Goal: Information Seeking & Learning: Learn about a topic

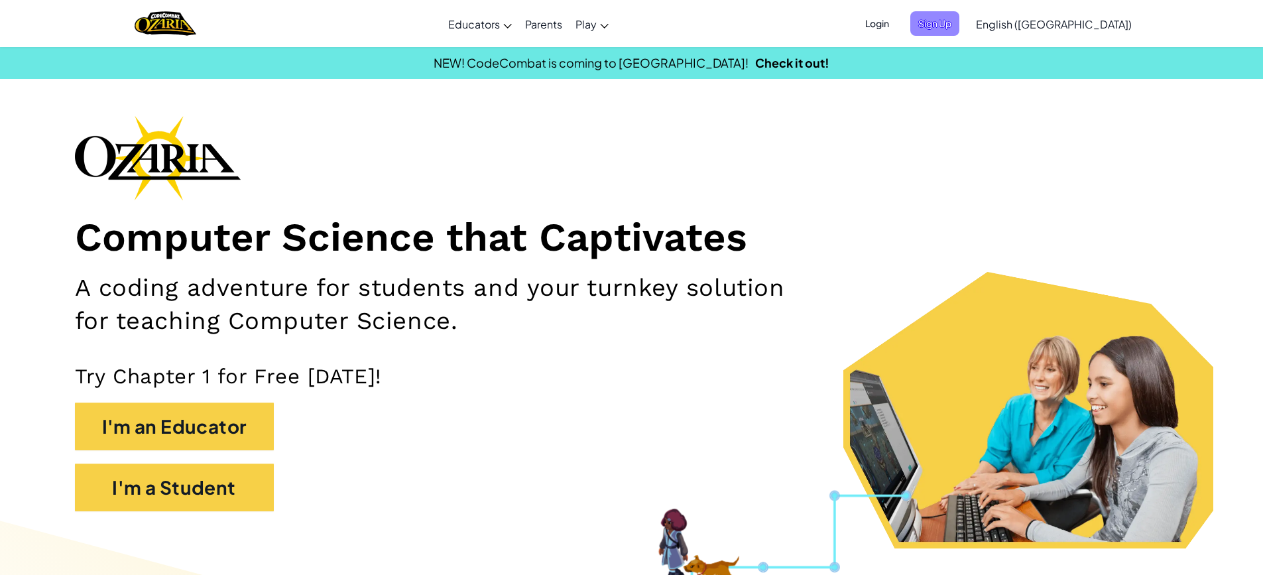
click at [959, 17] on span "Sign Up" at bounding box center [934, 23] width 49 height 25
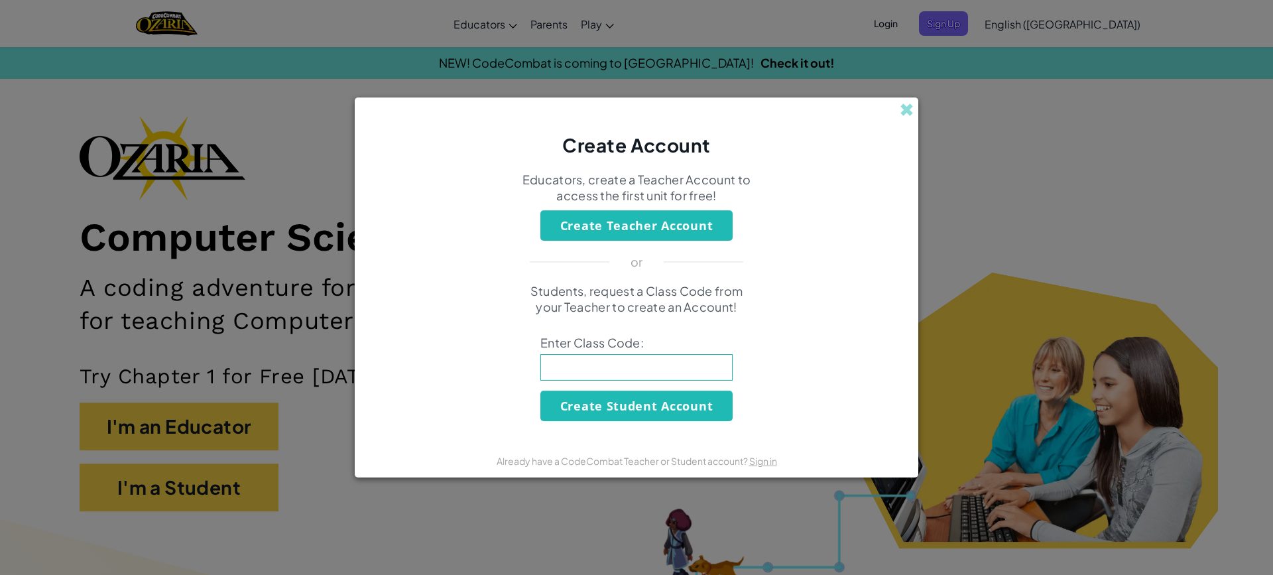
click at [658, 377] on input at bounding box center [636, 367] width 192 height 27
type input "WinBathCoat"
click at [683, 407] on button "Create Student Account" at bounding box center [636, 405] width 192 height 30
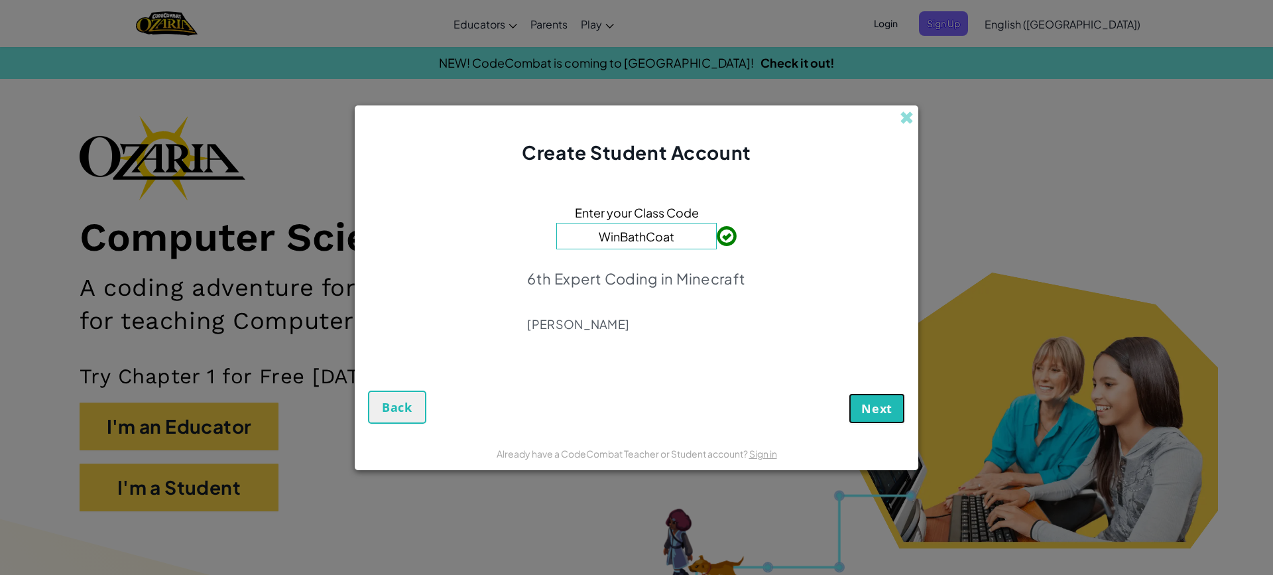
click at [869, 401] on span "Next" at bounding box center [876, 408] width 31 height 16
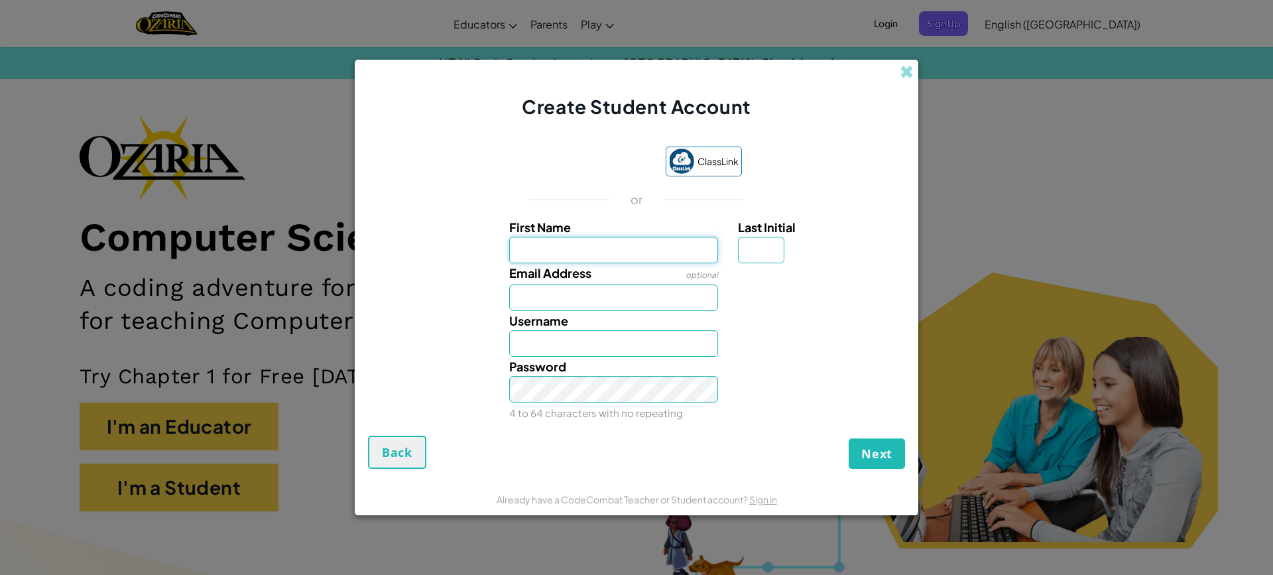
click at [528, 251] on input "First Name" at bounding box center [613, 250] width 209 height 27
type input "josiha"
type input "Josiha"
click at [554, 307] on input "Email Address" at bounding box center [613, 297] width 209 height 27
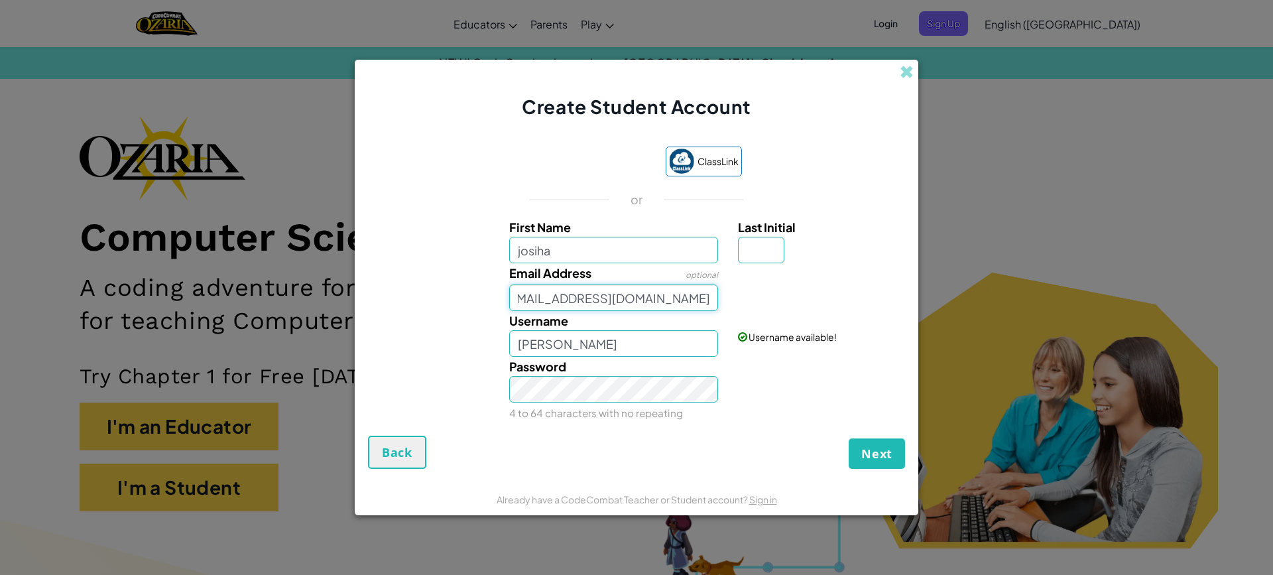
type input "josihas4881637762@asheborocityschools.org"
click at [599, 351] on input "Josiha" at bounding box center [613, 343] width 209 height 27
type input "J"
type input "s"
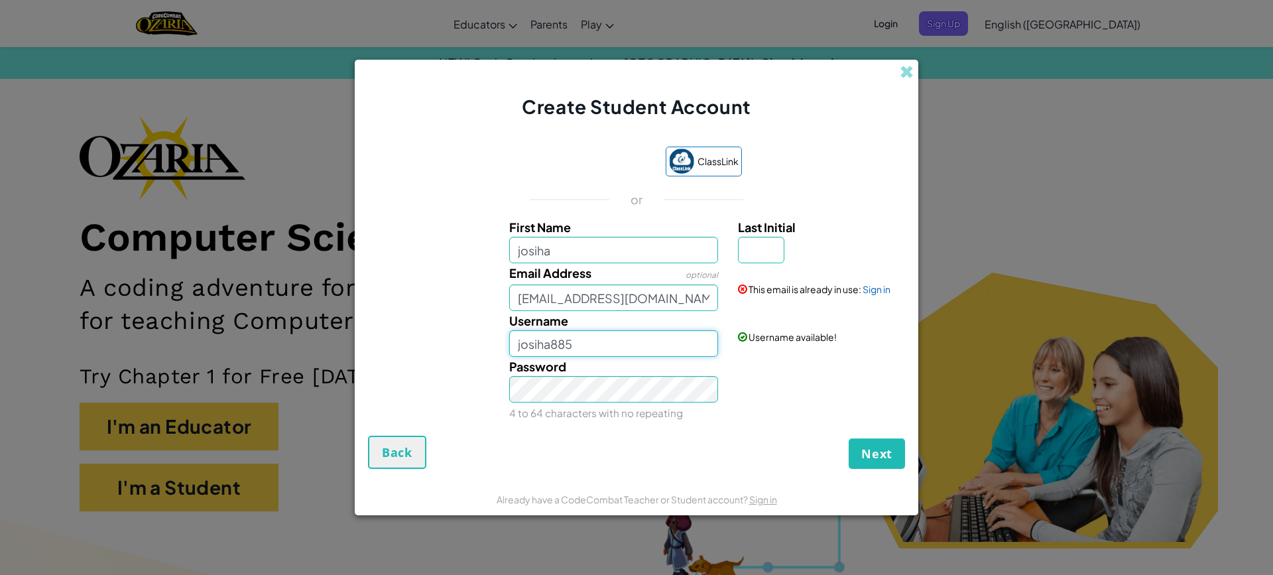
type input "josiha885"
click at [758, 241] on input "Last Initial" at bounding box center [761, 250] width 46 height 27
type input "s"
type input "Josiha S"
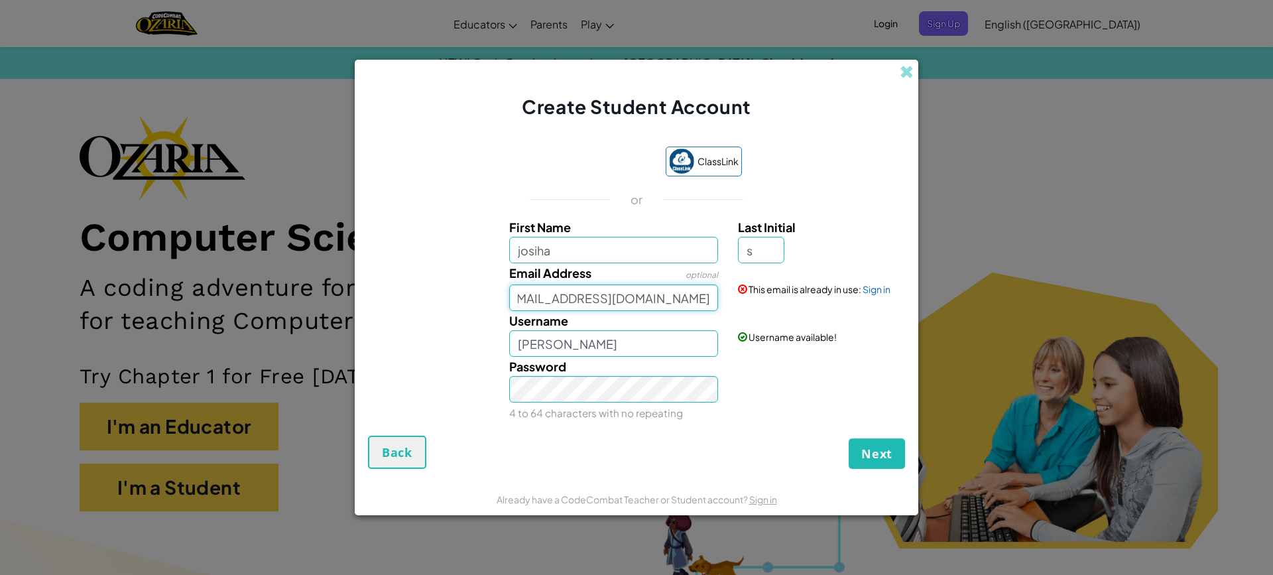
drag, startPoint x: 512, startPoint y: 296, endPoint x: 870, endPoint y: 299, distance: 358.6
click at [870, 299] on div "Email Address optional josihas4881637762@asheborocityschools.org This email is …" at bounding box center [636, 287] width 550 height 48
click at [565, 344] on input "Josiha S" at bounding box center [613, 343] width 209 height 27
click at [554, 344] on input "Josiha S" at bounding box center [613, 343] width 209 height 27
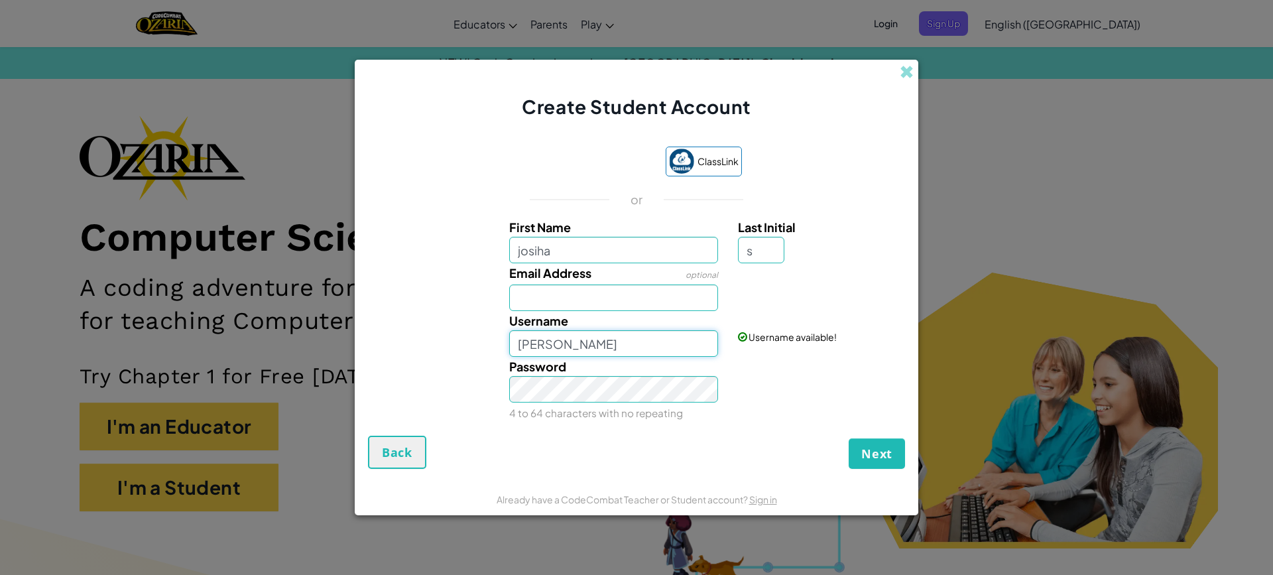
click at [583, 347] on input "JosihaS" at bounding box center [613, 343] width 209 height 27
click at [581, 353] on input "JosihaS" at bounding box center [613, 343] width 209 height 27
type input "JosihaS4881637762"
click at [466, 365] on div "Password 4 to 64 characters with no repeating" at bounding box center [636, 390] width 550 height 66
click at [864, 454] on span "Next" at bounding box center [876, 453] width 31 height 16
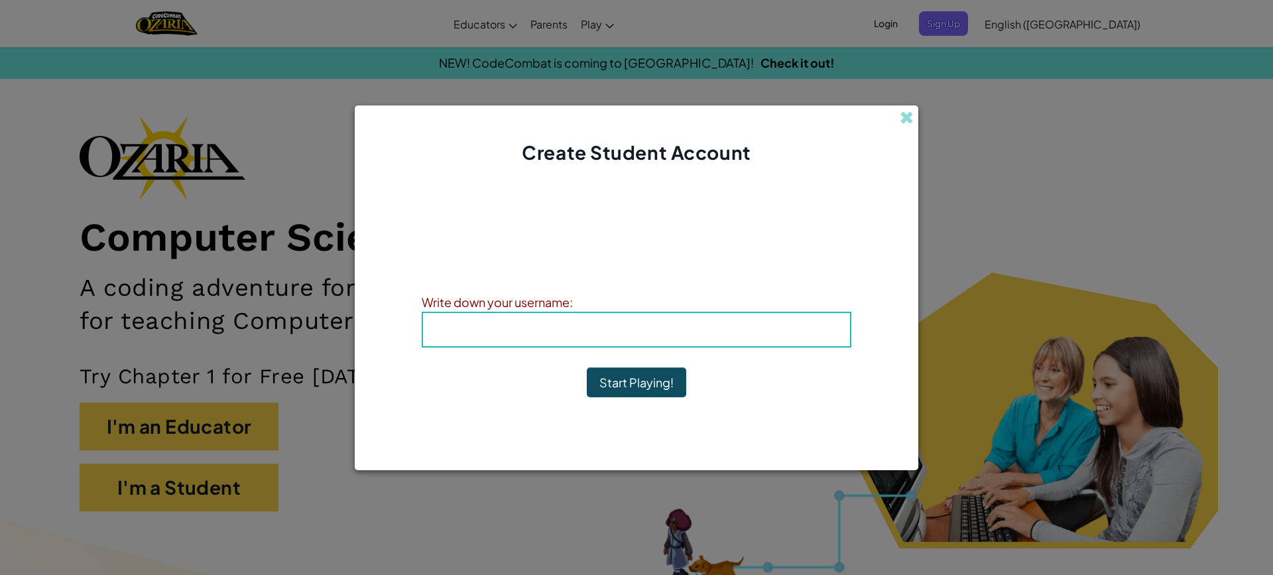
click at [544, 372] on div "Account Created! Write down your information so that you don't forget it. Your …" at bounding box center [637, 301] width 430 height 245
drag, startPoint x: 540, startPoint y: 358, endPoint x: 519, endPoint y: 323, distance: 40.5
click at [535, 351] on div "Account Created! Write down your information so that you don't forget it. Your …" at bounding box center [637, 301] width 430 height 245
click at [516, 320] on h4 "Username : JosihaS4881637762" at bounding box center [636, 330] width 400 height 20
drag, startPoint x: 469, startPoint y: 323, endPoint x: 489, endPoint y: 341, distance: 26.8
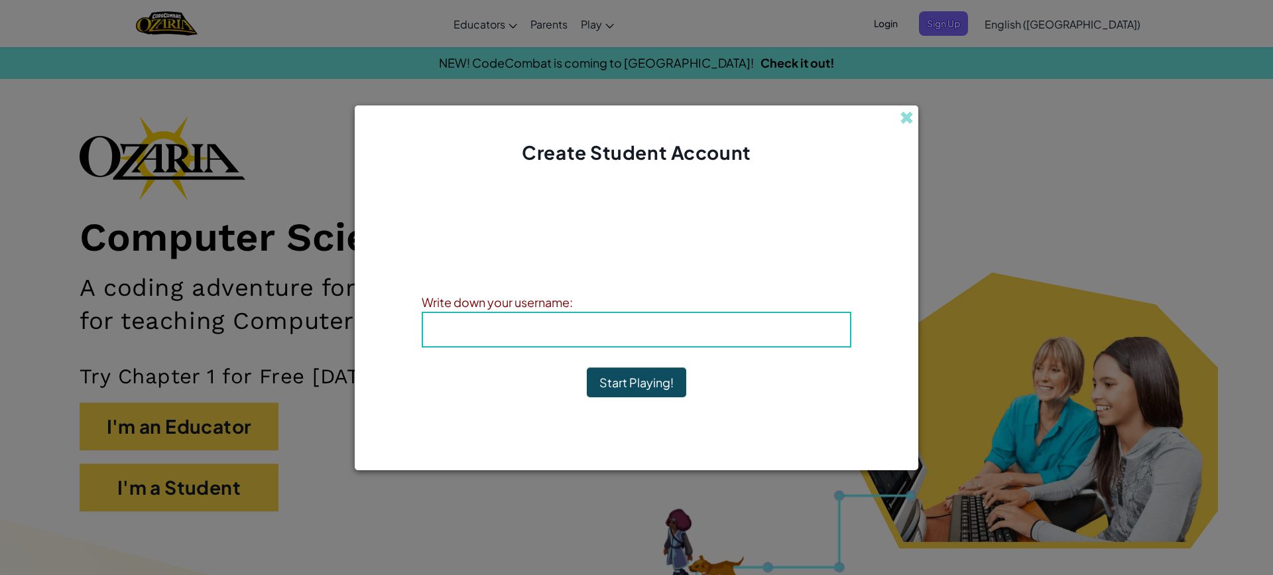
click at [491, 342] on div "Username : JosihaS4881637762" at bounding box center [637, 330] width 430 height 36
click at [484, 337] on h4 "Username : JosihaS4881637762" at bounding box center [636, 330] width 400 height 20
click at [483, 336] on h4 "Username : JosihaS4881637762" at bounding box center [636, 330] width 400 height 20
drag, startPoint x: 473, startPoint y: 330, endPoint x: 524, endPoint y: 327, distance: 51.8
click at [523, 327] on h4 "Username : JosihaS4881637762" at bounding box center [636, 330] width 400 height 20
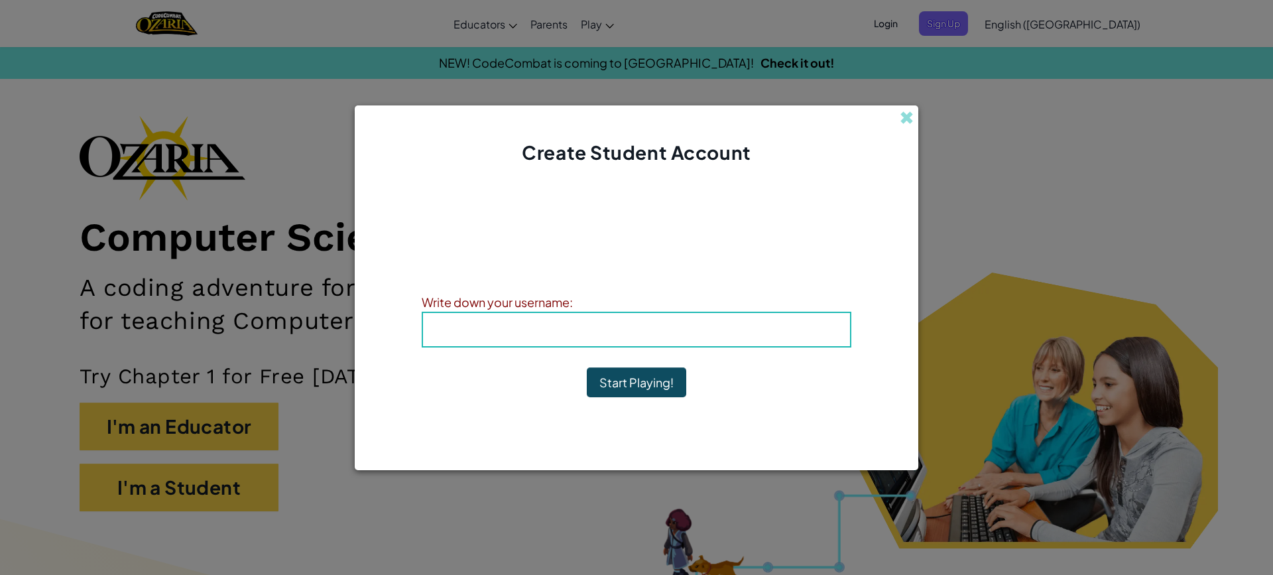
click at [553, 323] on span "Username" at bounding box center [570, 328] width 69 height 15
drag, startPoint x: 566, startPoint y: 323, endPoint x: 539, endPoint y: 325, distance: 27.3
drag, startPoint x: 539, startPoint y: 325, endPoint x: 550, endPoint y: 364, distance: 40.1
drag, startPoint x: 550, startPoint y: 364, endPoint x: 625, endPoint y: 384, distance: 77.7
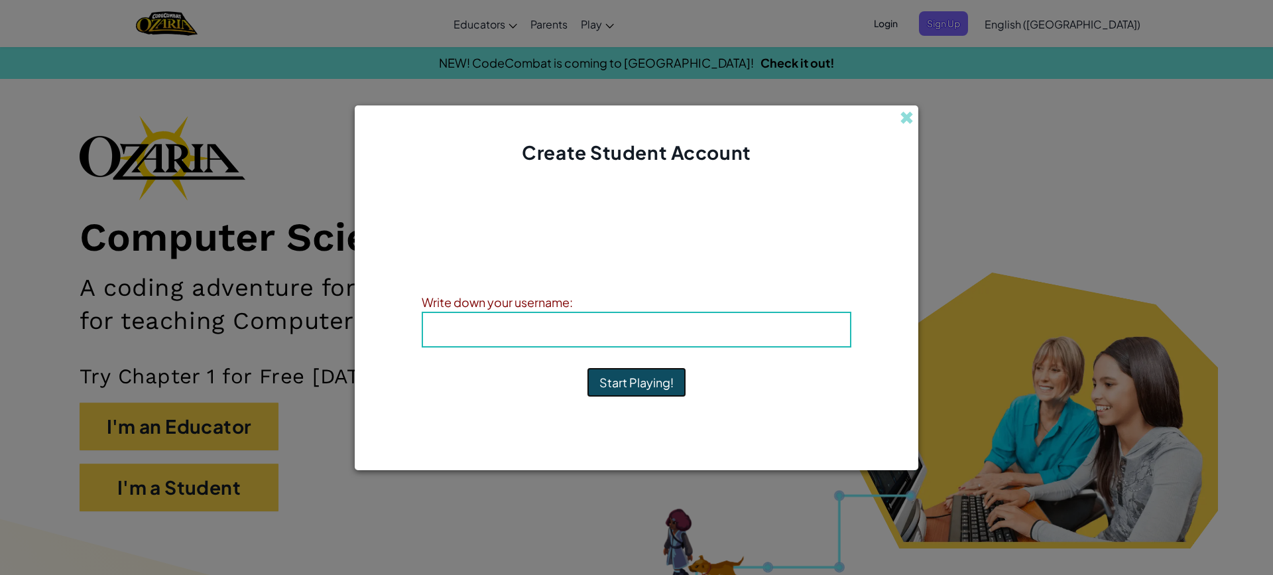
click at [625, 384] on button "Start Playing!" at bounding box center [636, 382] width 99 height 30
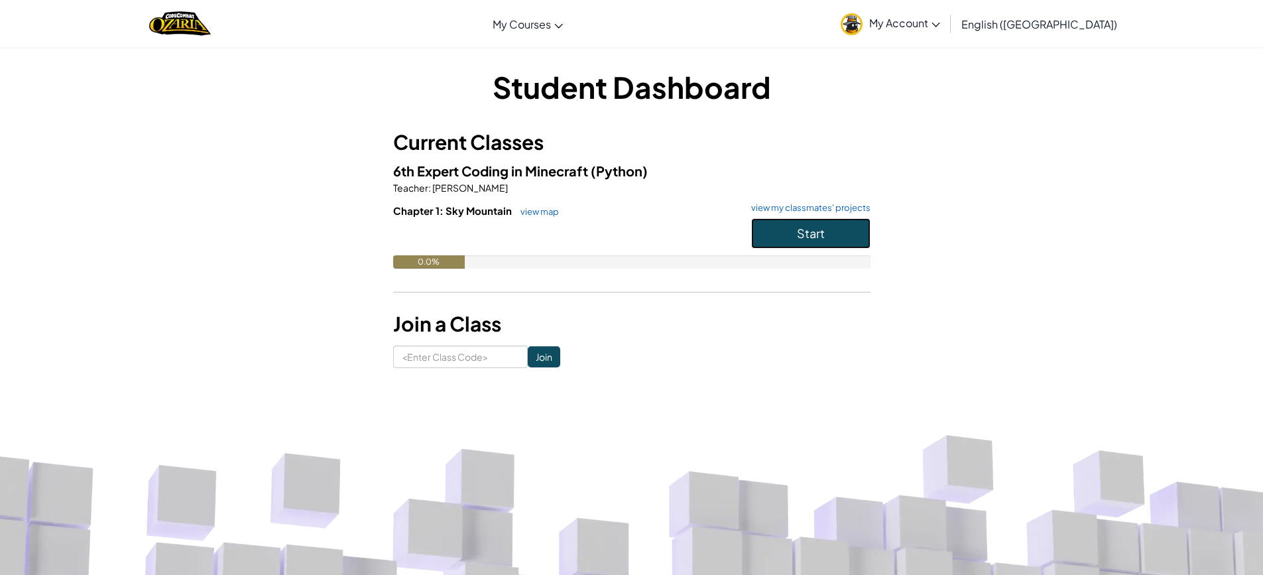
click at [815, 235] on span "Start" at bounding box center [811, 232] width 28 height 15
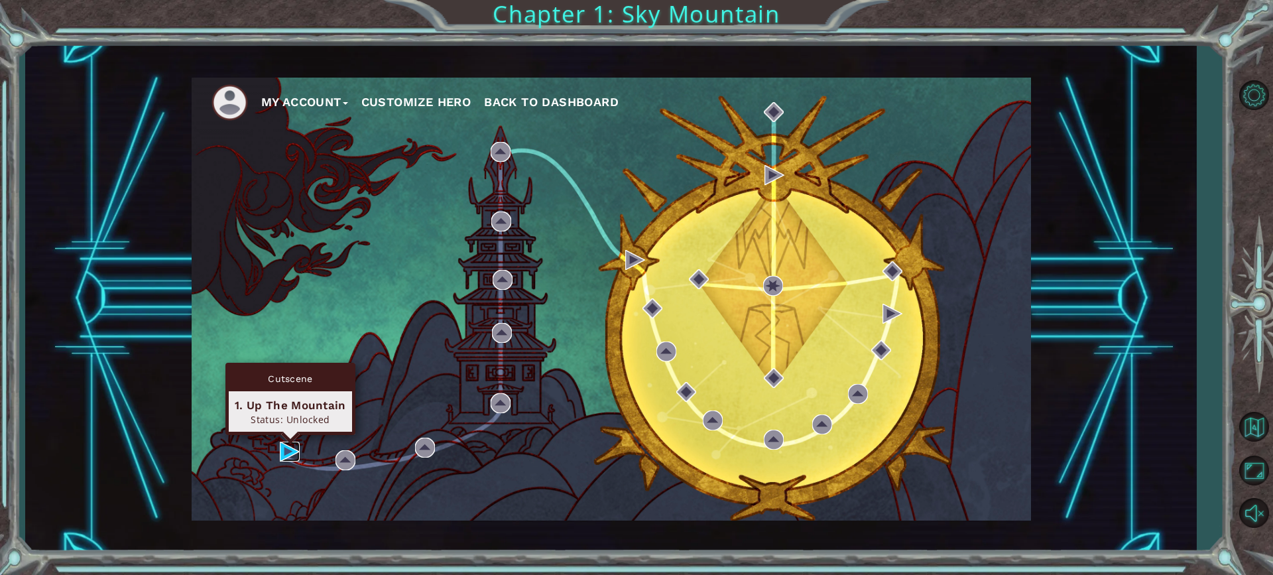
click at [286, 449] on img at bounding box center [290, 451] width 20 height 20
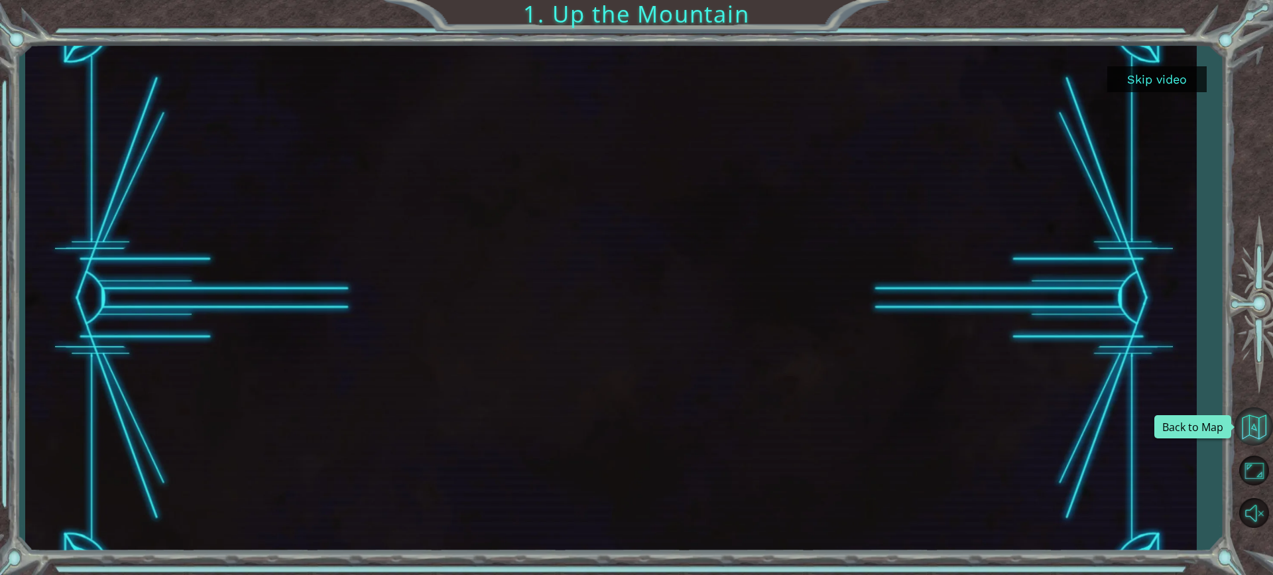
click at [1244, 416] on button "Back to Map" at bounding box center [1253, 426] width 38 height 38
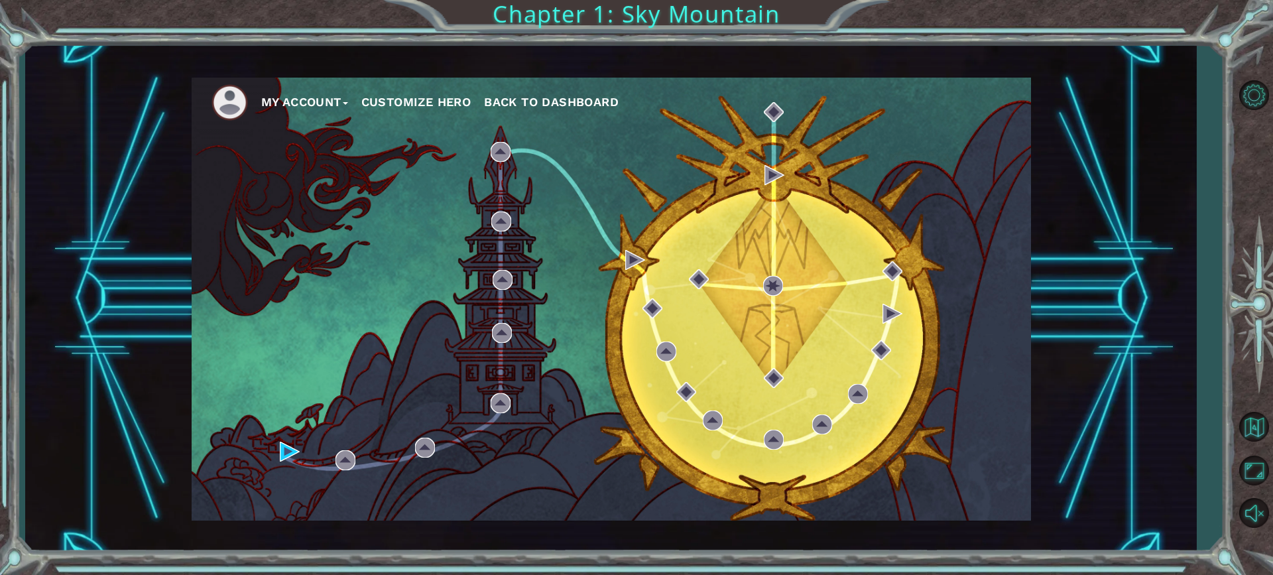
click at [424, 99] on button "Customize Hero" at bounding box center [416, 102] width 110 height 20
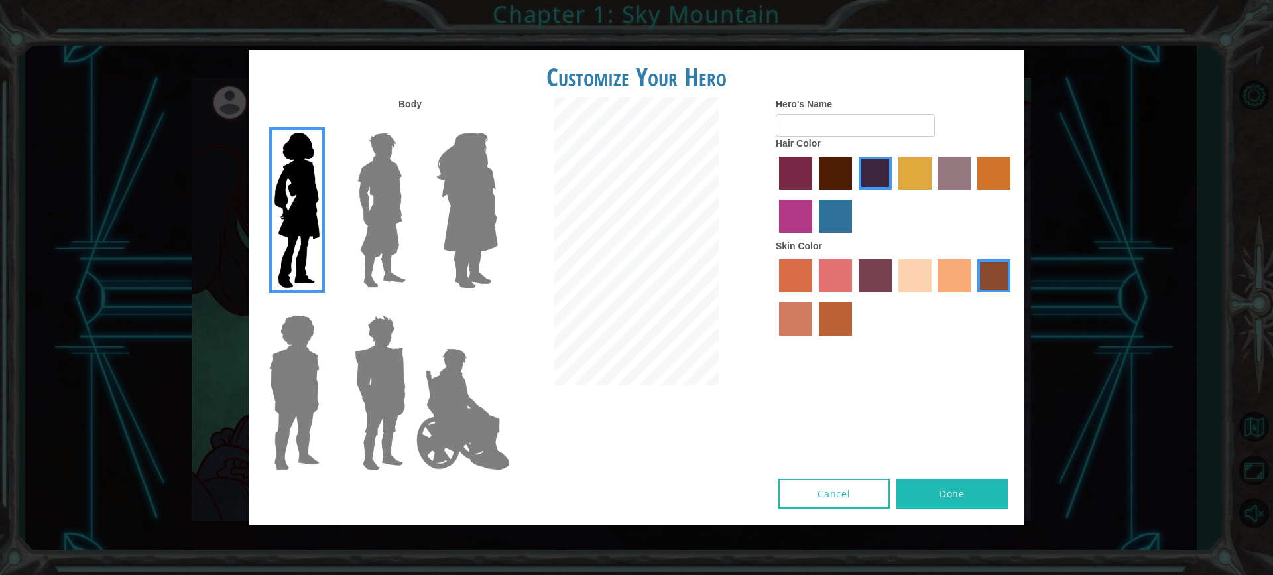
click at [392, 430] on img at bounding box center [380, 393] width 62 height 166
click at [411, 306] on input "Hero Garnet" at bounding box center [411, 306] width 0 height 0
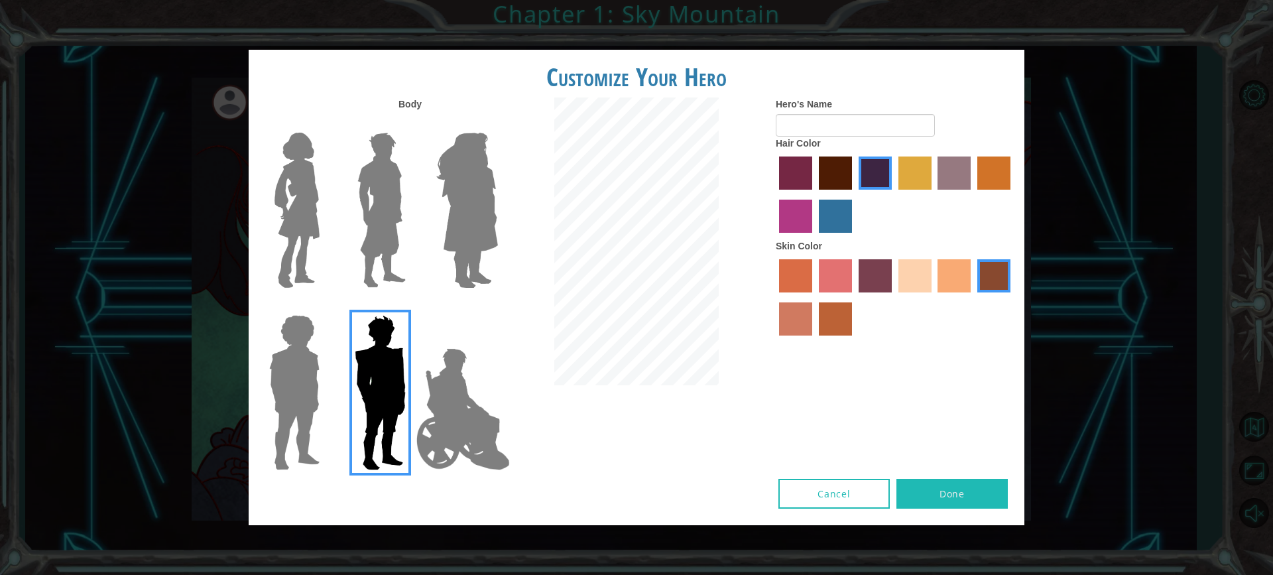
click at [291, 421] on img at bounding box center [294, 393] width 61 height 166
click at [325, 306] on input "Hero Steven" at bounding box center [325, 306] width 0 height 0
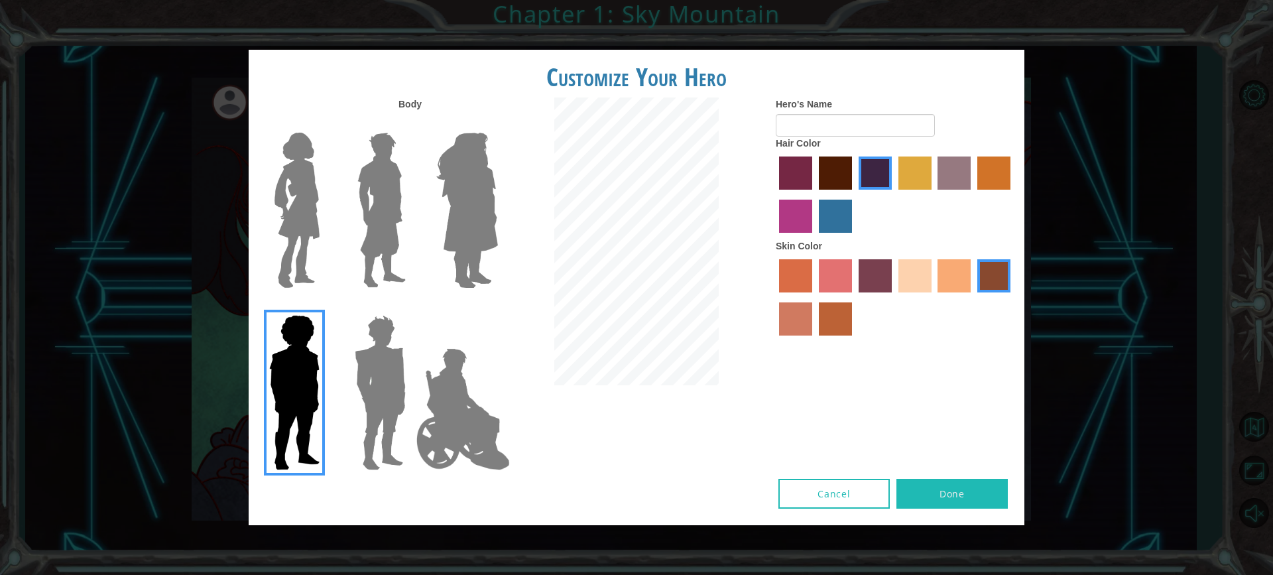
drag, startPoint x: 380, startPoint y: 249, endPoint x: 381, endPoint y: 232, distance: 17.2
click at [381, 247] on img at bounding box center [381, 210] width 59 height 166
click at [411, 124] on input "Hero Lars" at bounding box center [411, 124] width 0 height 0
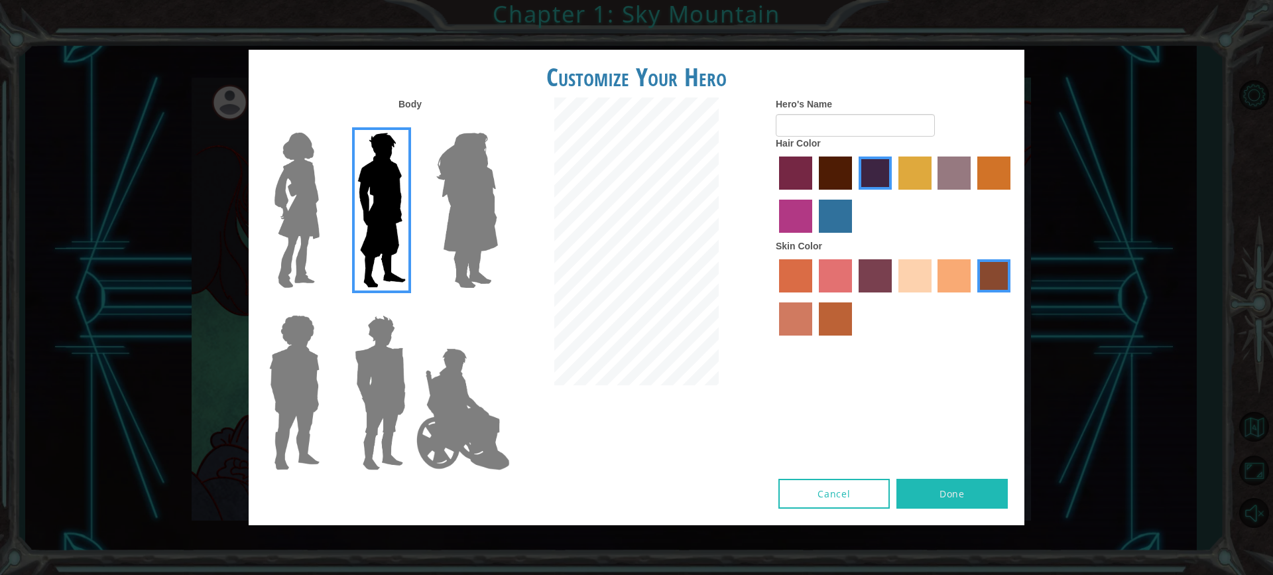
click at [834, 164] on label "maroon hair color" at bounding box center [835, 172] width 33 height 33
click at [814, 194] on input "maroon hair color" at bounding box center [814, 194] width 0 height 0
click at [879, 154] on div at bounding box center [895, 196] width 239 height 86
click at [386, 381] on img at bounding box center [380, 393] width 62 height 166
click at [411, 306] on input "Hero Garnet" at bounding box center [411, 306] width 0 height 0
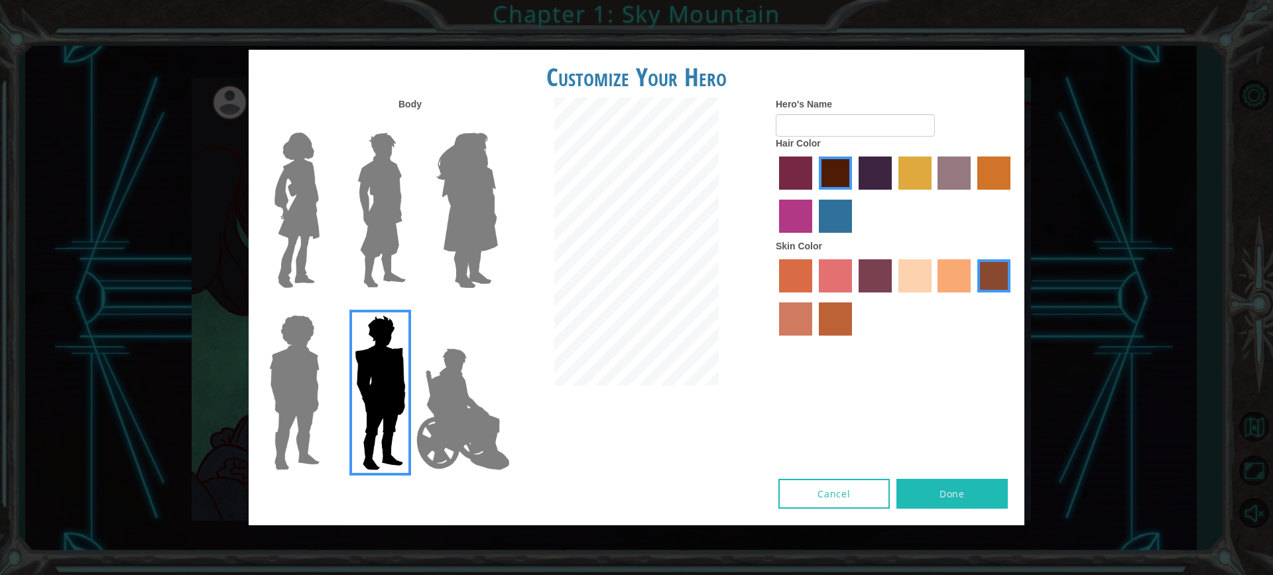
click at [459, 367] on img at bounding box center [463, 409] width 104 height 133
click at [497, 306] on input "Hero Jamie" at bounding box center [497, 306] width 0 height 0
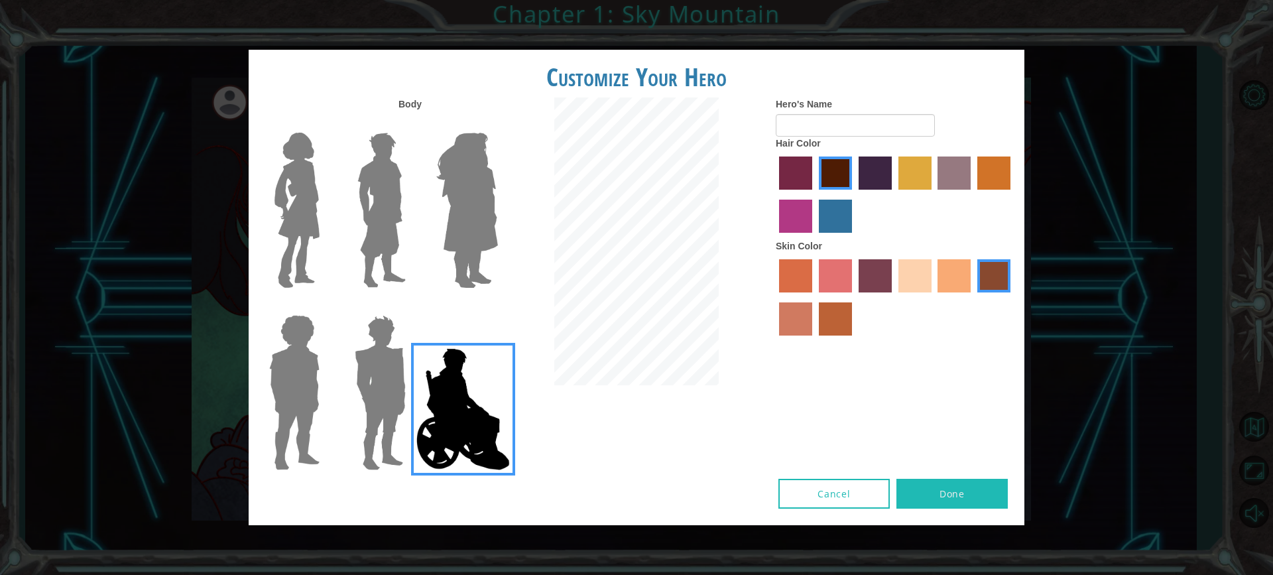
click at [380, 193] on img at bounding box center [381, 210] width 59 height 166
click at [411, 124] on input "Hero Lars" at bounding box center [411, 124] width 0 height 0
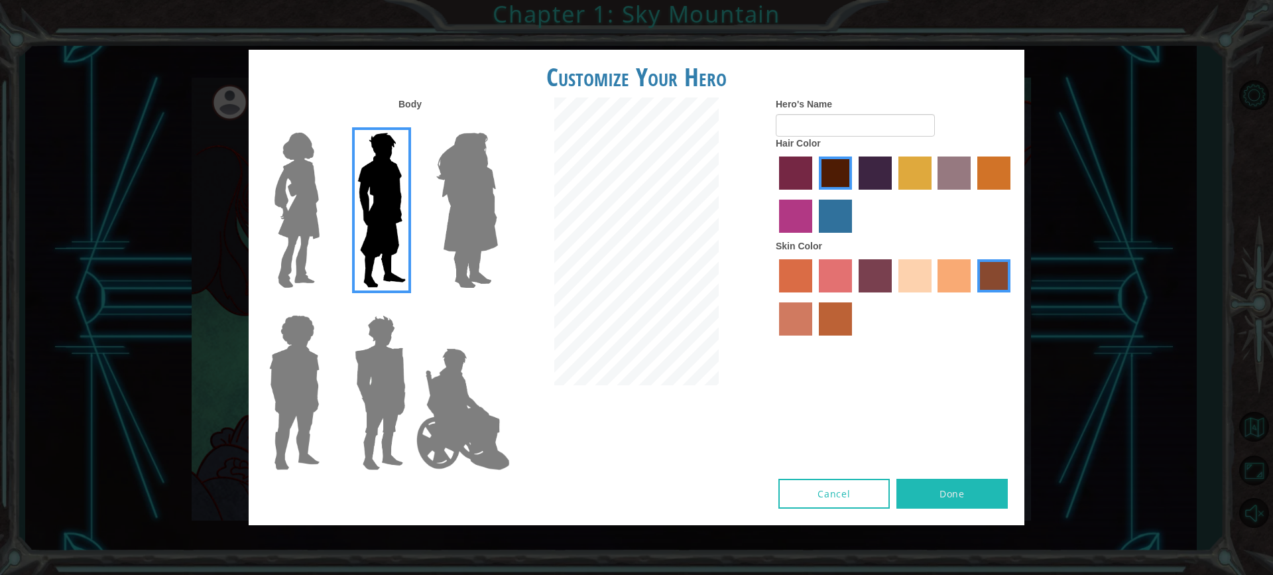
click at [966, 177] on label "bazaar hair color" at bounding box center [953, 172] width 33 height 33
click at [933, 194] on input "bazaar hair color" at bounding box center [933, 194] width 0 height 0
click at [971, 175] on div at bounding box center [895, 196] width 239 height 86
click at [920, 268] on label "sandy beach skin color" at bounding box center [914, 275] width 33 height 33
click at [894, 297] on input "sandy beach skin color" at bounding box center [894, 297] width 0 height 0
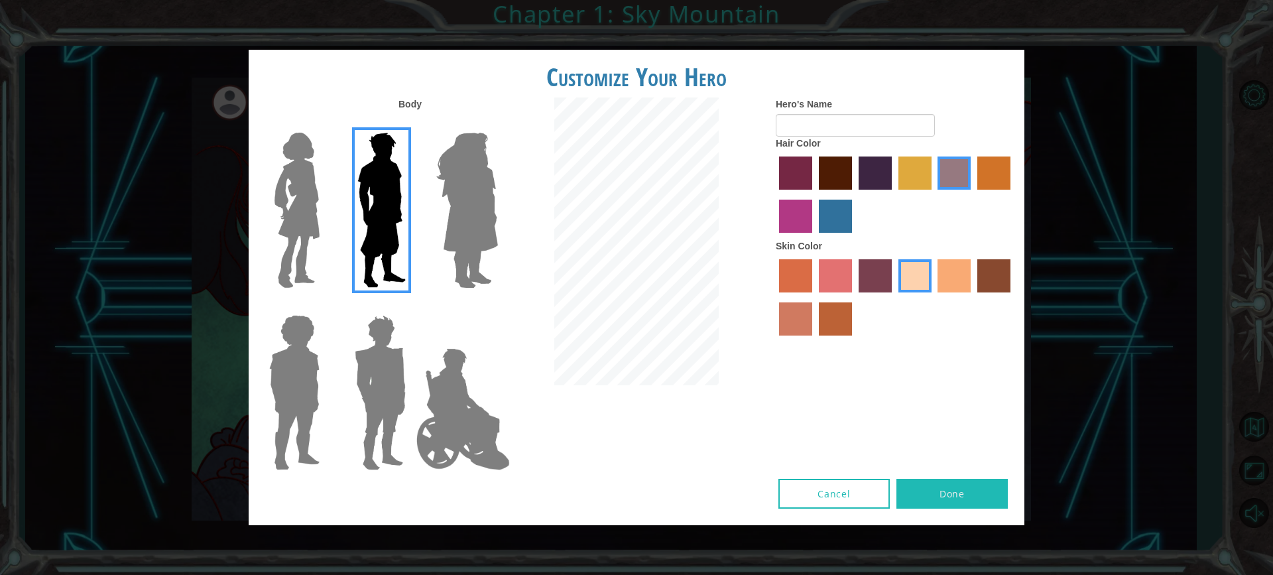
click at [854, 276] on div at bounding box center [895, 299] width 239 height 86
click at [911, 271] on label "sandy beach skin color" at bounding box center [914, 275] width 33 height 33
click at [894, 297] on input "sandy beach skin color" at bounding box center [894, 297] width 0 height 0
click at [938, 271] on label "tacao skin color" at bounding box center [953, 275] width 33 height 33
click at [933, 297] on input "tacao skin color" at bounding box center [933, 297] width 0 height 0
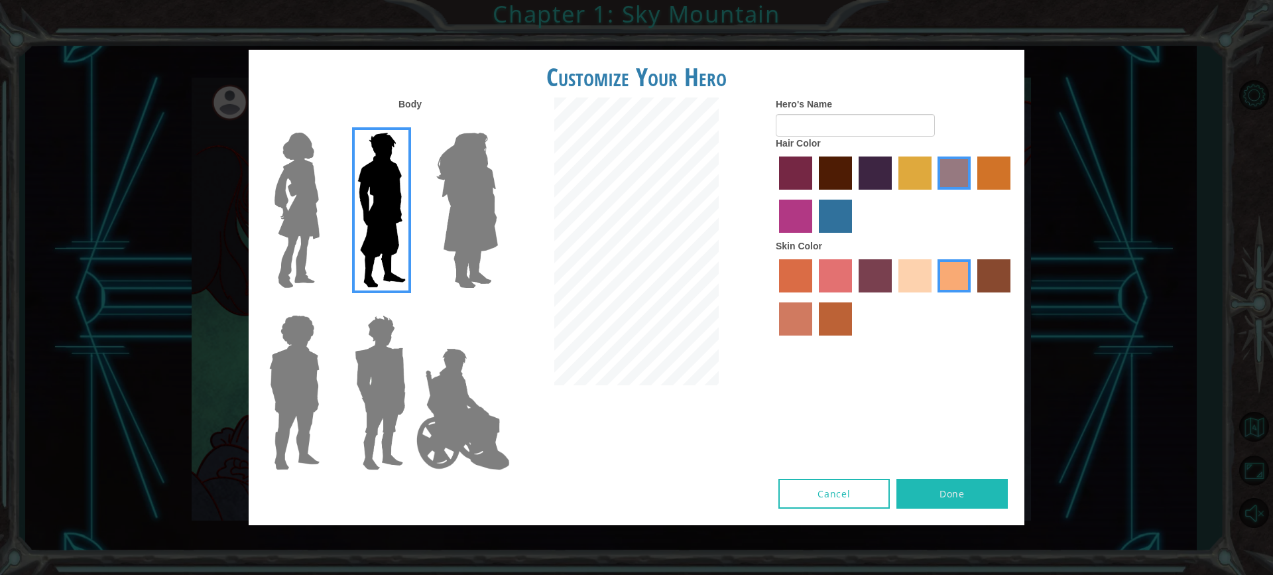
click at [970, 267] on label "tacao skin color" at bounding box center [953, 275] width 33 height 33
click at [933, 297] on input "tacao skin color" at bounding box center [933, 297] width 0 height 0
click at [982, 266] on label "karma skin color" at bounding box center [993, 275] width 33 height 33
click at [972, 297] on input "karma skin color" at bounding box center [972, 297] width 0 height 0
click at [800, 320] on label "burning sand skin color" at bounding box center [795, 318] width 33 height 33
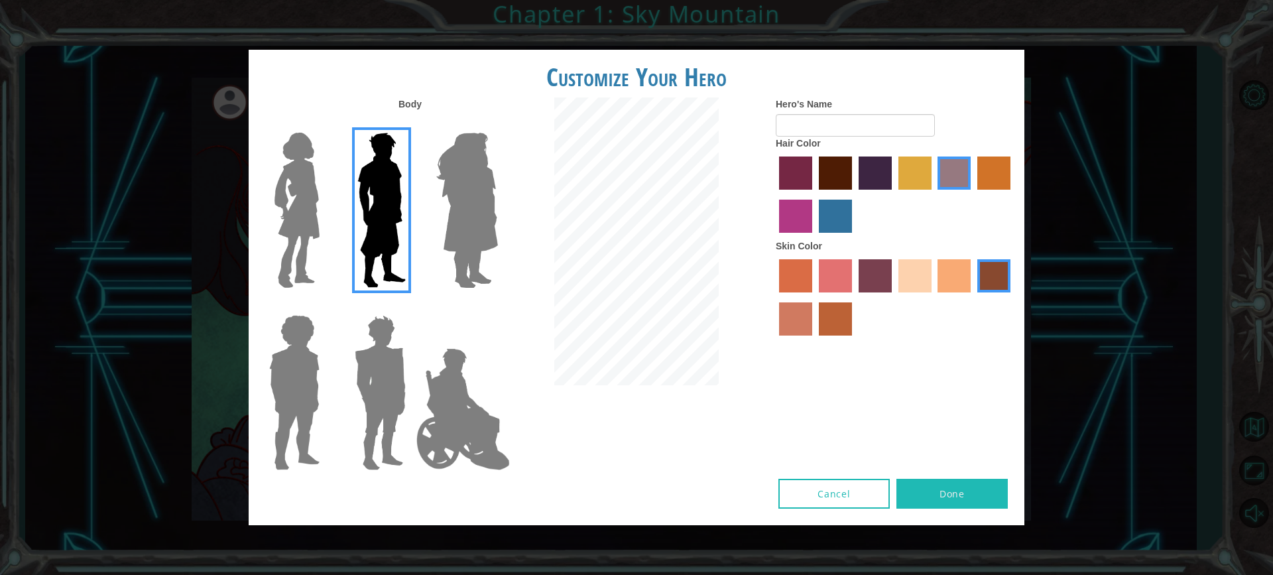
click at [1012, 297] on input "burning sand skin color" at bounding box center [1012, 297] width 0 height 0
click at [842, 309] on label "smoke tree skin color" at bounding box center [835, 318] width 33 height 33
click at [814, 340] on input "smoke tree skin color" at bounding box center [814, 340] width 0 height 0
click at [774, 277] on div "Hero's Name Hair Color Skin Color" at bounding box center [895, 219] width 259 height 245
drag, startPoint x: 803, startPoint y: 280, endPoint x: 819, endPoint y: 281, distance: 15.9
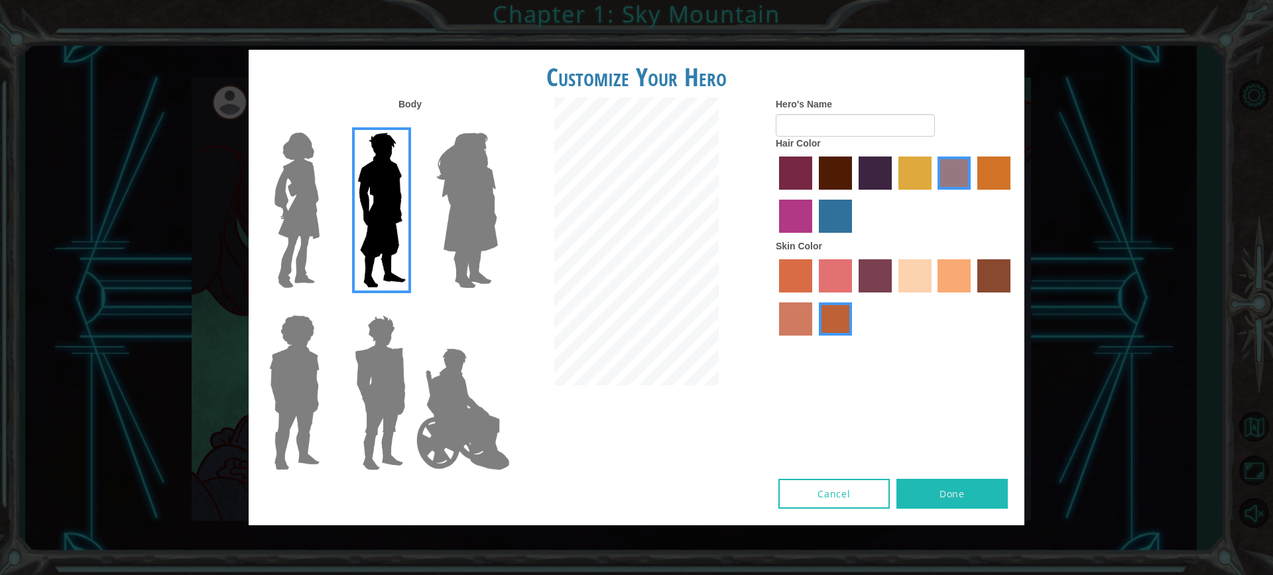
click at [815, 281] on div at bounding box center [895, 299] width 239 height 86
click at [805, 278] on label "sorbus skin color" at bounding box center [795, 275] width 33 height 33
click at [774, 297] on input "sorbus skin color" at bounding box center [774, 297] width 0 height 0
click at [888, 273] on label "tosca skin color" at bounding box center [874, 275] width 33 height 33
click at [854, 297] on input "tosca skin color" at bounding box center [854, 297] width 0 height 0
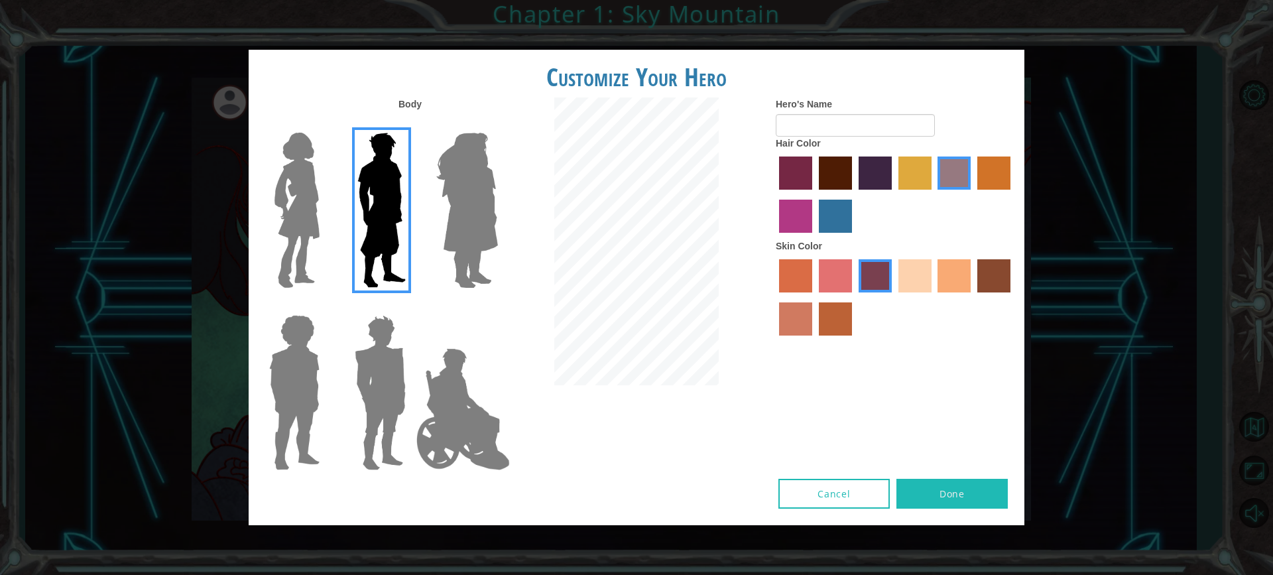
click at [907, 272] on label "sandy beach skin color" at bounding box center [914, 275] width 33 height 33
click at [894, 297] on input "sandy beach skin color" at bounding box center [894, 297] width 0 height 0
click at [975, 276] on div at bounding box center [895, 299] width 239 height 86
click at [957, 280] on label "tacao skin color" at bounding box center [953, 275] width 33 height 33
click at [933, 297] on input "tacao skin color" at bounding box center [933, 297] width 0 height 0
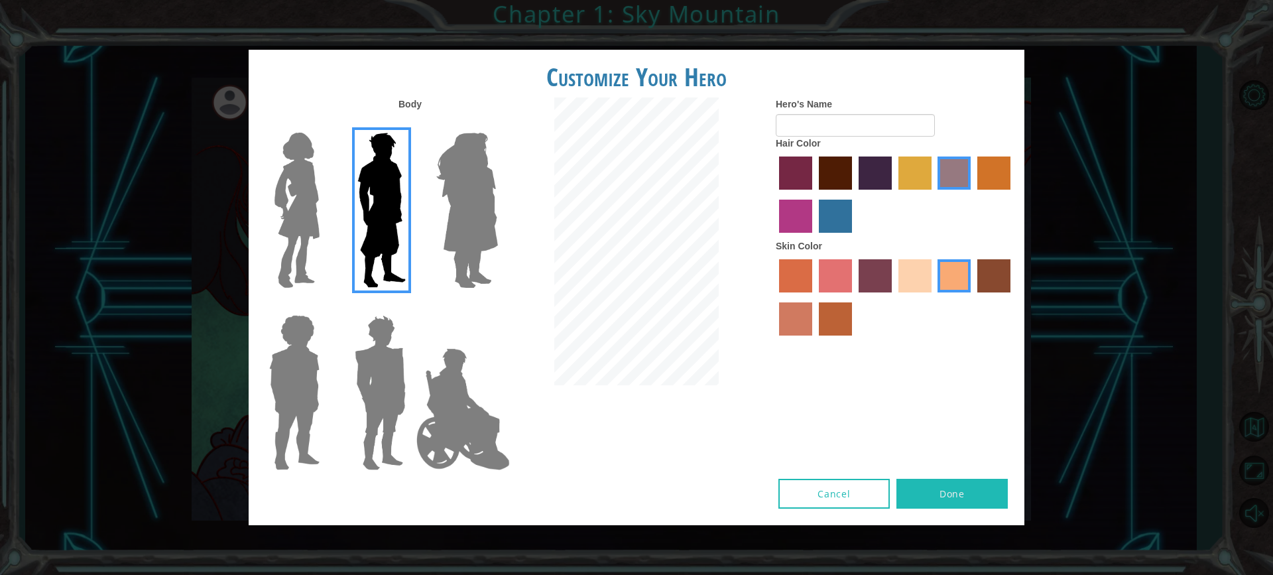
click at [791, 202] on div at bounding box center [895, 196] width 239 height 86
click at [788, 209] on label "medium red violet hair color" at bounding box center [795, 216] width 33 height 33
click at [1012, 194] on input "medium red violet hair color" at bounding box center [1012, 194] width 0 height 0
click at [813, 215] on div at bounding box center [895, 196] width 239 height 86
drag, startPoint x: 825, startPoint y: 215, endPoint x: 837, endPoint y: 232, distance: 20.8
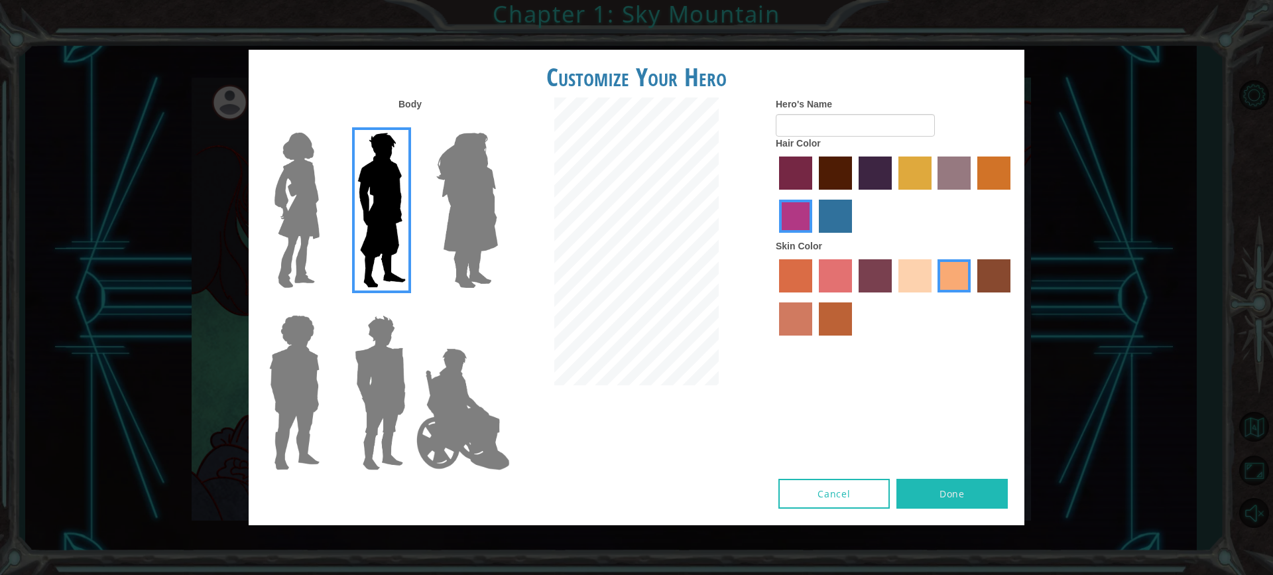
click at [837, 232] on label "lachmara hair color" at bounding box center [835, 216] width 33 height 33
click at [814, 237] on input "lachmara hair color" at bounding box center [814, 237] width 0 height 0
click at [836, 184] on label "maroon hair color" at bounding box center [835, 172] width 33 height 33
click at [814, 194] on input "maroon hair color" at bounding box center [814, 194] width 0 height 0
click at [803, 178] on label "paprika hair color" at bounding box center [795, 172] width 33 height 33
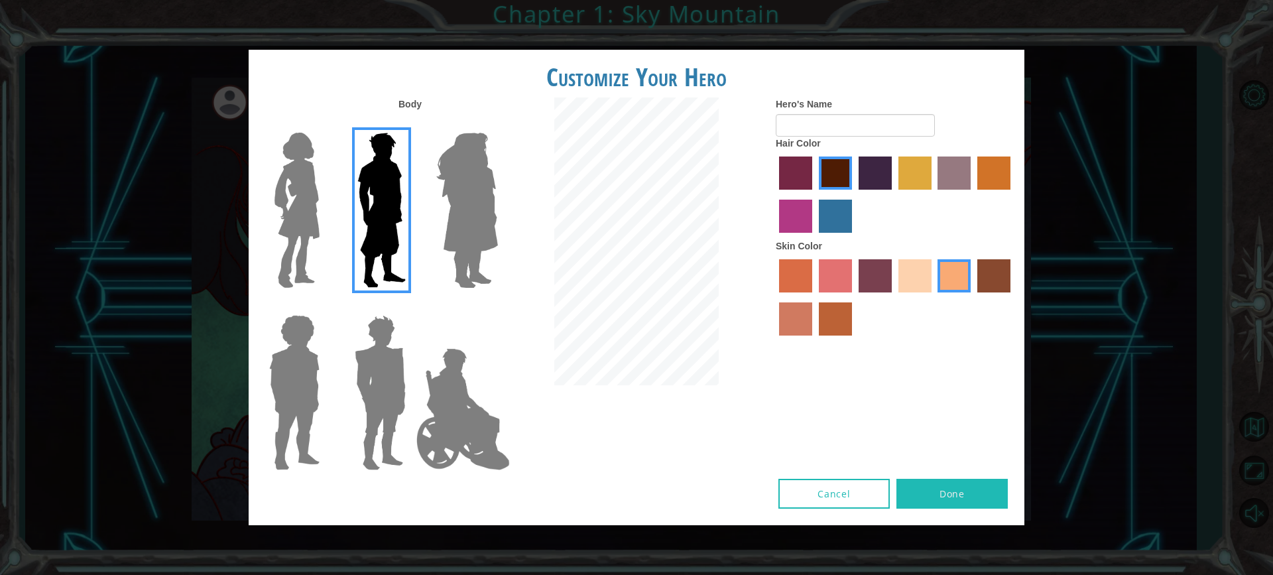
click at [774, 194] on input "paprika hair color" at bounding box center [774, 194] width 0 height 0
click at [870, 176] on label "hot purple hair color" at bounding box center [874, 172] width 33 height 33
click at [854, 194] on input "hot purple hair color" at bounding box center [854, 194] width 0 height 0
click at [937, 171] on label "bazaar hair color" at bounding box center [953, 172] width 33 height 33
click at [933, 194] on input "bazaar hair color" at bounding box center [933, 194] width 0 height 0
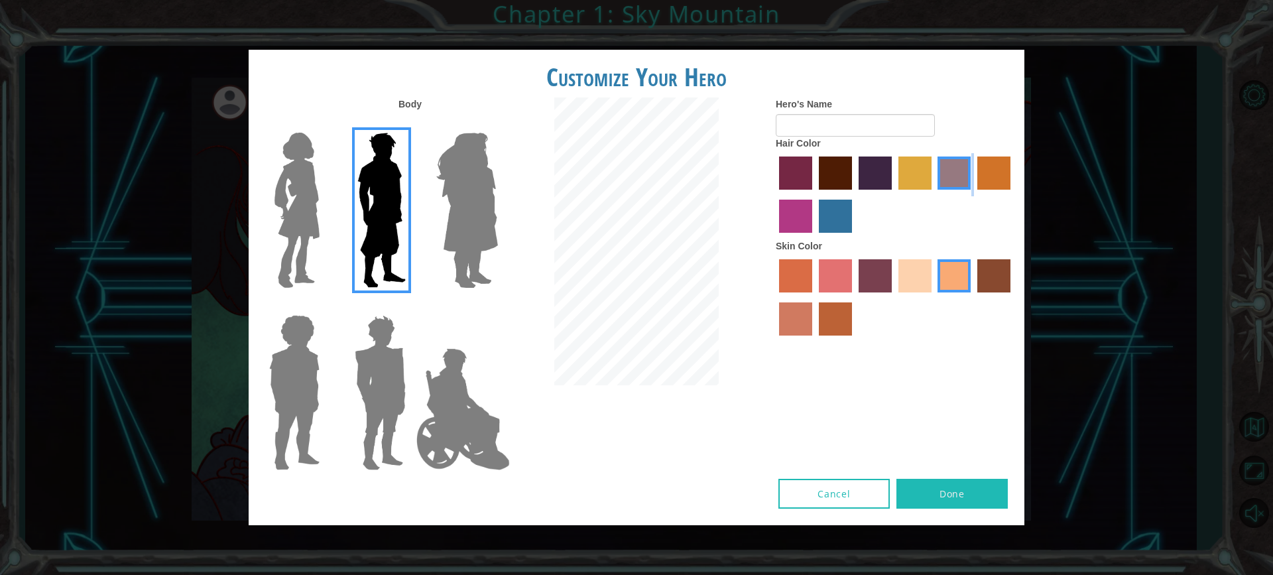
click at [937, 171] on label "bazaar hair color" at bounding box center [953, 172] width 33 height 33
click at [933, 194] on input "bazaar hair color" at bounding box center [933, 194] width 0 height 0
click at [933, 172] on div at bounding box center [895, 196] width 239 height 86
click at [931, 172] on label "tulip tree hair color" at bounding box center [914, 172] width 33 height 33
click at [894, 194] on input "tulip tree hair color" at bounding box center [894, 194] width 0 height 0
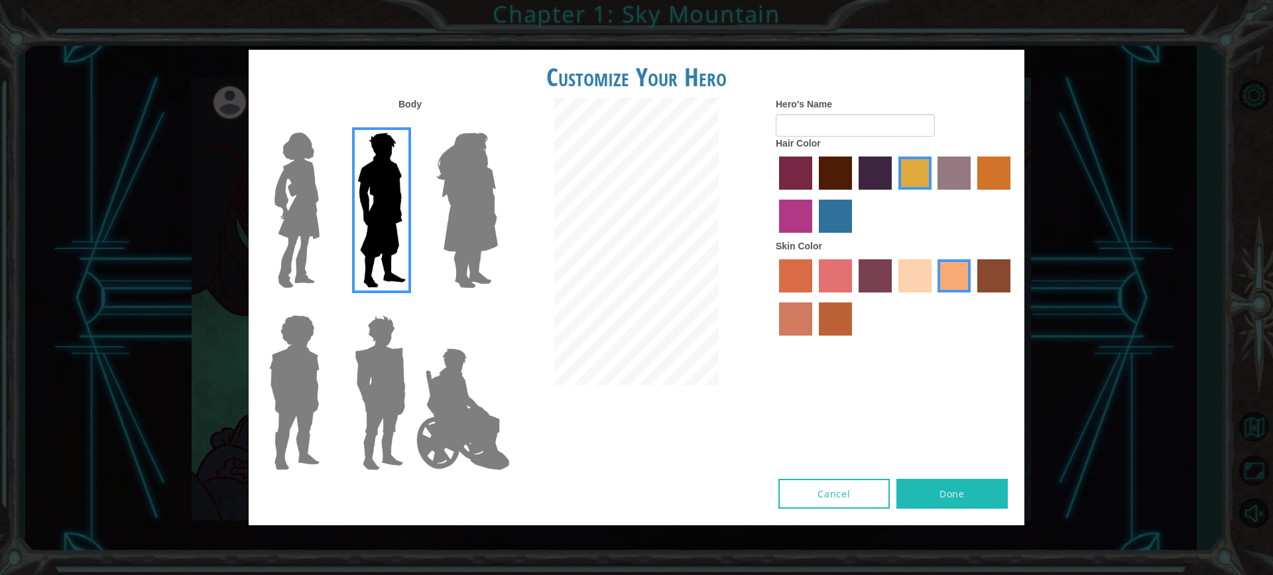
click at [815, 176] on div at bounding box center [895, 196] width 239 height 86
click at [768, 213] on div "Hero's Name Hair Color Skin Color" at bounding box center [895, 219] width 259 height 245
click at [784, 205] on label "medium red violet hair color" at bounding box center [795, 216] width 33 height 33
click at [1012, 194] on input "medium red violet hair color" at bounding box center [1012, 194] width 0 height 0
click at [808, 167] on label "paprika hair color" at bounding box center [795, 172] width 33 height 33
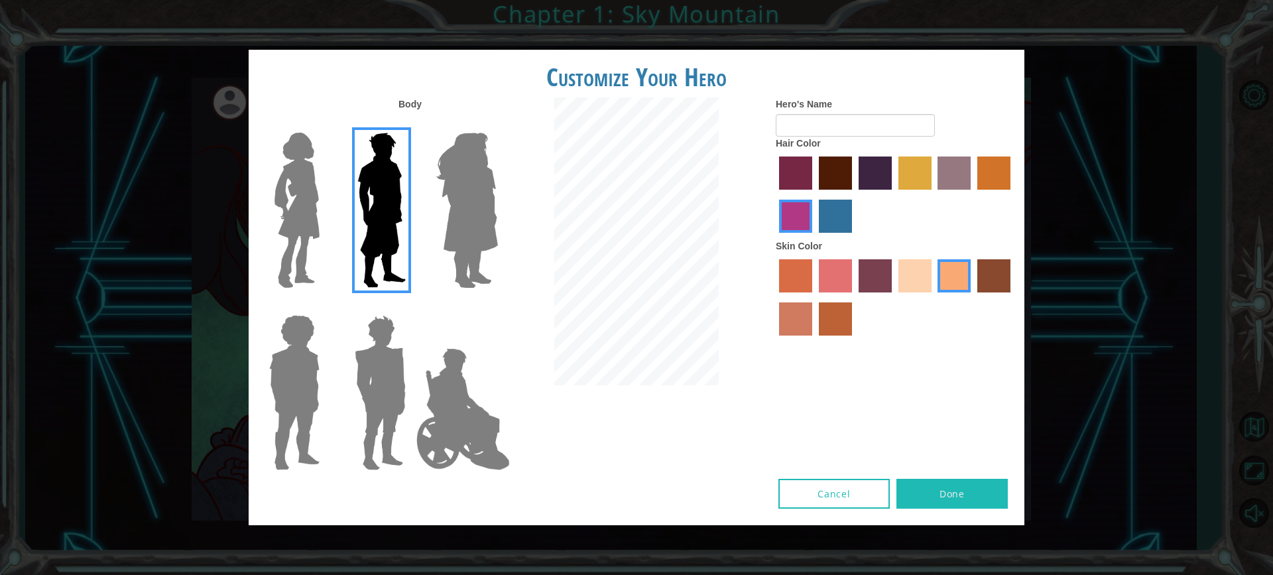
click at [774, 194] on input "paprika hair color" at bounding box center [774, 194] width 0 height 0
click at [833, 200] on div at bounding box center [895, 196] width 239 height 86
click at [831, 202] on label "lachmara hair color" at bounding box center [835, 216] width 33 height 33
click at [814, 237] on input "lachmara hair color" at bounding box center [814, 237] width 0 height 0
click at [834, 182] on label "maroon hair color" at bounding box center [835, 172] width 33 height 33
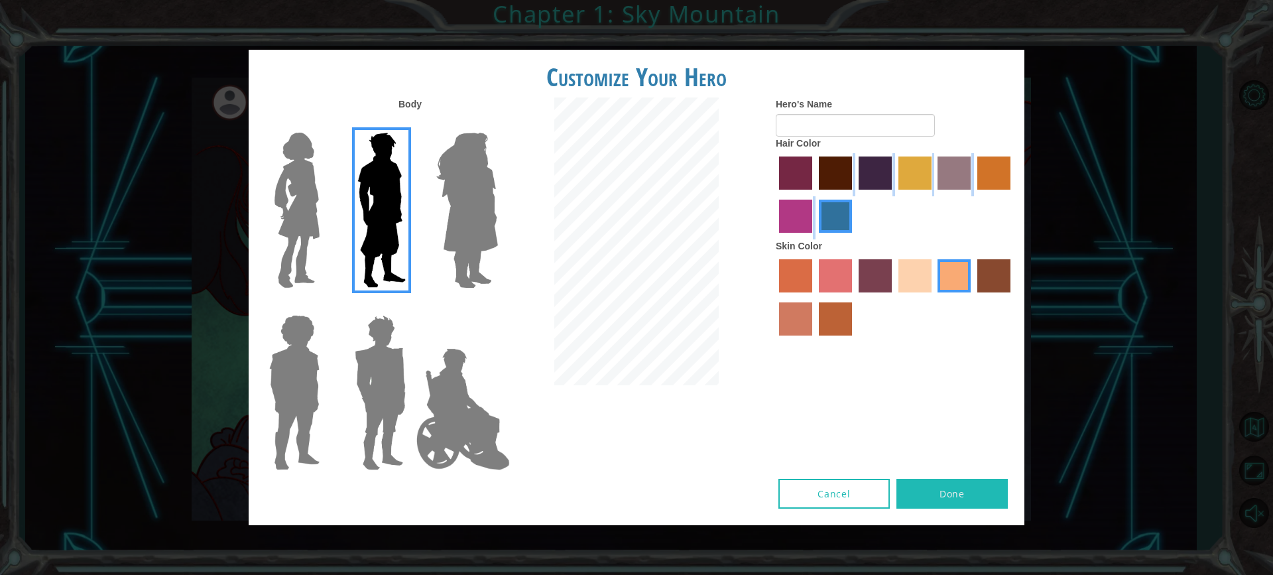
click at [814, 194] on input "maroon hair color" at bounding box center [814, 194] width 0 height 0
drag, startPoint x: 987, startPoint y: 179, endPoint x: 981, endPoint y: 176, distance: 6.8
click at [985, 178] on label "gold drop hair color" at bounding box center [993, 172] width 33 height 33
click at [972, 194] on input "gold drop hair color" at bounding box center [972, 194] width 0 height 0
click at [878, 168] on label "hot purple hair color" at bounding box center [874, 172] width 33 height 33
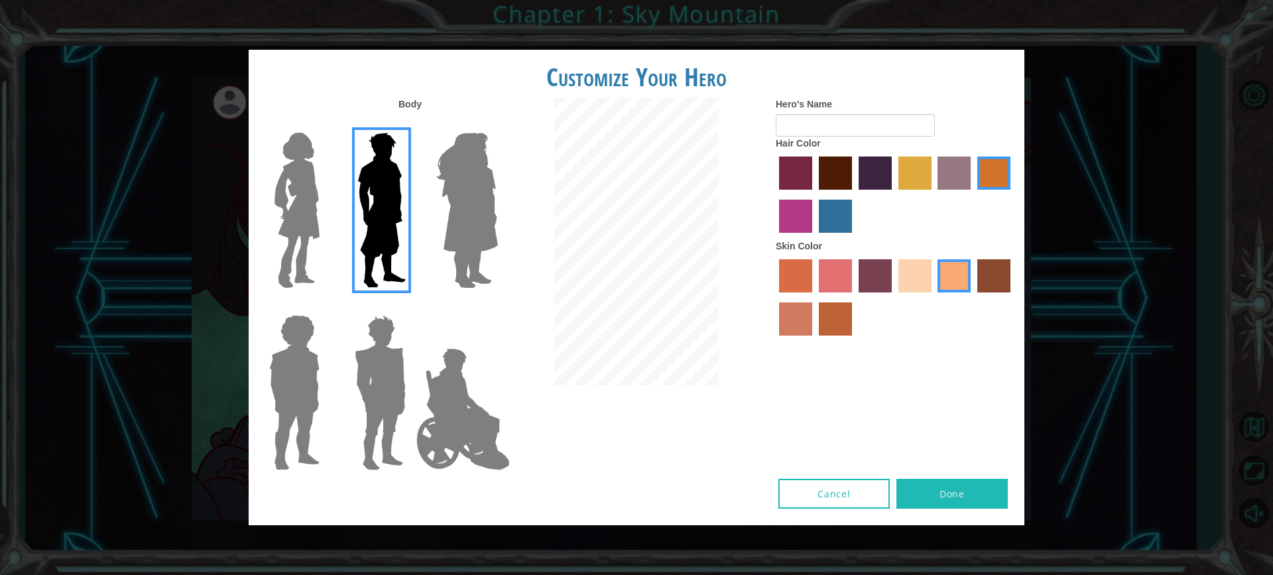
click at [854, 194] on input "hot purple hair color" at bounding box center [854, 194] width 0 height 0
click at [896, 164] on div at bounding box center [895, 196] width 239 height 86
click at [906, 164] on label "tulip tree hair color" at bounding box center [914, 172] width 33 height 33
click at [894, 194] on input "tulip tree hair color" at bounding box center [894, 194] width 0 height 0
click at [791, 182] on label "paprika hair color" at bounding box center [795, 172] width 33 height 33
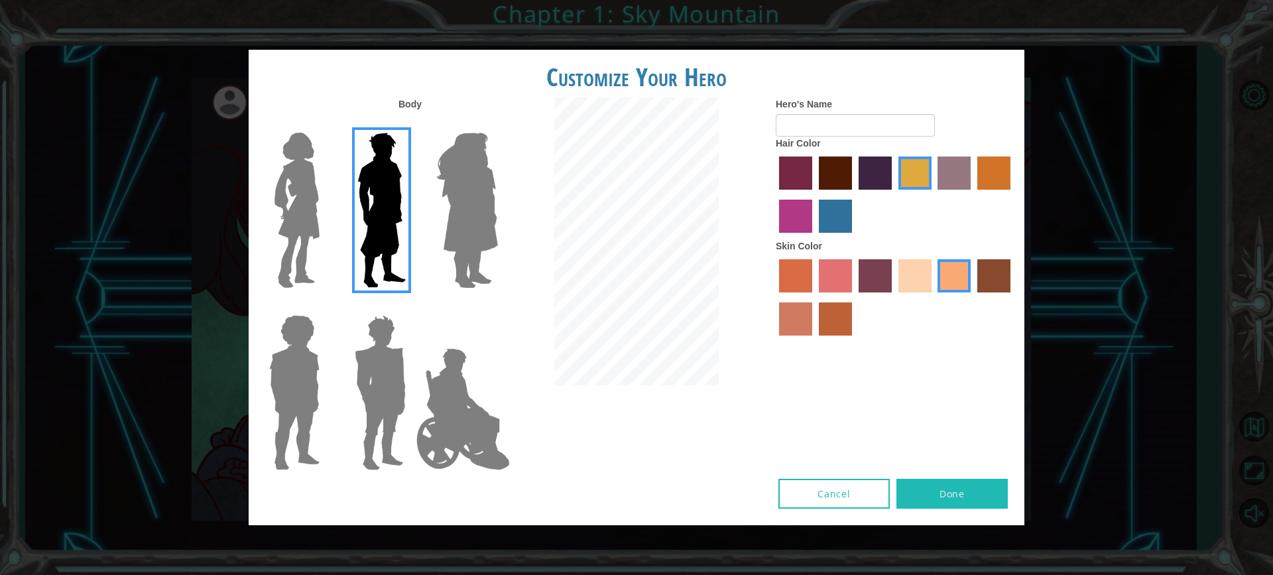
click at [774, 194] on input "paprika hair color" at bounding box center [774, 194] width 0 height 0
click at [850, 168] on label "maroon hair color" at bounding box center [835, 172] width 33 height 33
click at [814, 194] on input "maroon hair color" at bounding box center [814, 194] width 0 height 0
click at [800, 173] on label "paprika hair color" at bounding box center [795, 172] width 33 height 33
click at [774, 194] on input "paprika hair color" at bounding box center [774, 194] width 0 height 0
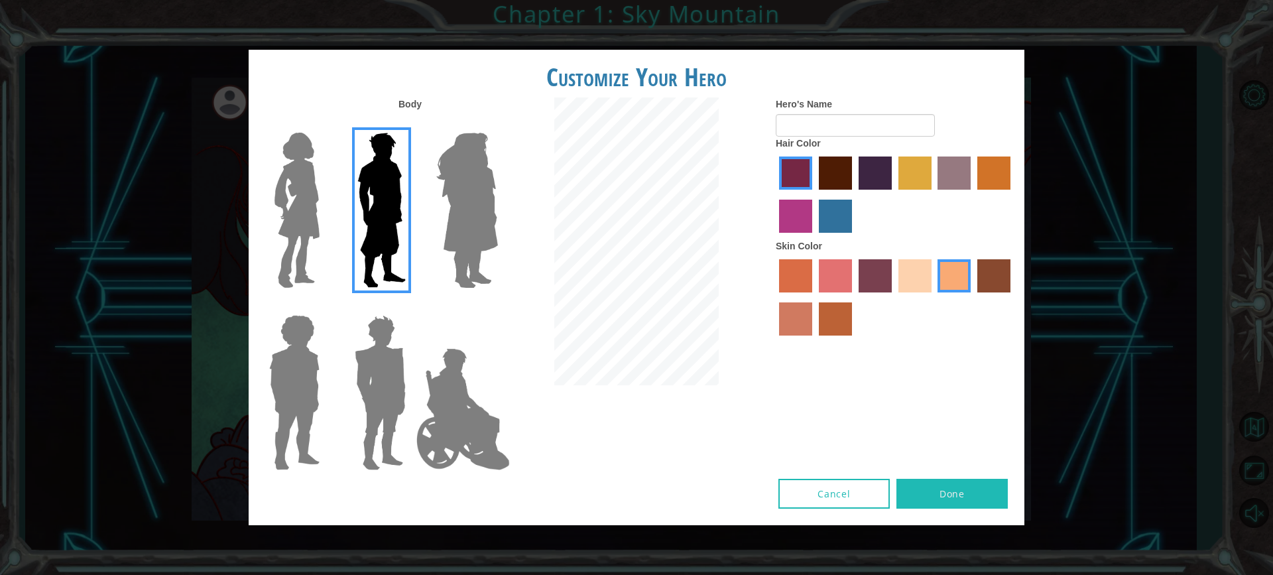
click at [894, 186] on div at bounding box center [895, 196] width 239 height 86
click at [962, 168] on label "bazaar hair color" at bounding box center [953, 172] width 33 height 33
click at [933, 194] on input "bazaar hair color" at bounding box center [933, 194] width 0 height 0
click at [925, 177] on label "tulip tree hair color" at bounding box center [914, 172] width 33 height 33
click at [894, 194] on input "tulip tree hair color" at bounding box center [894, 194] width 0 height 0
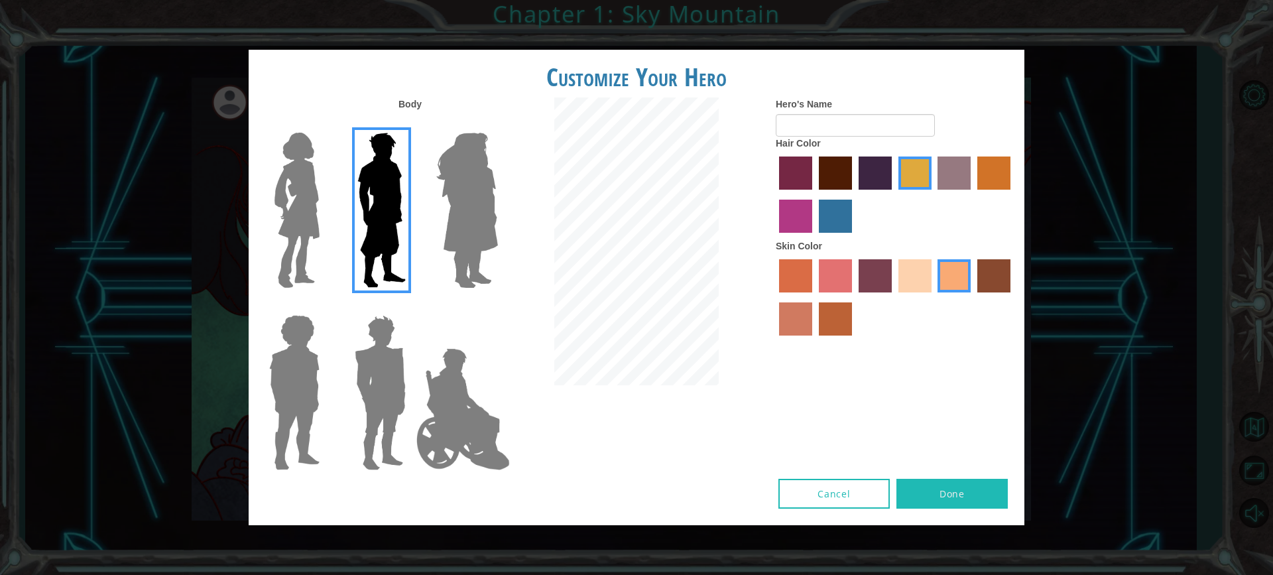
click at [878, 175] on label "hot purple hair color" at bounding box center [874, 172] width 33 height 33
click at [854, 194] on input "hot purple hair color" at bounding box center [854, 194] width 0 height 0
click at [793, 174] on label "paprika hair color" at bounding box center [795, 172] width 33 height 33
click at [774, 194] on input "paprika hair color" at bounding box center [774, 194] width 0 height 0
click at [880, 164] on label "hot purple hair color" at bounding box center [874, 172] width 33 height 33
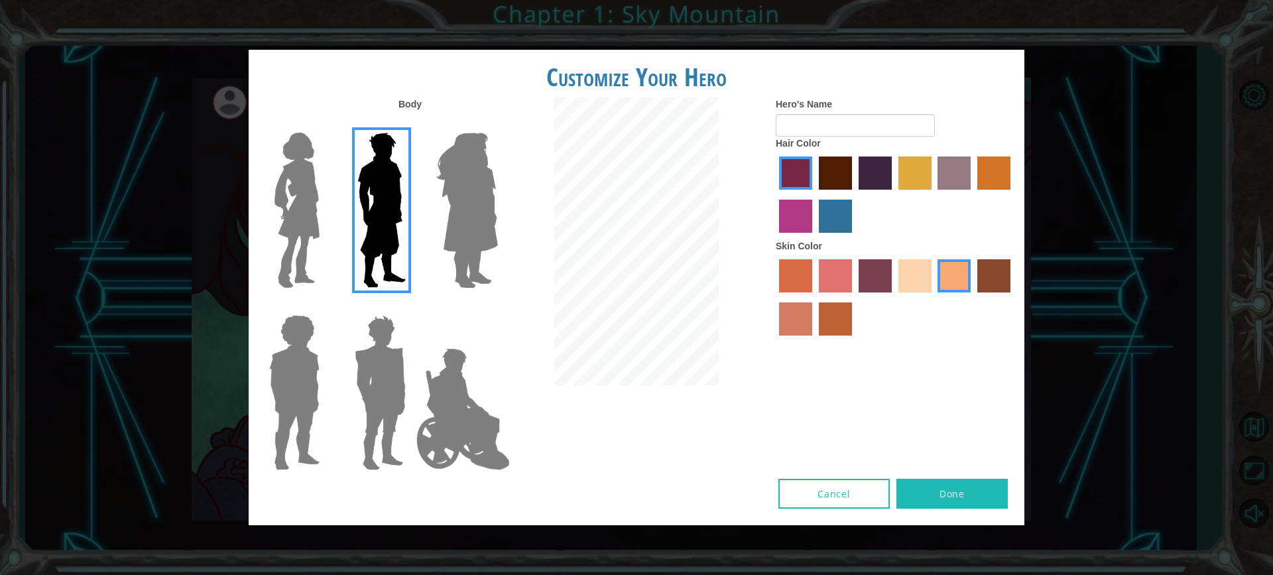
click at [854, 194] on input "hot purple hair color" at bounding box center [854, 194] width 0 height 0
click at [840, 127] on input "Hero's Name" at bounding box center [855, 125] width 159 height 23
type input "siah"
click at [945, 483] on button "Done" at bounding box center [951, 494] width 111 height 30
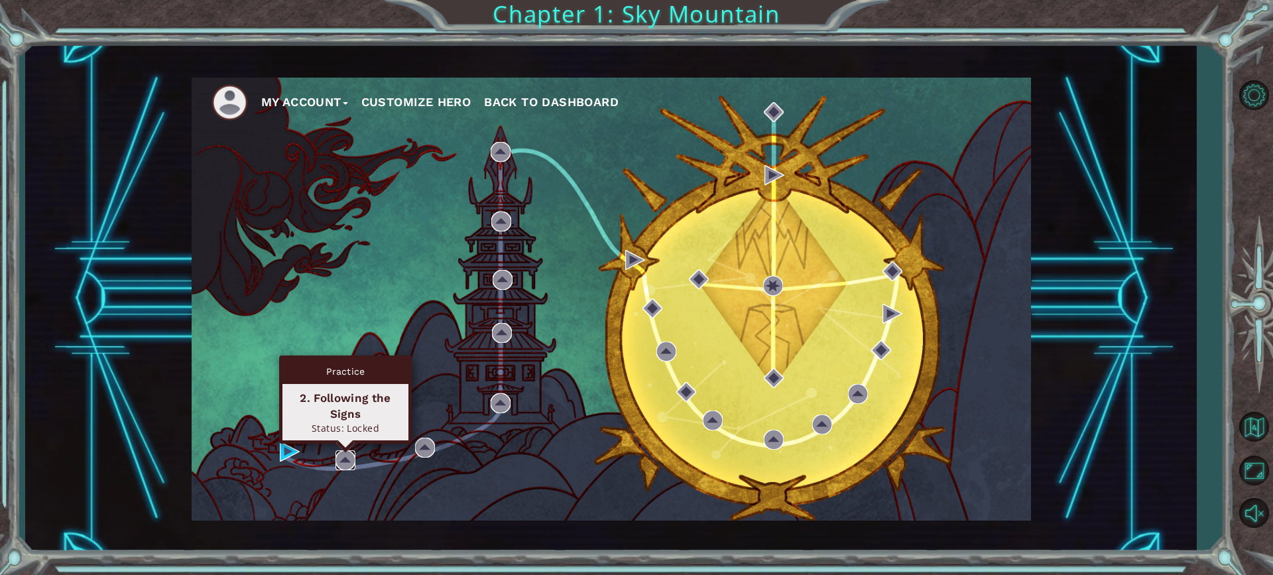
click at [343, 463] on img at bounding box center [345, 460] width 20 height 20
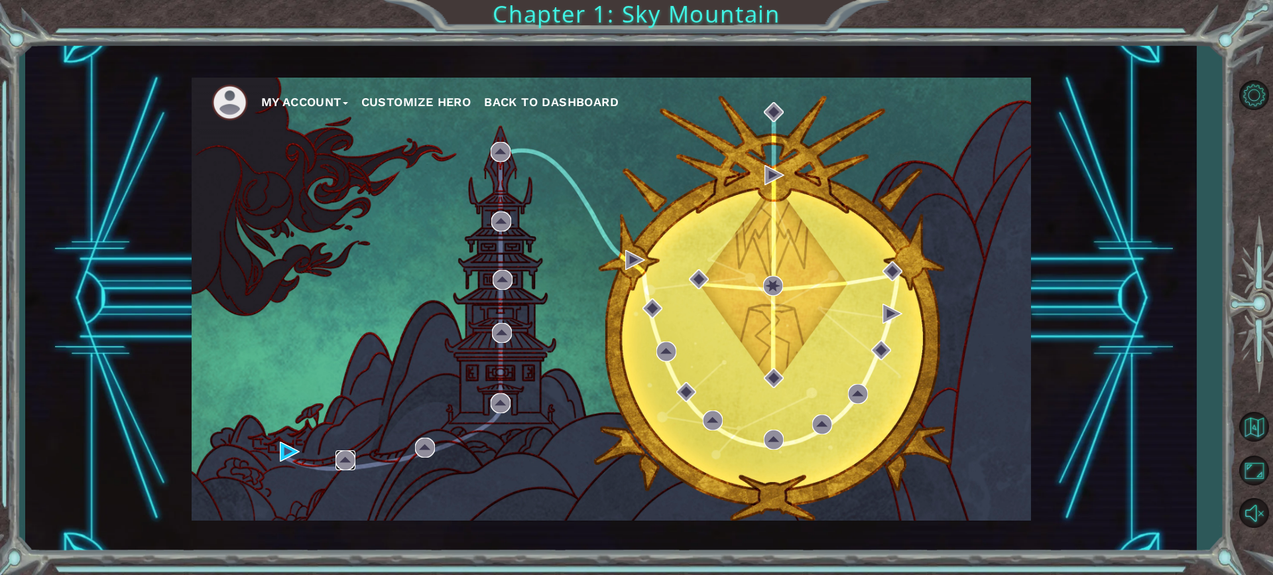
click at [343, 463] on img at bounding box center [345, 460] width 20 height 20
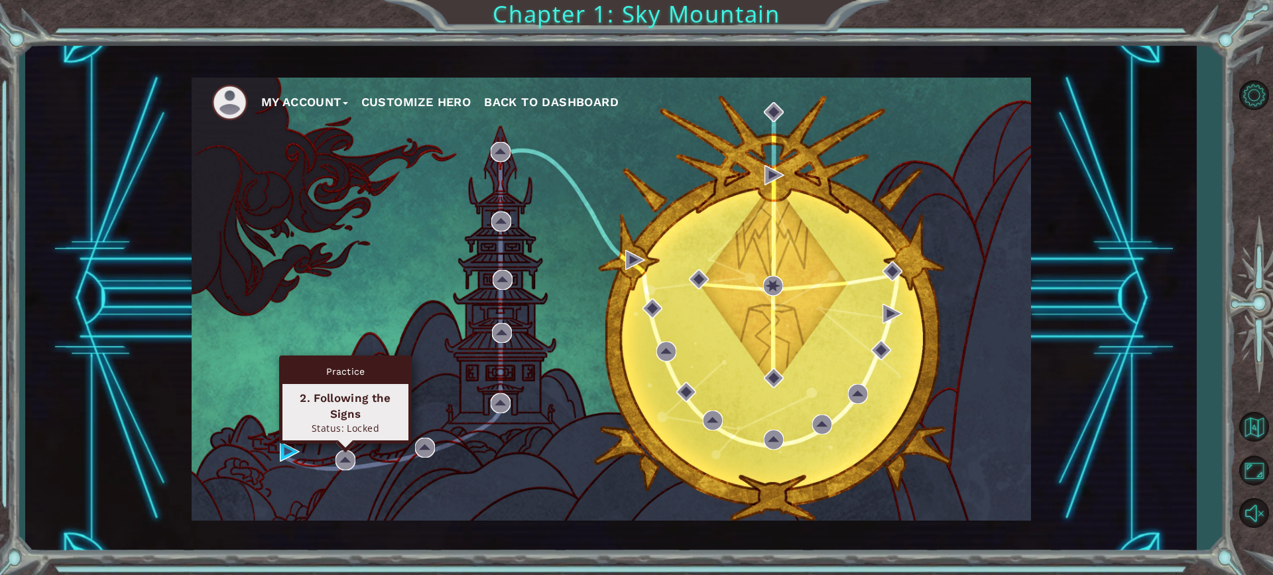
click at [340, 443] on div "Practice 2. Following the Signs Status: Locked" at bounding box center [345, 399] width 133 height 88
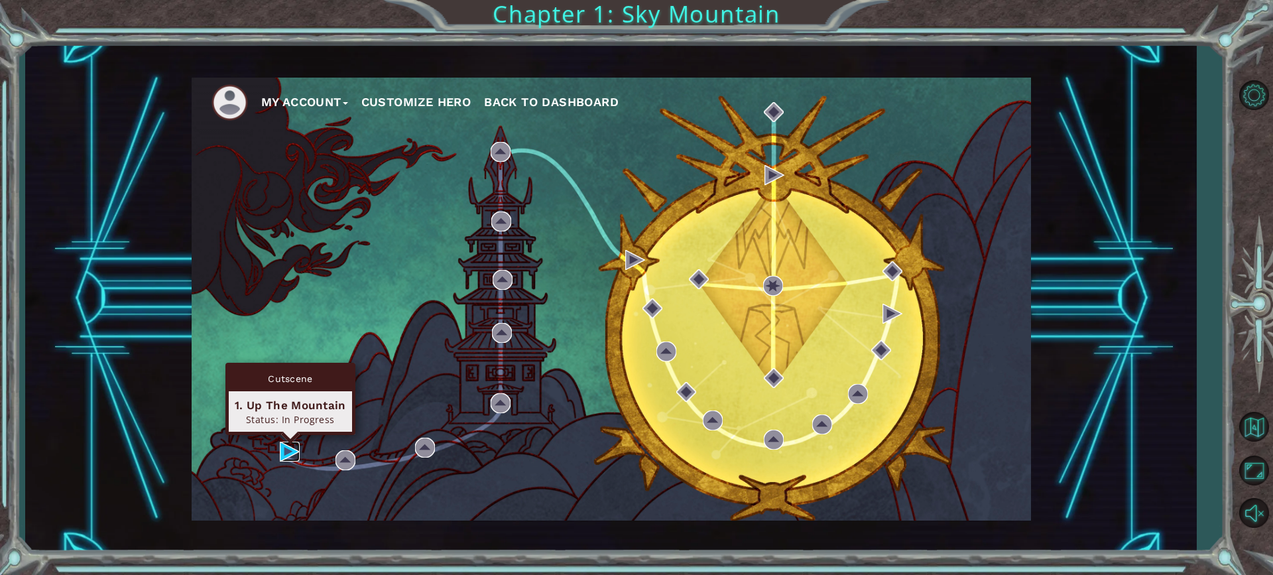
drag, startPoint x: 288, startPoint y: 447, endPoint x: 263, endPoint y: 446, distance: 25.2
click at [286, 447] on img at bounding box center [290, 451] width 20 height 20
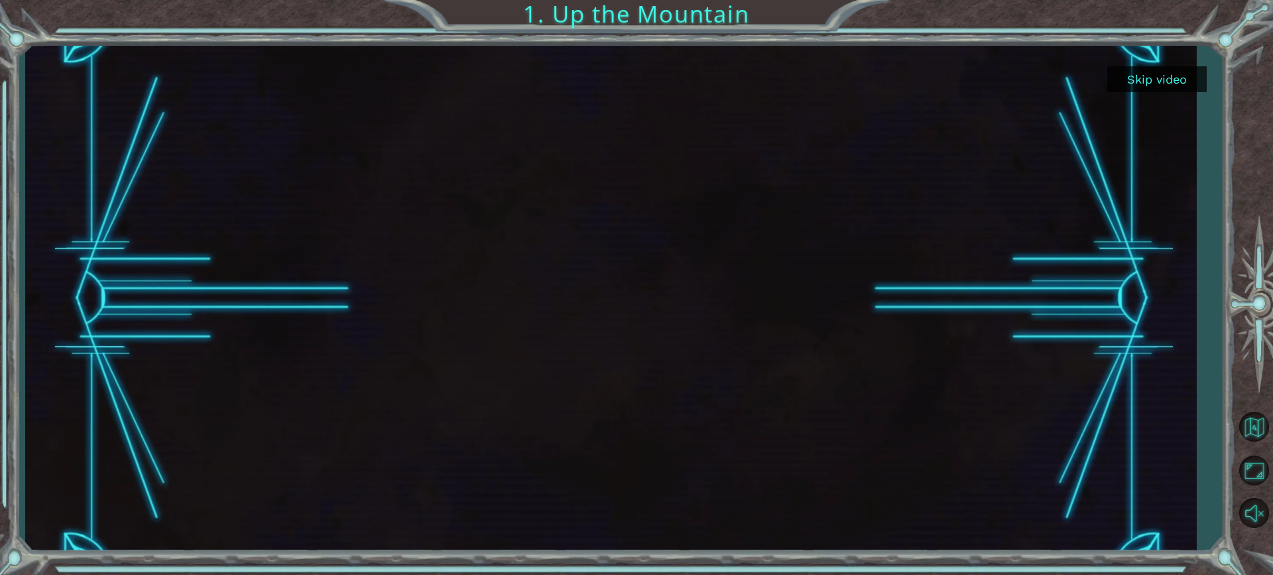
click at [1169, 81] on button "Skip video" at bounding box center [1156, 79] width 99 height 26
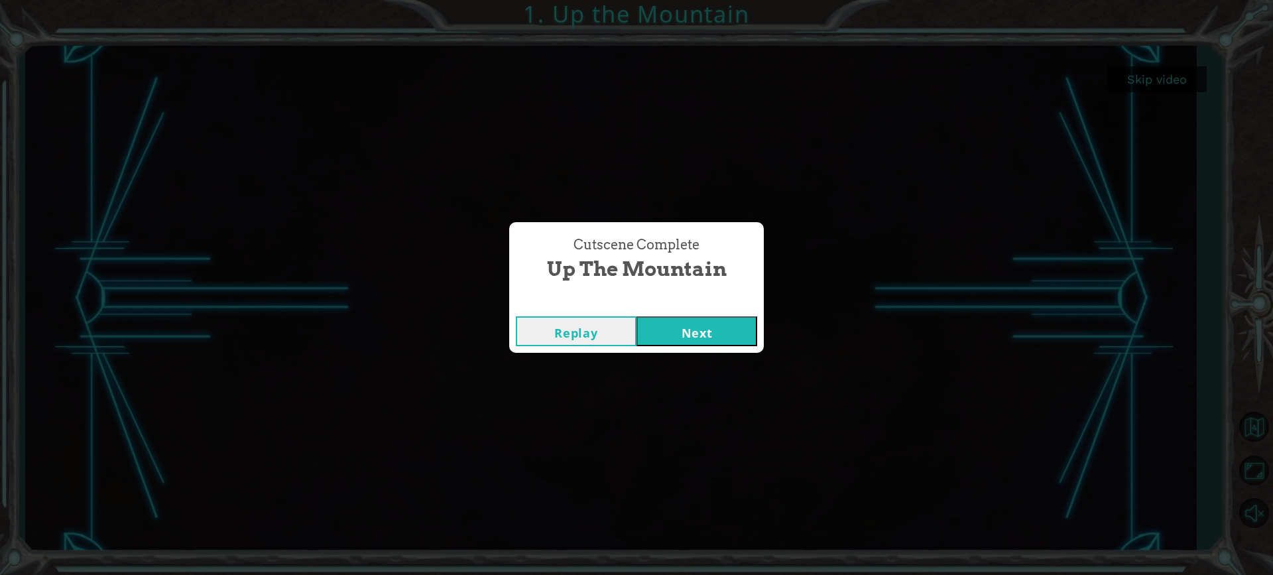
click at [707, 338] on button "Next" at bounding box center [696, 331] width 121 height 30
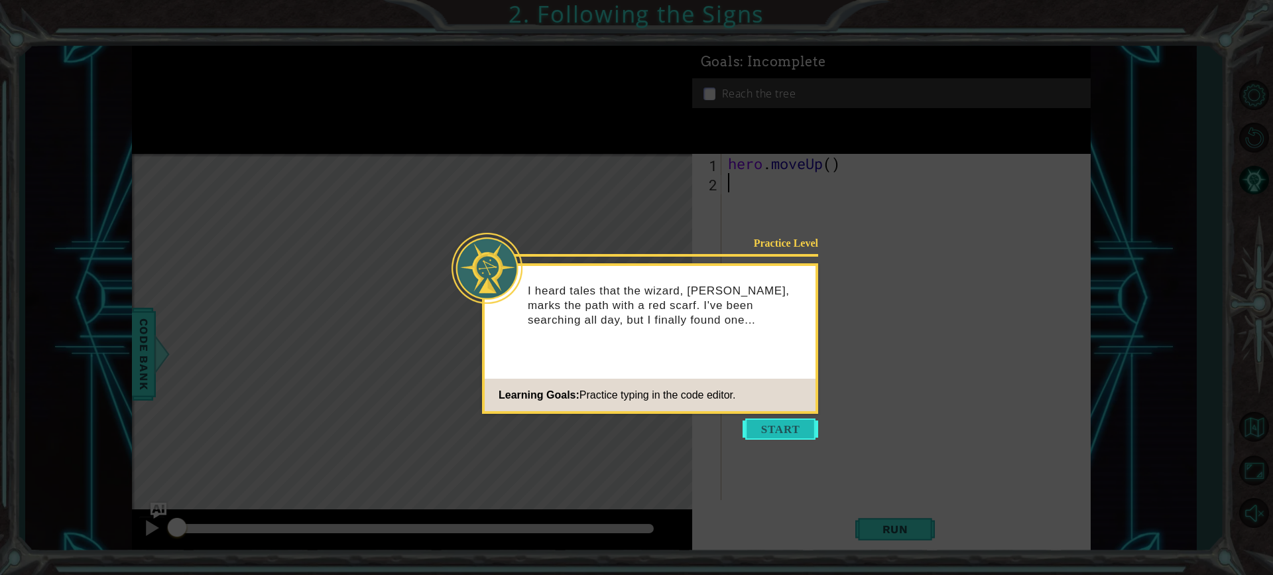
click at [758, 434] on button "Start" at bounding box center [780, 428] width 76 height 21
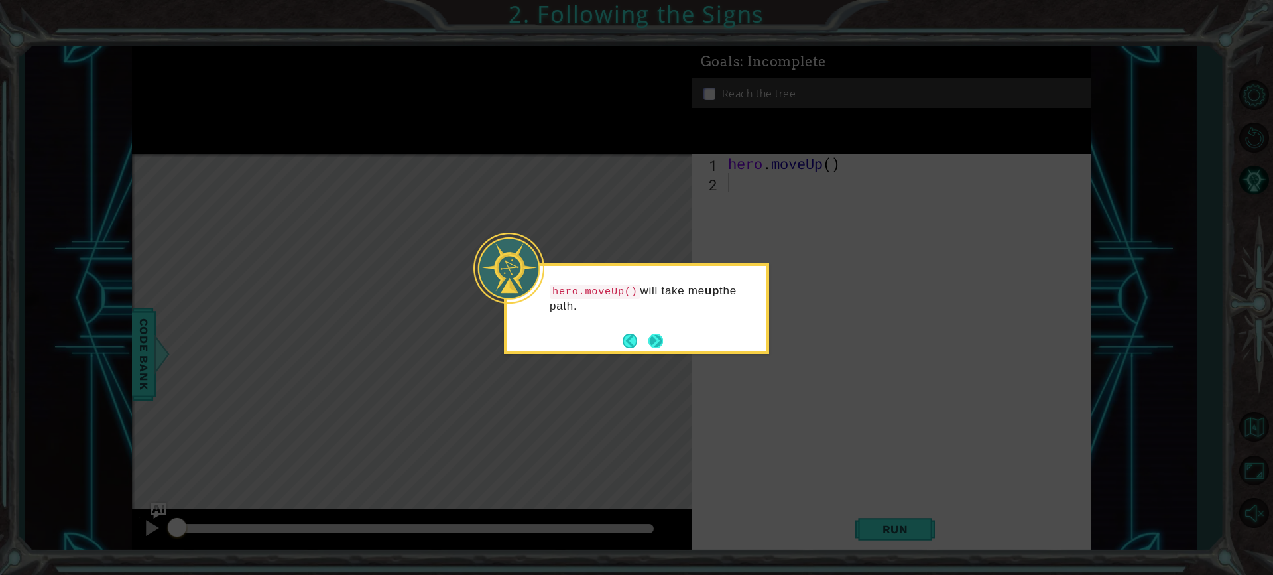
click at [663, 339] on button "Next" at bounding box center [655, 340] width 15 height 15
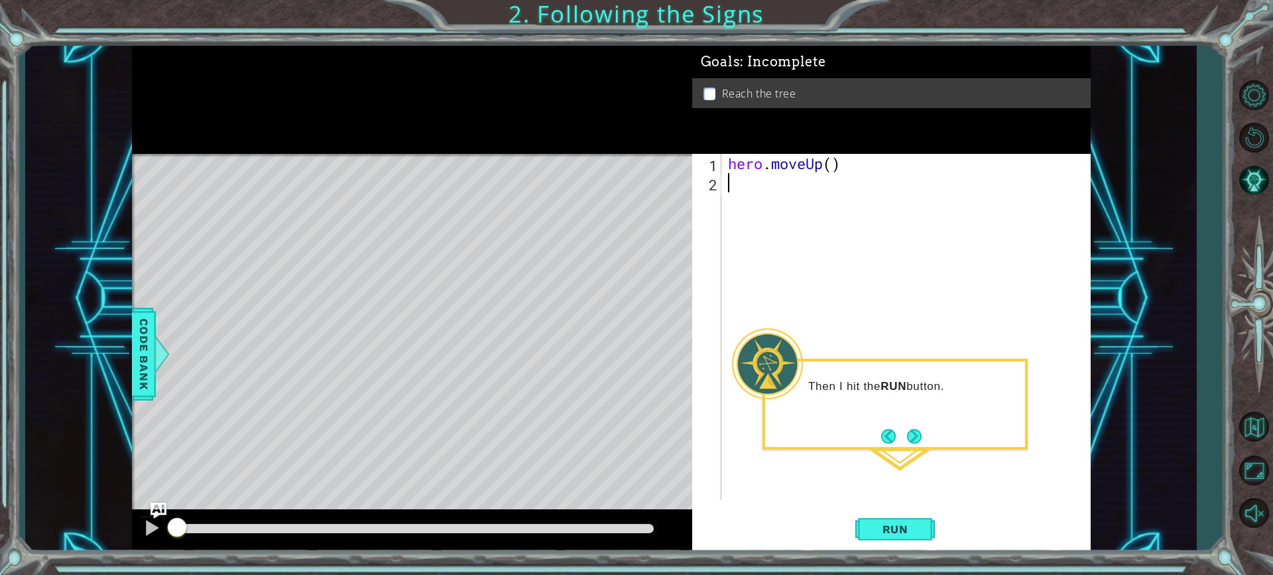
click at [829, 162] on div "hero . moveUp ( )" at bounding box center [909, 346] width 368 height 384
type textarea "hero.moveUp(2)"
click at [870, 520] on button "Run" at bounding box center [895, 529] width 80 height 40
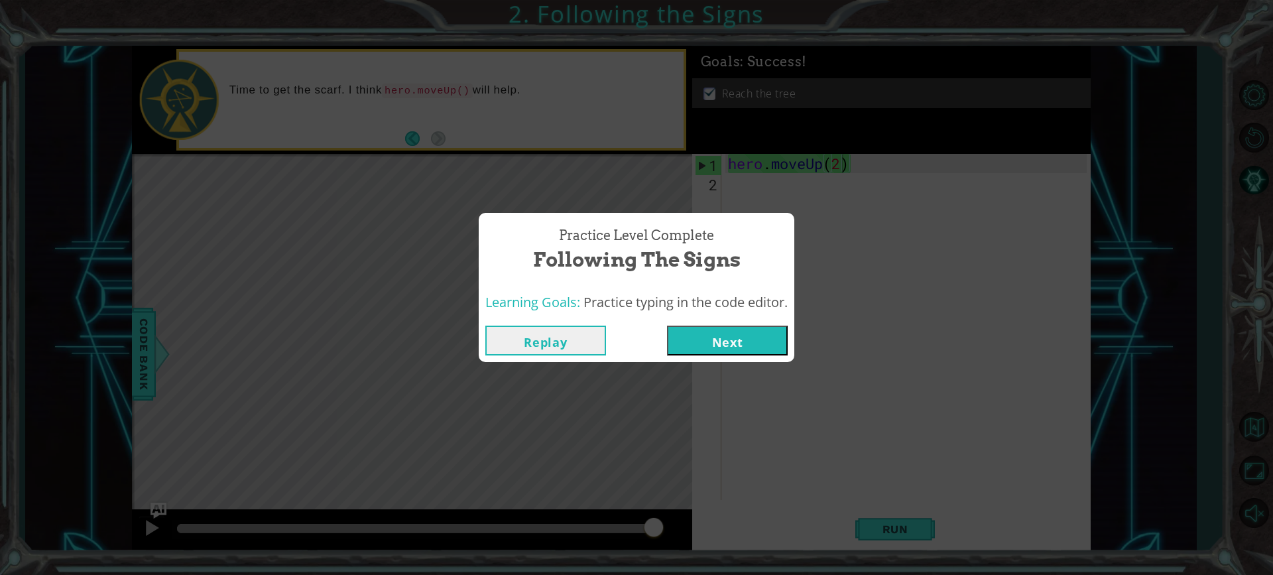
click at [715, 347] on button "Next" at bounding box center [727, 340] width 121 height 30
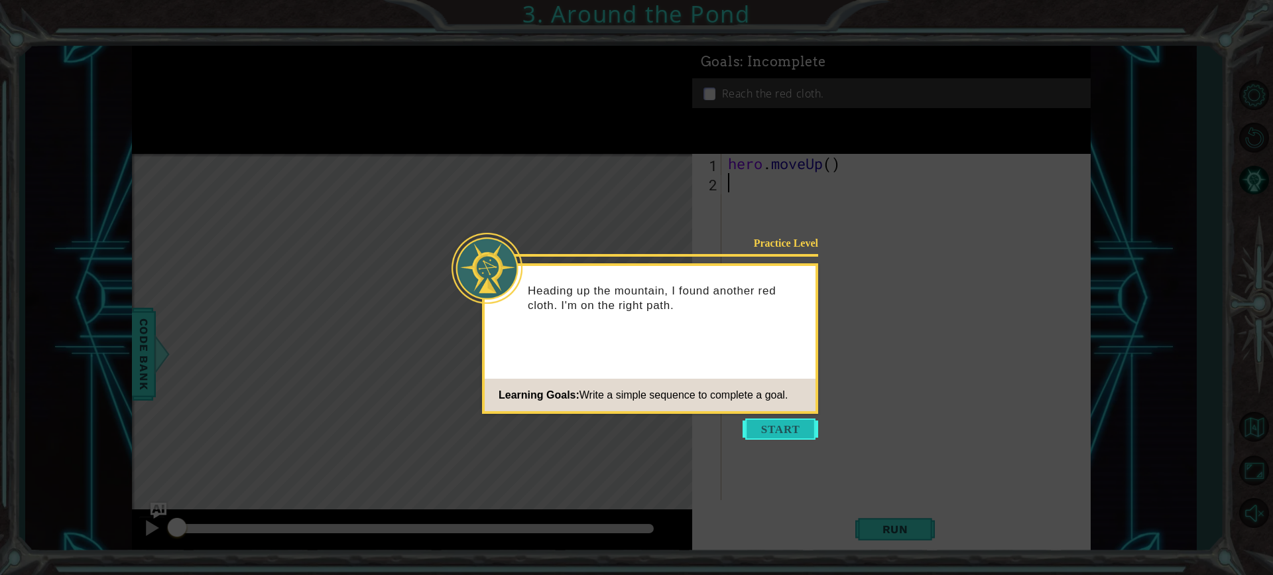
click at [790, 425] on button "Start" at bounding box center [780, 428] width 76 height 21
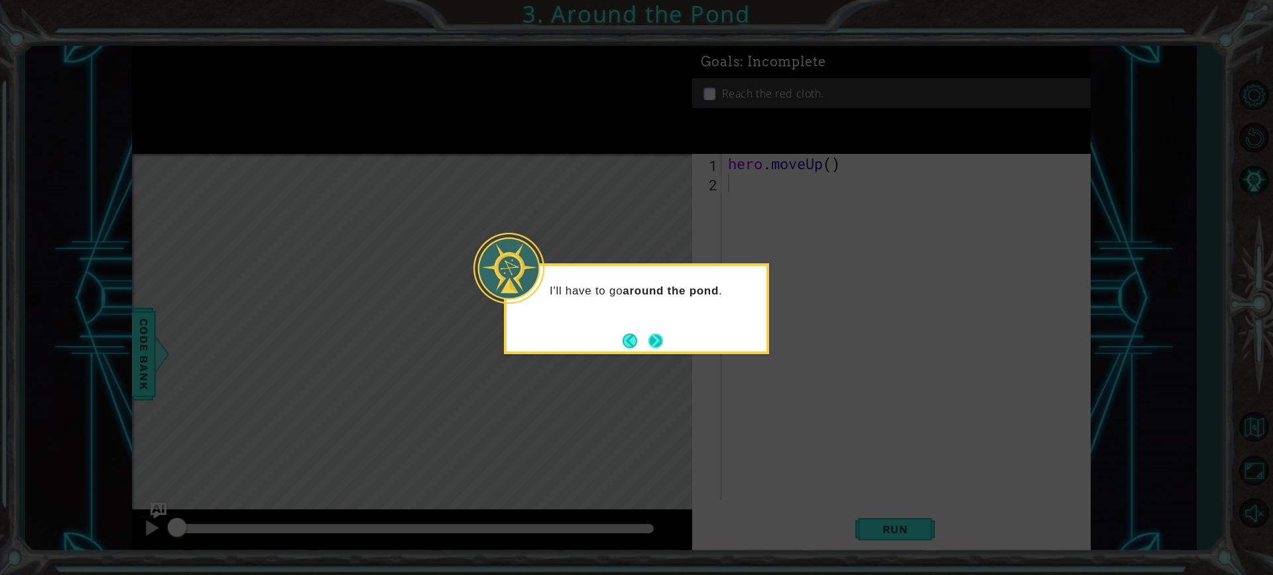
click at [655, 341] on button "Next" at bounding box center [655, 340] width 15 height 15
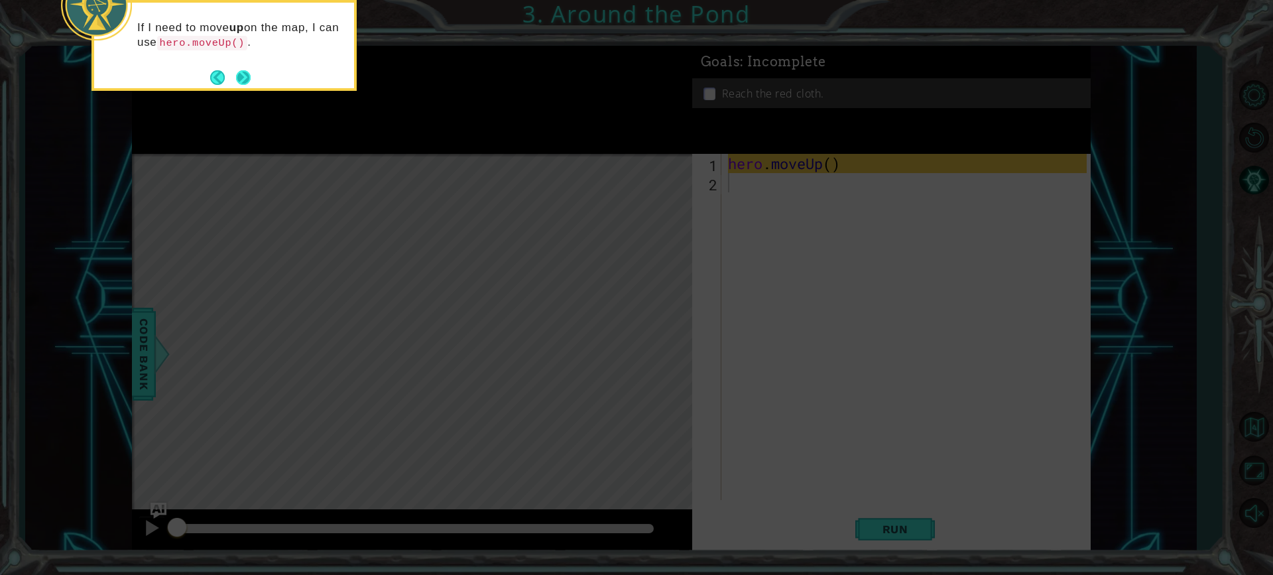
click at [244, 71] on button "Next" at bounding box center [243, 77] width 15 height 15
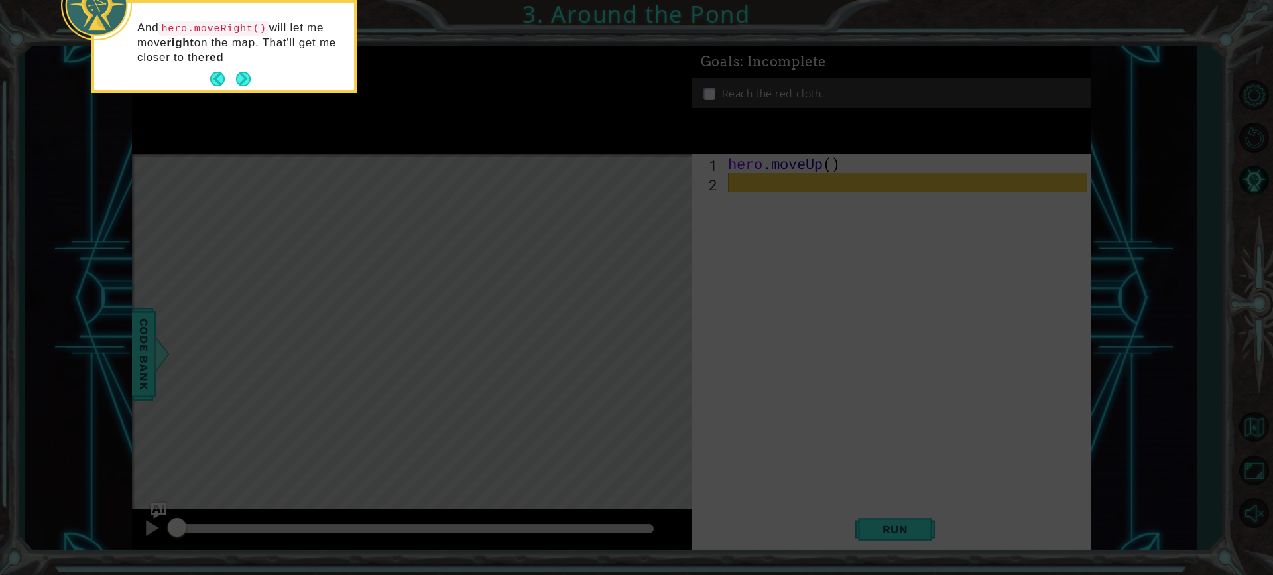
click at [242, 68] on div "And hero.moveRight() will let me move right on the map. That'll get me closer t…" at bounding box center [224, 49] width 260 height 82
click at [239, 72] on button "Next" at bounding box center [243, 79] width 15 height 15
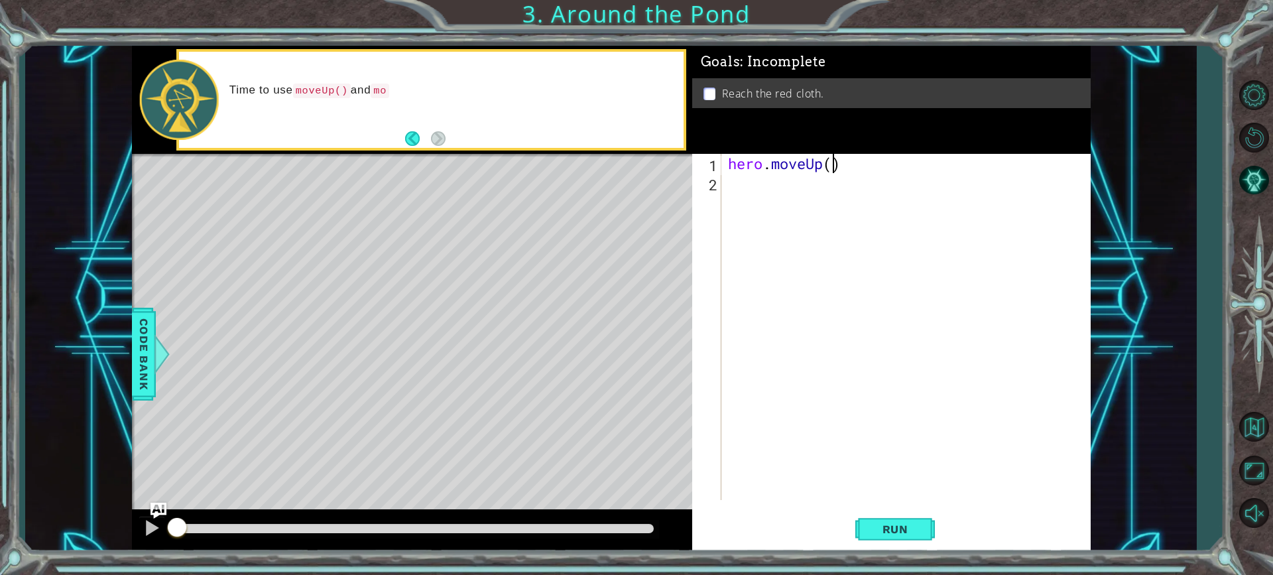
click at [829, 162] on div "hero . moveUp ( )" at bounding box center [909, 346] width 368 height 384
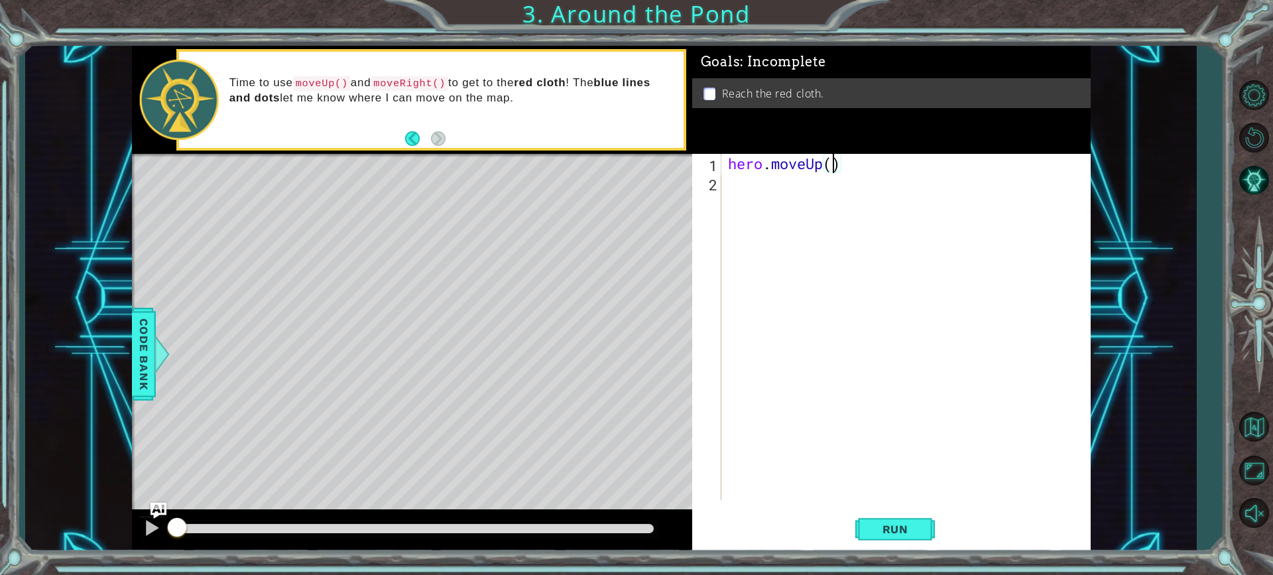
click at [799, 168] on div "hero . moveUp ( )" at bounding box center [909, 346] width 368 height 384
click at [756, 168] on div "hero . moveUp ( )" at bounding box center [909, 346] width 368 height 384
click at [856, 160] on div "hero . moveUp ( )" at bounding box center [909, 346] width 368 height 384
type textarea "hero.moveUp()"
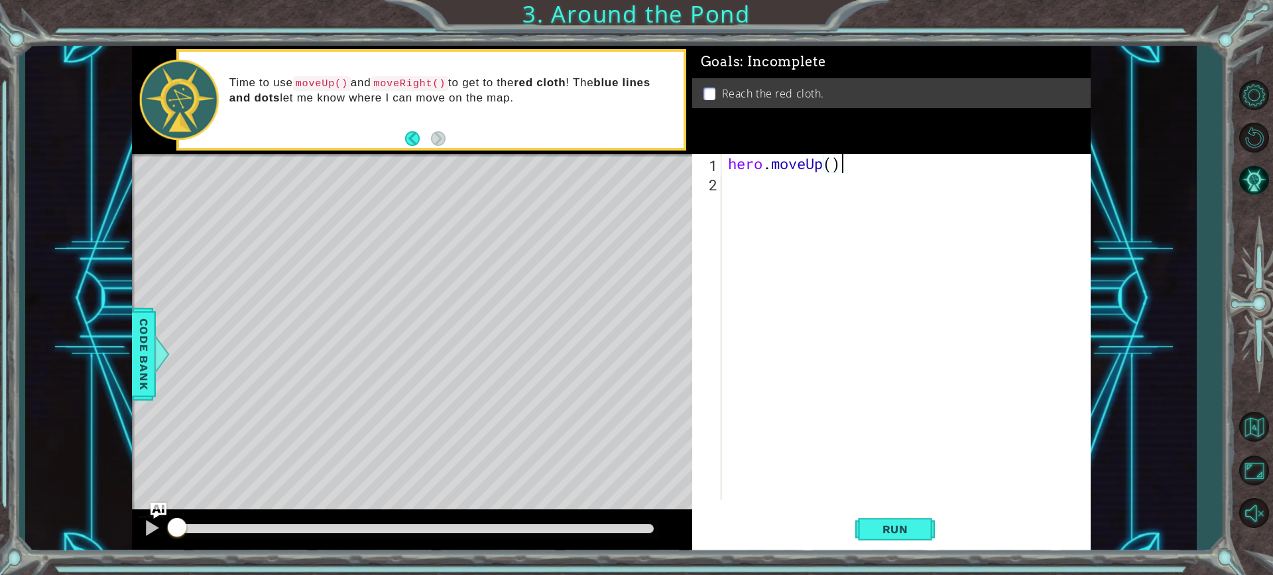
click at [833, 166] on div "hero . moveUp ( )" at bounding box center [909, 346] width 368 height 384
click at [717, 182] on div "2" at bounding box center [708, 184] width 27 height 19
click at [743, 182] on div "hero . moveUp ( )" at bounding box center [909, 346] width 368 height 384
click at [715, 182] on div "2" at bounding box center [708, 184] width 27 height 19
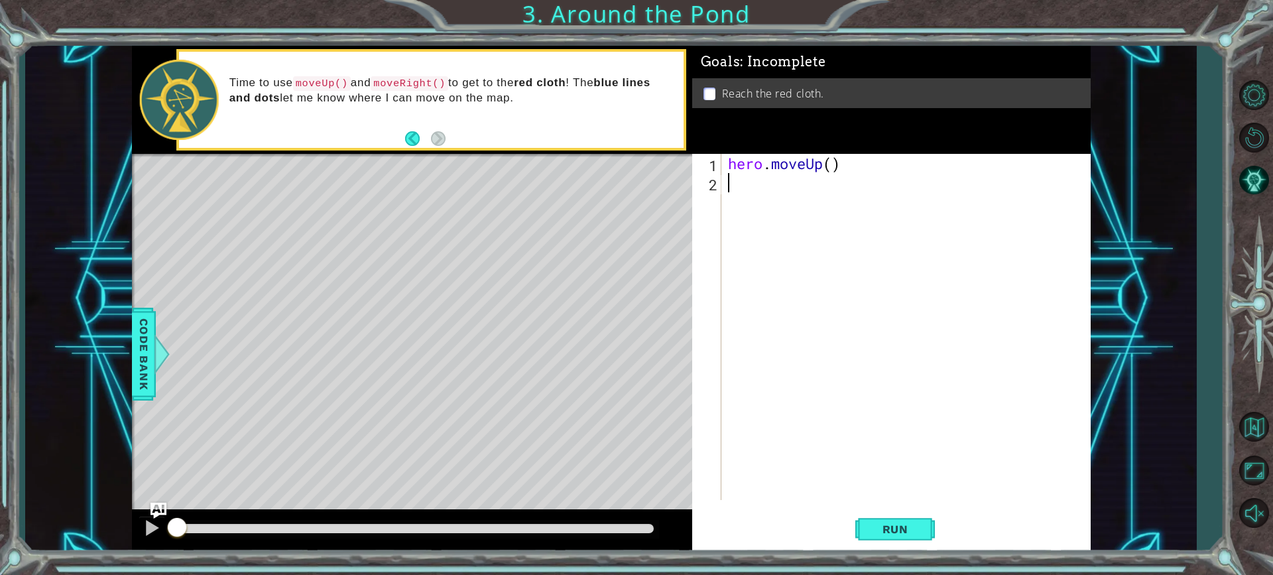
type textarea "hero.moveUp()"
click at [714, 184] on div "2" at bounding box center [708, 184] width 27 height 19
click at [754, 185] on div "hero . moveUp ( )" at bounding box center [909, 346] width 368 height 384
click at [756, 200] on div "hero . moveUp ( )" at bounding box center [909, 346] width 368 height 384
drag, startPoint x: 699, startPoint y: 190, endPoint x: 714, endPoint y: 188, distance: 14.7
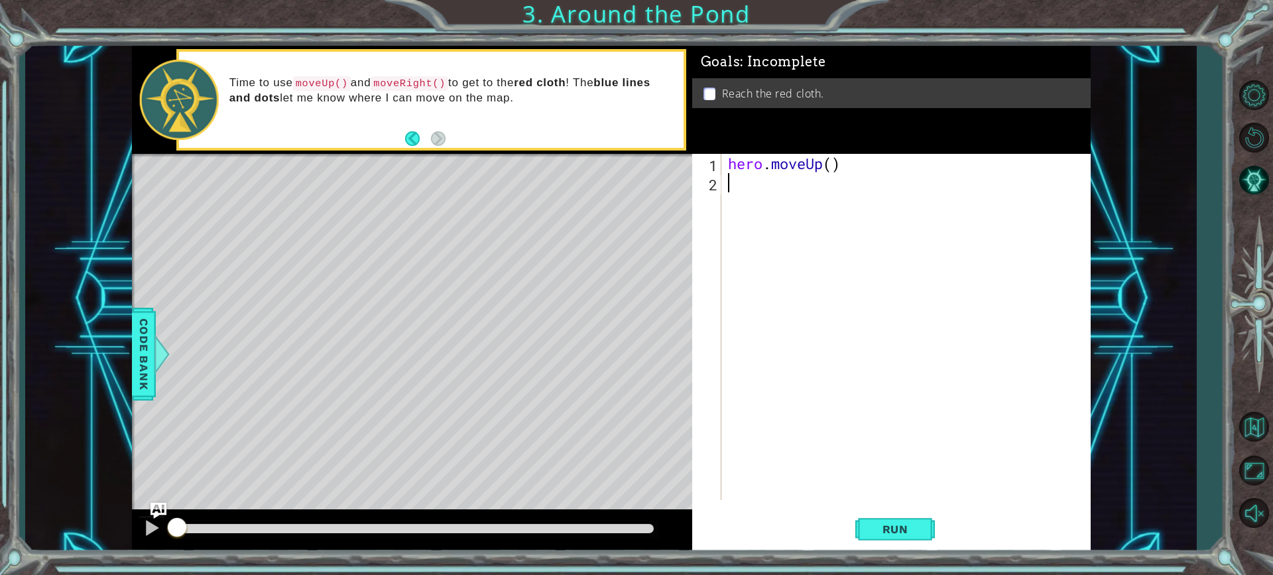
click at [709, 188] on div "2" at bounding box center [708, 184] width 27 height 19
click at [723, 182] on div "1 2 hero . moveUp ( ) ההההההההההההההההההההההההההההההההההההההההההההההההההההההההה…" at bounding box center [889, 327] width 394 height 346
click at [743, 180] on div "hero . moveUp ( )" at bounding box center [909, 346] width 368 height 384
click at [833, 161] on div "hero . moveUp ( )" at bounding box center [909, 346] width 368 height 384
type textarea "hero.moveUp(1)"
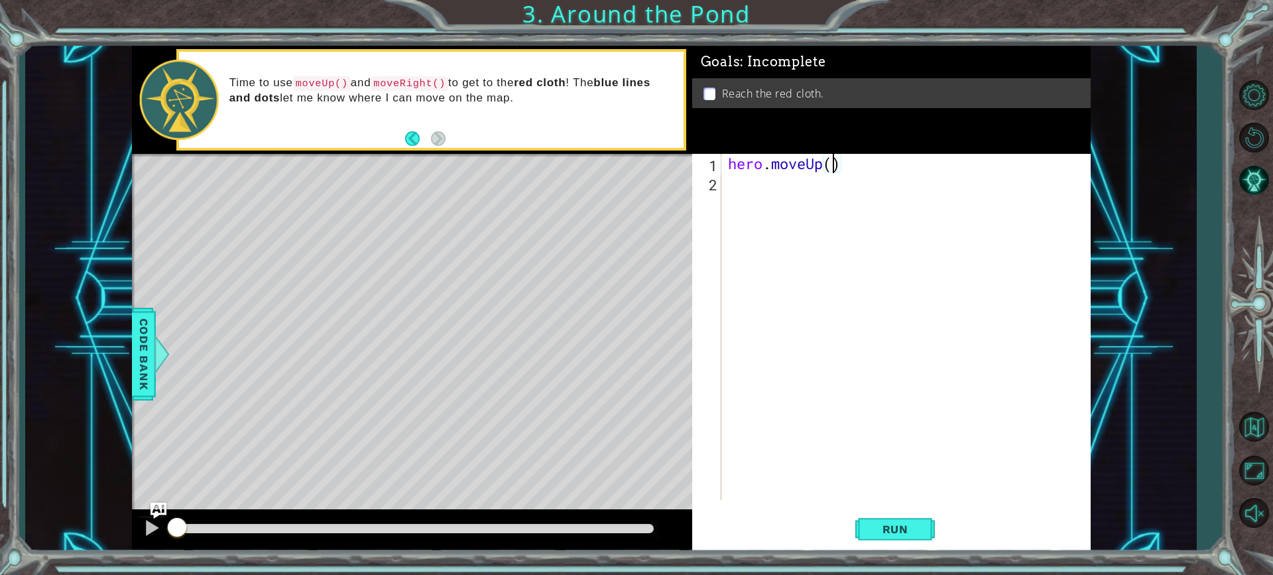
scroll to position [0, 5]
click at [788, 190] on div "hero . moveUp ( 1 )" at bounding box center [909, 346] width 368 height 384
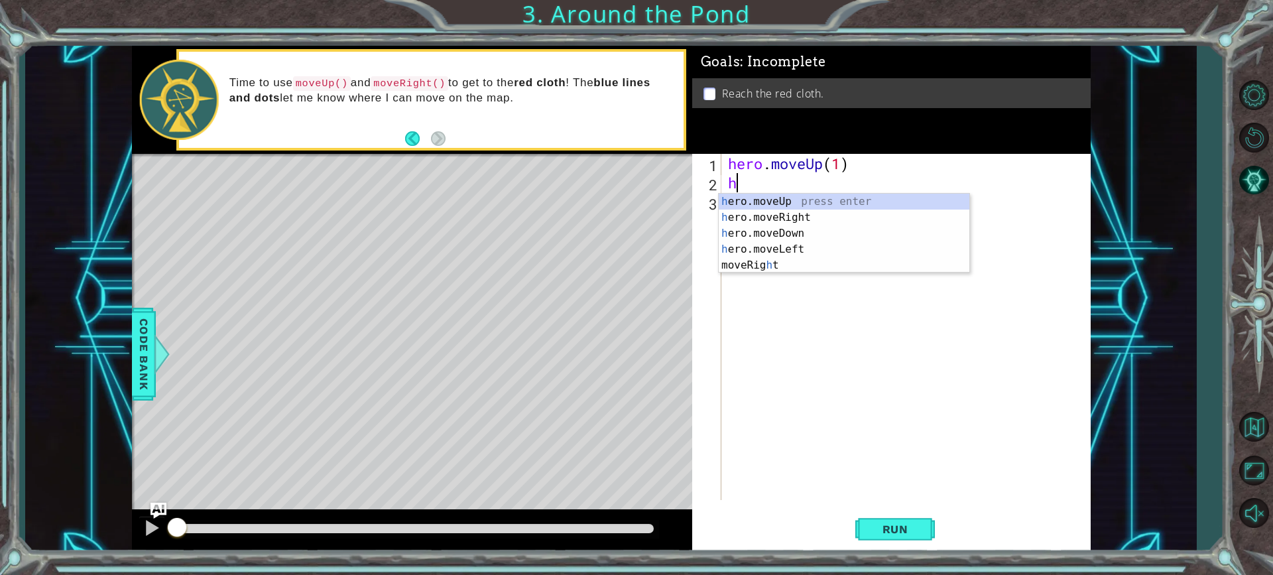
type textarea "he"
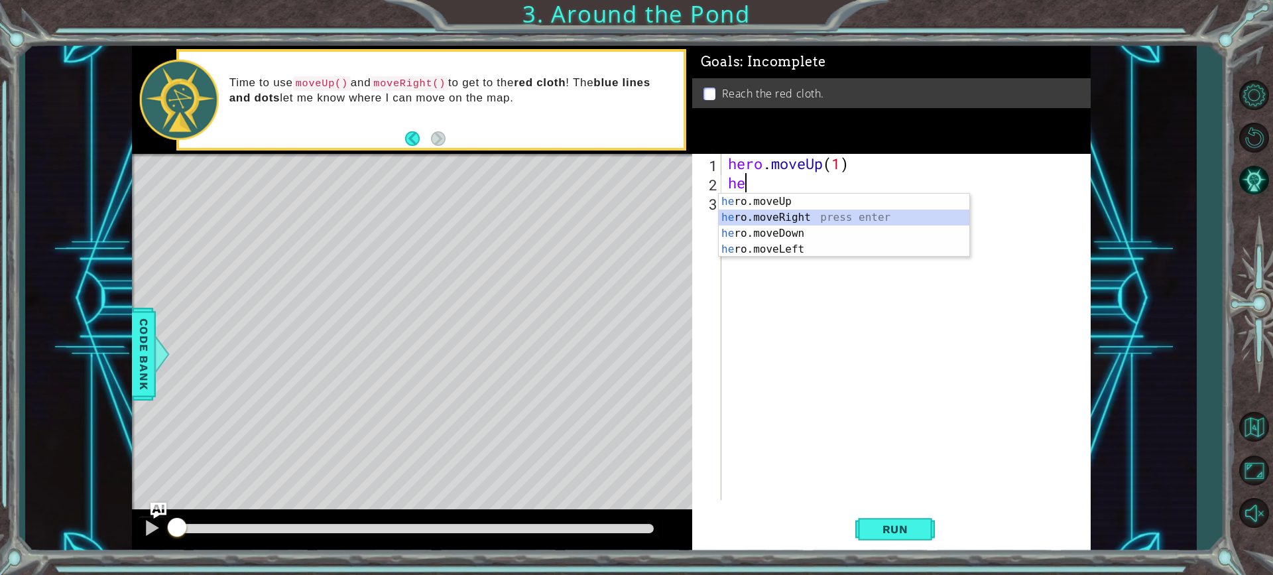
click at [795, 211] on div "he ro.moveUp press enter he ro.moveRight press enter he ro.moveDown press enter…" at bounding box center [844, 241] width 251 height 95
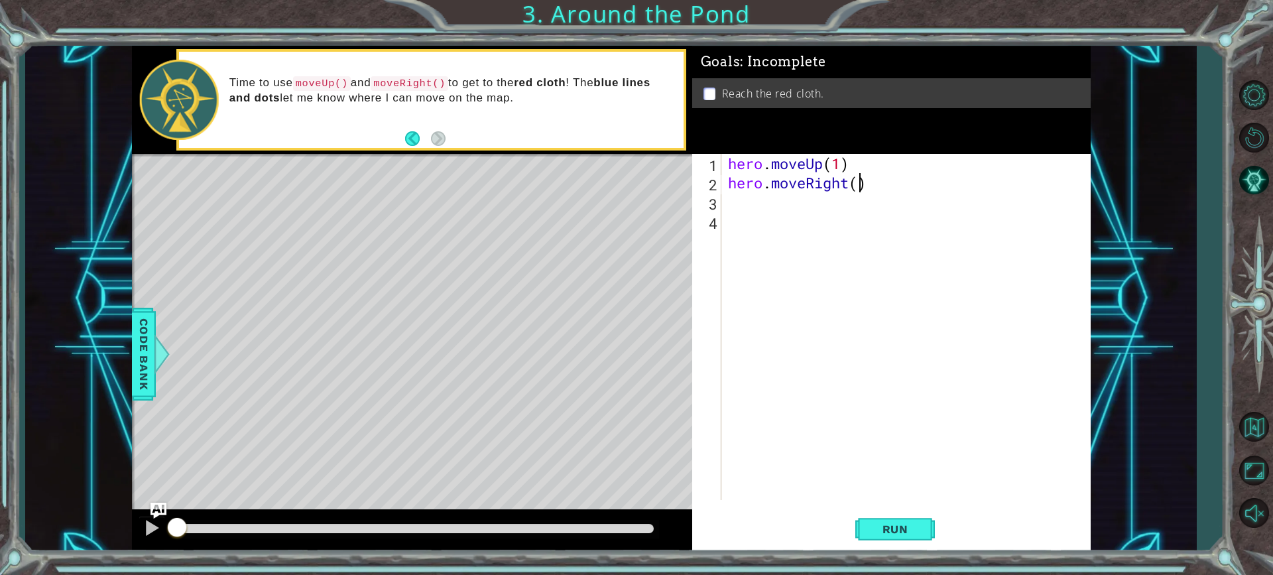
click at [857, 186] on div "hero . moveUp ( 1 ) hero . moveRight ( )" at bounding box center [909, 346] width 368 height 384
type textarea "hero.moveRight(1)"
drag, startPoint x: 719, startPoint y: 222, endPoint x: 730, endPoint y: 218, distance: 12.0
click at [719, 221] on div "4" at bounding box center [708, 222] width 27 height 19
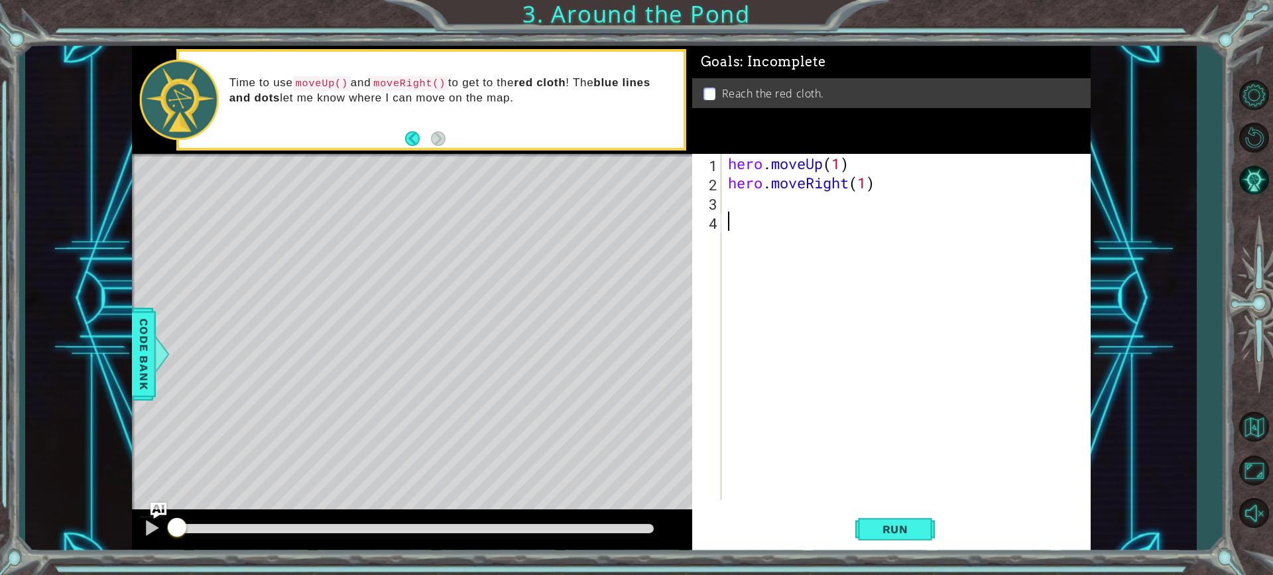
scroll to position [0, 0]
drag, startPoint x: 766, startPoint y: 210, endPoint x: 722, endPoint y: 207, distance: 44.5
click at [766, 209] on div "hero . moveUp ( 1 ) hero . moveRight ( 1 )" at bounding box center [909, 346] width 368 height 384
click at [744, 207] on div "hero . moveUp ( 1 ) hero . moveRight ( 1 )" at bounding box center [909, 346] width 368 height 384
type textarea "h"
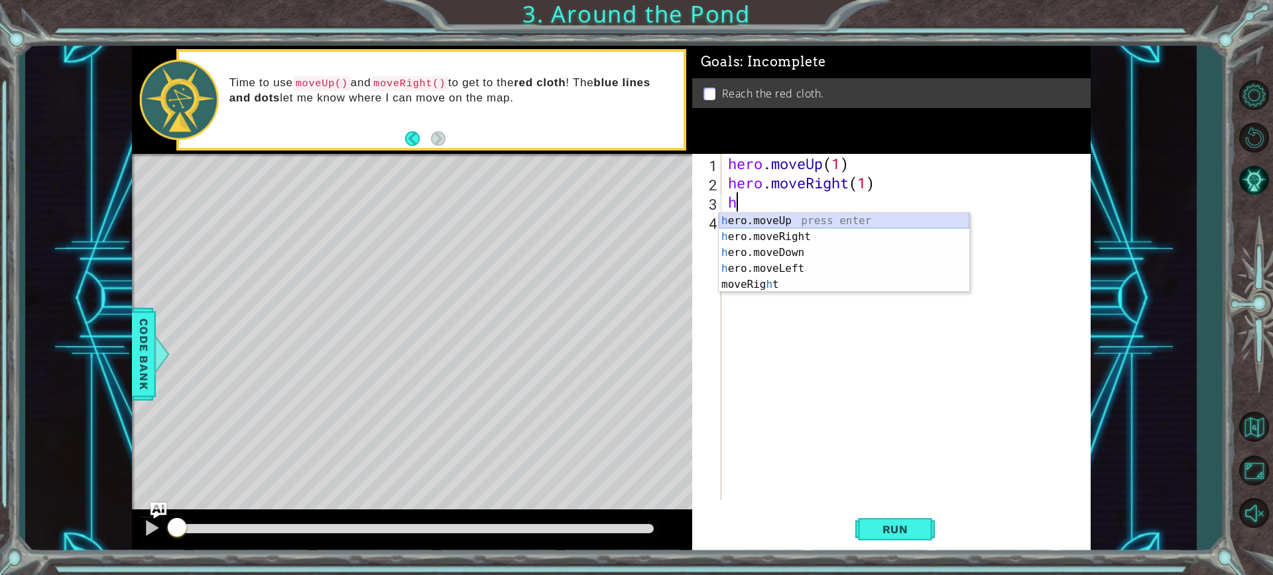
click at [779, 223] on div "h ero.moveUp press enter h ero.moveRight press enter h ero.moveDown press enter…" at bounding box center [844, 268] width 251 height 111
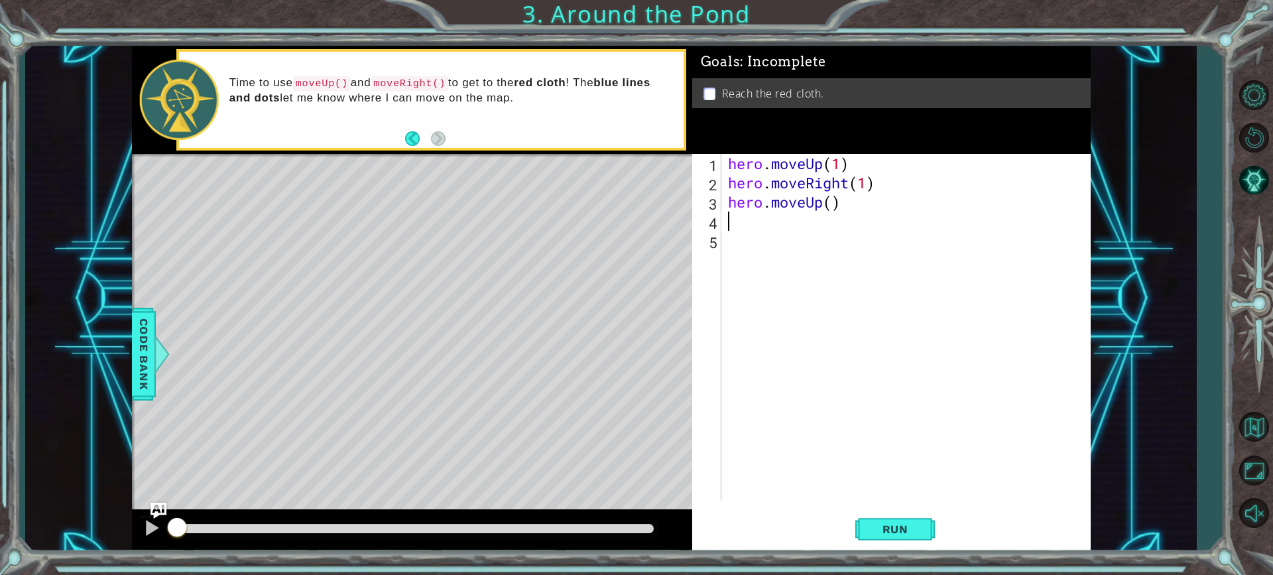
click at [829, 205] on div "hero . moveUp ( 1 ) hero . moveRight ( 1 ) hero . moveUp ( )" at bounding box center [909, 346] width 368 height 384
type textarea "hero.moveUp(2)"
click at [870, 526] on span "Run" at bounding box center [895, 528] width 52 height 13
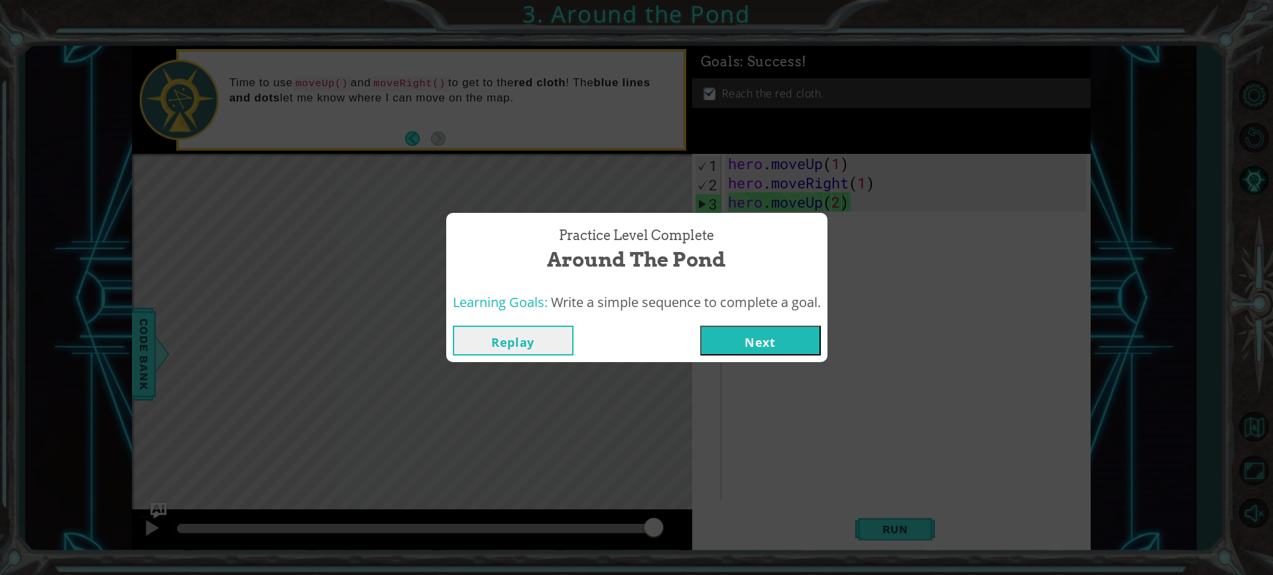
click at [756, 339] on button "Next" at bounding box center [760, 340] width 121 height 30
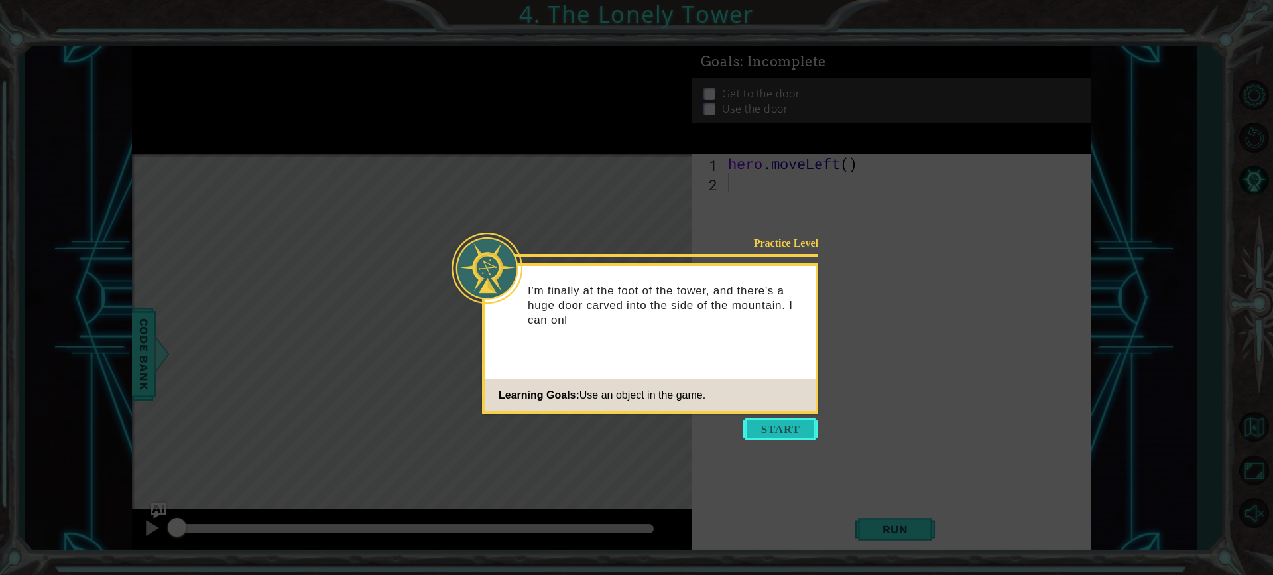
click at [782, 420] on button "Start" at bounding box center [780, 428] width 76 height 21
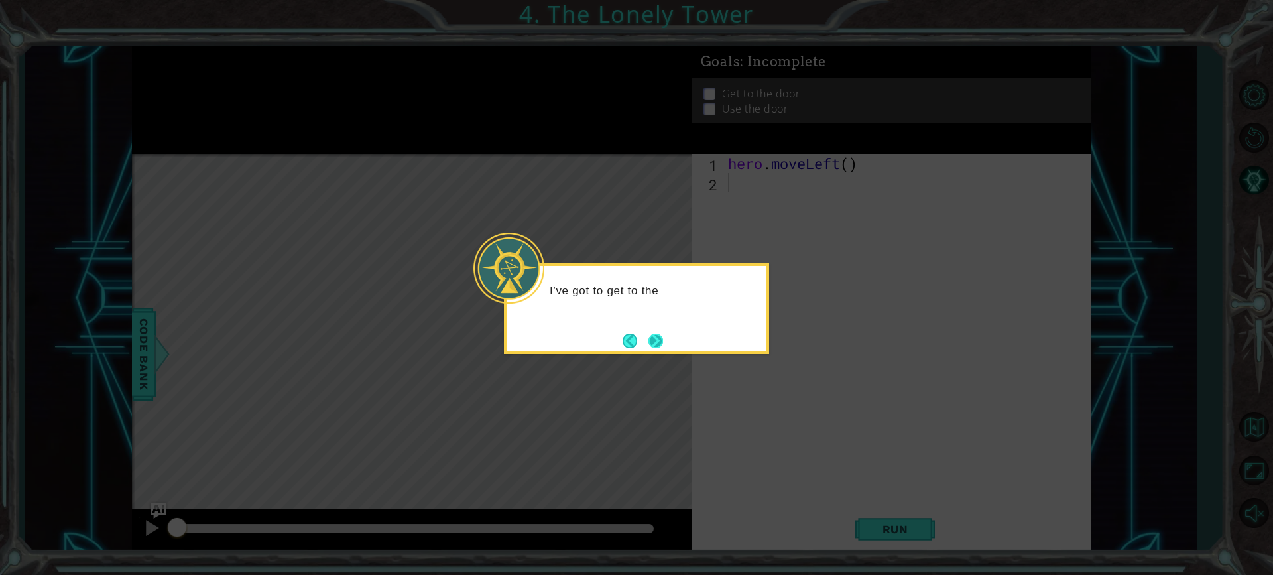
click at [662, 338] on button "Next" at bounding box center [655, 340] width 15 height 15
click at [662, 338] on button "Next" at bounding box center [655, 340] width 17 height 17
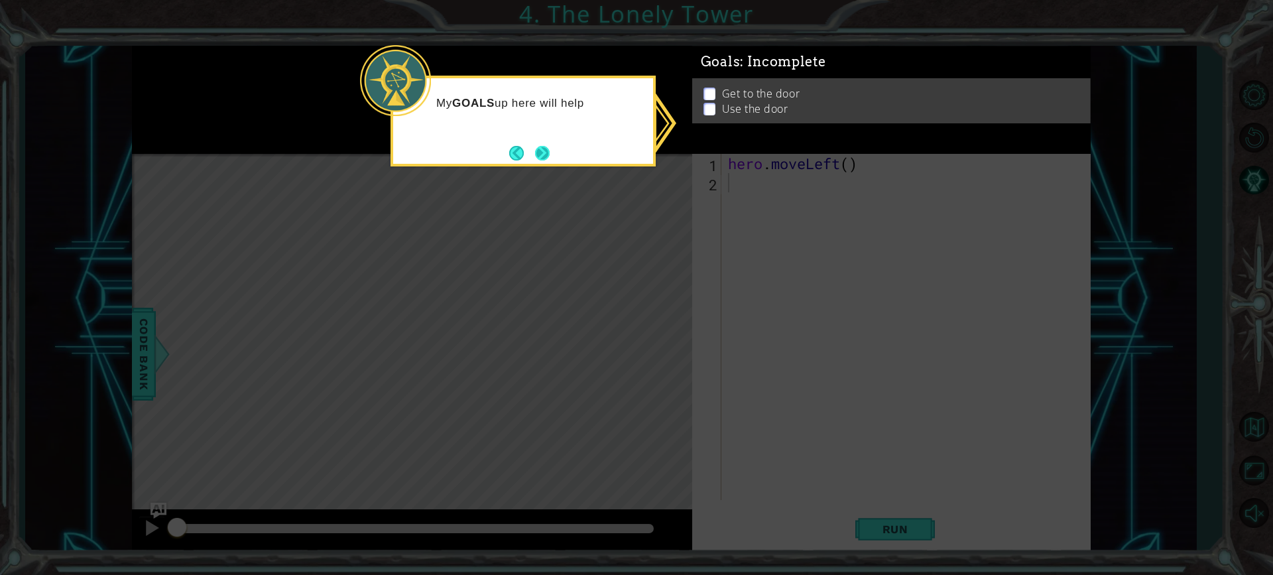
click at [535, 158] on button "Next" at bounding box center [542, 153] width 15 height 15
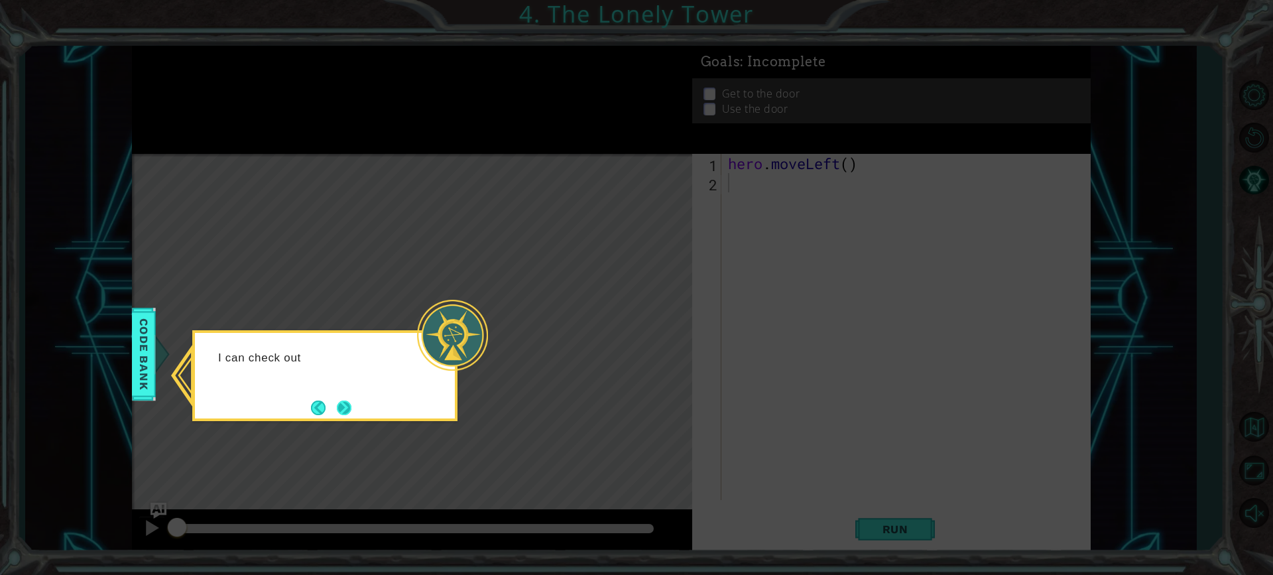
click at [351, 400] on button "Next" at bounding box center [344, 407] width 15 height 15
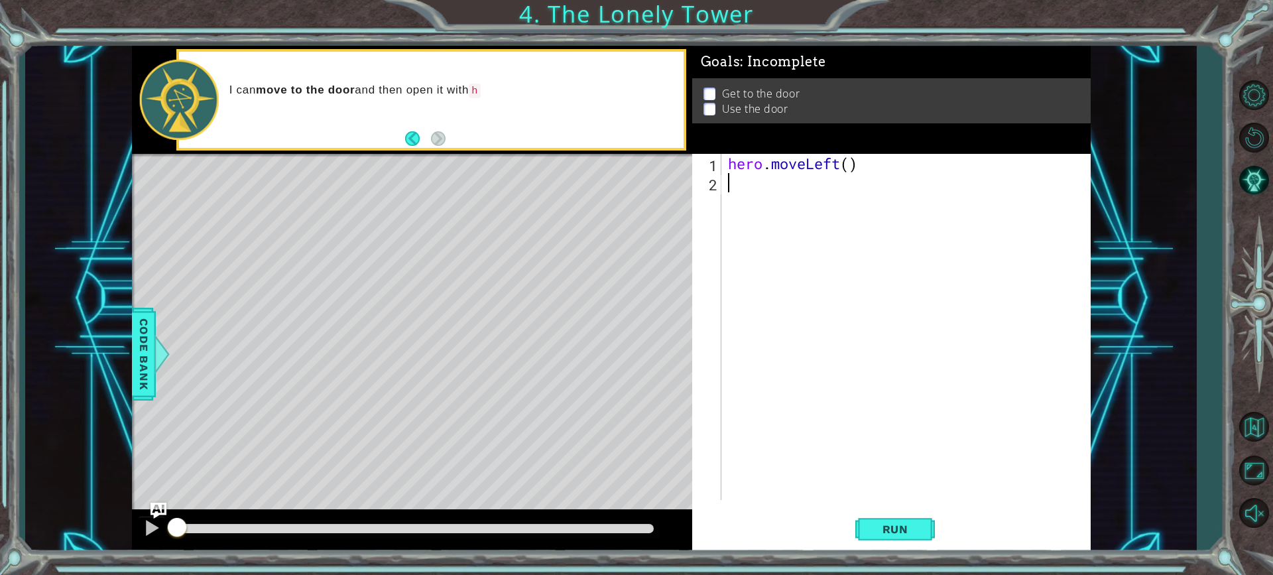
click at [845, 158] on div "hero . moveLeft ( )" at bounding box center [909, 346] width 368 height 384
click at [855, 162] on div "hero . moveLeft ( )" at bounding box center [909, 346] width 368 height 384
click at [849, 163] on div "hero . moveLeft ( )" at bounding box center [909, 346] width 368 height 384
type textarea "hero.moveLeft(2)"
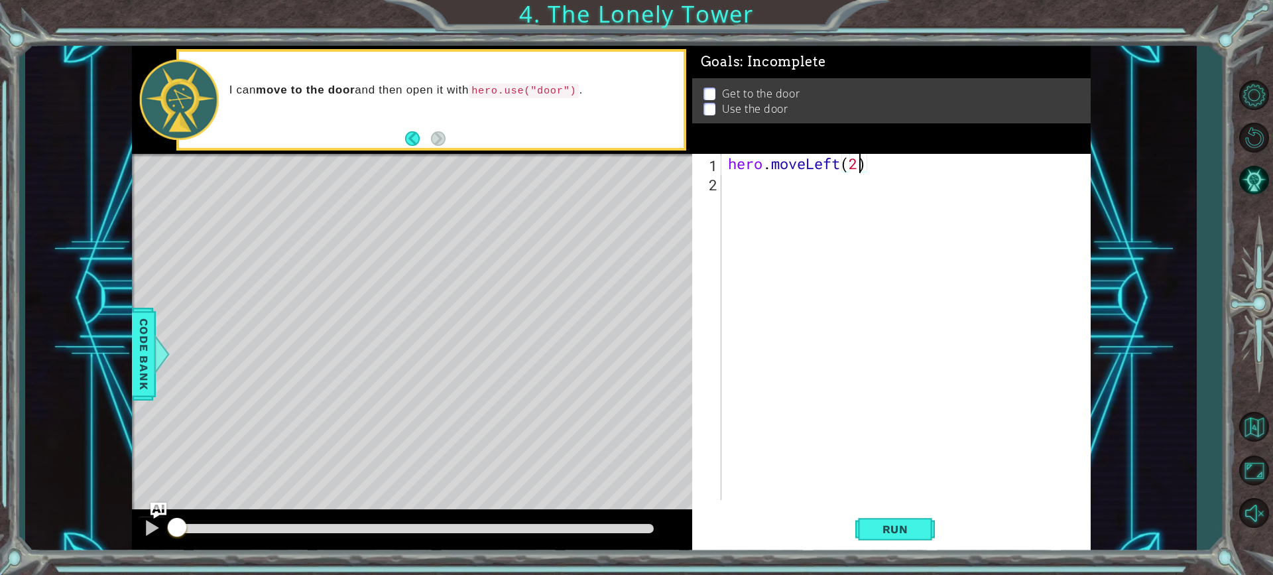
click at [796, 191] on div "hero . moveLeft ( 2 )" at bounding box center [909, 346] width 368 height 384
type textarea "h"
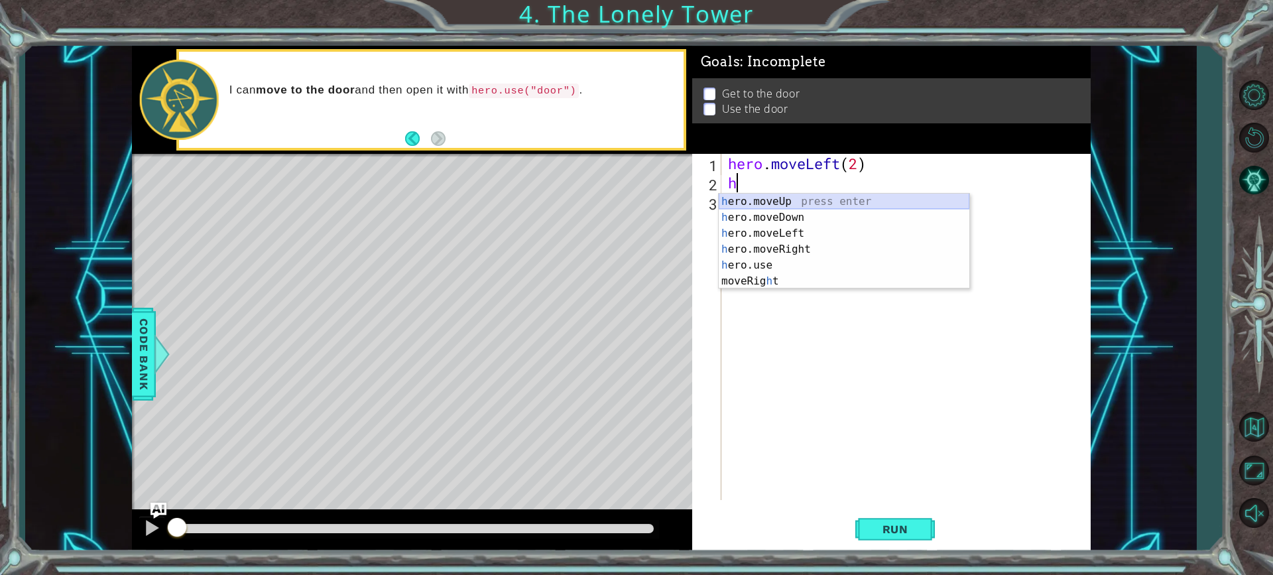
click at [771, 202] on div "h ero.moveUp press enter h ero.moveDown press enter h ero.moveLeft press enter …" at bounding box center [844, 257] width 251 height 127
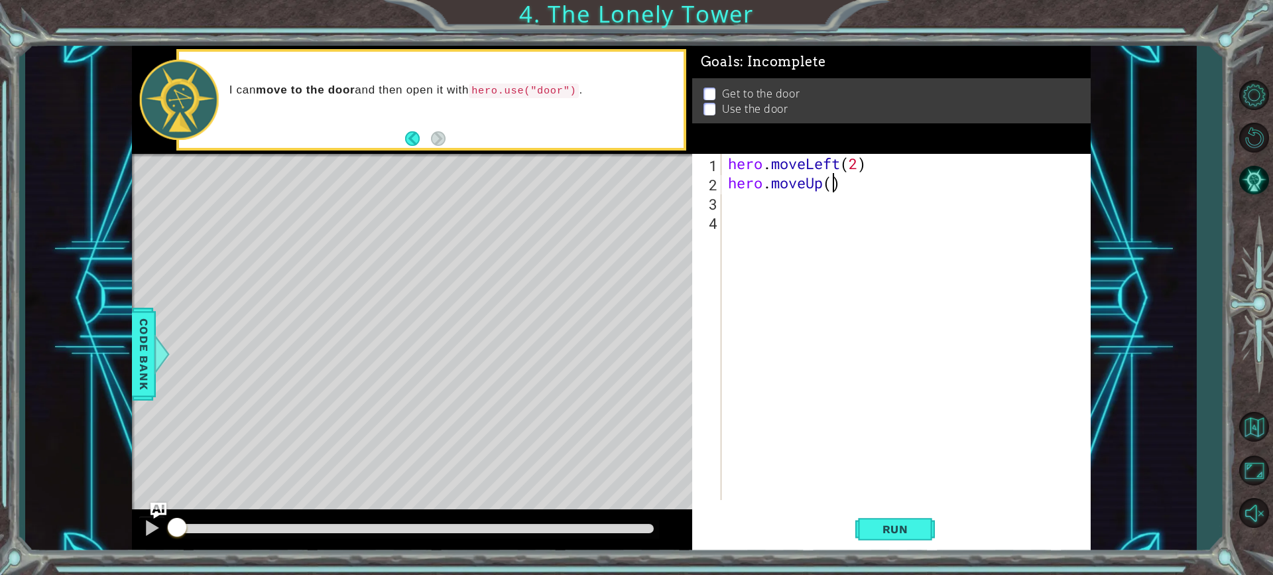
click at [833, 180] on div "hero . moveLeft ( 2 ) hero . moveUp ( )" at bounding box center [909, 346] width 368 height 384
type textarea "hero.moveUp(2)"
drag, startPoint x: 785, startPoint y: 209, endPoint x: 761, endPoint y: 204, distance: 24.3
click at [784, 208] on div "hero . moveLeft ( 2 ) hero . moveUp ( 2 )" at bounding box center [909, 346] width 368 height 384
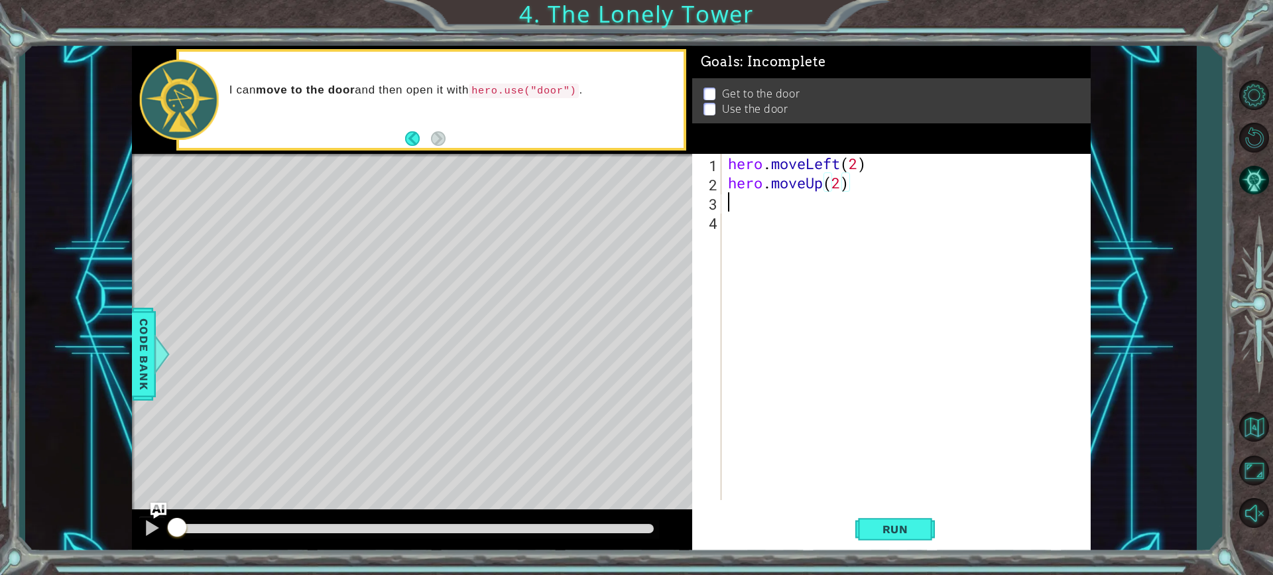
scroll to position [0, 0]
type textarea "h"
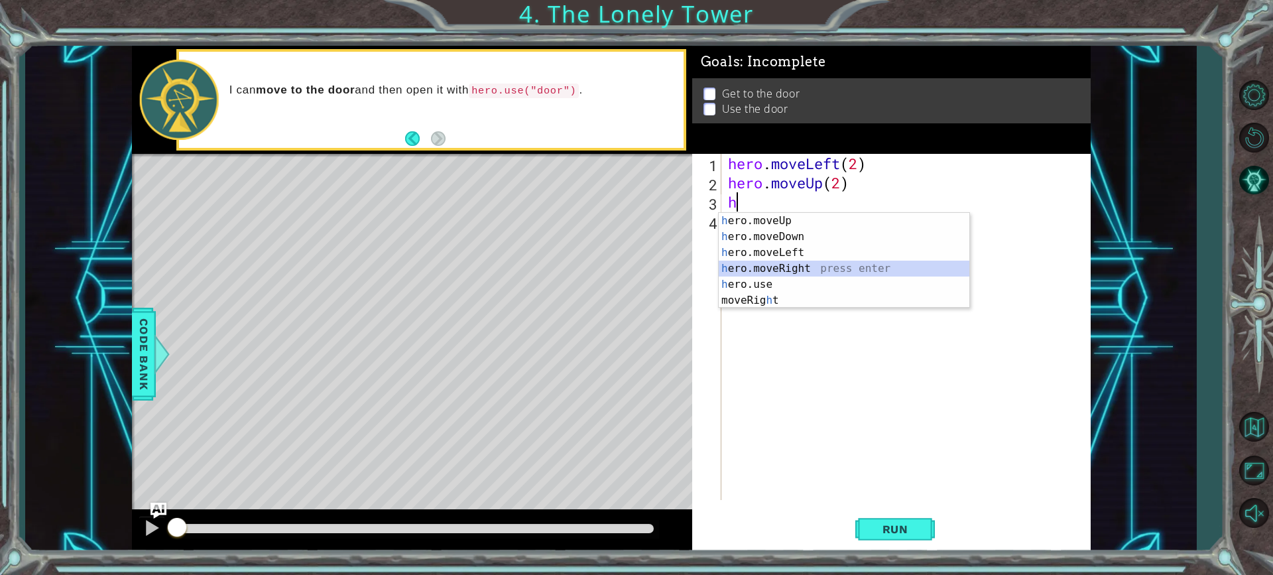
click at [758, 269] on div "h ero.moveUp press enter h ero.moveDown press enter h ero.moveLeft press enter …" at bounding box center [844, 276] width 251 height 127
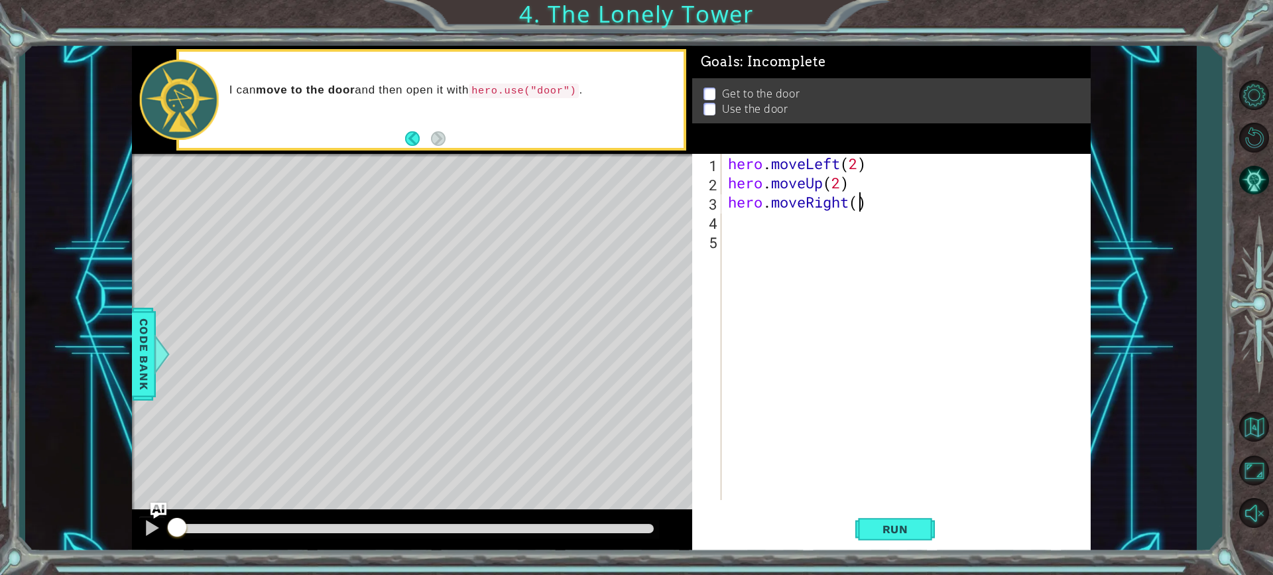
click at [863, 202] on div "hero . moveLeft ( 2 ) hero . moveUp ( 2 ) hero . moveRight ( )" at bounding box center [909, 346] width 368 height 384
type textarea "hero.moveRight(2)"
click at [803, 217] on div "hero . moveLeft ( 2 ) hero . moveUp ( 2 ) hero . moveRight ( 2 )" at bounding box center [909, 346] width 368 height 384
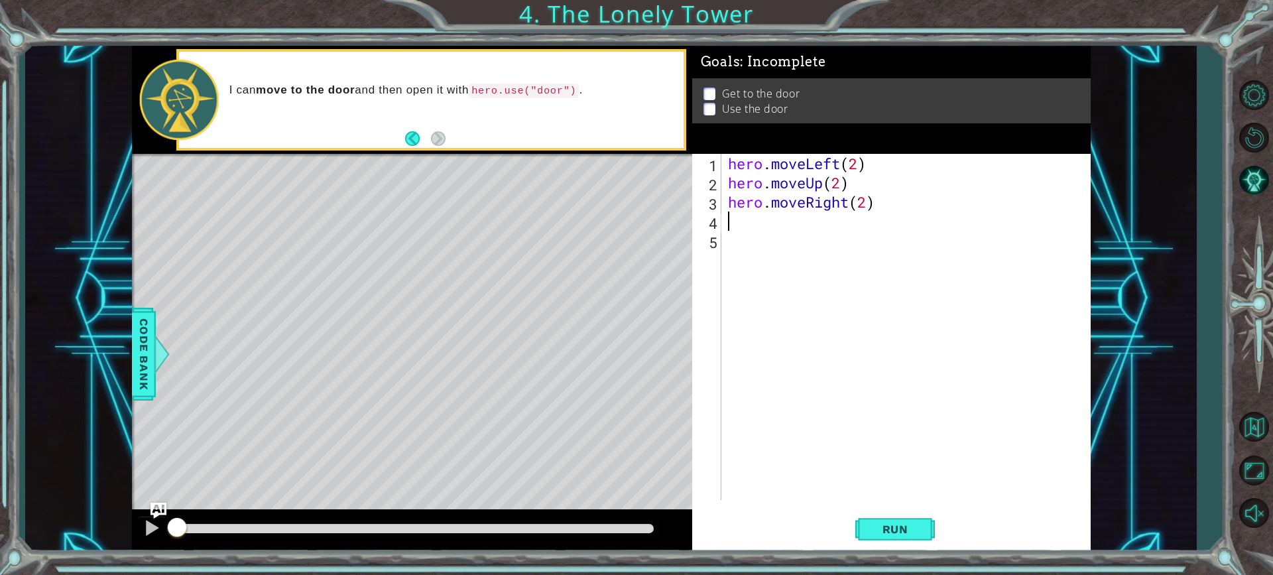
type textarea "h"
type textarea "m"
type textarea "o"
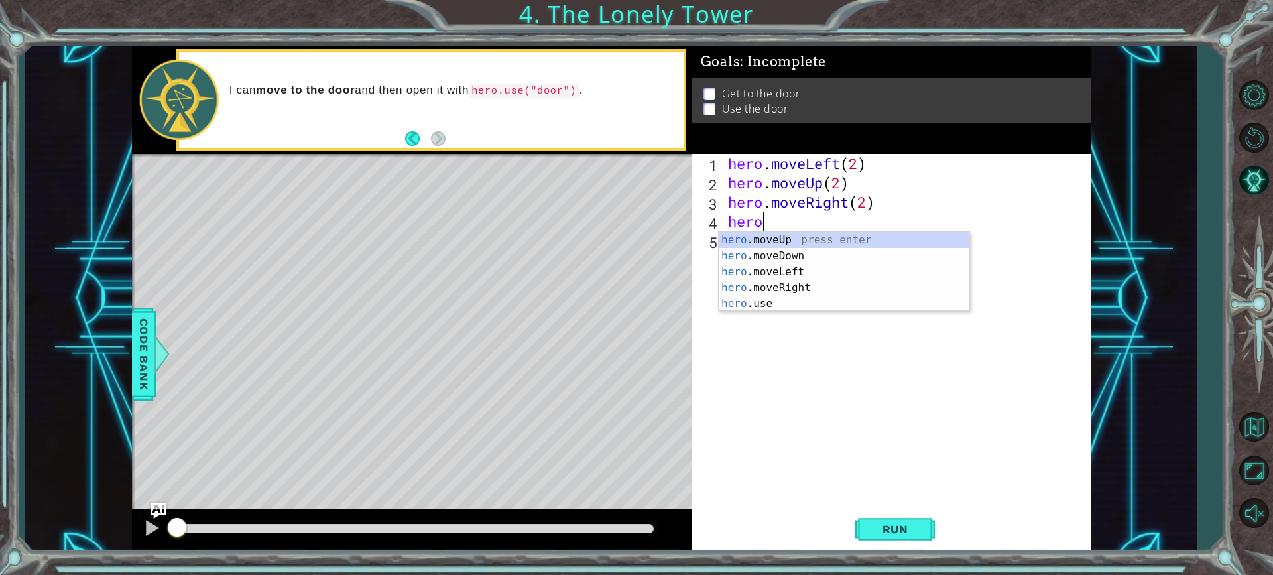
scroll to position [0, 1]
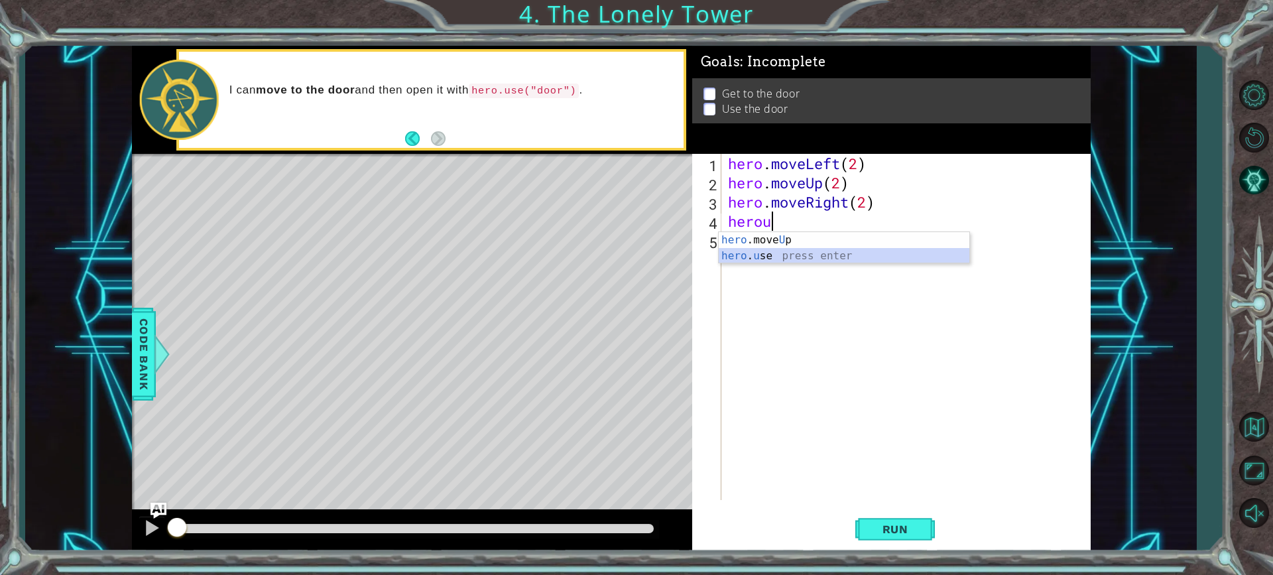
click at [774, 253] on div "hero .move U p press enter hero . u se press enter" at bounding box center [844, 264] width 251 height 64
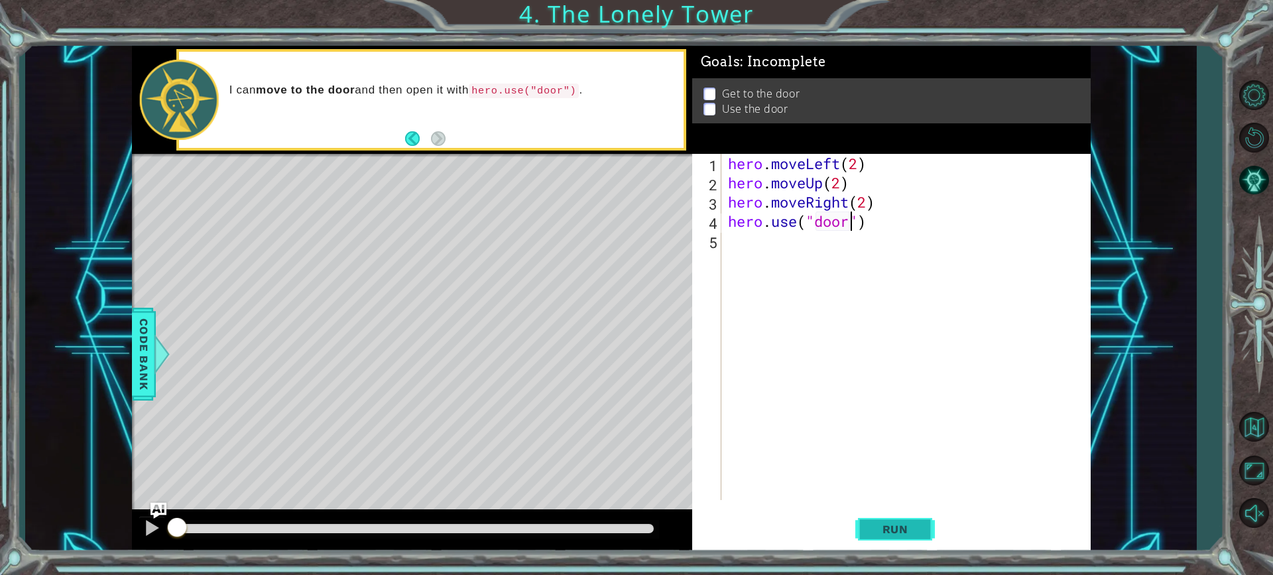
type textarea "hero.use("door")"
click at [894, 520] on button "Run" at bounding box center [895, 529] width 80 height 40
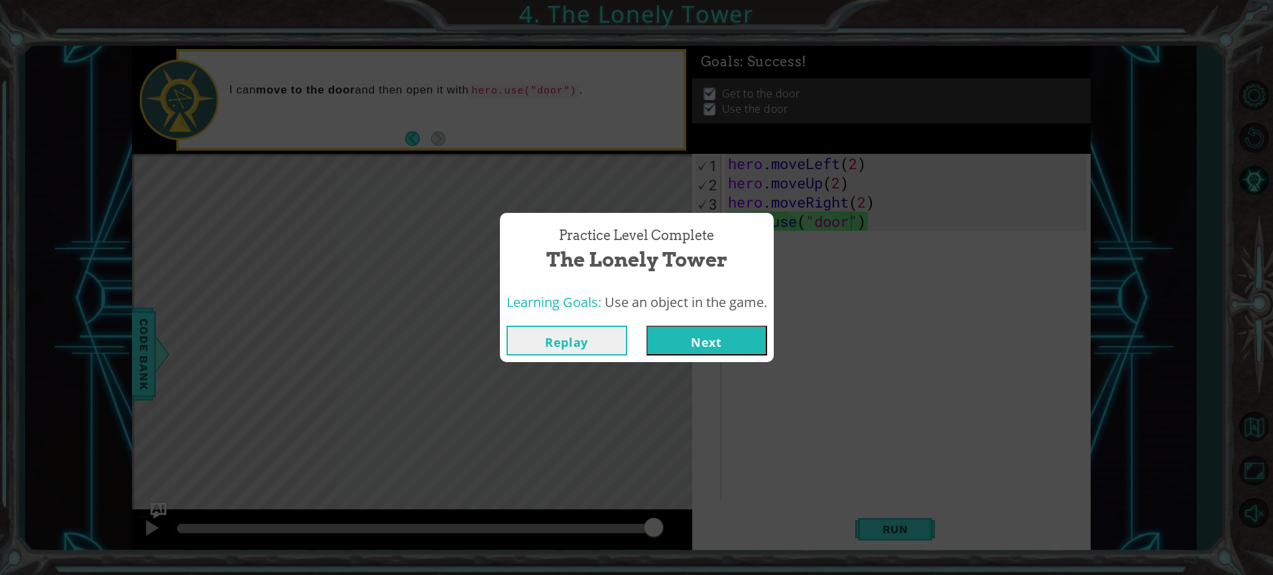
click at [761, 349] on button "Next" at bounding box center [706, 340] width 121 height 30
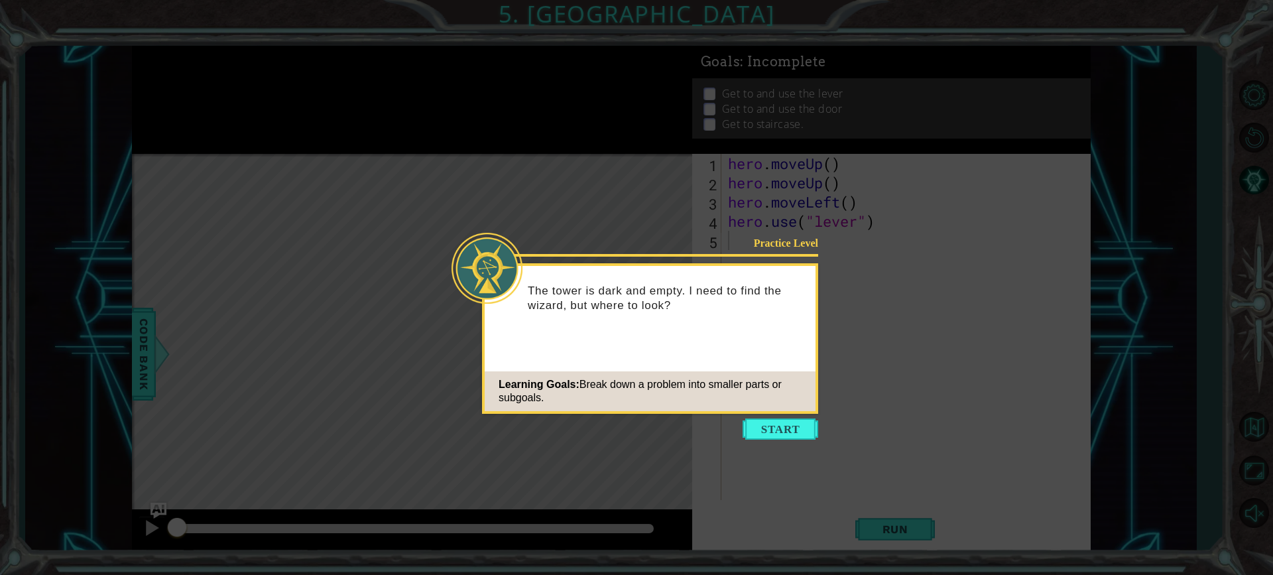
drag, startPoint x: 760, startPoint y: 349, endPoint x: 868, endPoint y: 406, distance: 121.6
drag, startPoint x: 852, startPoint y: 404, endPoint x: 818, endPoint y: 389, distance: 36.8
drag, startPoint x: 818, startPoint y: 389, endPoint x: 805, endPoint y: 384, distance: 13.4
click at [805, 384] on div "Learning Goals: Break down a problem into smaller parts or subgoals." at bounding box center [650, 391] width 331 height 40
click at [793, 422] on button "Start" at bounding box center [780, 428] width 76 height 21
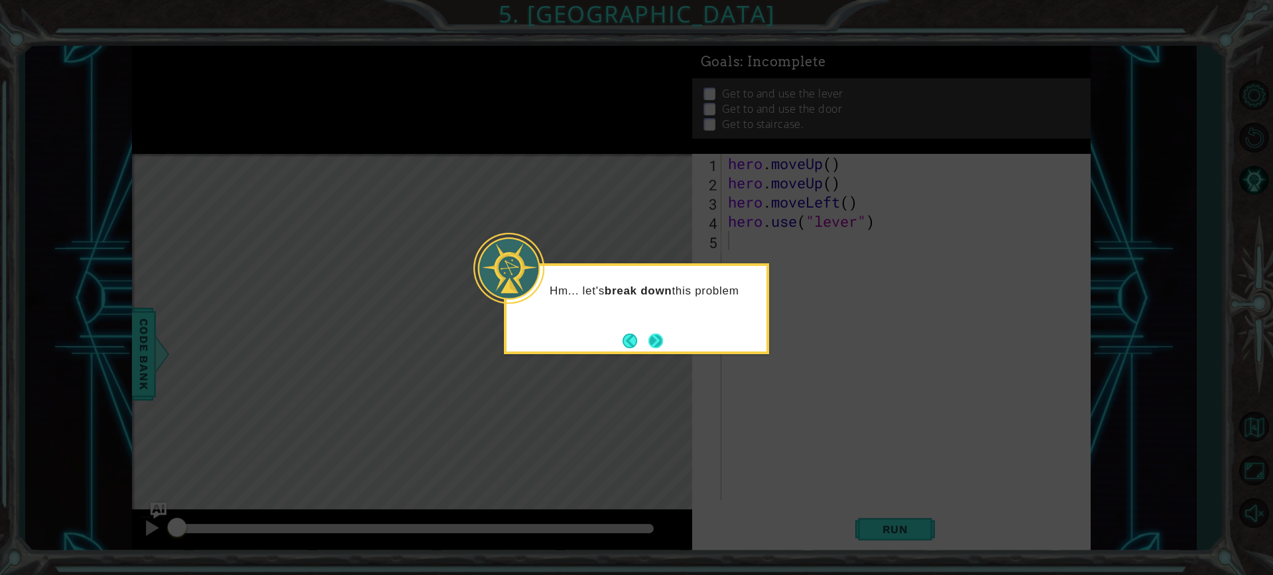
click at [663, 333] on button "Next" at bounding box center [655, 340] width 15 height 15
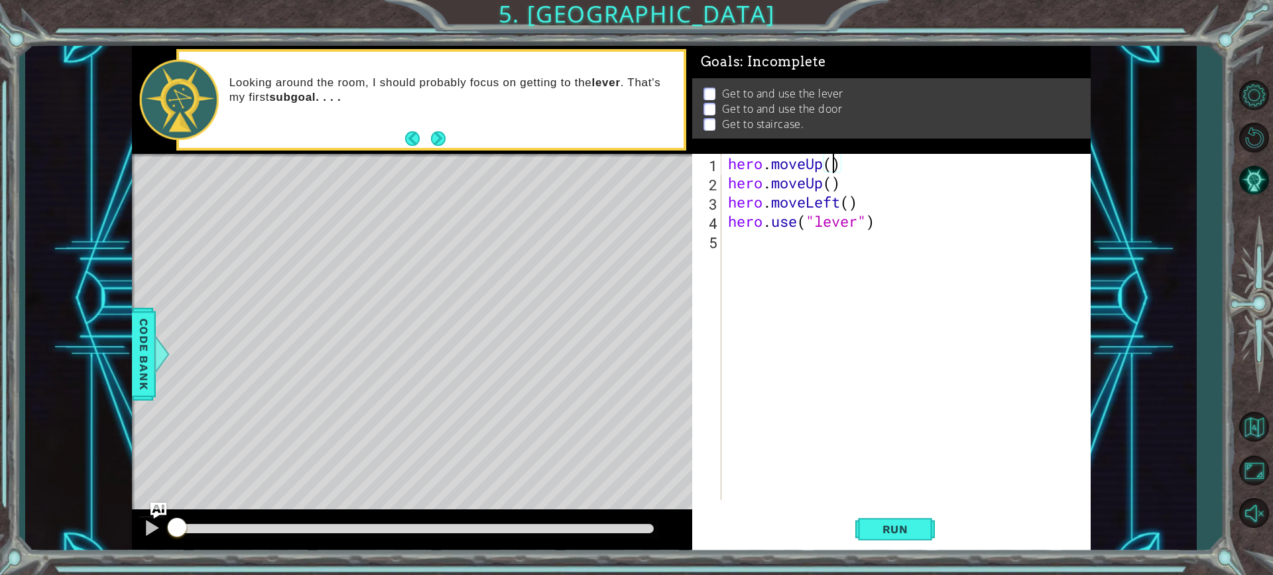
click at [831, 164] on div "hero . moveUp ( ) hero . moveUp ( ) hero . moveLeft ( ) hero . use ( "lever" )" at bounding box center [909, 346] width 368 height 384
click at [835, 181] on div "hero . moveUp ( 1 ) hero . moveUp ( ) hero . moveLeft ( ) hero . use ( "lever" )" at bounding box center [909, 346] width 368 height 384
click at [841, 157] on div "hero . moveUp ( 1 ) hero . moveUp ( ) hero . moveLeft ( ) hero . use ( "lever" )" at bounding box center [909, 346] width 368 height 384
click at [833, 180] on div "hero . moveUp ( 2 ) hero . moveUp ( ) hero . moveLeft ( ) hero . use ( "lever" )" at bounding box center [909, 346] width 368 height 384
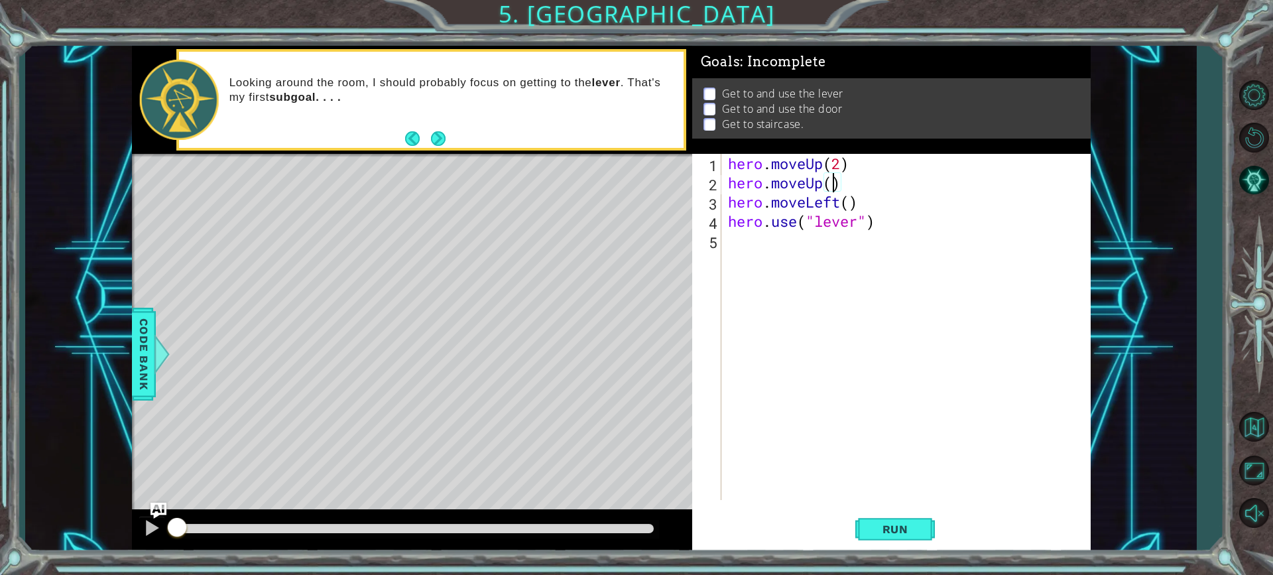
click at [842, 201] on div "hero . moveUp ( 2 ) hero . moveUp ( ) hero . moveLeft ( ) hero . use ( "lever" )" at bounding box center [909, 346] width 368 height 384
click at [855, 199] on div "hero . moveUp ( 2 ) hero . moveUp ( ) hero . moveLeft ( ) hero . use ( "lever" )" at bounding box center [909, 346] width 368 height 384
click at [855, 198] on div "hero . moveUp ( 2 ) hero . moveUp ( ) hero . moveLeft ( ) hero . use ( "lever" )" at bounding box center [909, 346] width 368 height 384
click at [850, 198] on div "hero . moveUp ( 2 ) hero . moveUp ( ) hero . moveLeft ( ) hero . use ( "lever" )" at bounding box center [909, 346] width 368 height 384
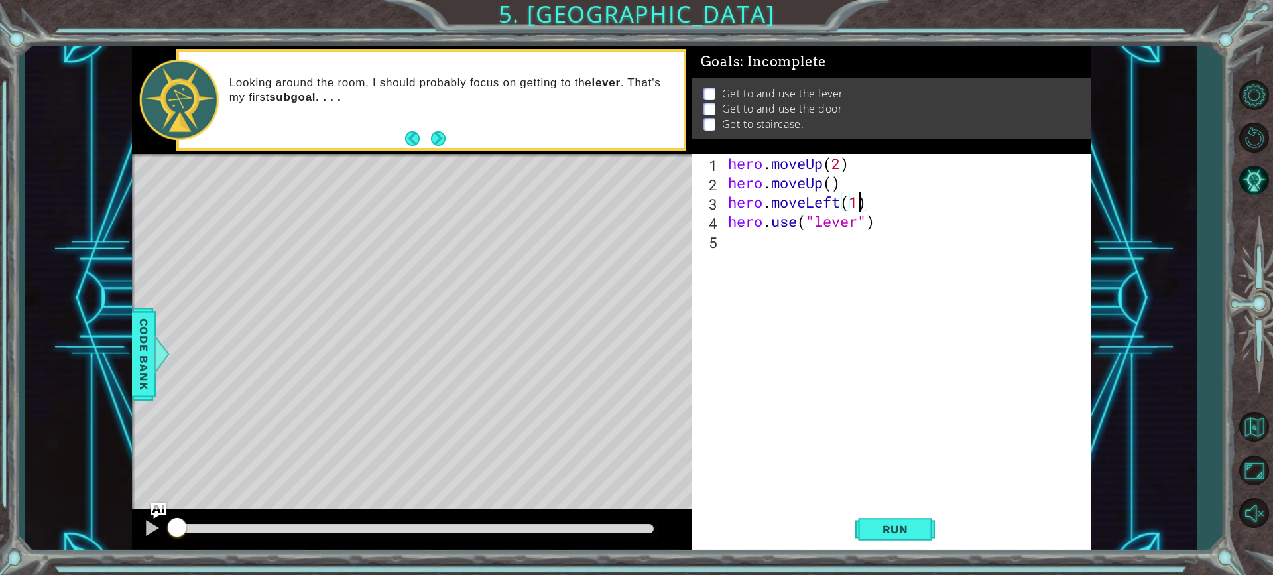
type textarea "hero.moveLeft(2)"
drag, startPoint x: 809, startPoint y: 436, endPoint x: 802, endPoint y: 422, distance: 15.7
click at [802, 422] on div "hero . moveUp ( 2 ) hero . moveUp ( ) hero . moveLeft ( 2 ) hero . use ( "lever…" at bounding box center [909, 346] width 368 height 384
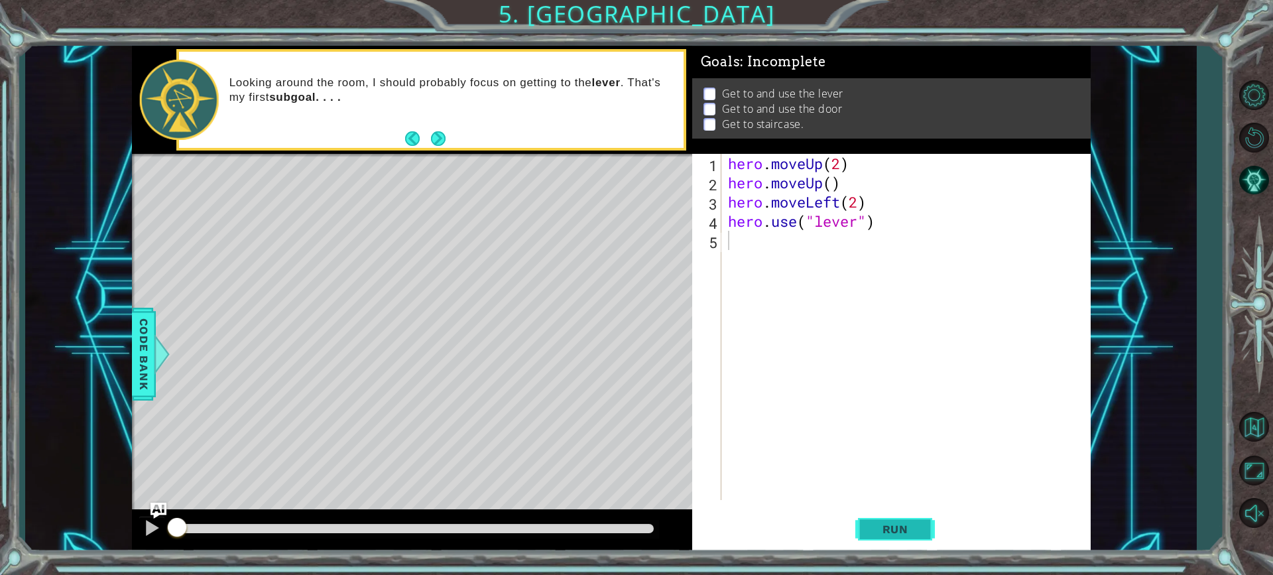
click at [888, 520] on button "Run" at bounding box center [895, 529] width 80 height 40
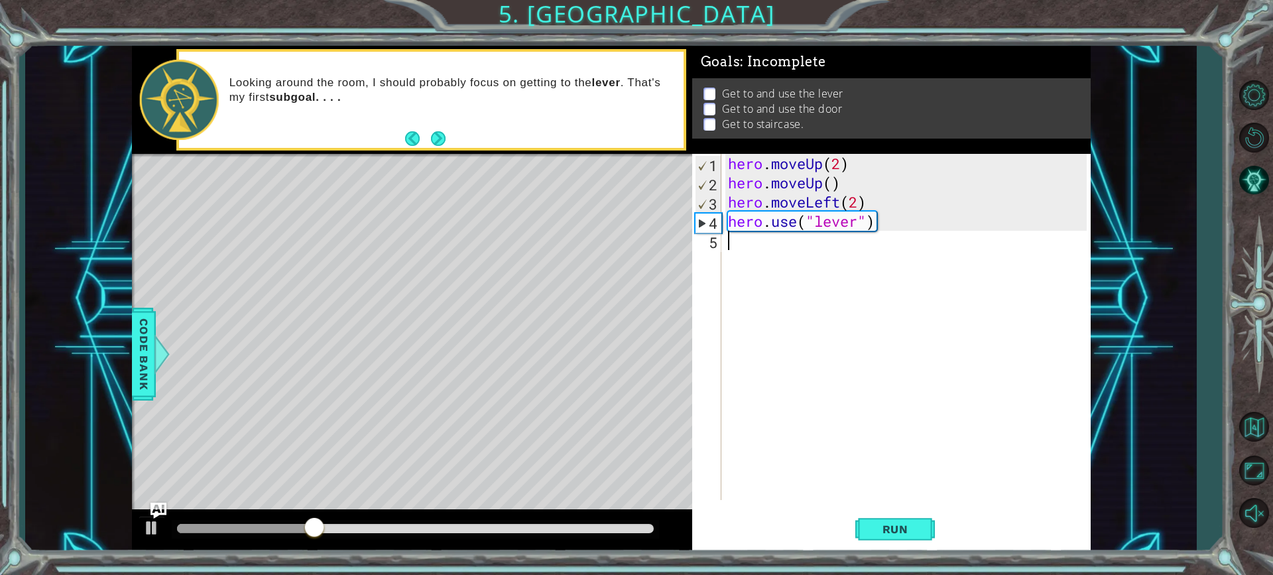
click at [856, 209] on div "hero . moveUp ( 2 ) hero . moveUp ( ) hero . moveLeft ( 2 ) hero . use ( "lever…" at bounding box center [909, 346] width 368 height 384
type textarea "hero.moveLeft(0)"
drag, startPoint x: 896, startPoint y: 536, endPoint x: 899, endPoint y: 529, distance: 7.1
click at [897, 535] on span "Run" at bounding box center [895, 528] width 52 height 13
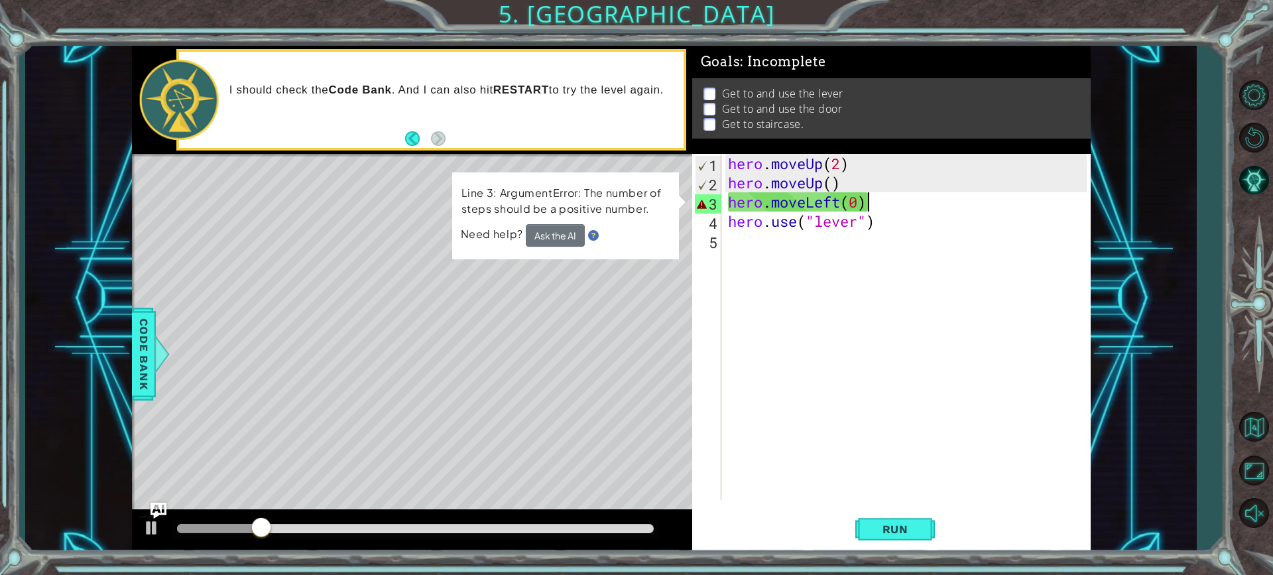
click at [878, 204] on div "hero . moveUp ( 2 ) hero . moveUp ( ) hero . moveLeft ( 0 ) hero . use ( "lever…" at bounding box center [909, 346] width 368 height 384
click at [855, 202] on div "hero . moveUp ( 2 ) hero . moveUp ( ) hero . moveLeft ( 0 ) hero . use ( "lever…" at bounding box center [909, 346] width 368 height 384
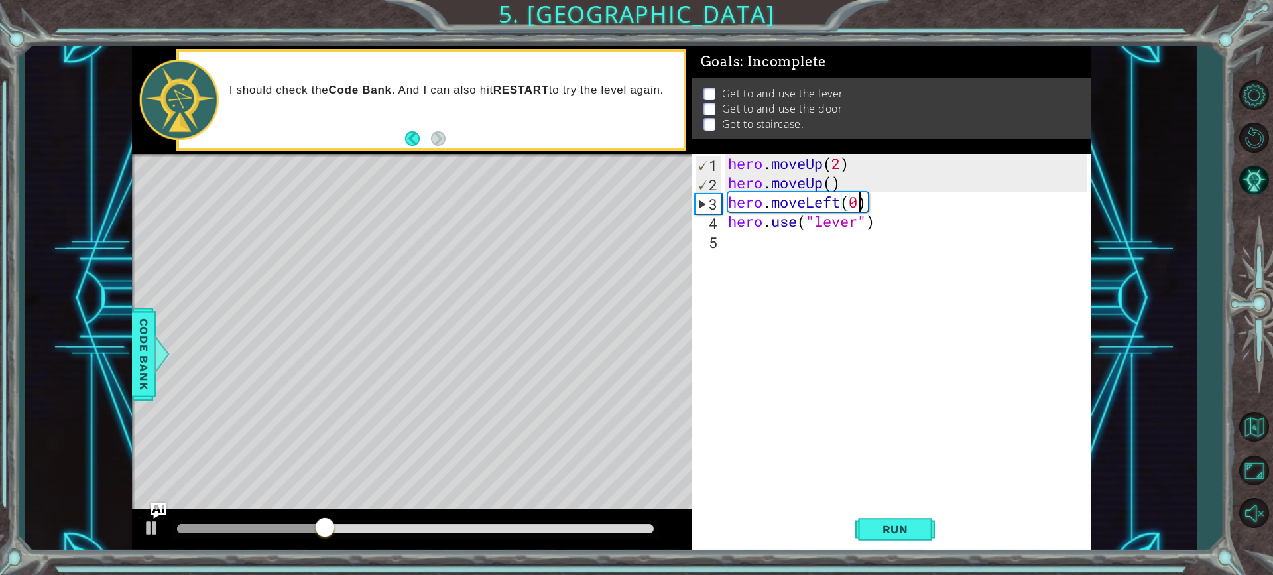
scroll to position [0, 5]
click at [894, 523] on span "Run" at bounding box center [895, 528] width 52 height 13
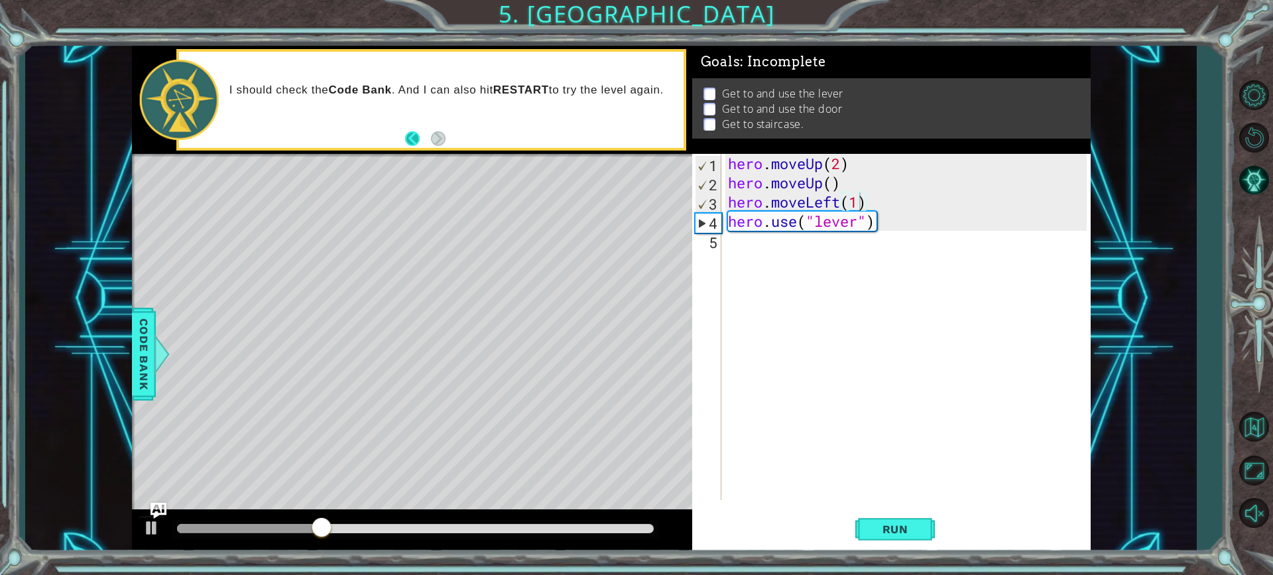
click at [412, 141] on button "Back" at bounding box center [418, 138] width 26 height 15
click at [413, 141] on button "Back" at bounding box center [418, 138] width 26 height 15
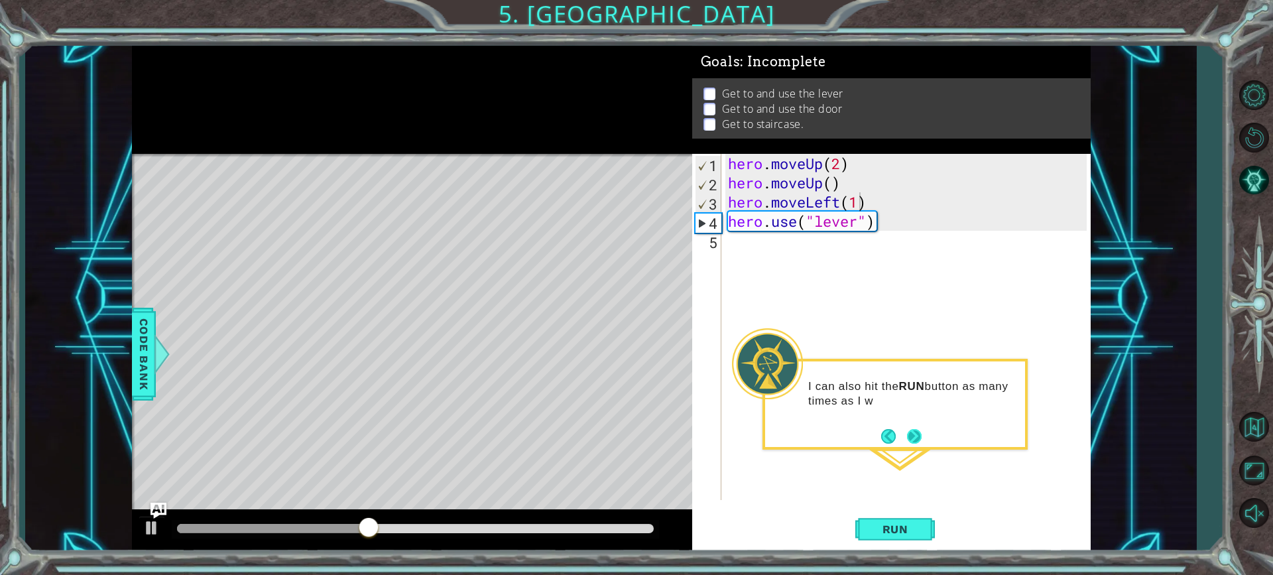
click at [910, 441] on button "Next" at bounding box center [914, 436] width 15 height 15
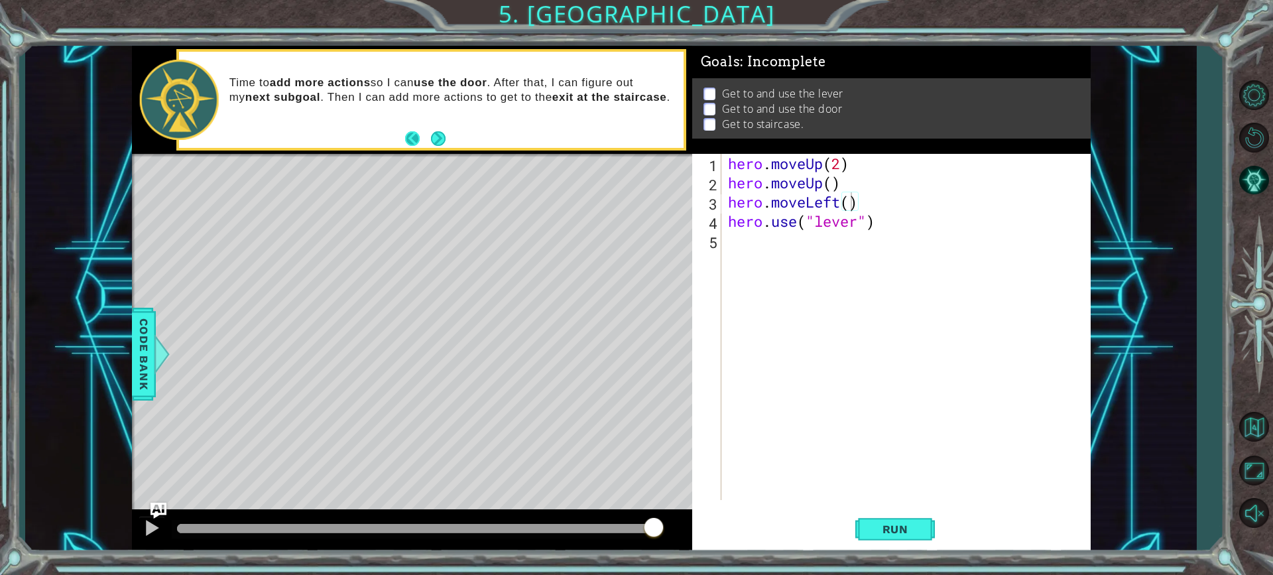
click at [410, 132] on button "Back" at bounding box center [418, 138] width 26 height 15
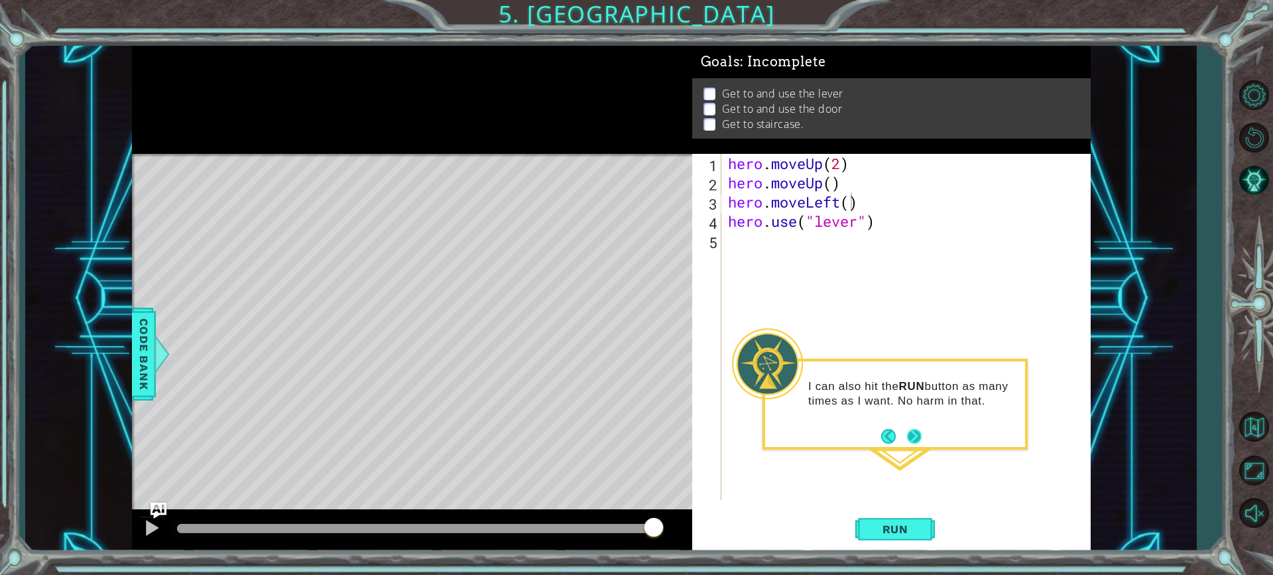
click at [907, 441] on button "Next" at bounding box center [914, 436] width 15 height 15
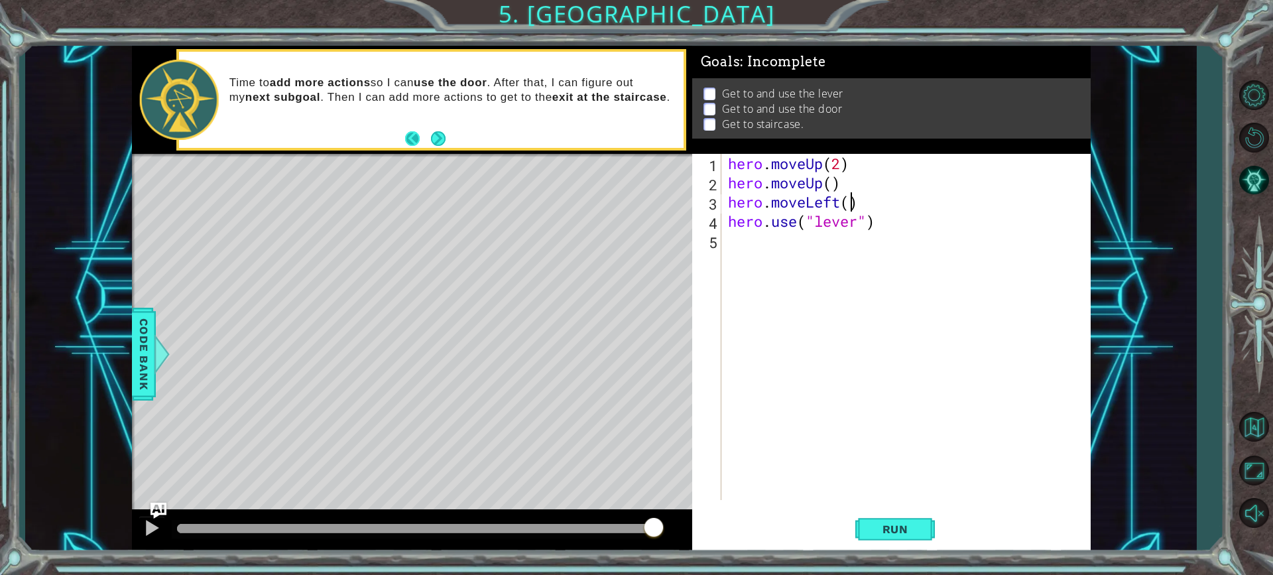
click at [408, 137] on button "Back" at bounding box center [418, 138] width 26 height 15
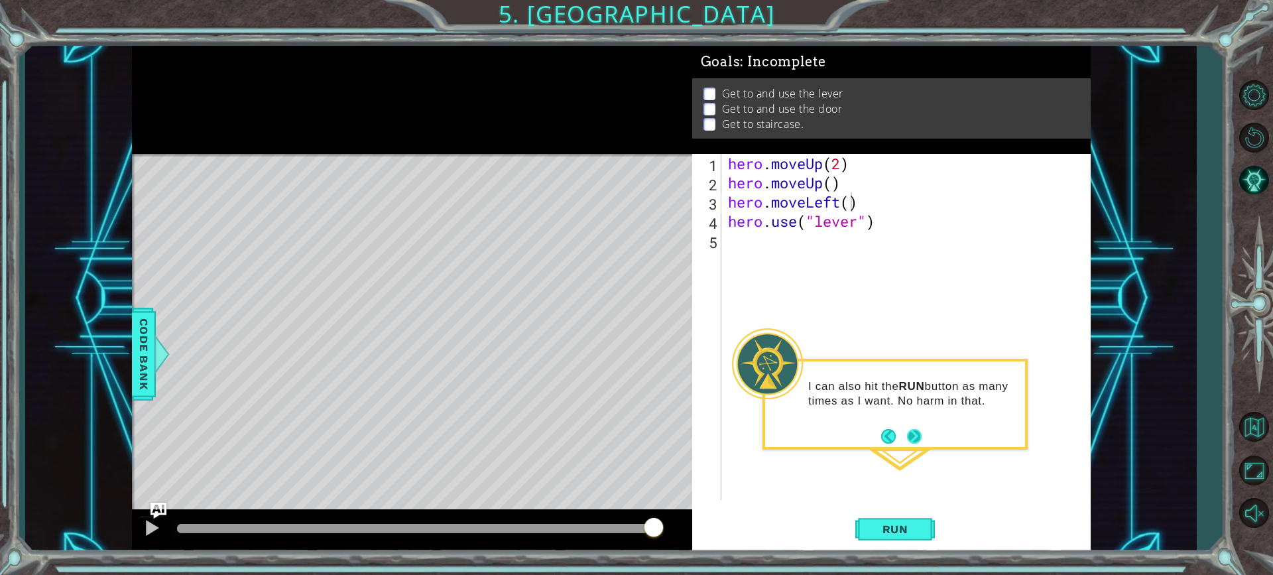
click at [921, 431] on button "Next" at bounding box center [914, 436] width 15 height 15
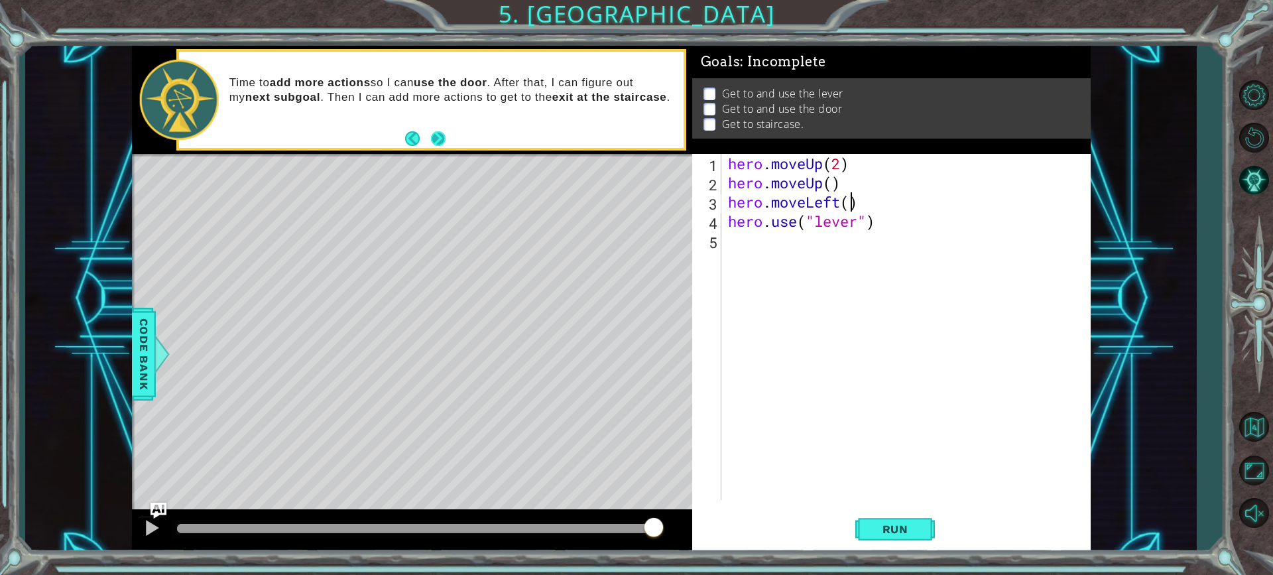
click at [431, 132] on button "Next" at bounding box center [438, 138] width 15 height 15
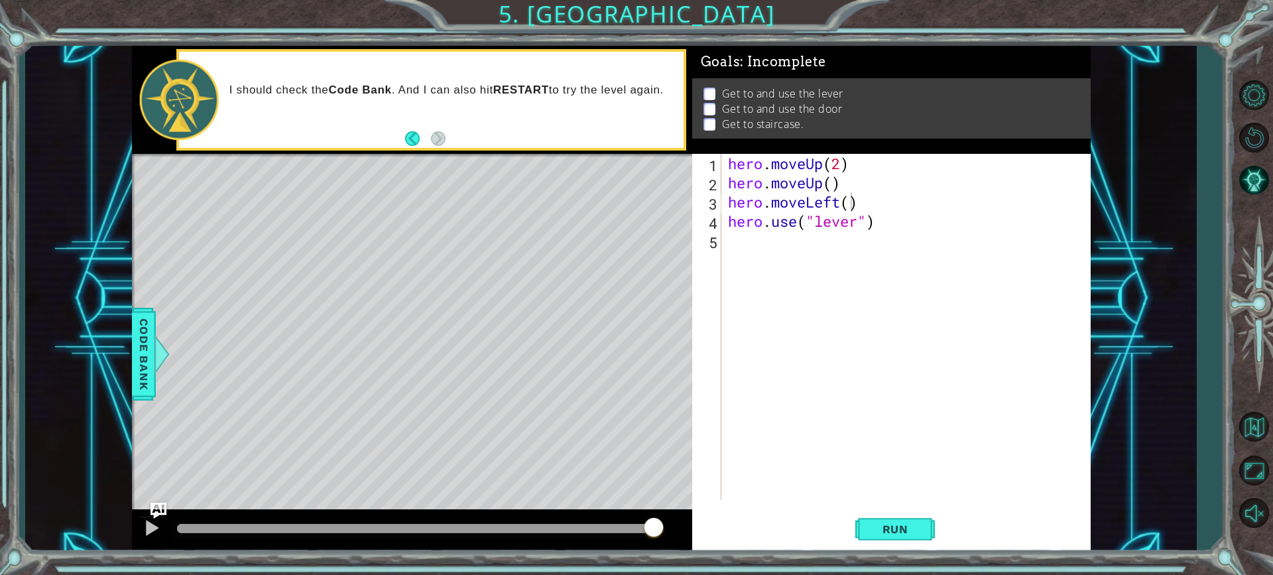
click at [428, 132] on button "Back" at bounding box center [418, 138] width 26 height 15
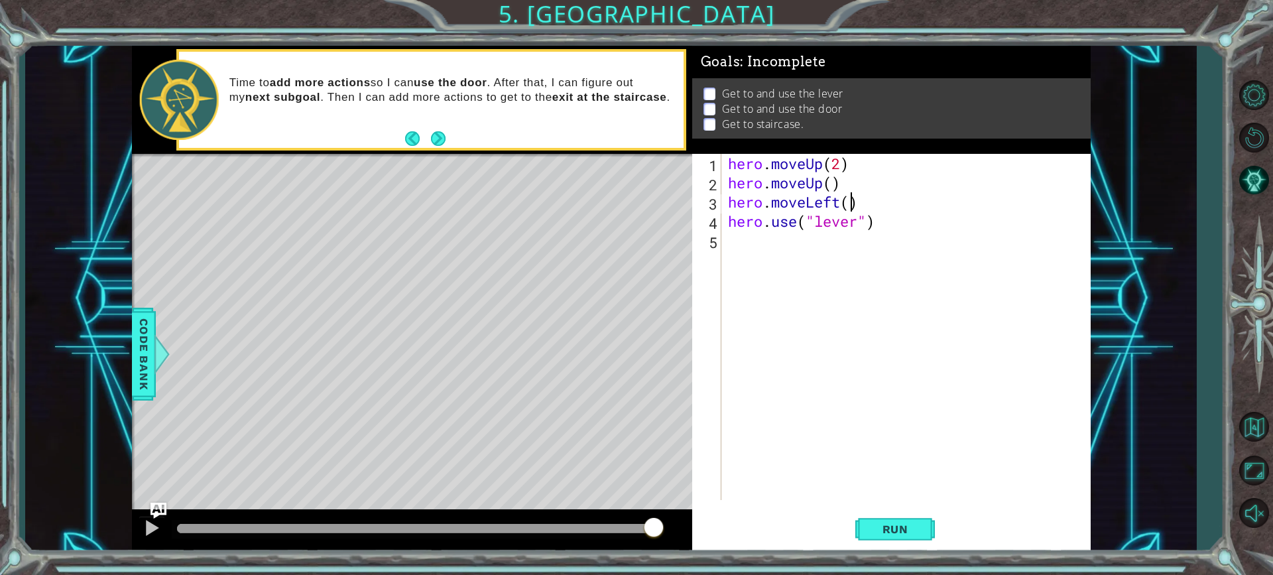
click at [431, 132] on button "Next" at bounding box center [438, 138] width 15 height 15
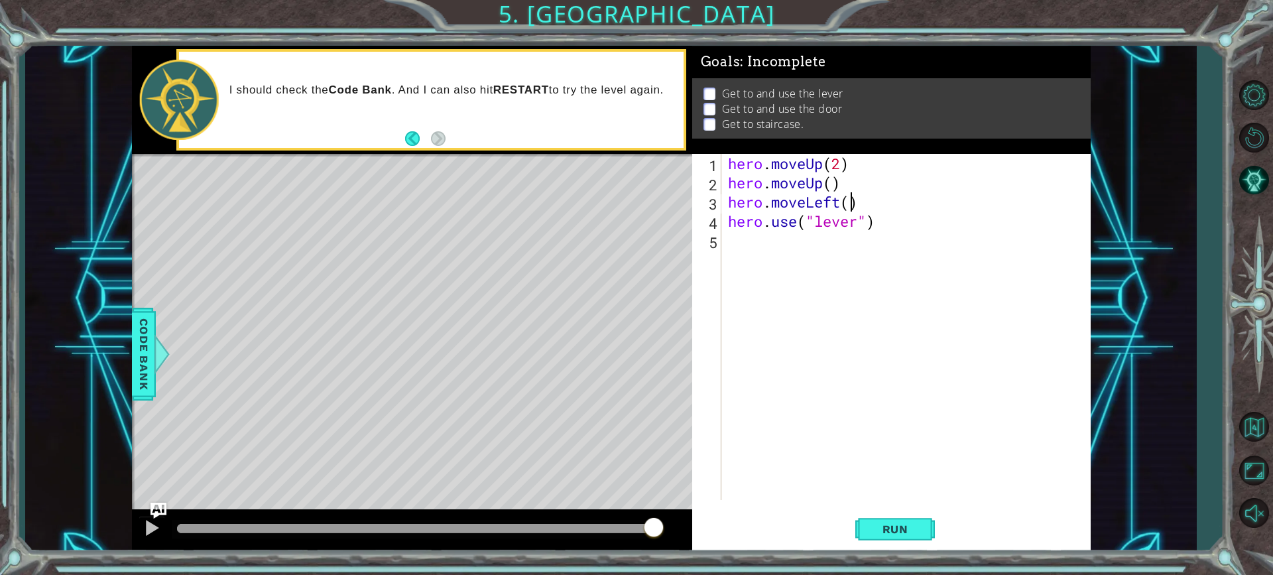
click at [428, 132] on button "Back" at bounding box center [418, 138] width 26 height 15
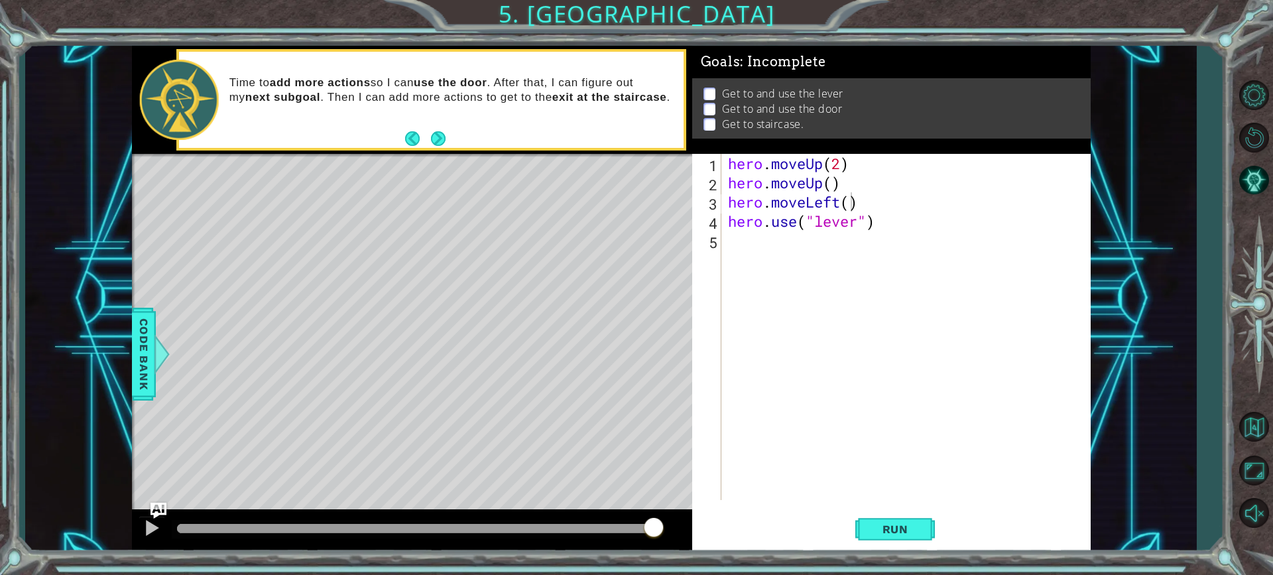
click at [428, 132] on button "Back" at bounding box center [418, 138] width 26 height 15
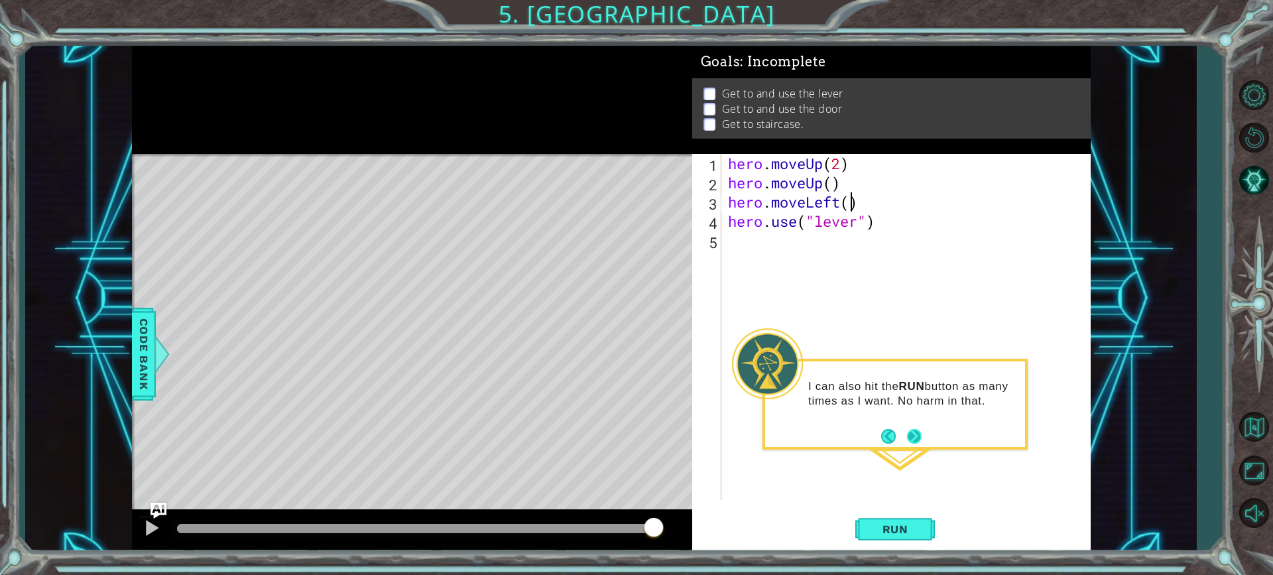
click at [921, 439] on button "Next" at bounding box center [914, 436] width 15 height 15
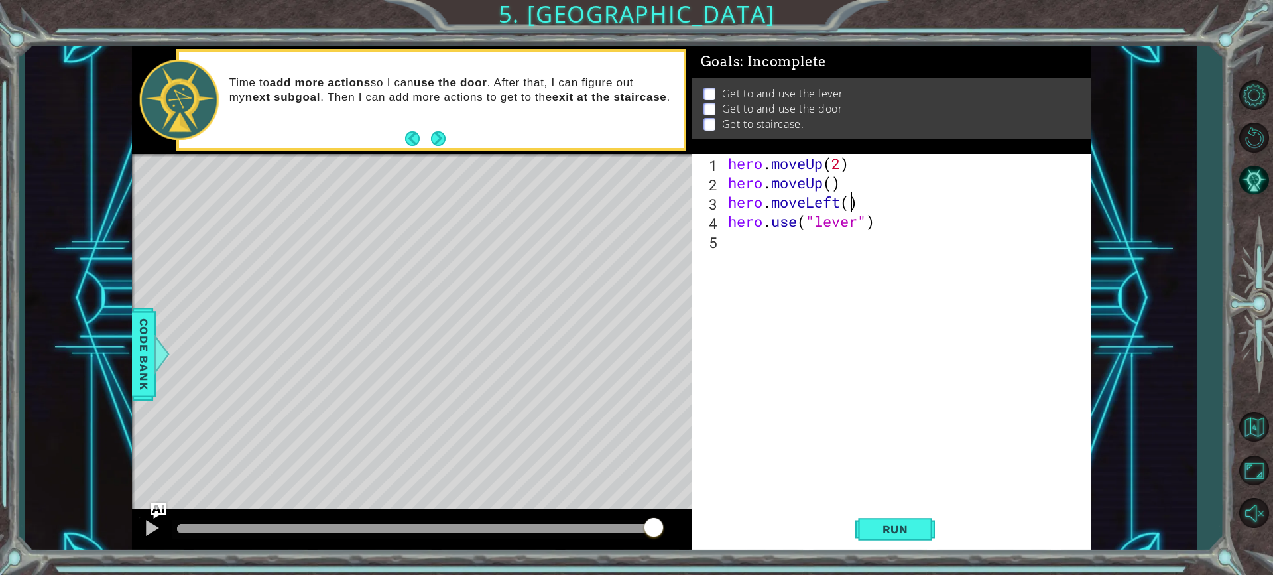
click at [436, 146] on button "Next" at bounding box center [438, 138] width 15 height 15
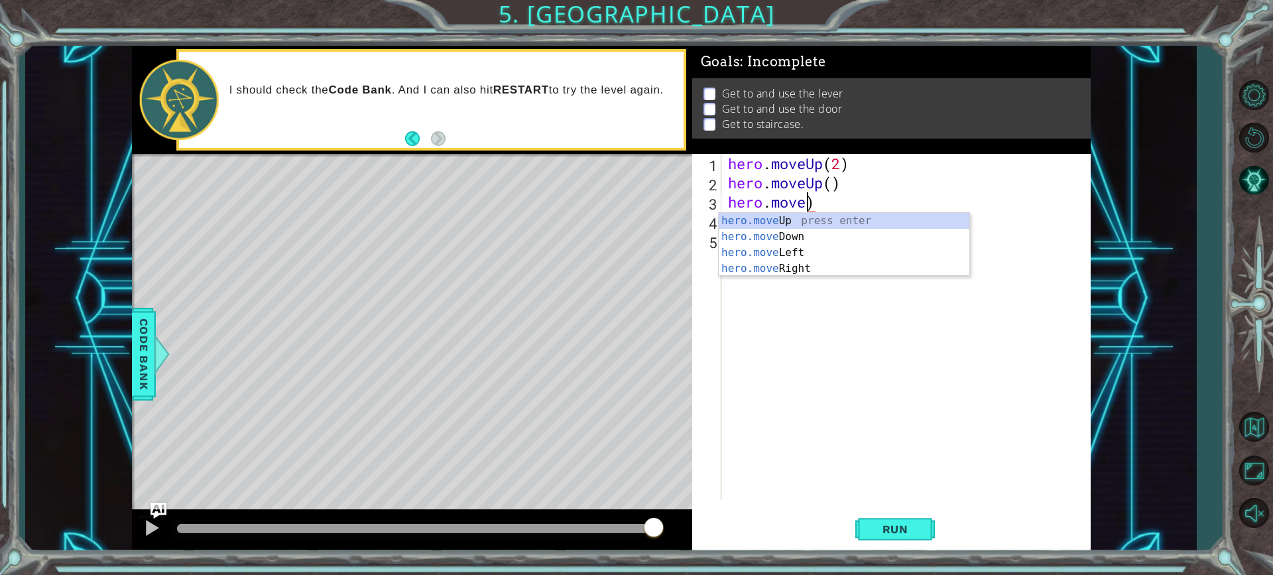
scroll to position [0, 3]
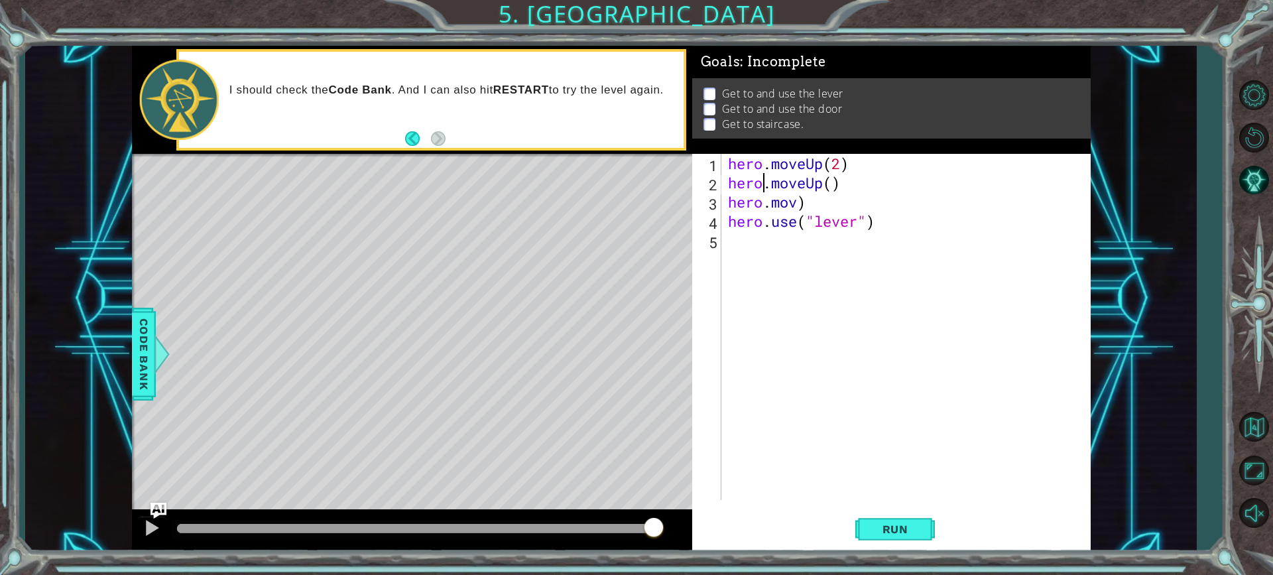
drag, startPoint x: 764, startPoint y: 174, endPoint x: 719, endPoint y: 259, distance: 96.4
drag, startPoint x: 719, startPoint y: 259, endPoint x: 789, endPoint y: 208, distance: 86.5
click at [789, 208] on div "hero . moveUp ( 2 ) hero . moveUp ( ) hero . mov ) hero . use ( "lever" )" at bounding box center [909, 346] width 368 height 384
click at [795, 200] on div "hero . moveUp ( 2 ) hero . moveUp ( ) hero . mov ) hero . use ( "lever" )" at bounding box center [909, 346] width 368 height 384
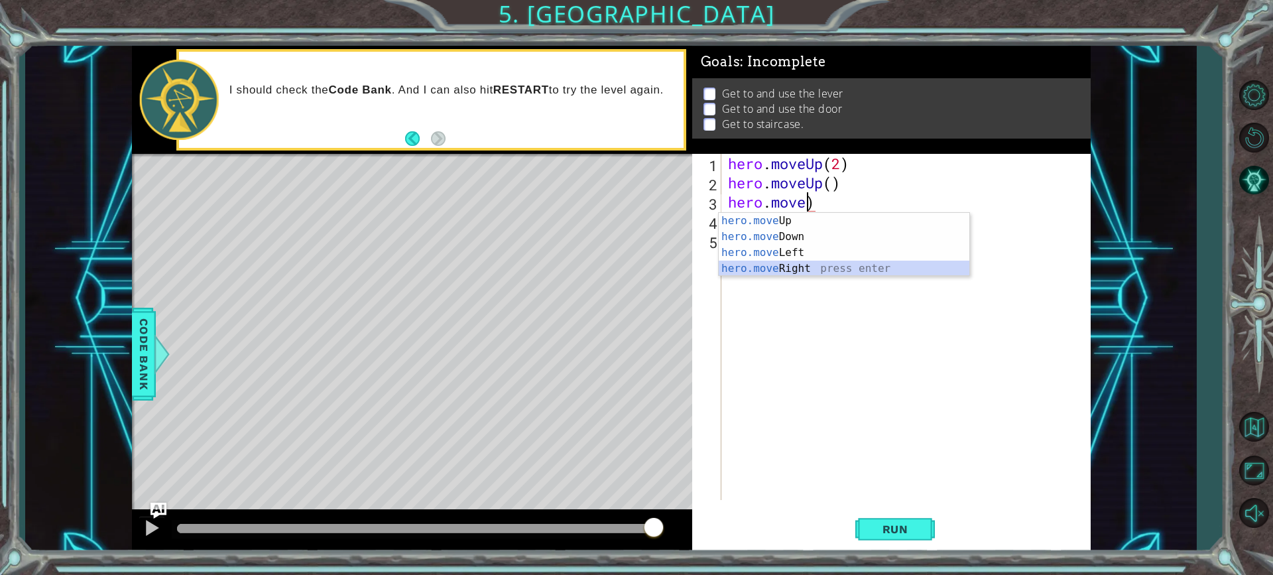
click at [799, 269] on div "hero.move Up press enter hero.move Down press enter hero.move Left press enter …" at bounding box center [844, 260] width 251 height 95
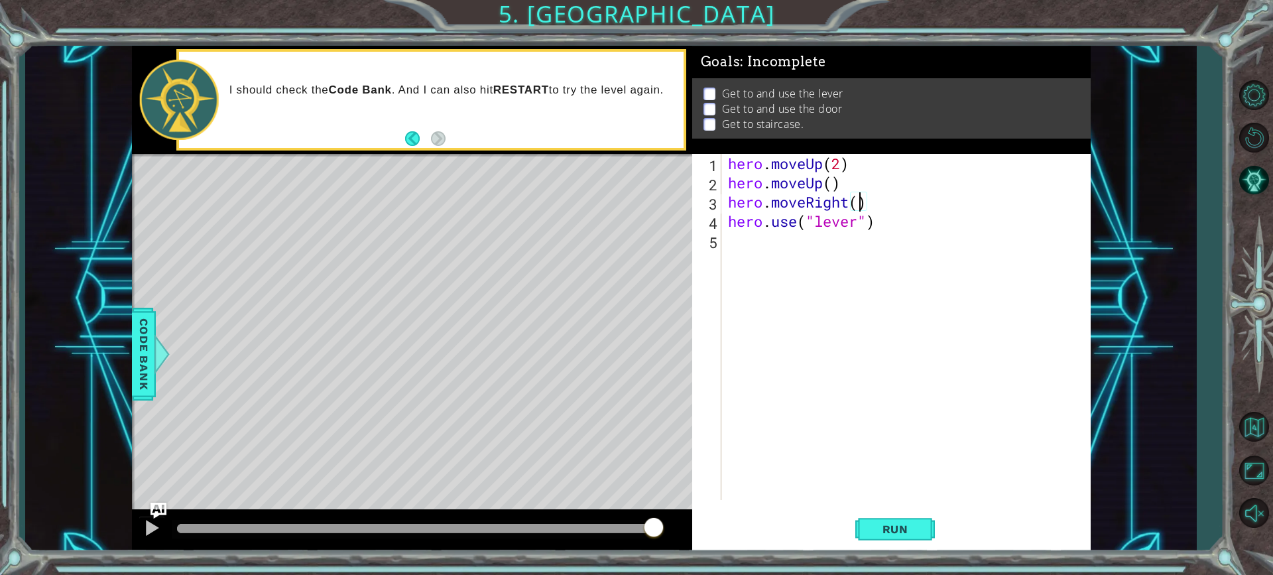
scroll to position [0, 6]
click at [872, 533] on span "Run" at bounding box center [895, 528] width 52 height 13
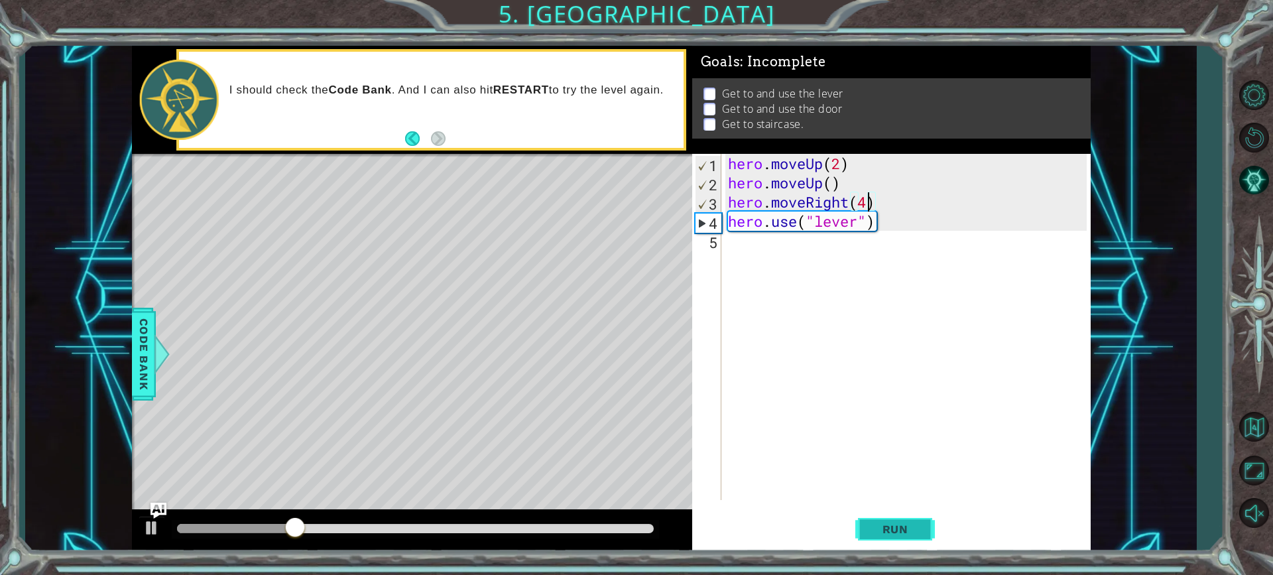
click at [908, 534] on span "Run" at bounding box center [895, 528] width 52 height 13
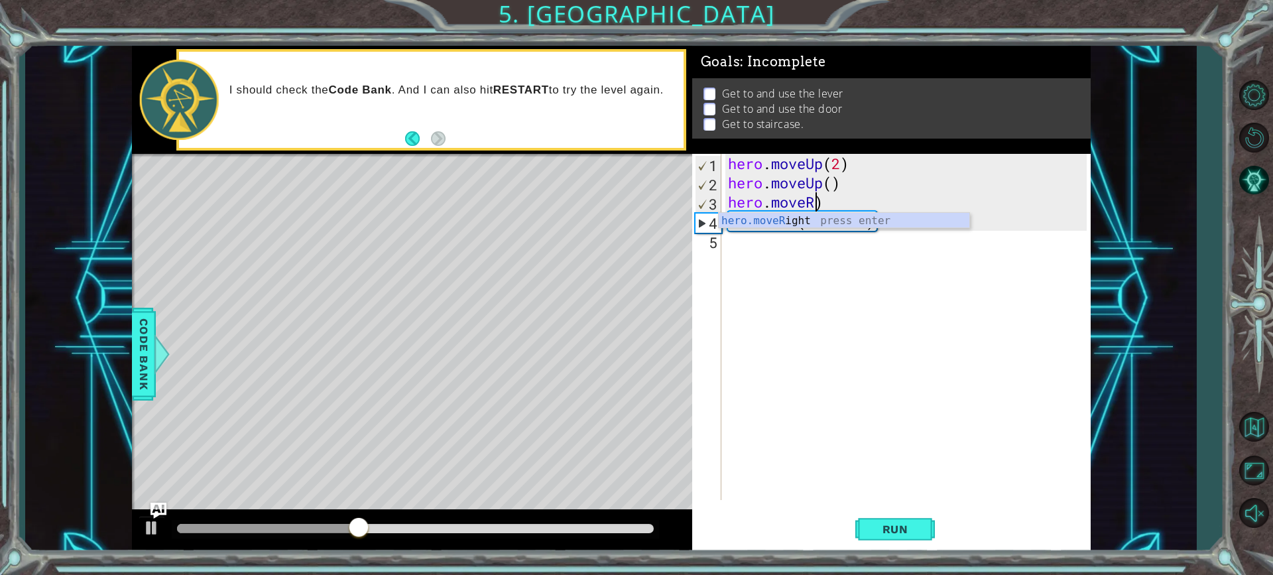
scroll to position [0, 3]
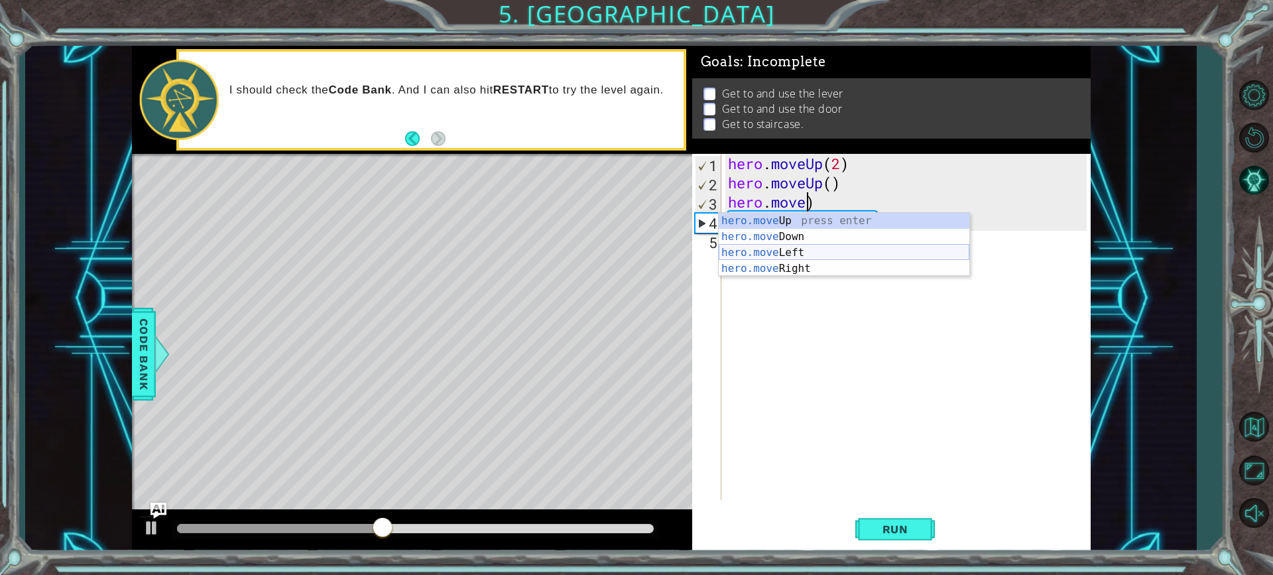
click at [758, 247] on div "hero.move Up press enter hero.move Down press enter hero.move Left press enter …" at bounding box center [844, 260] width 251 height 95
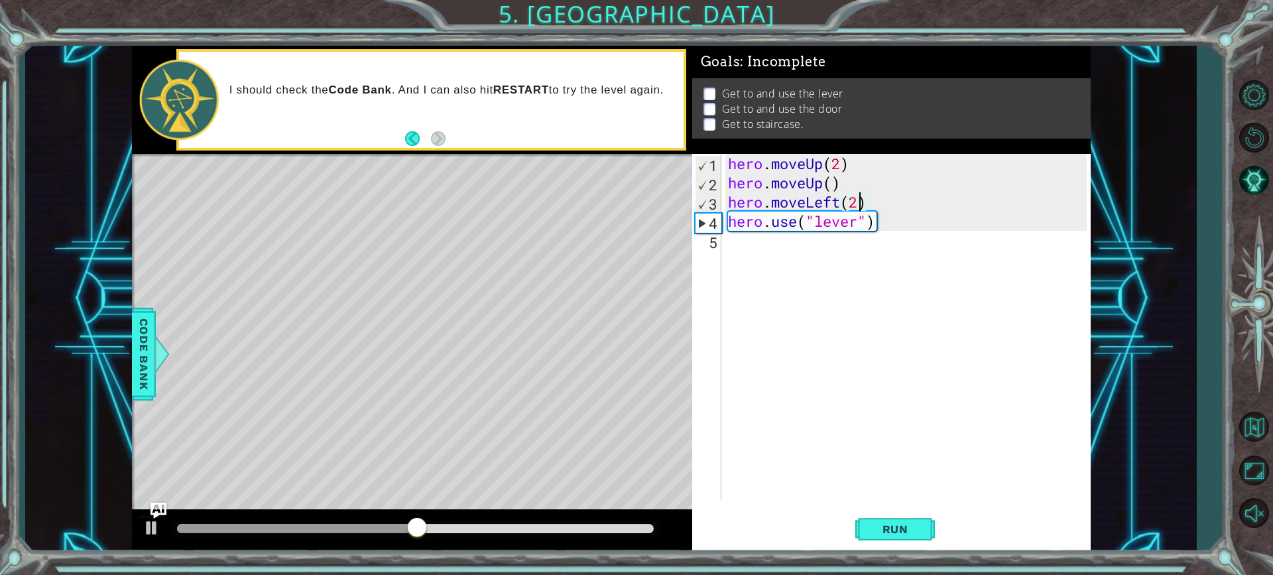
scroll to position [0, 5]
click at [901, 513] on button "Run" at bounding box center [895, 529] width 80 height 40
click at [861, 229] on div "hero . moveUp ( 2 ) hero . moveUp ( ) hero . moveLeft ( 2 ) hero . use ( "lever…" at bounding box center [909, 346] width 368 height 384
type textarea "hero.use("lever")"
click at [886, 282] on div "hero . moveUp ( 2 ) hero . moveUp ( ) hero . moveLeft ( 2 ) hero . use ( "lever…" at bounding box center [909, 346] width 368 height 384
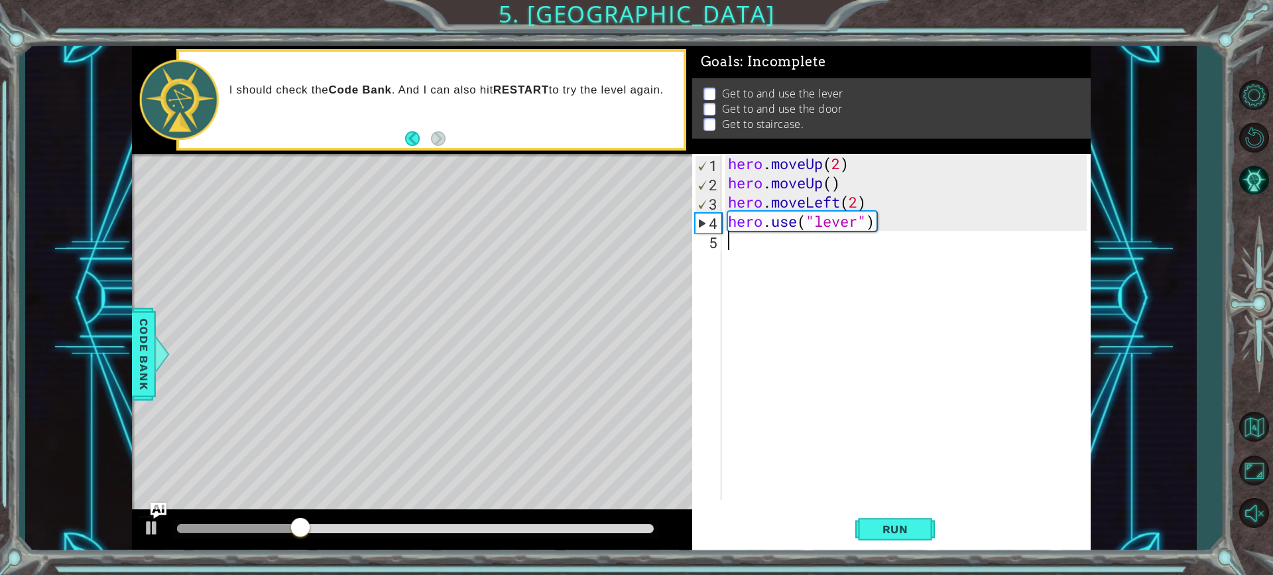
scroll to position [0, 0]
click at [919, 528] on span "Run" at bounding box center [895, 528] width 52 height 13
click at [838, 171] on div "hero . moveUp ( 2 ) hero . moveUp ( ) hero . moveLeft ( 2 ) hero . use ( "lever…" at bounding box center [909, 346] width 368 height 384
click at [833, 183] on div "hero . moveUp ( 1 ) hero . moveUp ( ) hero . moveLeft ( 2 ) hero . use ( "lever…" at bounding box center [909, 346] width 368 height 384
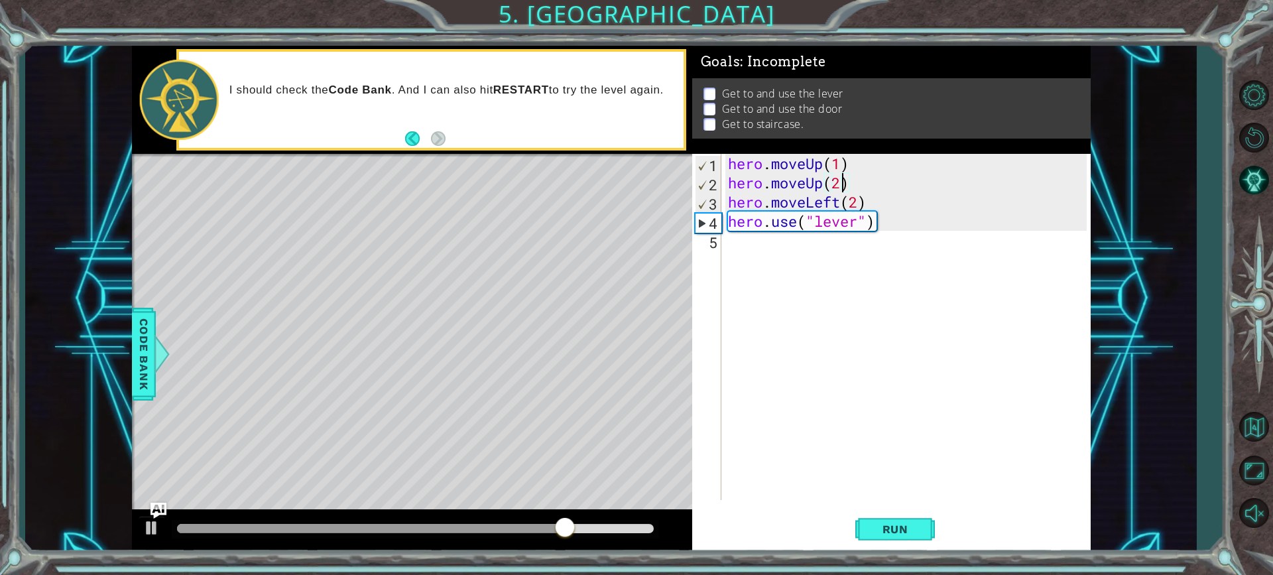
click at [850, 205] on div "hero . moveUp ( 1 ) hero . moveUp ( 2 ) hero . moveLeft ( 2 ) hero . use ( "lev…" at bounding box center [909, 346] width 368 height 384
click at [858, 202] on div "hero . moveUp ( 1 ) hero . moveUp ( 2 ) hero . moveLeft ( 2 ) hero . use ( "lev…" at bounding box center [909, 346] width 368 height 384
type textarea "hero.moveLeft(1)"
click at [921, 528] on button "Run" at bounding box center [895, 529] width 80 height 40
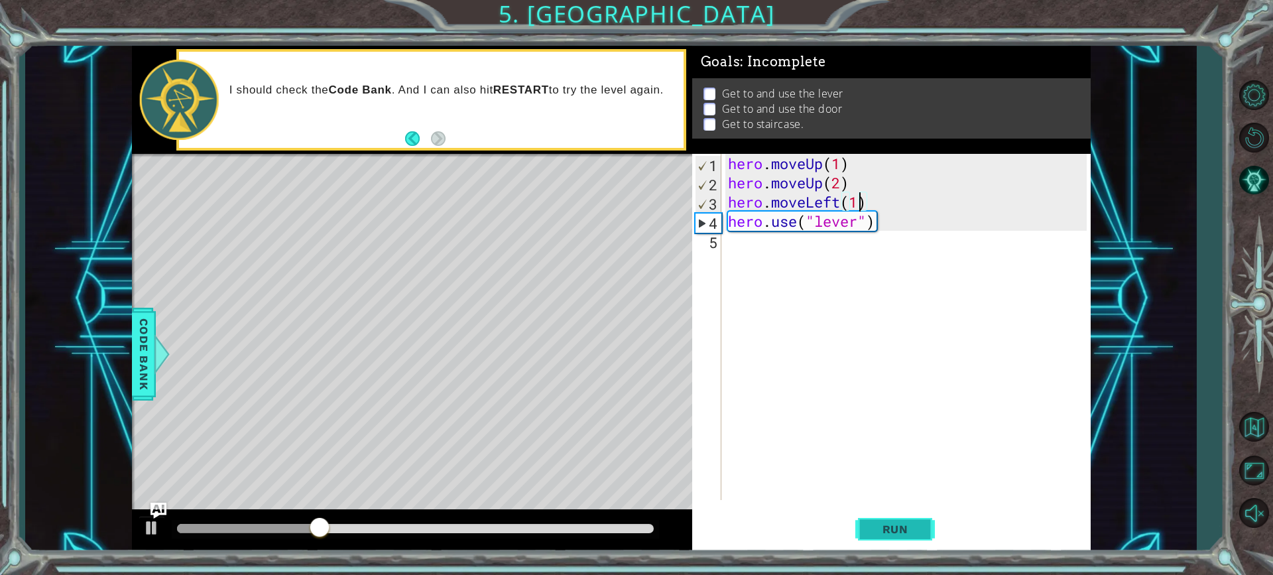
scroll to position [0, 0]
click at [148, 346] on span "Code Bank" at bounding box center [143, 354] width 21 height 81
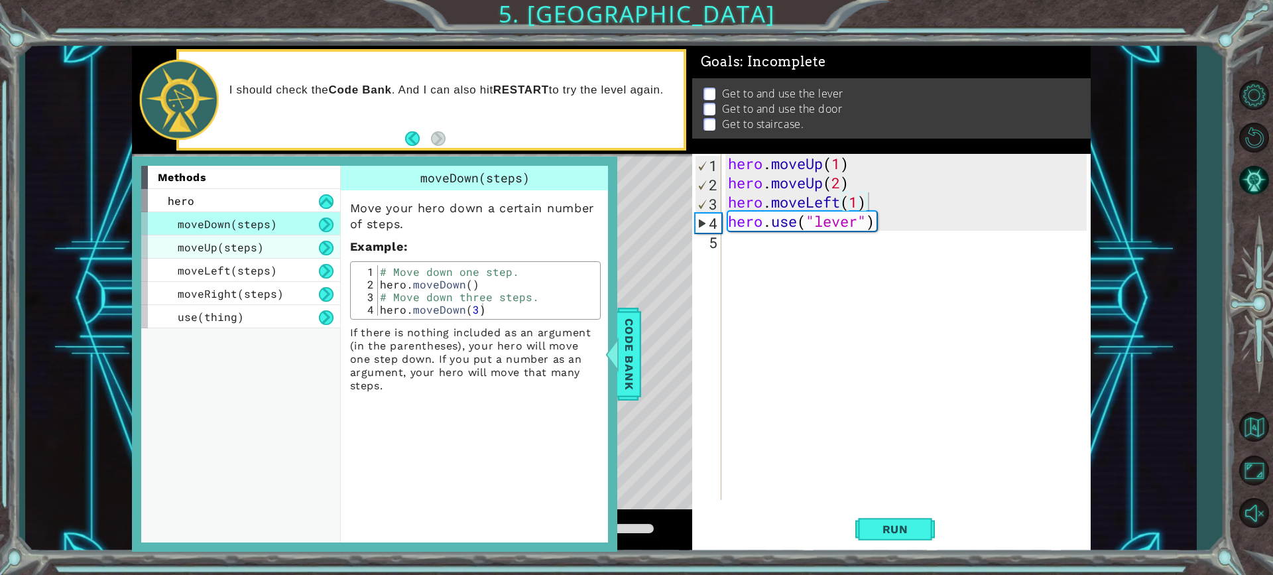
click at [284, 249] on div "moveUp(steps)" at bounding box center [240, 246] width 199 height 23
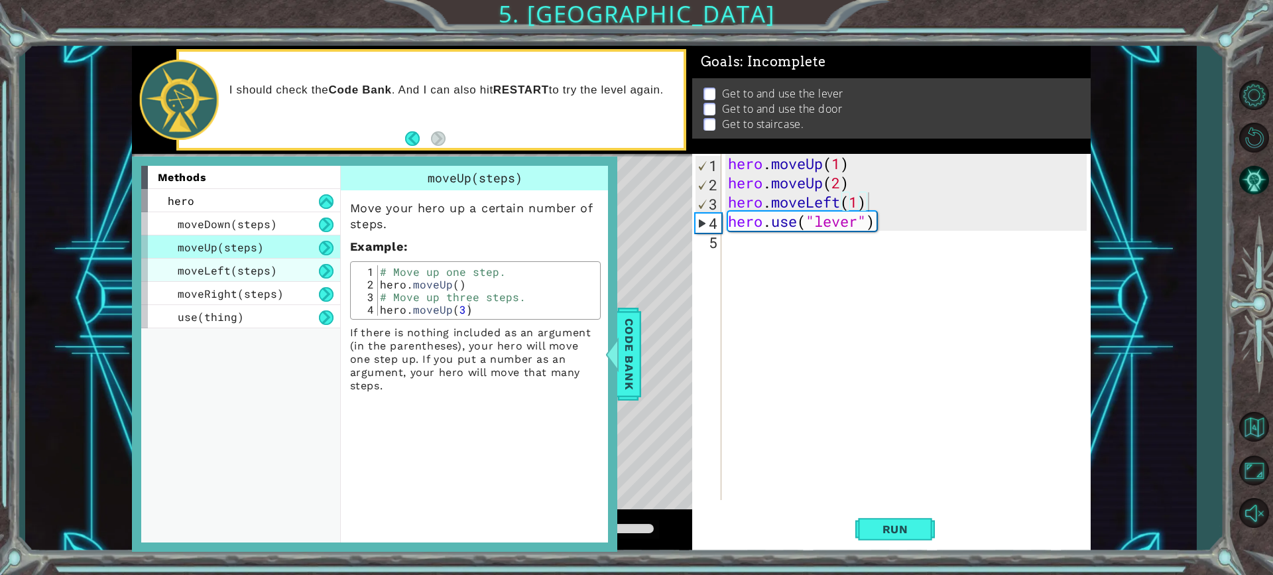
click at [286, 263] on div "moveLeft(steps)" at bounding box center [240, 270] width 199 height 23
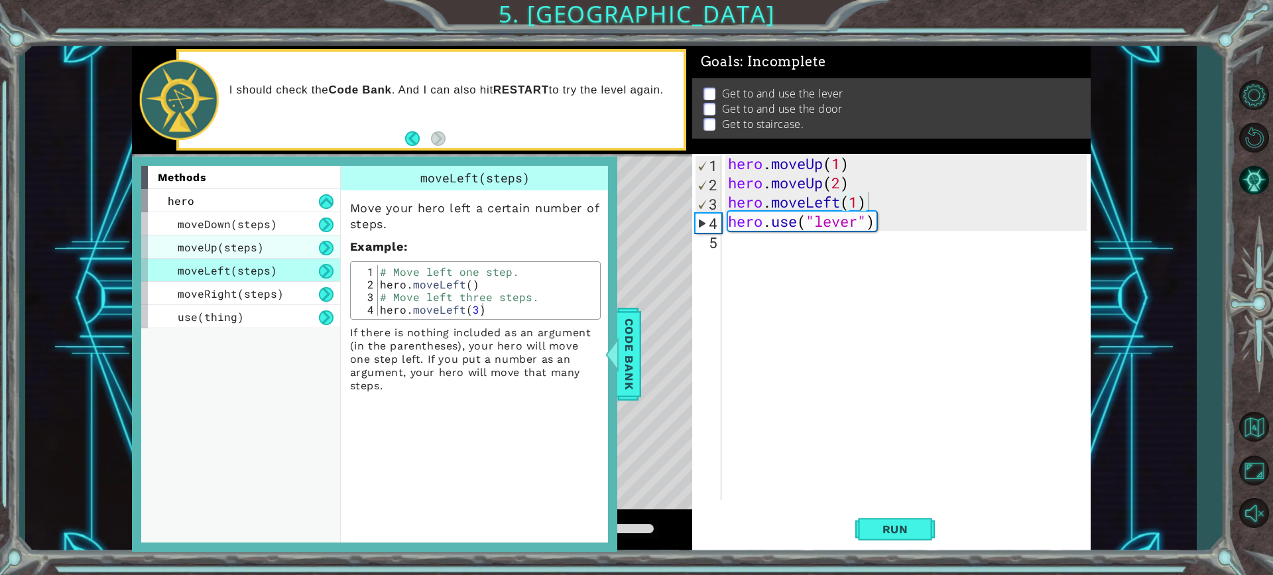
click at [141, 240] on div "moveUp(steps)" at bounding box center [240, 246] width 199 height 23
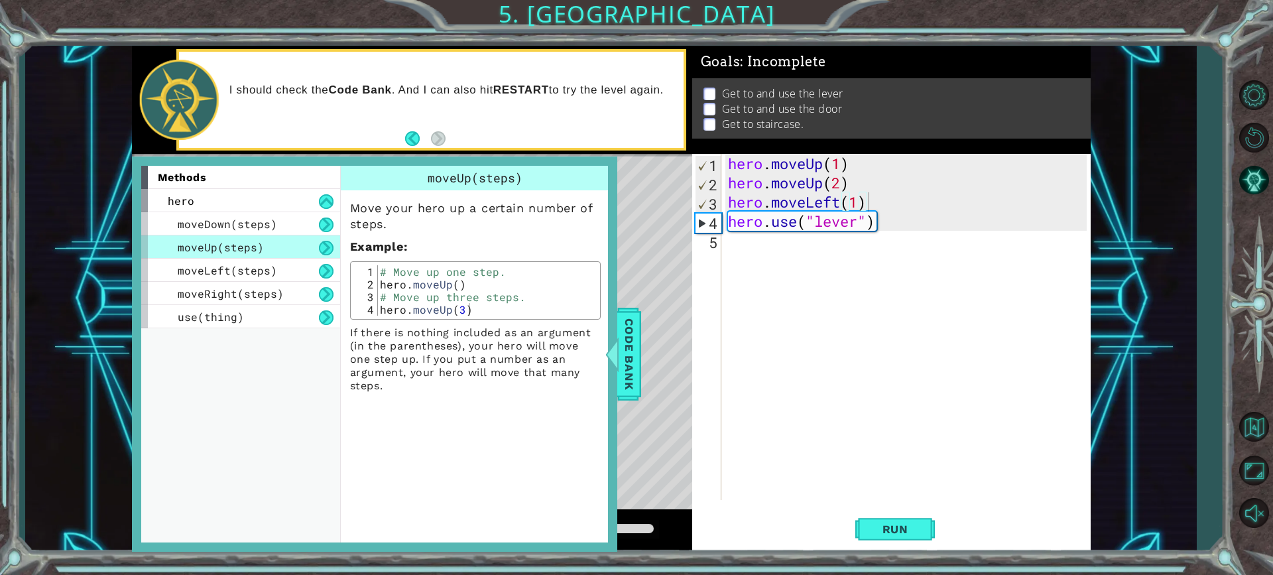
click at [133, 236] on div "methods hero moveDown(steps) moveUp(steps) moveLeft(steps) moveRight(steps) use…" at bounding box center [374, 353] width 485 height 395
click at [145, 175] on div "methods" at bounding box center [240, 177] width 199 height 23
click at [635, 370] on span "Code Bank" at bounding box center [628, 354] width 21 height 81
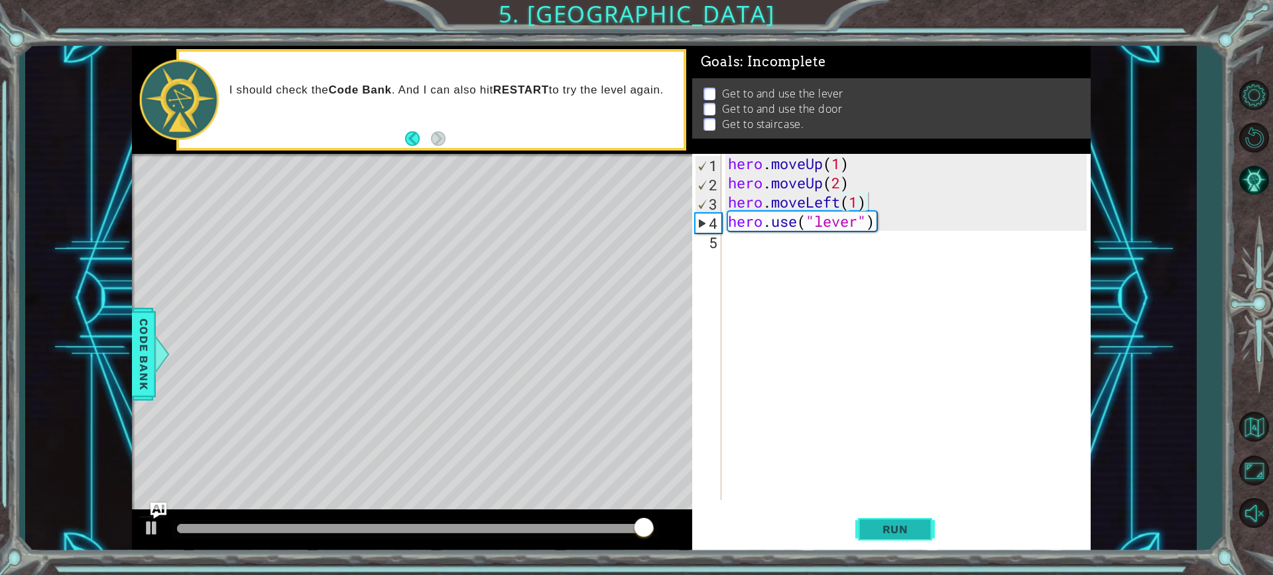
click at [905, 538] on button "Run" at bounding box center [895, 529] width 80 height 40
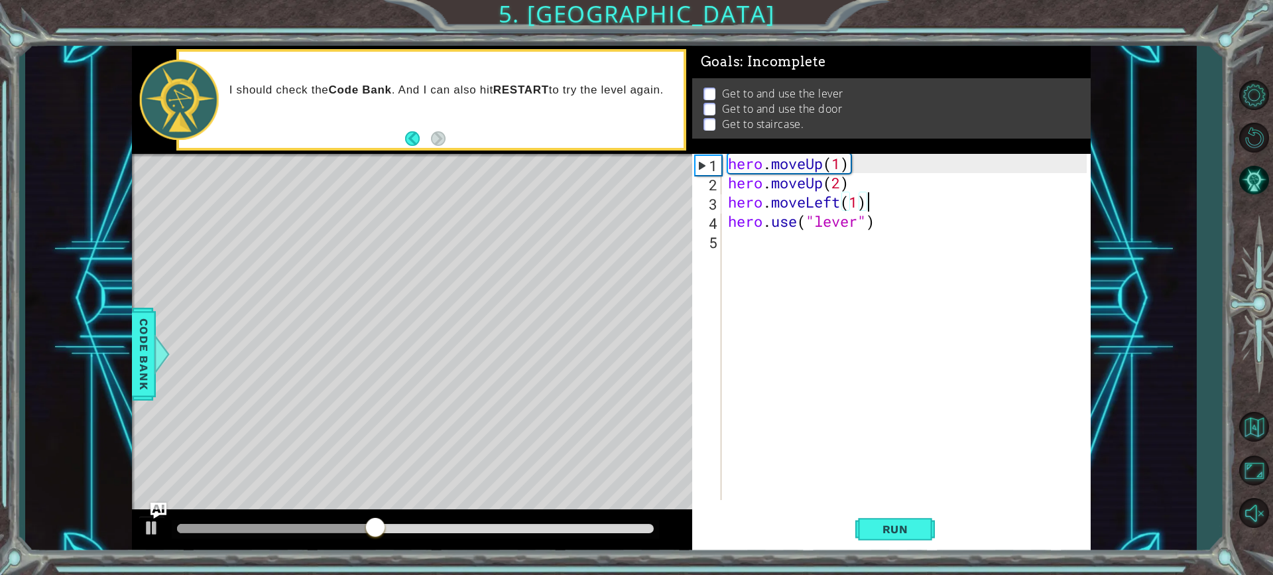
click at [837, 190] on div "hero . moveUp ( 1 ) hero . moveUp ( 2 ) hero . moveLeft ( 1 ) hero . use ( "lev…" at bounding box center [909, 346] width 368 height 384
click at [840, 188] on div "hero . moveUp ( 1 ) hero . moveUp ( 2 ) hero . moveLeft ( 1 ) hero . use ( "lev…" at bounding box center [909, 346] width 368 height 384
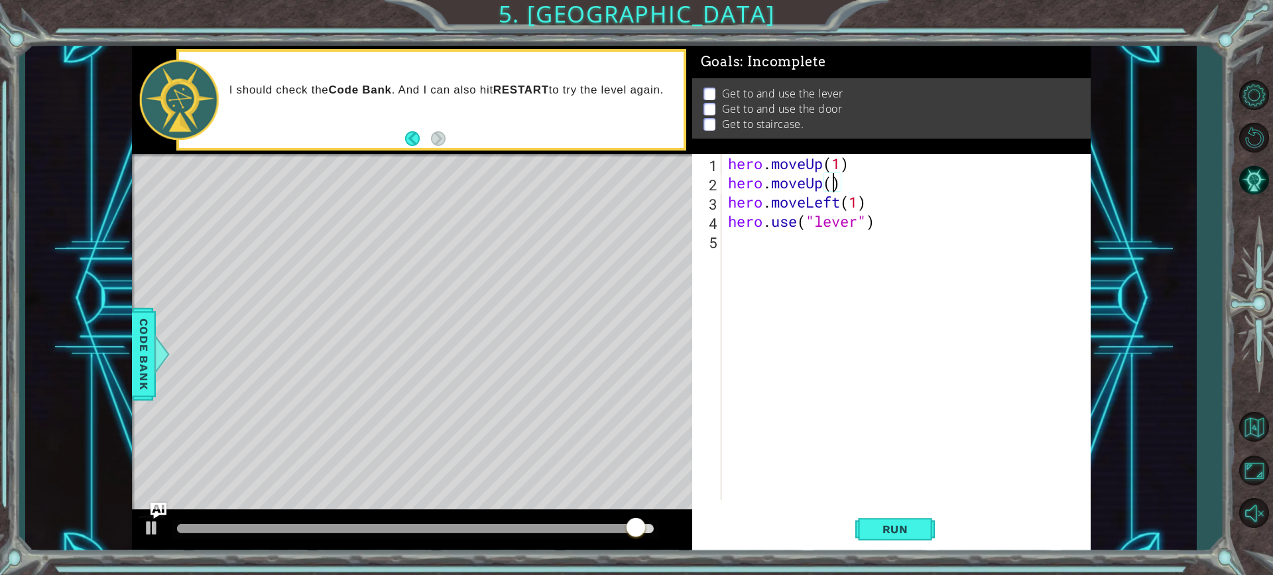
scroll to position [0, 5]
click at [858, 204] on div "hero . moveUp ( 1 ) hero . moveUp ( 0 ) hero . moveLeft ( 1 ) hero . use ( "lev…" at bounding box center [909, 346] width 368 height 384
click at [813, 223] on div "hero . moveUp ( 1 ) hero . moveUp ( 0 ) hero . moveLeft ( 1 ) hero . use ( "lev…" at bounding box center [909, 346] width 368 height 384
type textarea "hero.use("lever")"
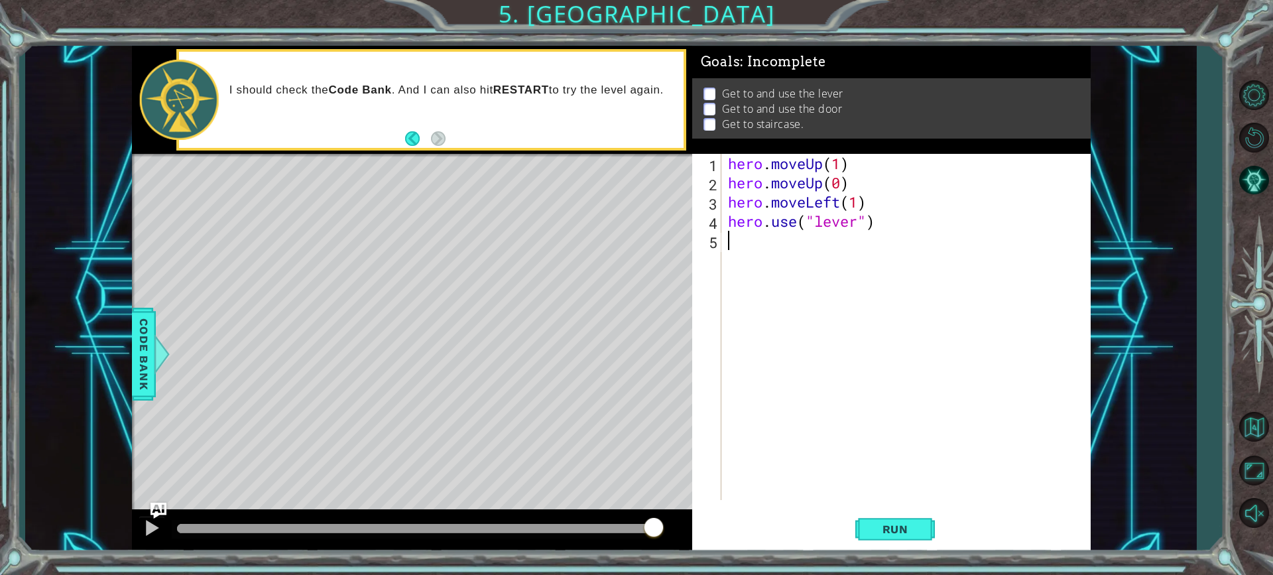
click at [806, 250] on div "hero . moveUp ( 1 ) hero . moveUp ( 0 ) hero . moveLeft ( 1 ) hero . use ( "lev…" at bounding box center [909, 346] width 368 height 384
type textarea "m"
click at [854, 215] on div "hero . moveUp ( 1 ) hero . moveUp ( 0 ) hero . moveLeft ( 1 ) hero . use ( "lev…" at bounding box center [909, 346] width 368 height 384
click at [872, 215] on div "hero . moveUp ( 1 ) hero . moveUp ( 0 ) hero . moveLeft ( 1 ) hero . use ( "lev…" at bounding box center [909, 346] width 368 height 384
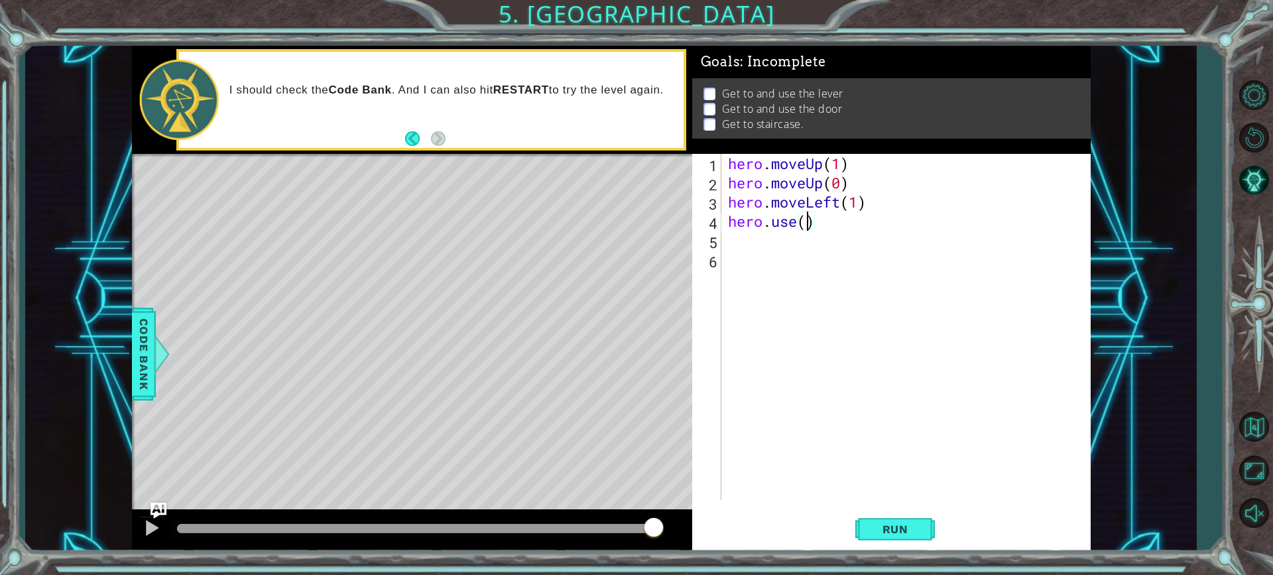
click at [790, 223] on div "hero . moveUp ( 1 ) hero . moveUp ( 0 ) hero . moveLeft ( 1 ) hero . use ( )" at bounding box center [909, 346] width 368 height 384
click at [795, 223] on div "hero . moveUp ( 1 ) hero . moveUp ( 0 ) hero . moveLeft ( 1 ) hero . use ( )" at bounding box center [909, 346] width 368 height 384
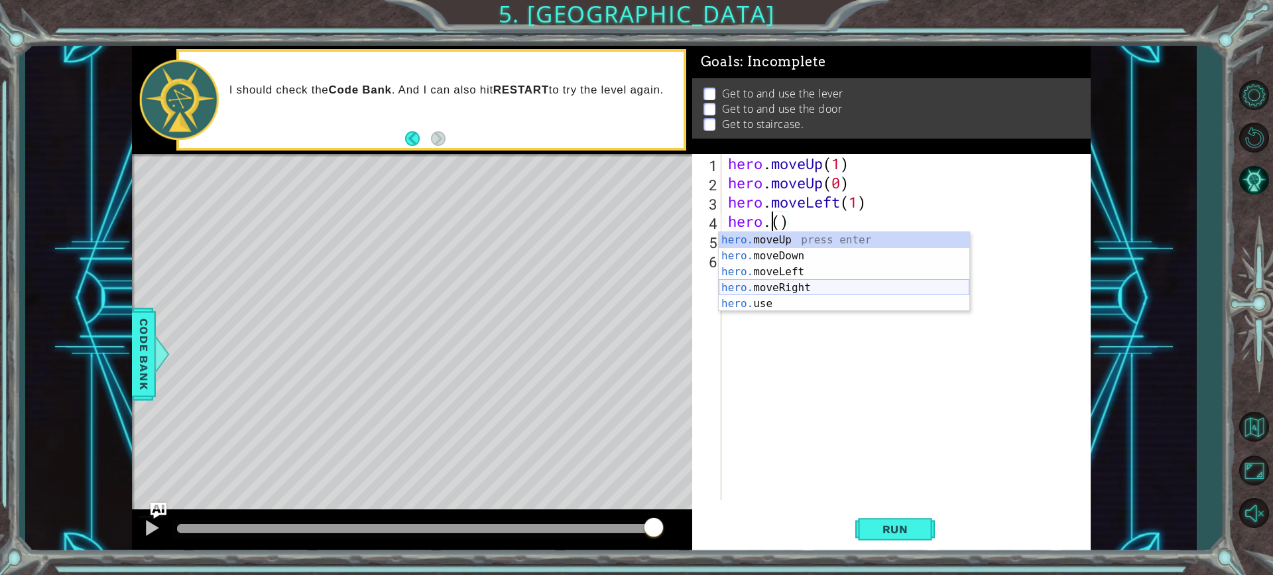
click at [779, 287] on div "hero. moveUp press enter hero. moveDown press enter hero. moveLeft press enter …" at bounding box center [844, 287] width 251 height 111
click at [799, 302] on div "hero. moveUp press enter hero. moveDown press enter hero. moveLeft press enter …" at bounding box center [844, 287] width 251 height 111
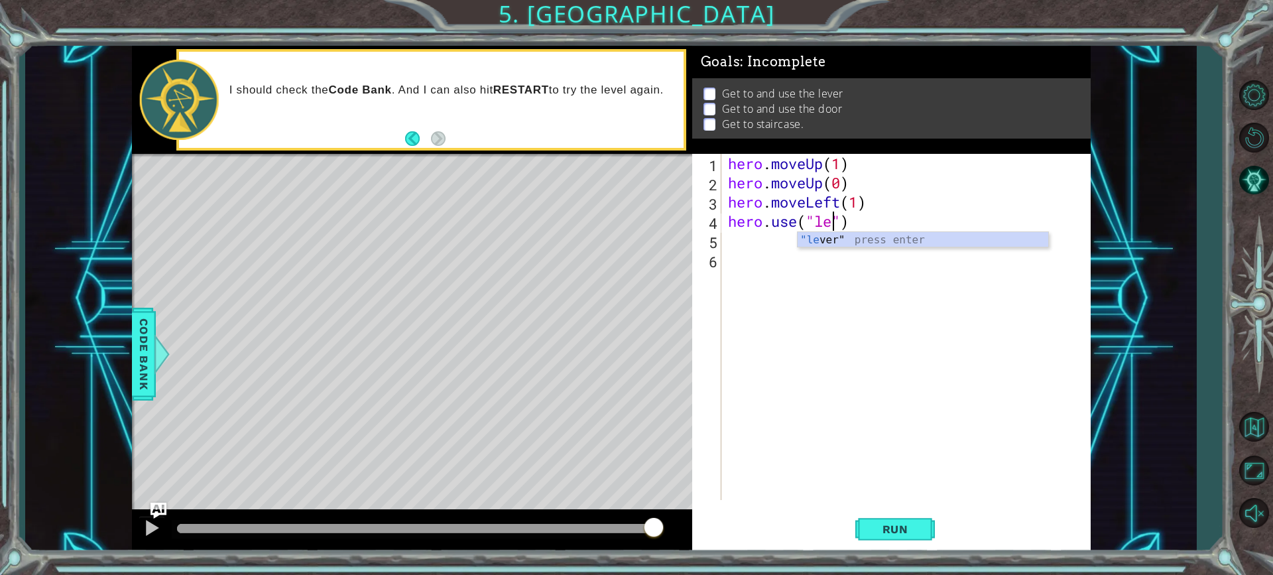
scroll to position [0, 5]
click at [876, 243] on div ""le ver" press enter" at bounding box center [922, 256] width 251 height 48
click at [899, 531] on span "Run" at bounding box center [895, 528] width 52 height 13
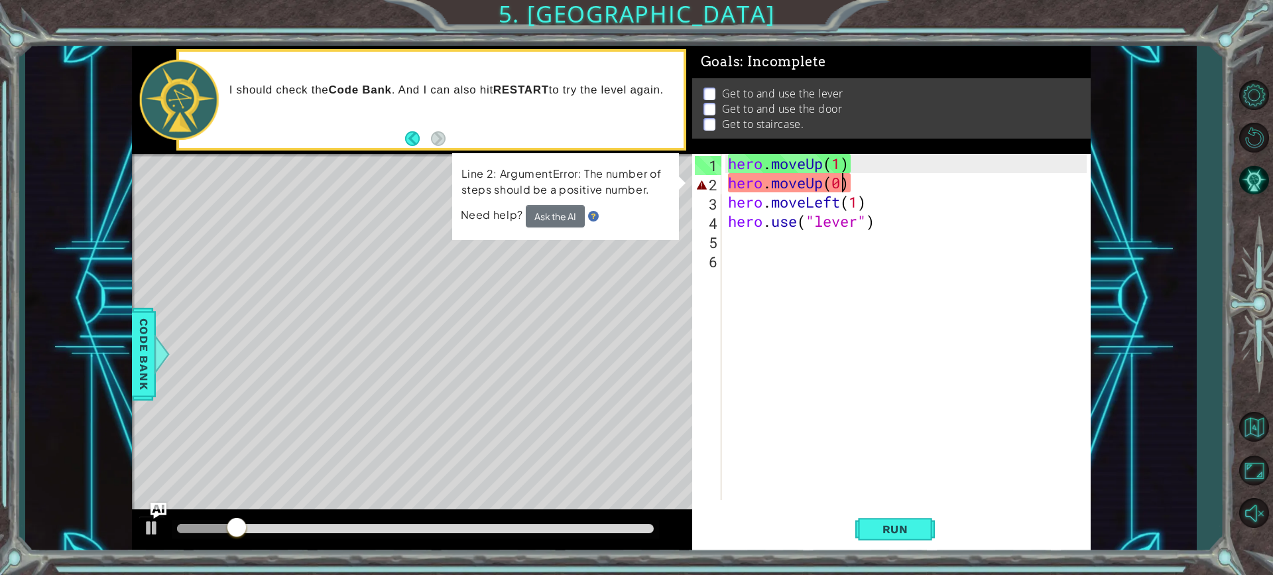
click at [837, 179] on div "hero . moveUp ( 1 ) hero . moveUp ( 0 ) hero . moveLeft ( 1 ) hero . use ( "lev…" at bounding box center [909, 346] width 368 height 384
click at [842, 180] on div "hero . moveUp ( 1 ) hero . moveUp ( 0 ) hero . moveLeft ( 1 ) hero . use ( "lev…" at bounding box center [909, 346] width 368 height 384
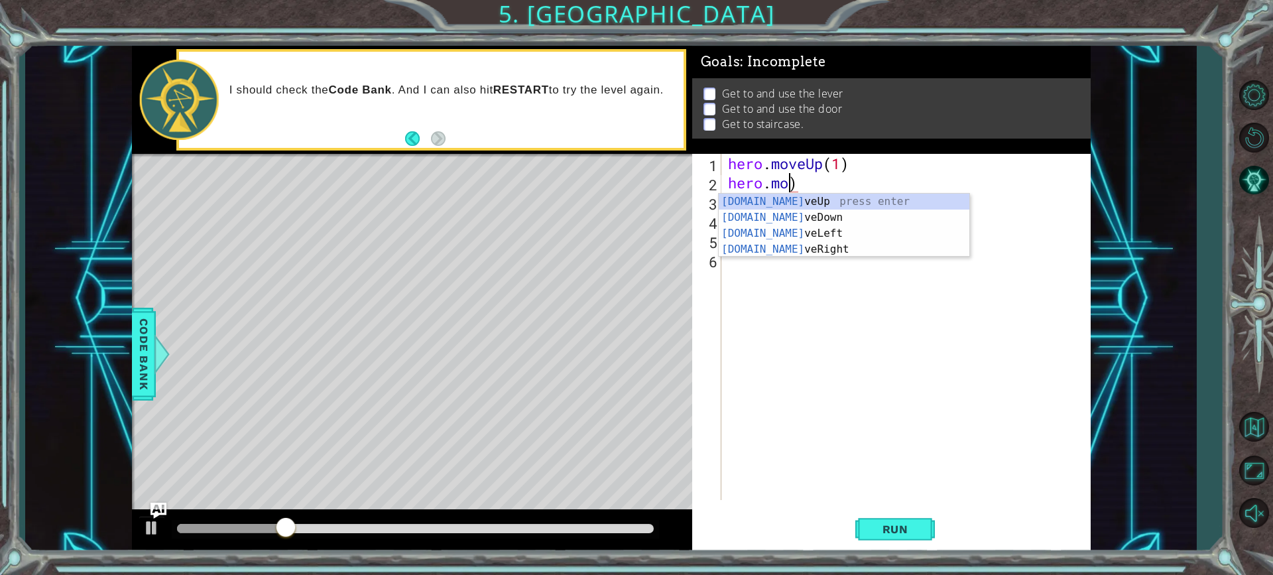
scroll to position [0, 2]
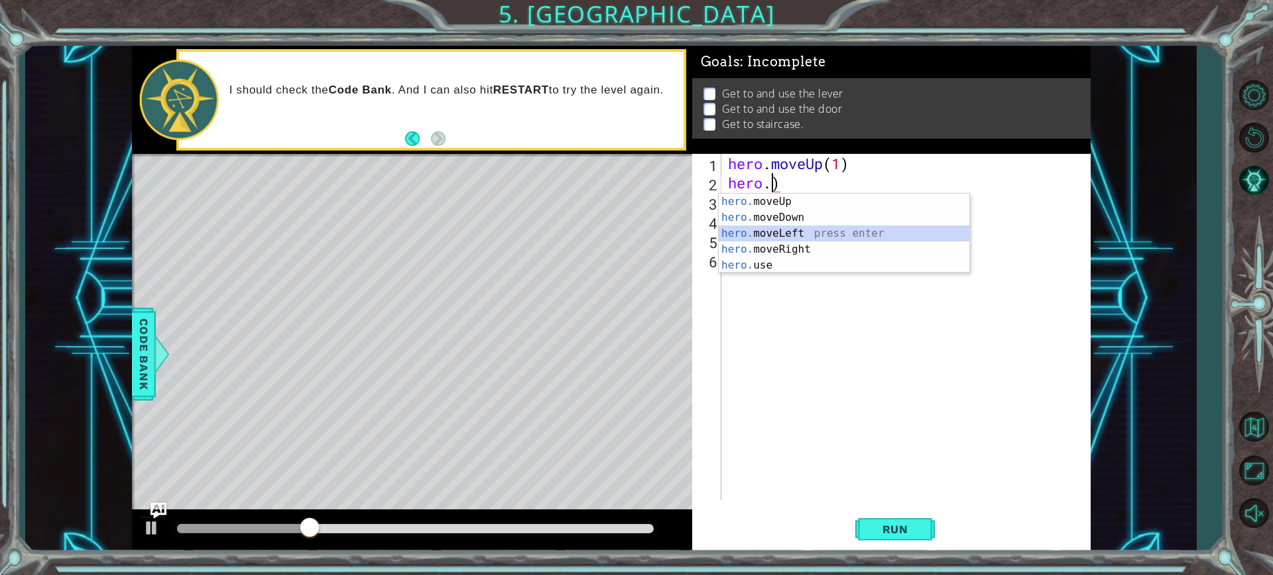
click at [804, 237] on div "hero. moveUp press enter hero. moveDown press enter hero. moveLeft press enter …" at bounding box center [844, 249] width 251 height 111
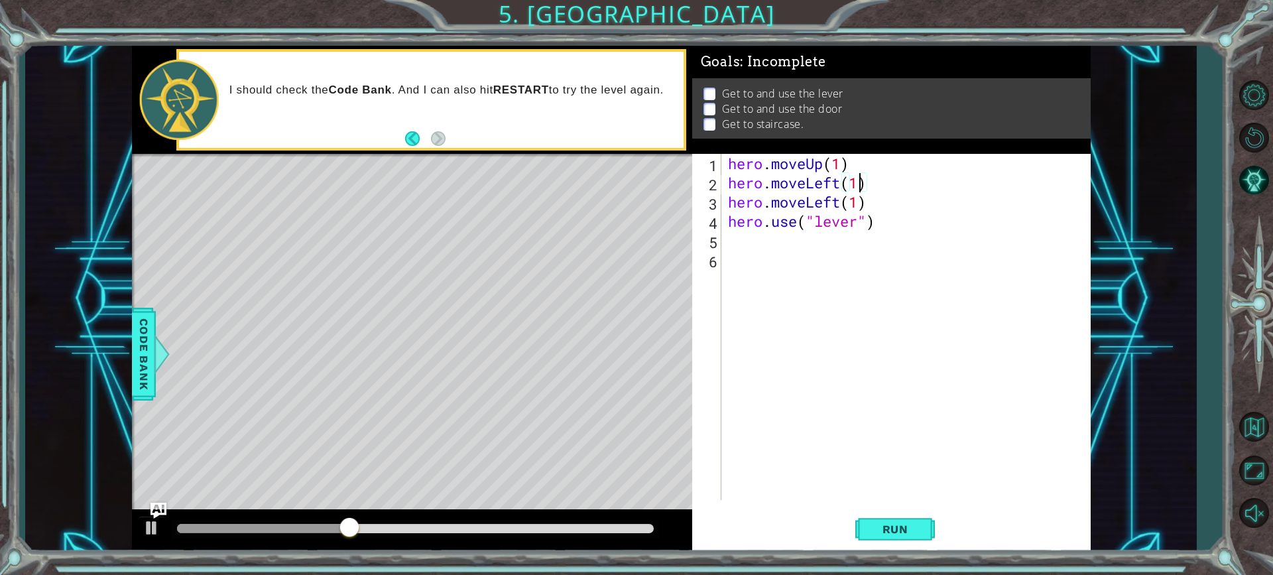
scroll to position [0, 5]
click at [916, 519] on button "Run" at bounding box center [895, 529] width 80 height 40
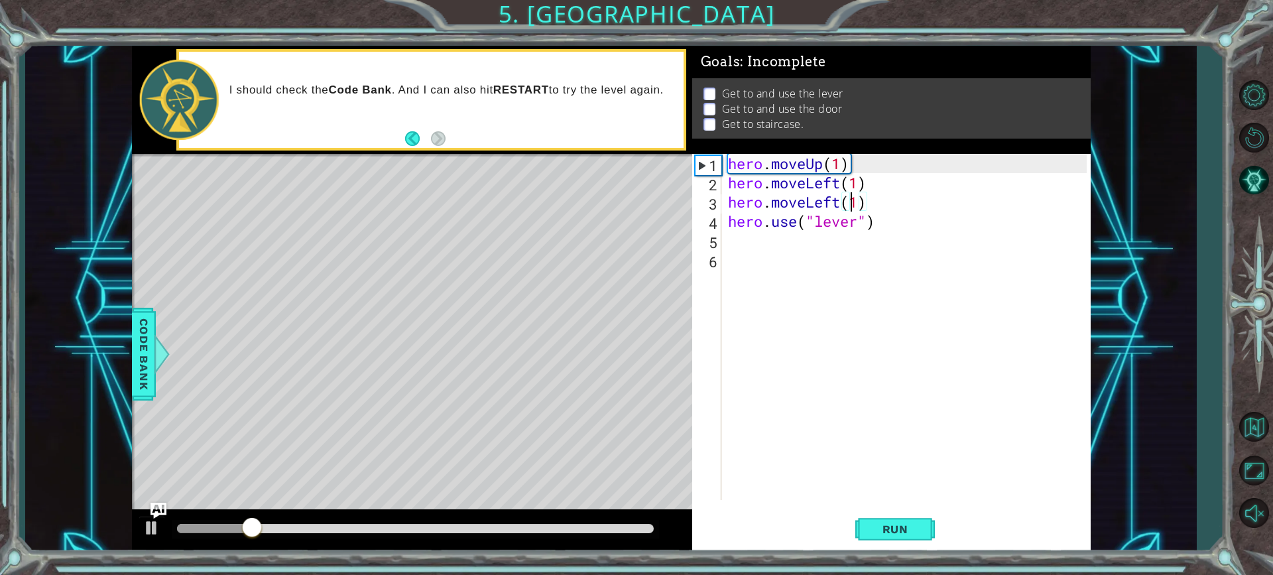
click at [854, 201] on div "hero . moveUp ( 1 ) hero . moveLeft ( 1 ) hero . moveLeft ( 1 ) hero . use ( "l…" at bounding box center [909, 346] width 368 height 384
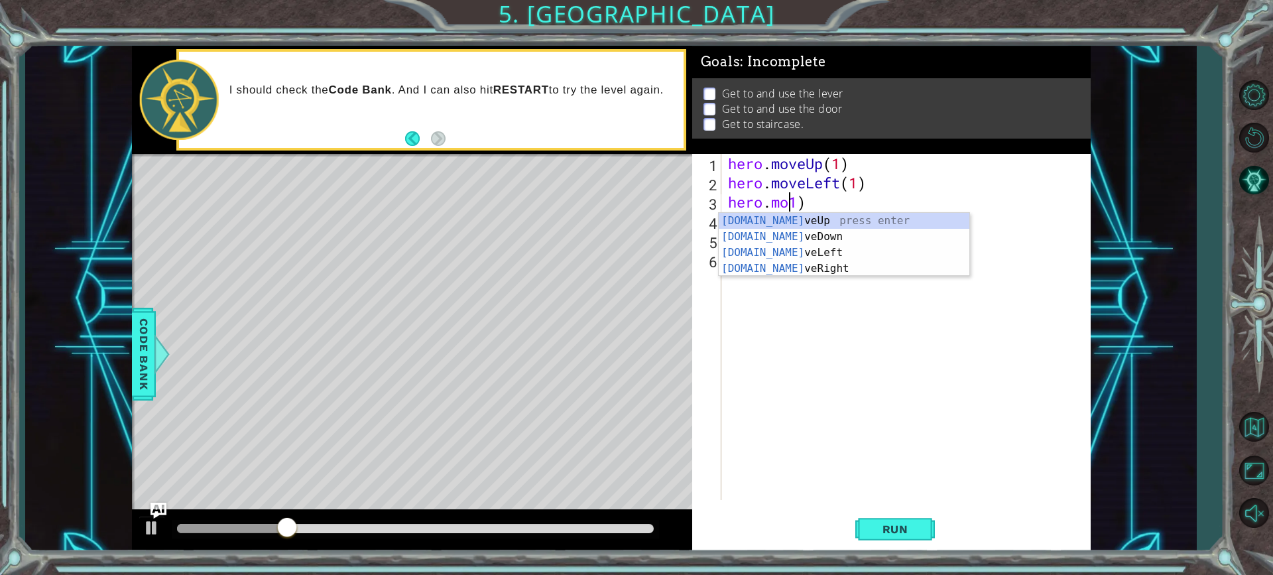
scroll to position [0, 3]
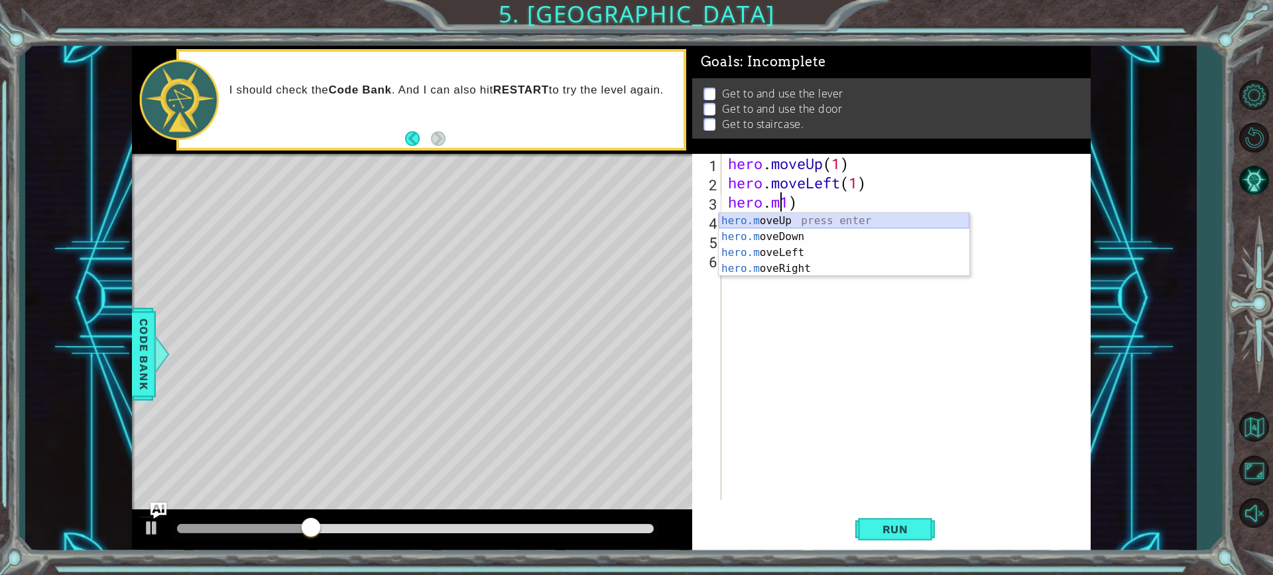
click at [835, 222] on div "hero.m oveUp press enter hero.m oveDown press enter hero.m oveLeft press enter …" at bounding box center [844, 260] width 251 height 95
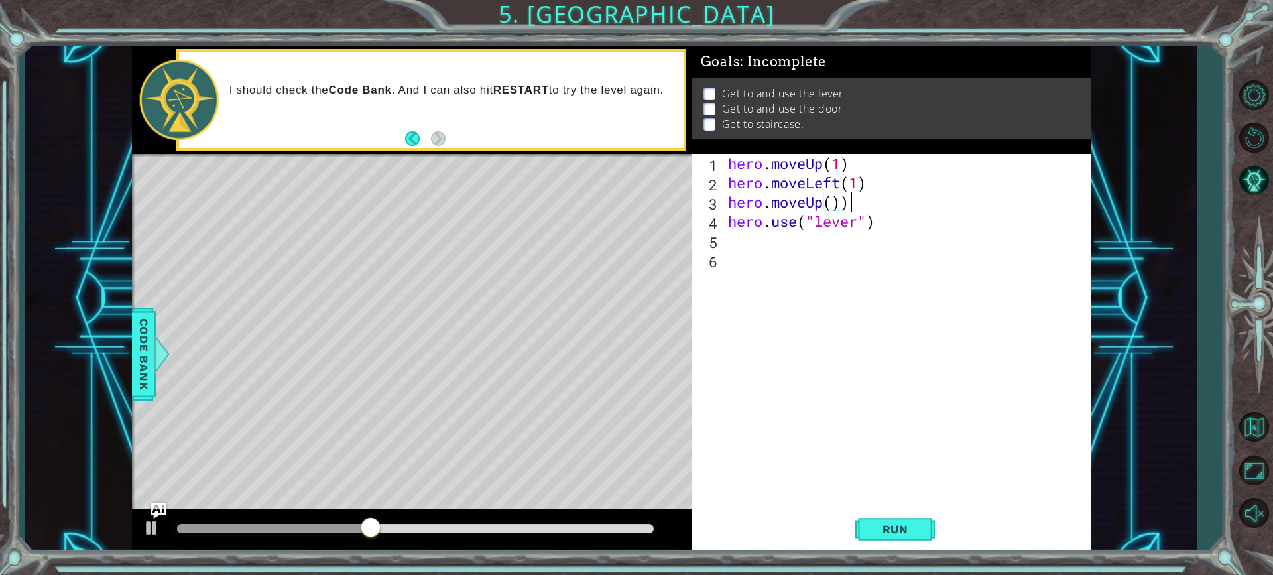
click at [853, 203] on div "hero . moveUp ( 1 ) hero . moveLeft ( 1 ) hero . moveUp ( )) hero . use ( "leve…" at bounding box center [909, 346] width 368 height 384
click at [831, 201] on div "hero . moveUp ( 1 ) hero . moveLeft ( 1 ) hero . moveUp ( ) hero . use ( "lever…" at bounding box center [909, 346] width 368 height 384
type textarea "hero.moveUp(1)"
click at [917, 523] on span "Run" at bounding box center [895, 528] width 52 height 13
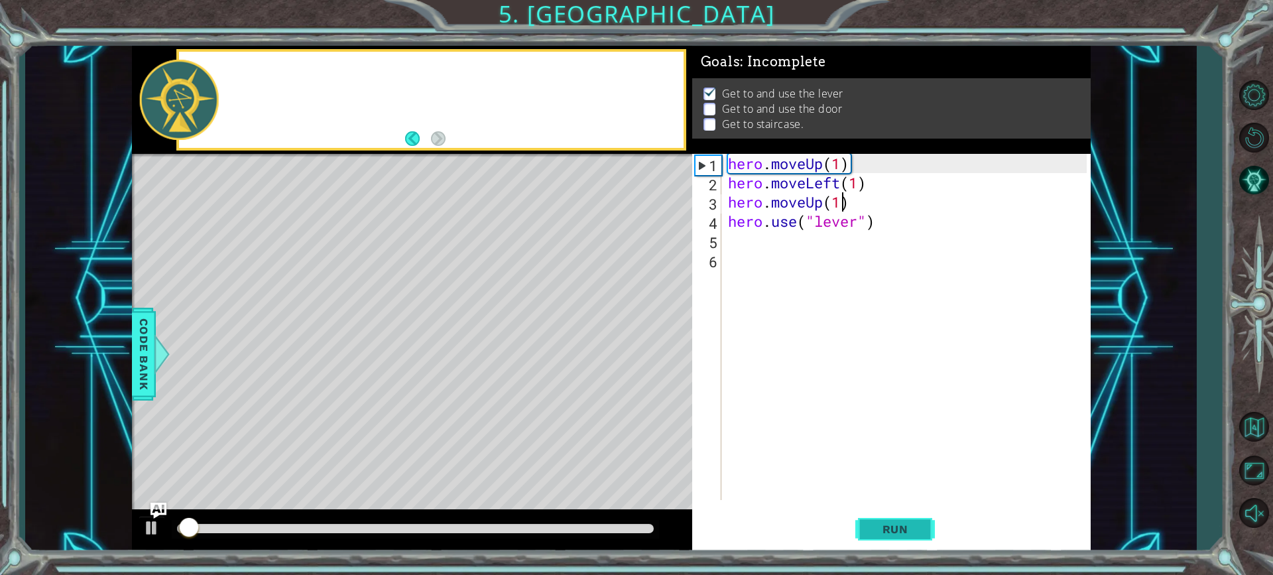
scroll to position [1, 0]
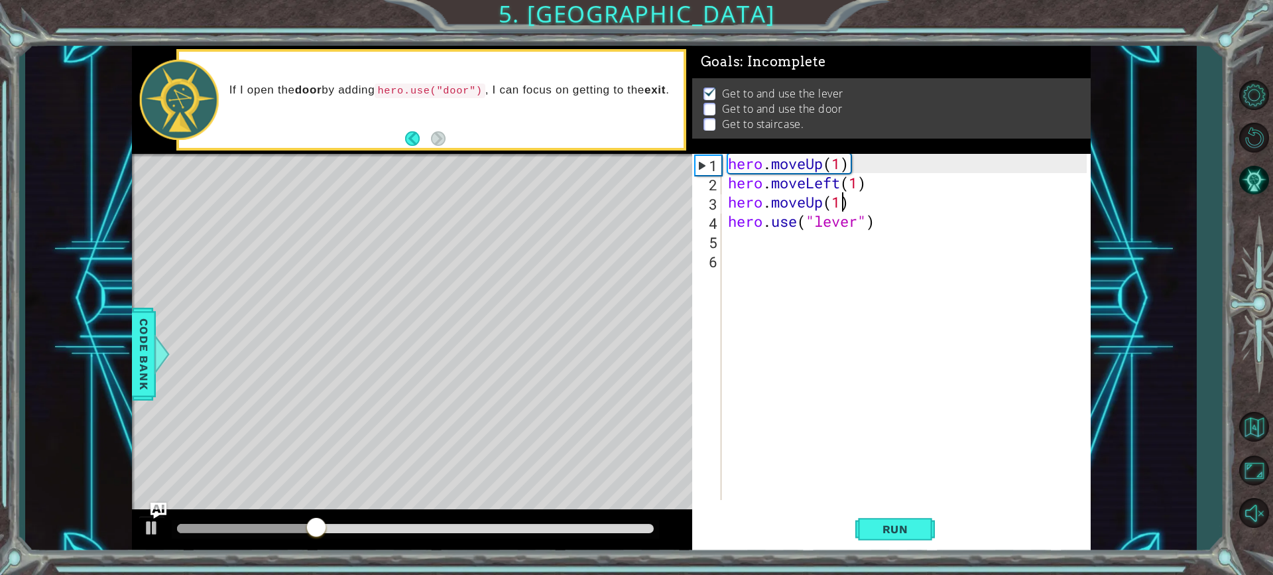
click at [763, 250] on div "hero . moveUp ( 1 ) hero . moveLeft ( 1 ) hero . moveUp ( 1 ) hero . use ( "lev…" at bounding box center [909, 346] width 368 height 384
drag, startPoint x: 756, startPoint y: 241, endPoint x: 748, endPoint y: 237, distance: 8.0
click at [754, 240] on div "hero . moveUp ( 1 ) hero . moveLeft ( 1 ) hero . moveUp ( 1 ) hero . use ( "lev…" at bounding box center [909, 346] width 368 height 384
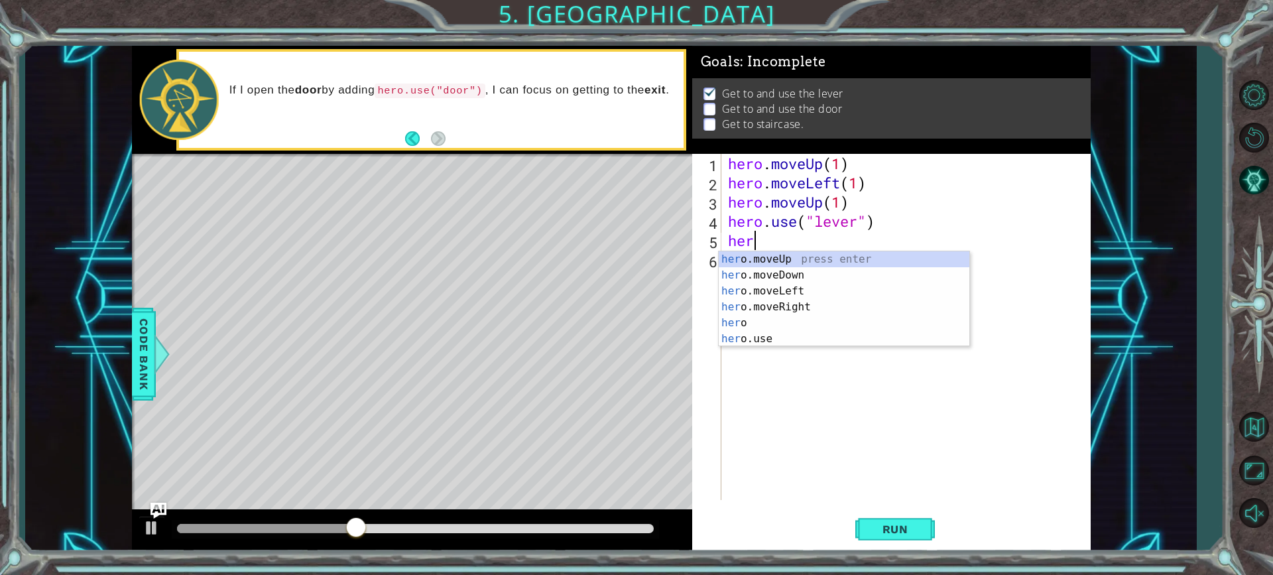
type textarea "here"
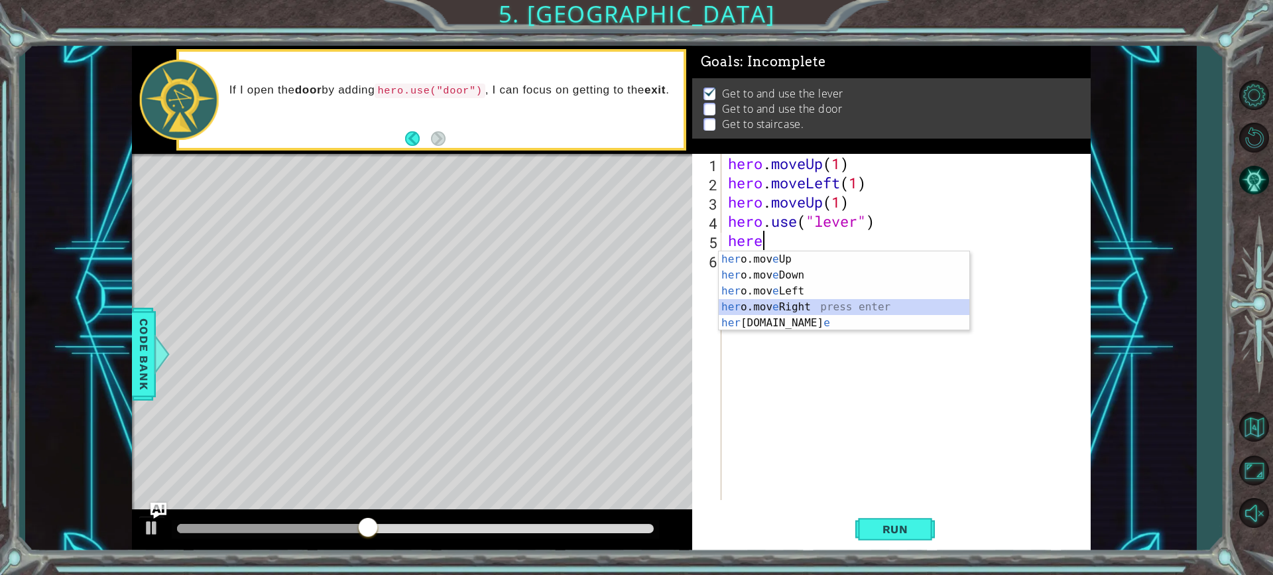
click at [795, 305] on div "her o.mov e Up press enter her o.mov e Down press enter her o.mov e Left press …" at bounding box center [844, 306] width 251 height 111
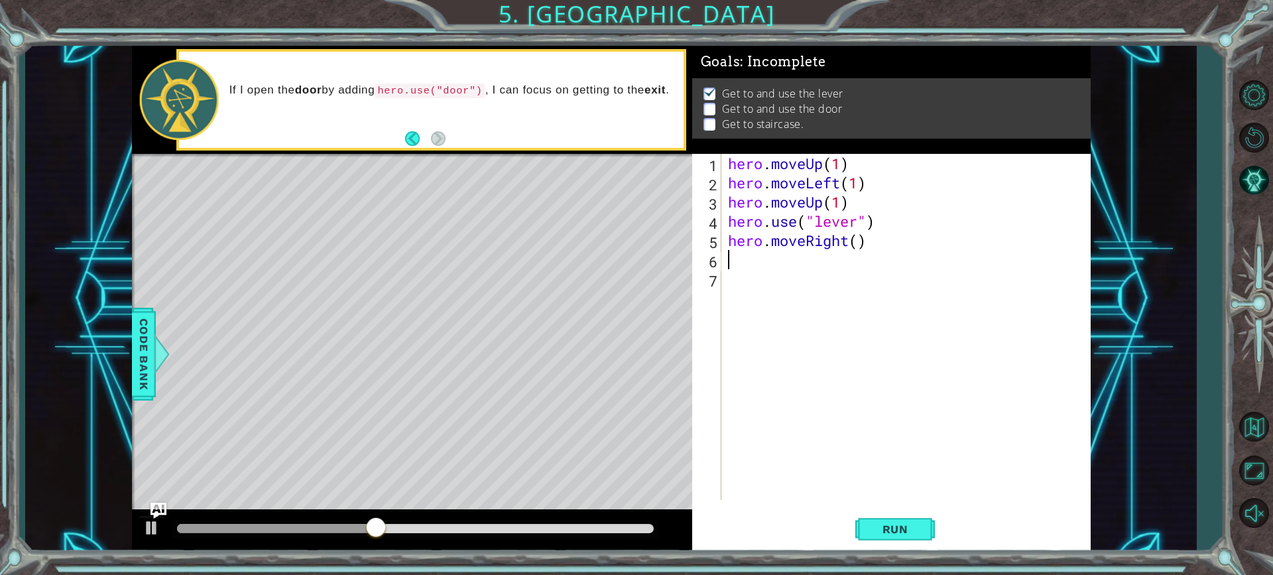
click at [856, 239] on div "hero . moveUp ( 1 ) hero . moveLeft ( 1 ) hero . moveUp ( 1 ) hero . use ( "lev…" at bounding box center [909, 346] width 368 height 384
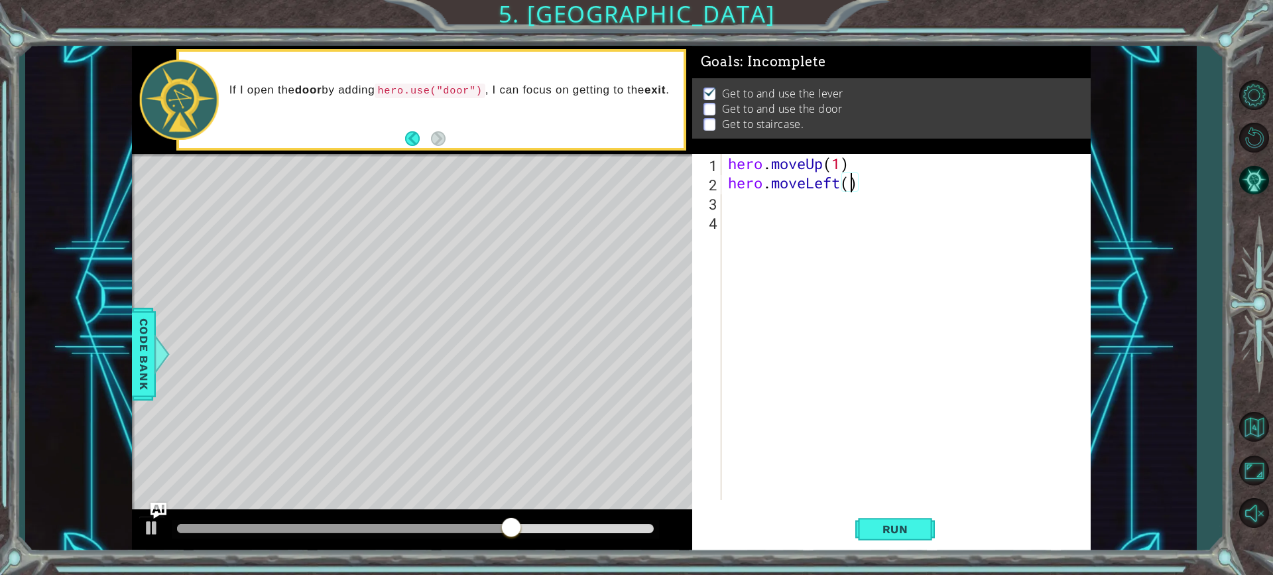
click at [837, 160] on div "hero . moveUp ( 1 ) hero . moveLeft ( )" at bounding box center [909, 346] width 368 height 384
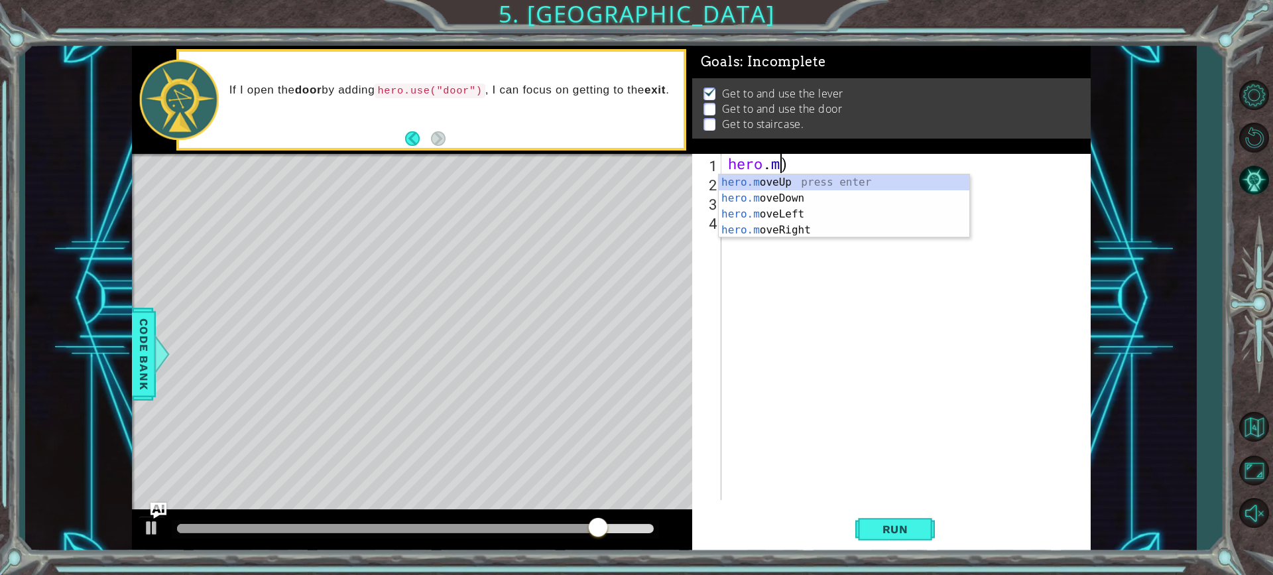
scroll to position [0, 2]
click at [833, 234] on div "hero.m oveUp press enter hero.m oveDown press enter hero.m oveLeft press enter …" at bounding box center [844, 221] width 251 height 95
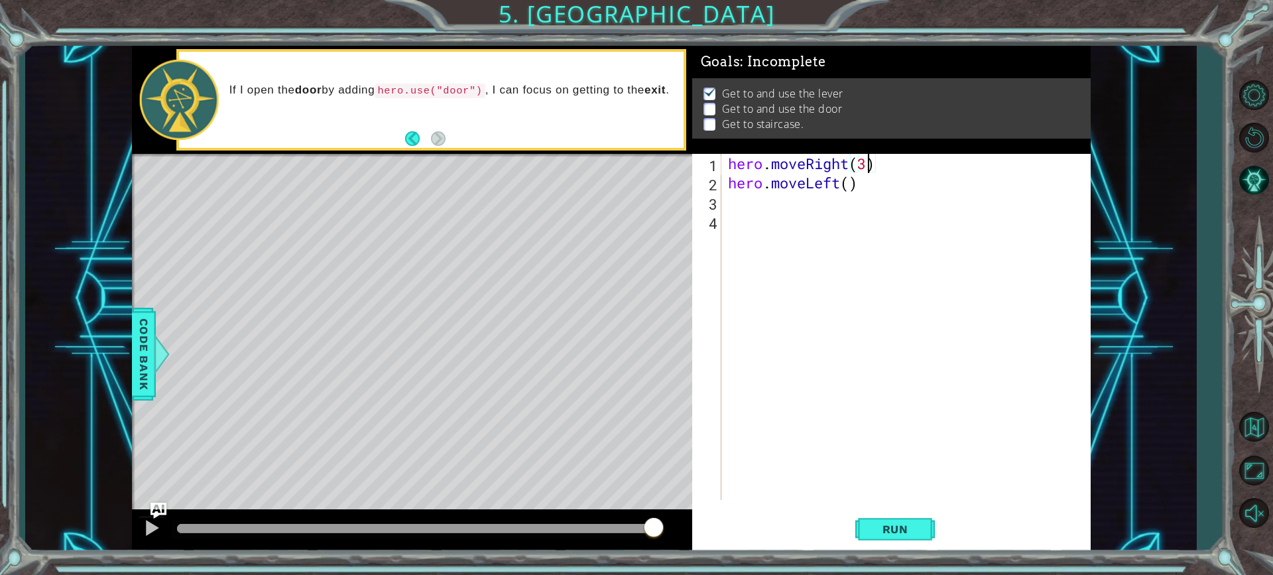
click at [850, 177] on div "hero . moveRight ( 3 ) hero . moveLeft ( )" at bounding box center [909, 346] width 368 height 384
click at [867, 534] on button "Run" at bounding box center [895, 529] width 80 height 40
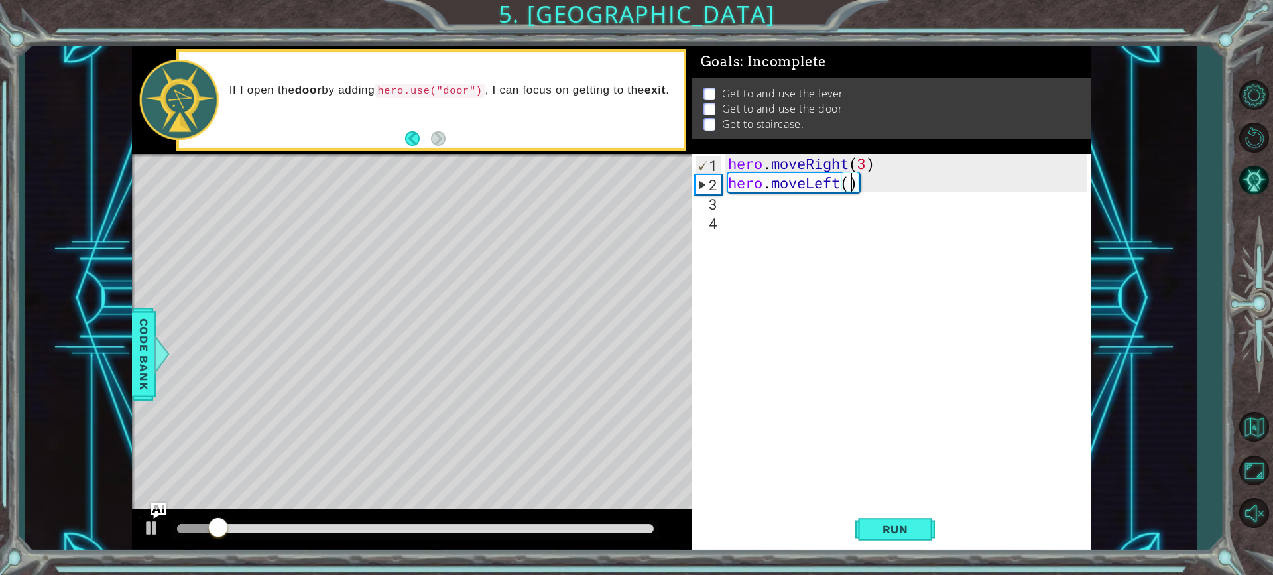
click at [861, 158] on div "hero . moveRight ( 3 ) hero . moveLeft ( )" at bounding box center [909, 346] width 368 height 384
click at [871, 156] on div "hero . moveRight ( 3 ) hero . moveLeft ( )" at bounding box center [909, 346] width 368 height 384
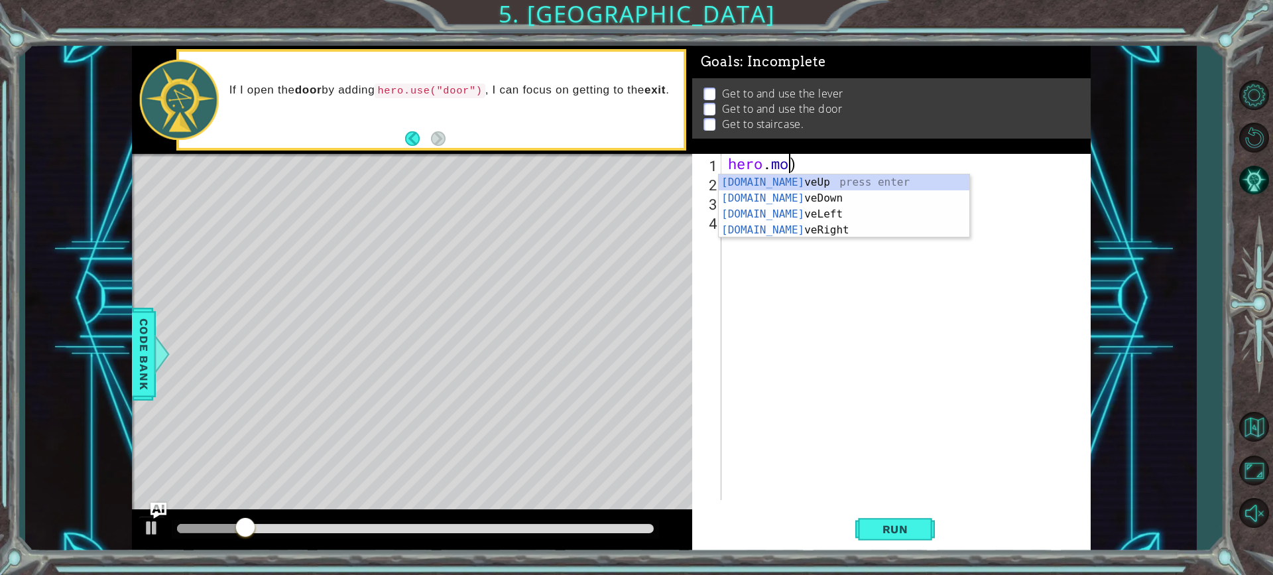
scroll to position [0, 2]
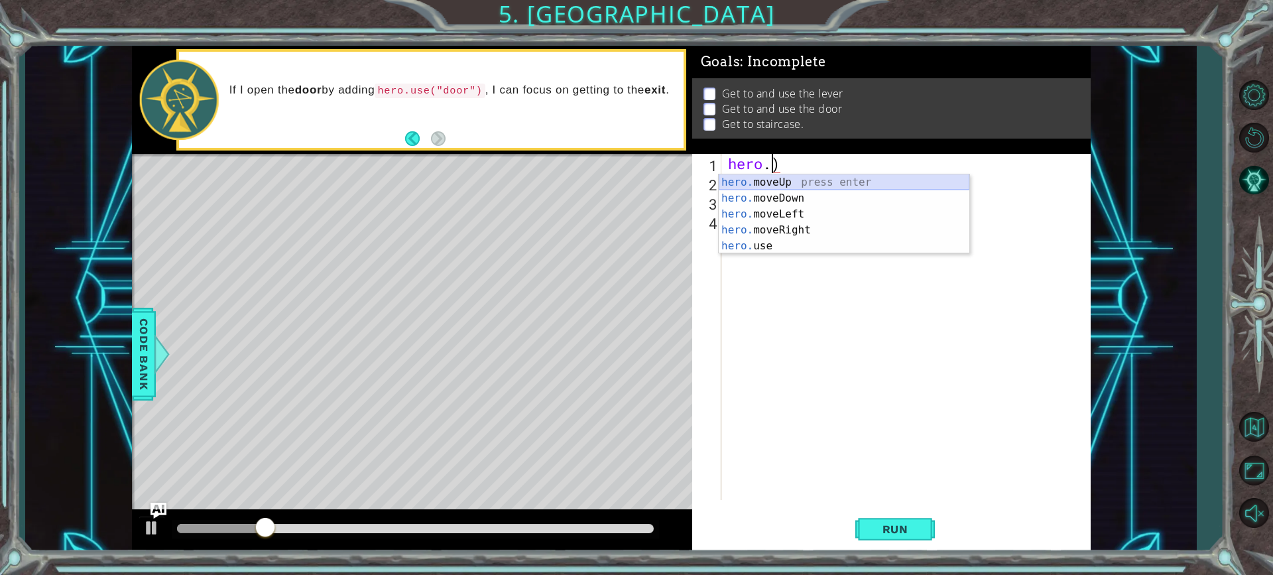
click at [764, 180] on div "hero. moveUp press enter hero. moveDown press enter hero. moveLeft press enter …" at bounding box center [844, 229] width 251 height 111
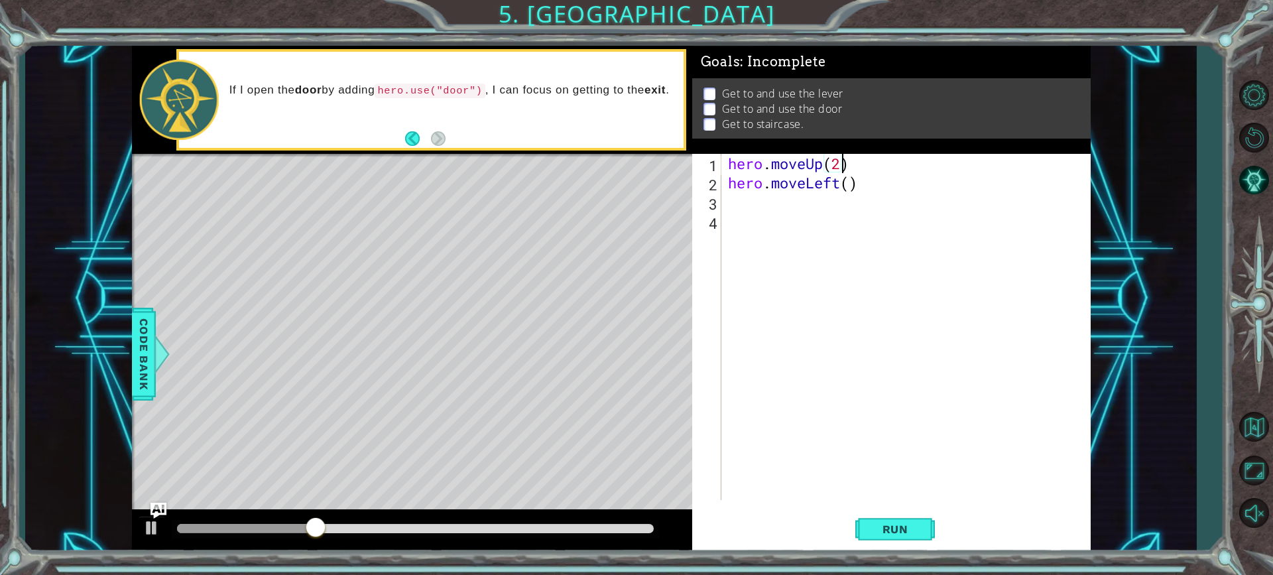
scroll to position [0, 5]
click at [848, 188] on div "hero . moveUp ( 2 ) hero . moveLeft ( )" at bounding box center [909, 346] width 368 height 384
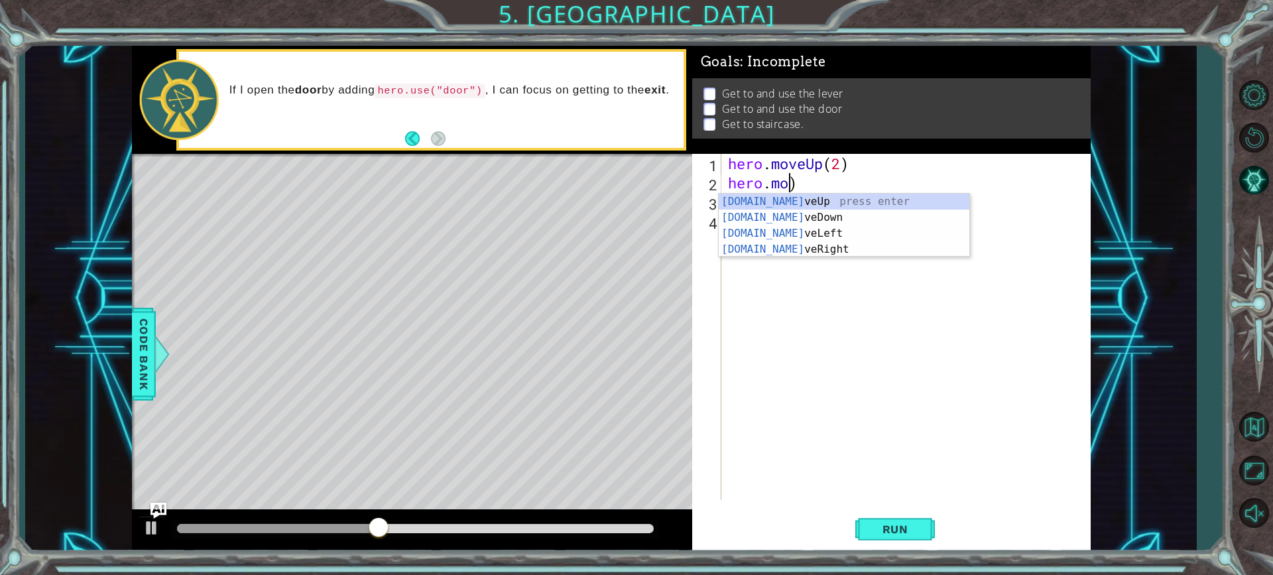
scroll to position [0, 2]
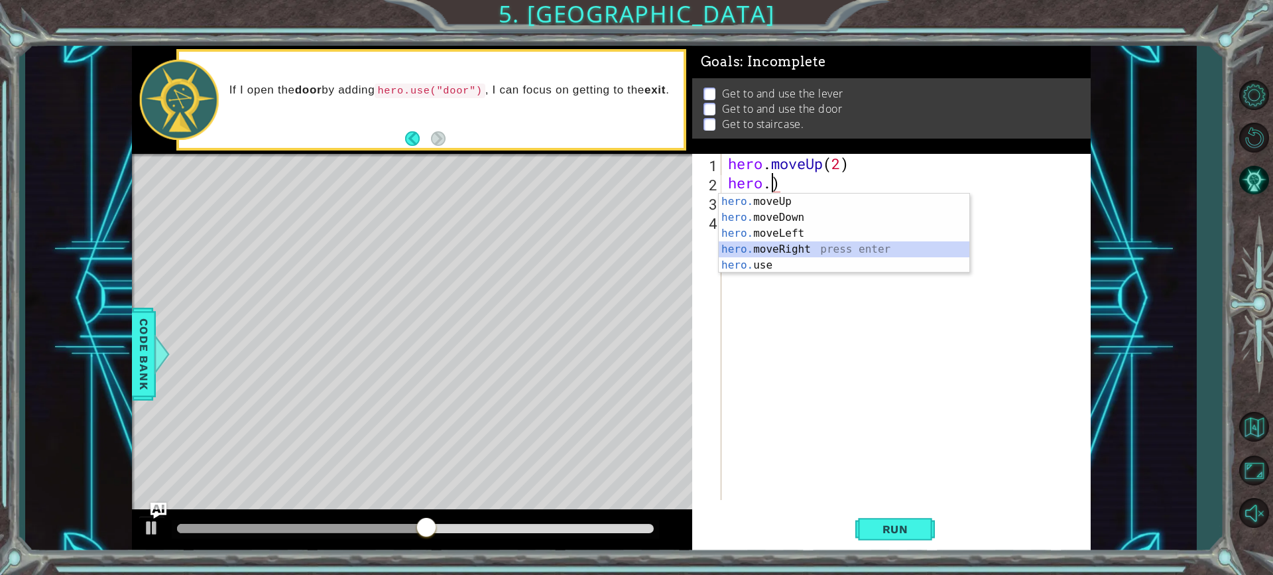
click at [838, 247] on div "hero. moveUp press enter hero. moveDown press enter hero. moveLeft press enter …" at bounding box center [844, 249] width 251 height 111
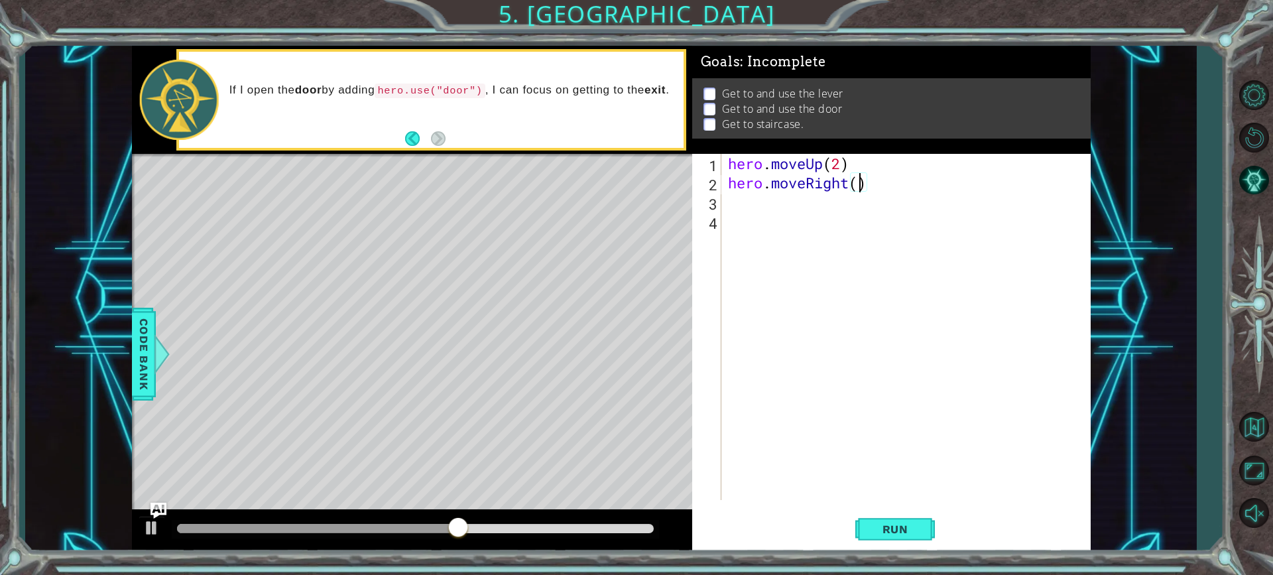
scroll to position [0, 6]
type textarea "hero.moveRight(2)"
click at [780, 204] on div "hero . moveUp ( 2 ) hero . moveRight ( 2 )" at bounding box center [909, 346] width 368 height 384
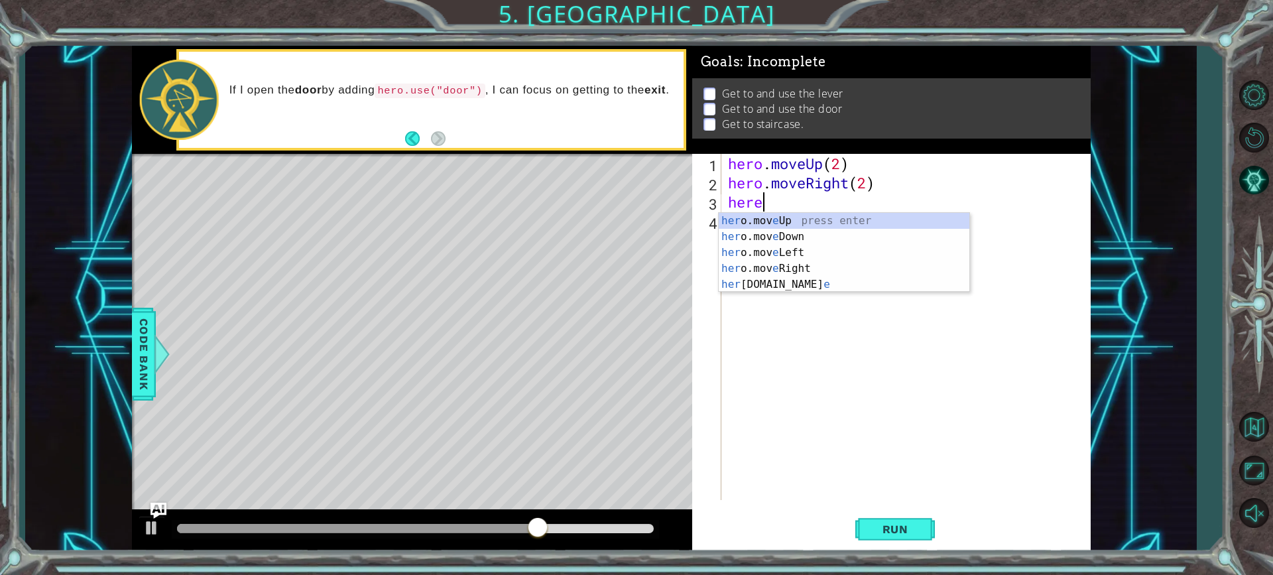
scroll to position [0, 1]
click at [822, 279] on div "her o.mov e Up press enter her o.mov e Down press enter her o.mov e Left press …" at bounding box center [844, 268] width 251 height 111
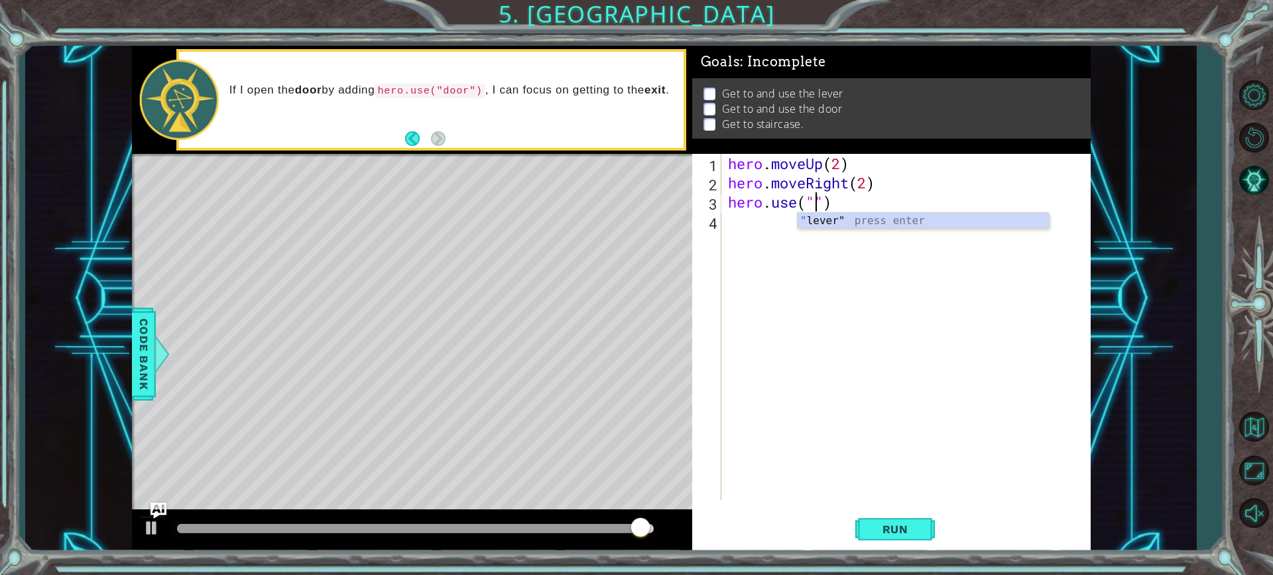
scroll to position [0, 4]
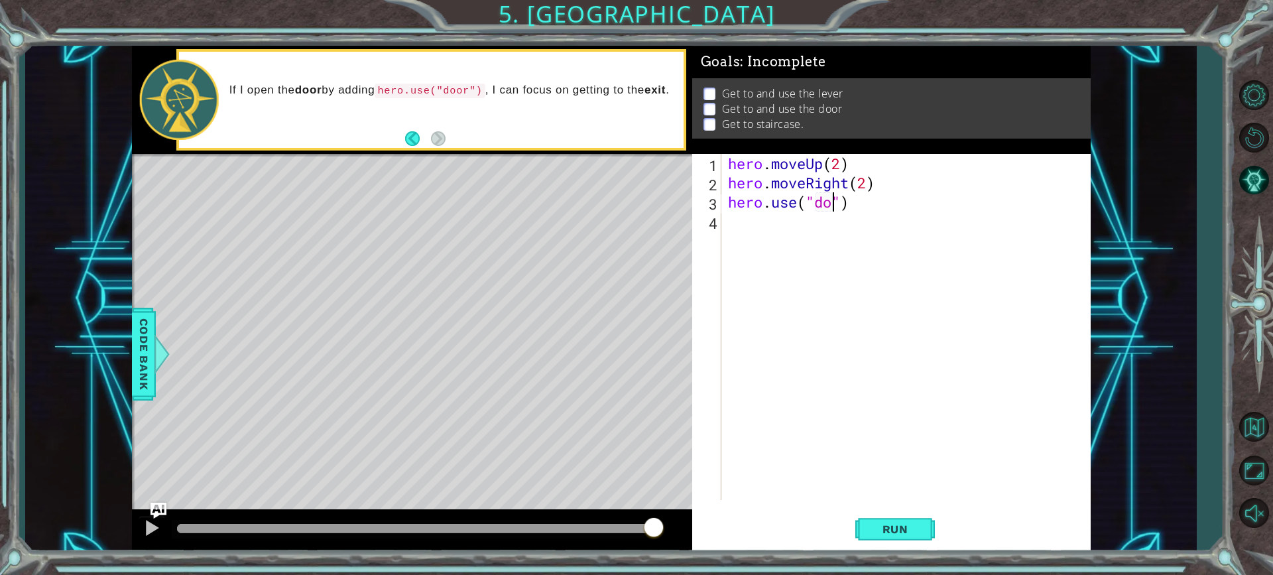
type textarea "hero.use("door")"
click at [841, 453] on div "hero . moveUp ( 2 ) hero . moveRight ( 2 ) hero . use ( "door" )" at bounding box center [909, 346] width 368 height 384
click at [883, 523] on span "Run" at bounding box center [895, 528] width 52 height 13
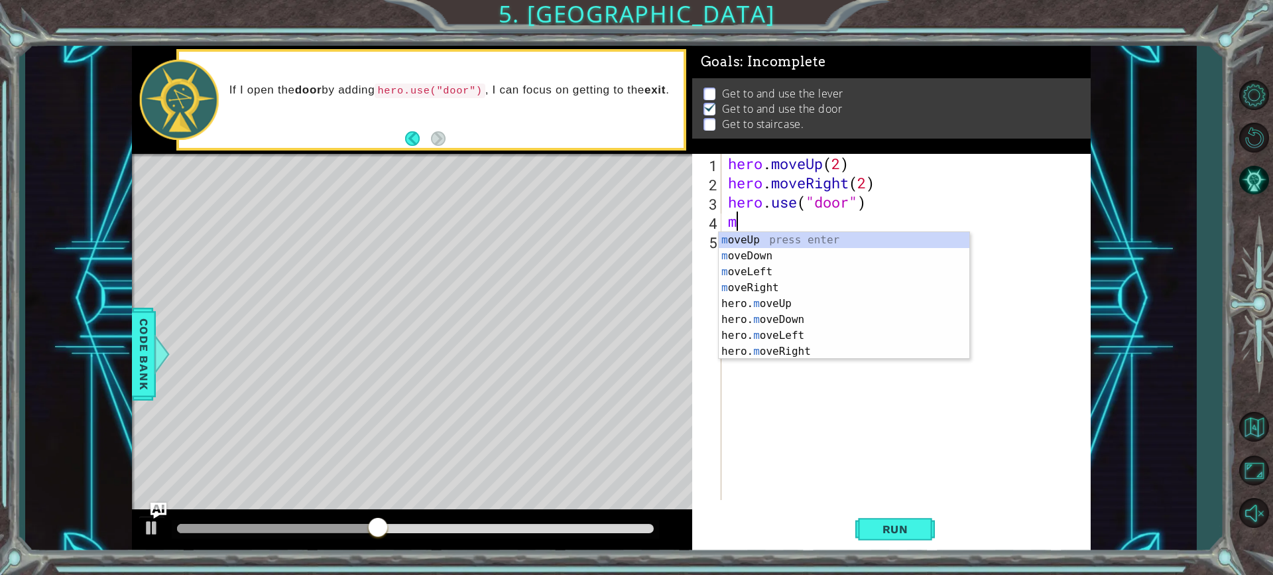
type textarea "mo"
click at [819, 241] on div "mo veUp press enter mo veDown press enter mo veLeft press enter mo veRight pres…" at bounding box center [844, 311] width 251 height 159
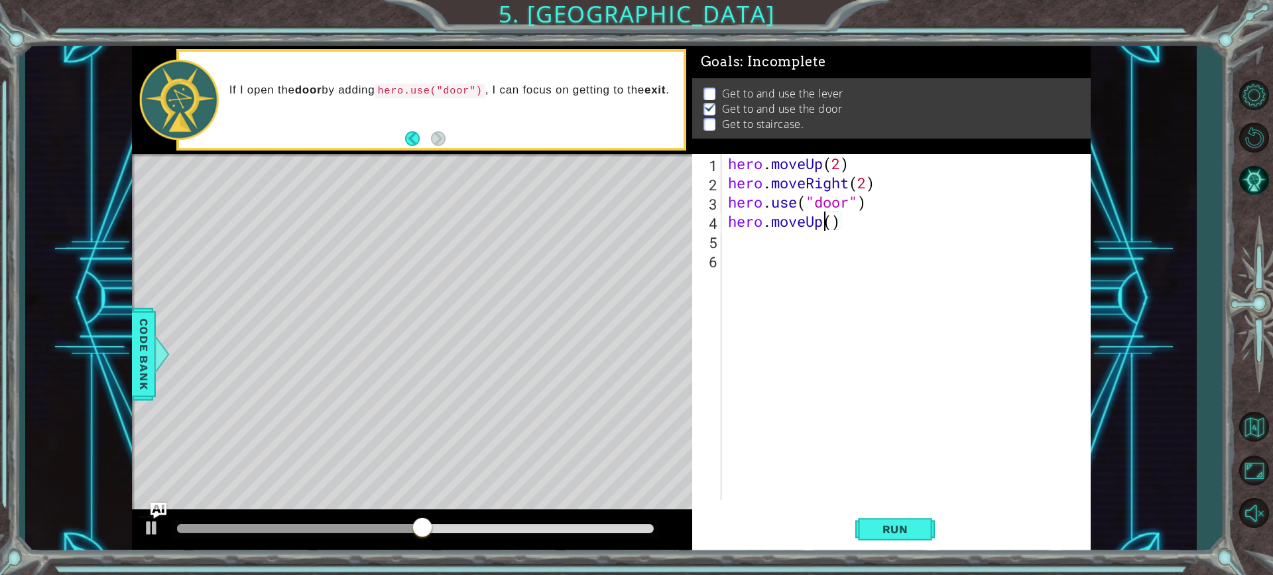
click at [827, 224] on div "hero . moveUp ( 2 ) hero . moveRight ( 2 ) hero . use ( "door" ) hero . moveUp …" at bounding box center [909, 346] width 368 height 384
click at [831, 223] on div "hero . moveUp ( 2 ) hero . moveRight ( 2 ) hero . use ( "door" ) hero . moveUp …" at bounding box center [909, 346] width 368 height 384
type textarea "hero.moveUp(2)"
click at [760, 243] on div "hero . moveUp ( 2 ) hero . moveRight ( 2 ) hero . use ( "door" ) hero . moveUp …" at bounding box center [909, 346] width 368 height 384
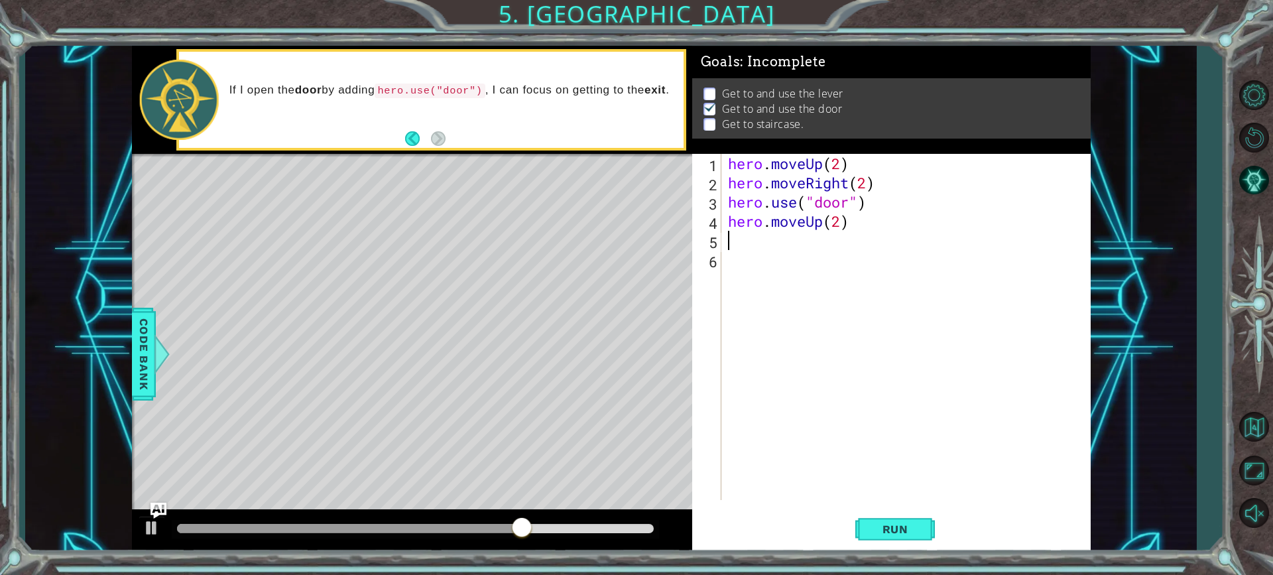
scroll to position [0, 0]
click at [837, 225] on div "hero . moveUp ( 2 ) hero . moveRight ( 2 ) hero . use ( "door" ) hero . moveUp …" at bounding box center [909, 346] width 368 height 384
click at [839, 223] on div "hero . moveUp ( 2 ) hero . moveRight ( 2 ) hero . use ( "door" ) hero . moveUp …" at bounding box center [909, 346] width 368 height 384
type textarea "hero.moveUp(2)"
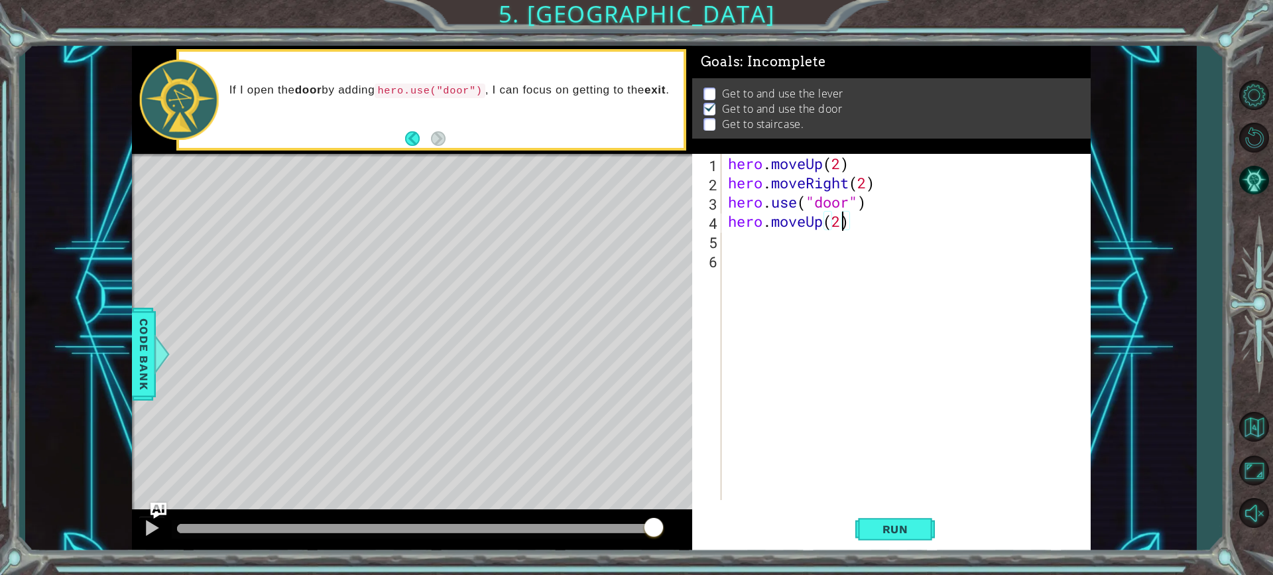
click at [753, 246] on div "hero . moveUp ( 2 ) hero . moveRight ( 2 ) hero . use ( "door" ) hero . moveUp …" at bounding box center [909, 346] width 368 height 384
type textarea "h"
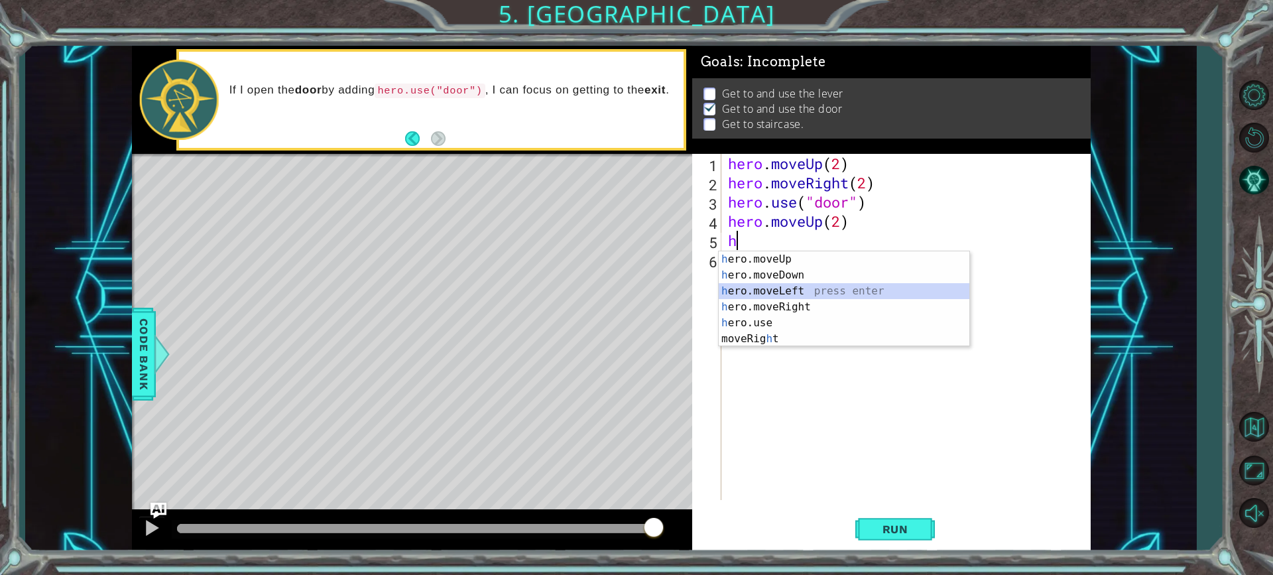
click at [801, 290] on div "h ero.moveUp press enter h ero.moveDown press enter h ero.moveLeft press enter …" at bounding box center [844, 314] width 251 height 127
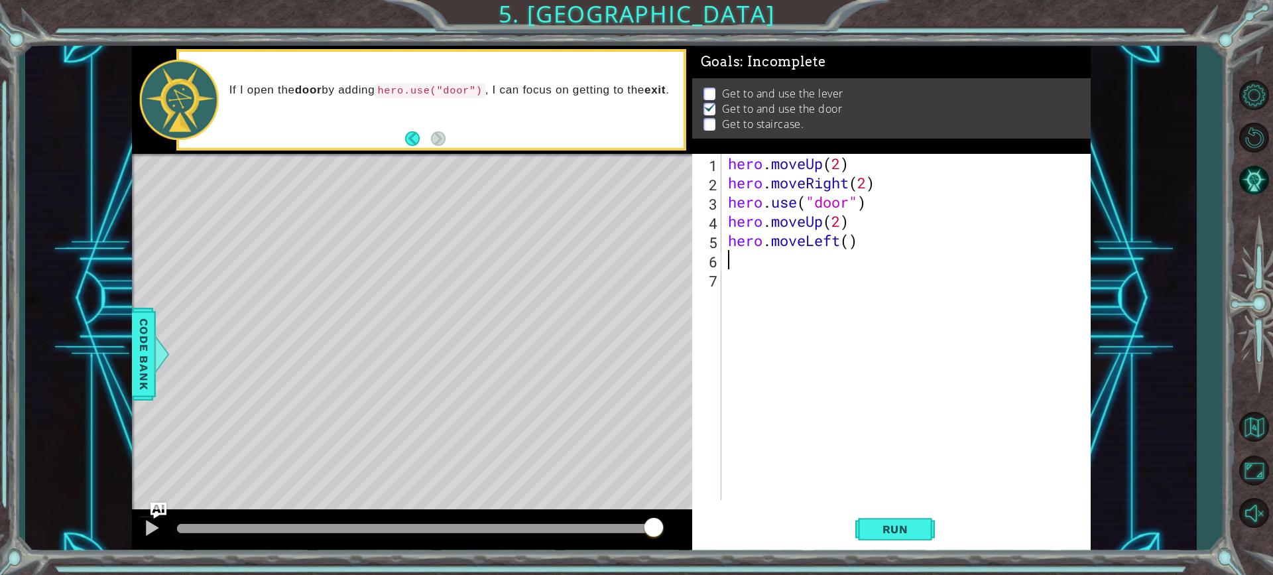
click at [849, 239] on div "hero . moveUp ( 2 ) hero . moveRight ( 2 ) hero . use ( "door" ) hero . moveUp …" at bounding box center [909, 346] width 368 height 384
click at [865, 536] on button "Run" at bounding box center [895, 529] width 80 height 40
type textarea "hero.moveLeft(4)"
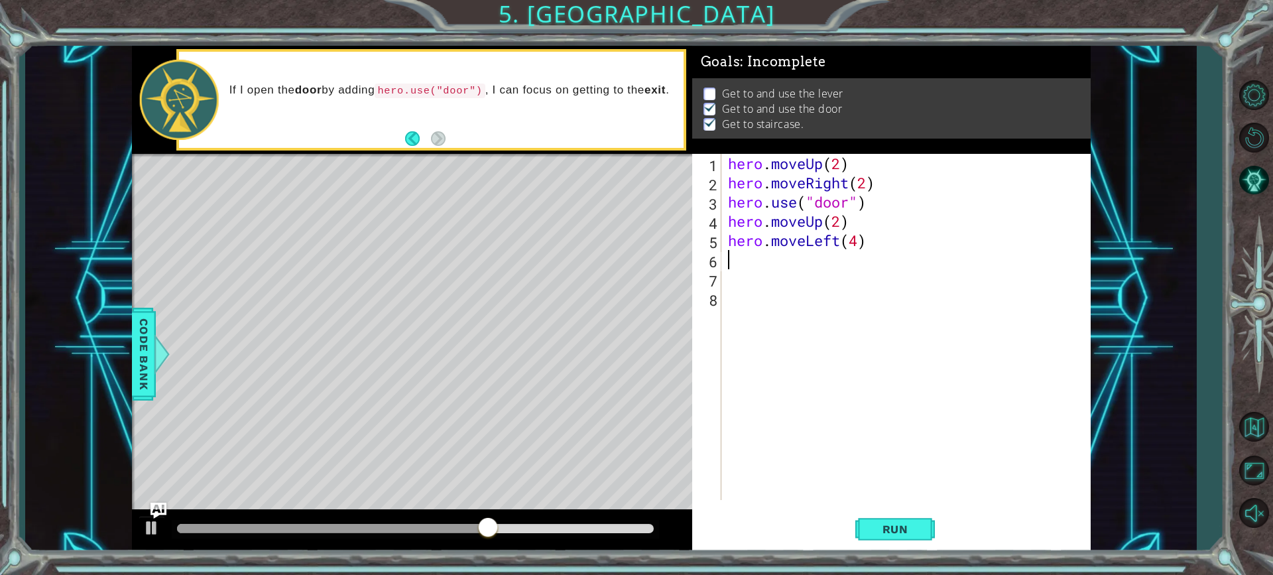
click at [863, 241] on div "hero . moveUp ( 2 ) hero . moveRight ( 2 ) hero . use ( "door" ) hero . moveUp …" at bounding box center [909, 346] width 368 height 384
click at [853, 239] on div "hero . moveUp ( 2 ) hero . moveRight ( 2 ) hero . use ( "door" ) hero . moveUp …" at bounding box center [909, 346] width 368 height 384
click at [860, 238] on div "hero . moveUp ( 2 ) hero . moveRight ( 2 ) hero . use ( "door" ) hero . moveUp …" at bounding box center [909, 346] width 368 height 384
click at [844, 215] on div "hero . moveUp ( 2 ) hero . moveRight ( 2 ) hero . use ( "door" ) hero . moveUp …" at bounding box center [909, 346] width 368 height 384
click at [877, 523] on span "Run" at bounding box center [895, 528] width 52 height 13
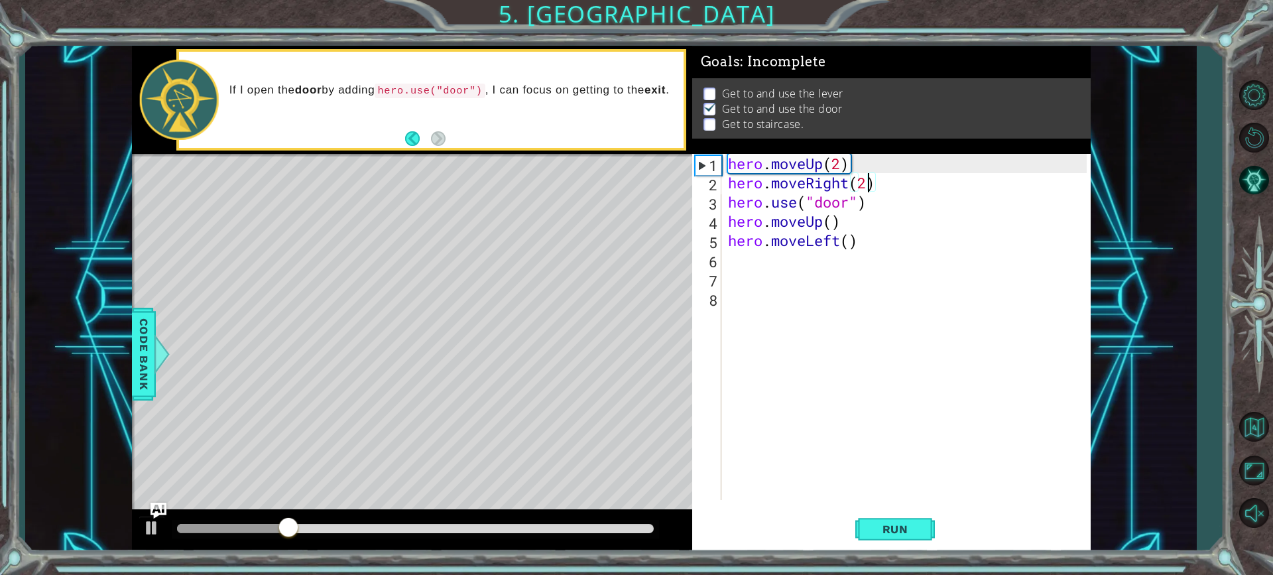
click at [867, 181] on div "hero . moveUp ( 2 ) hero . moveRight ( 2 ) hero . use ( "door" ) hero . moveUp …" at bounding box center [909, 346] width 368 height 384
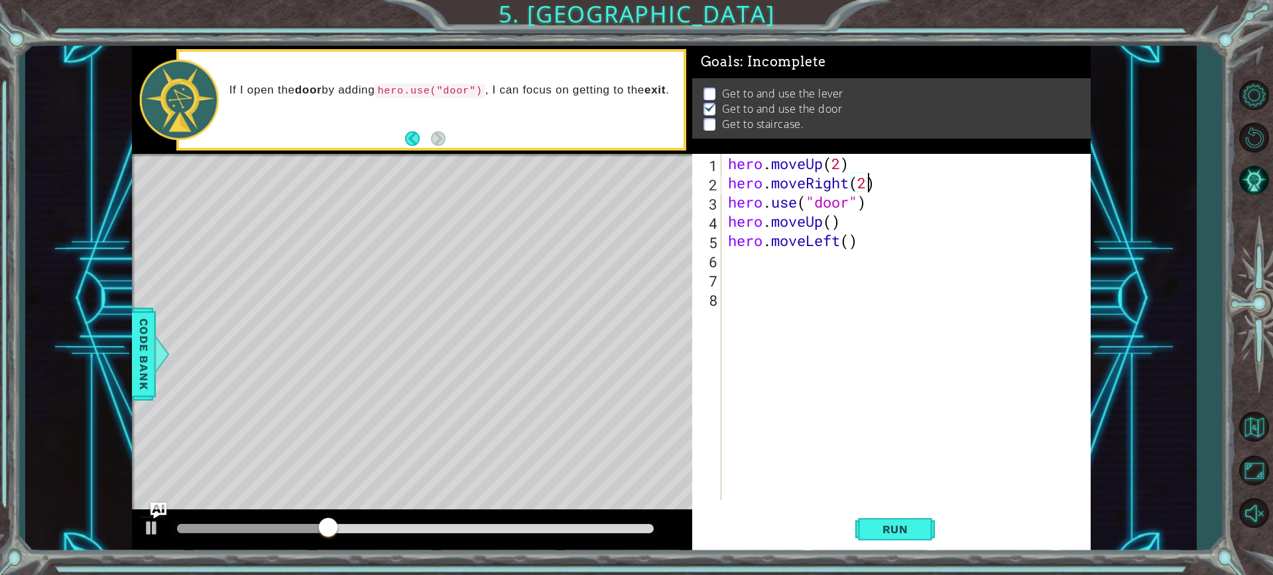
scroll to position [0, 6]
click at [848, 193] on div "hero . moveUp ( 2 ) hero . moveRight ( 2 ) hero . use ( "door" ) hero . moveUp …" at bounding box center [909, 346] width 368 height 384
click at [881, 518] on button "Run" at bounding box center [895, 529] width 80 height 40
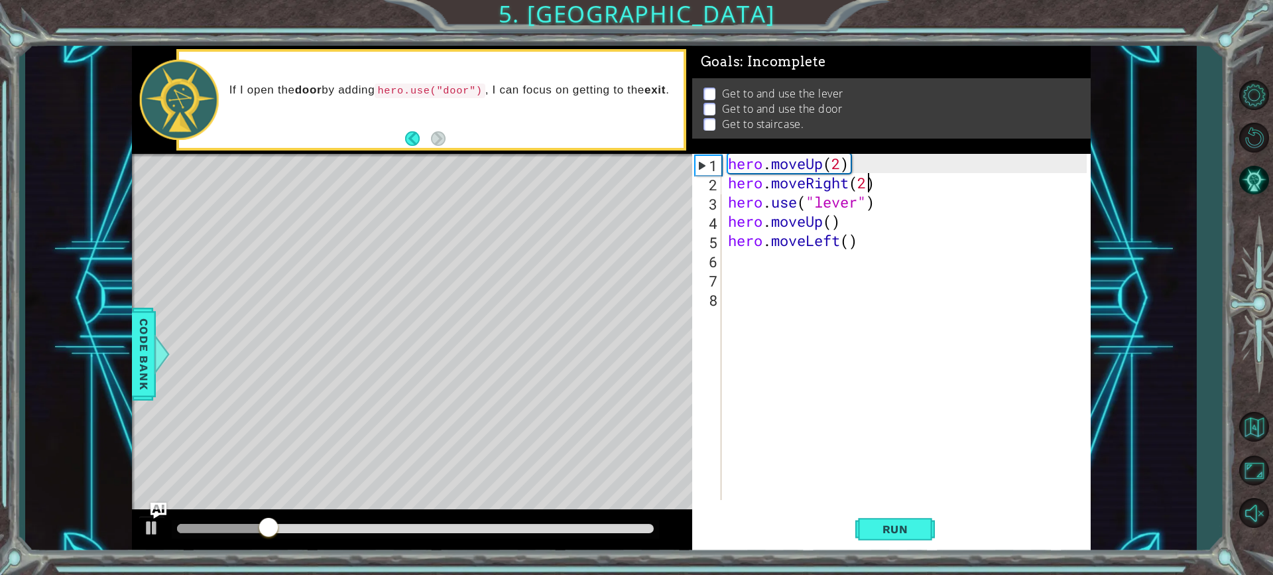
click at [864, 177] on div "hero . moveUp ( 2 ) hero . moveRight ( 2 ) hero . use ( "lever" ) hero . moveUp…" at bounding box center [909, 346] width 368 height 384
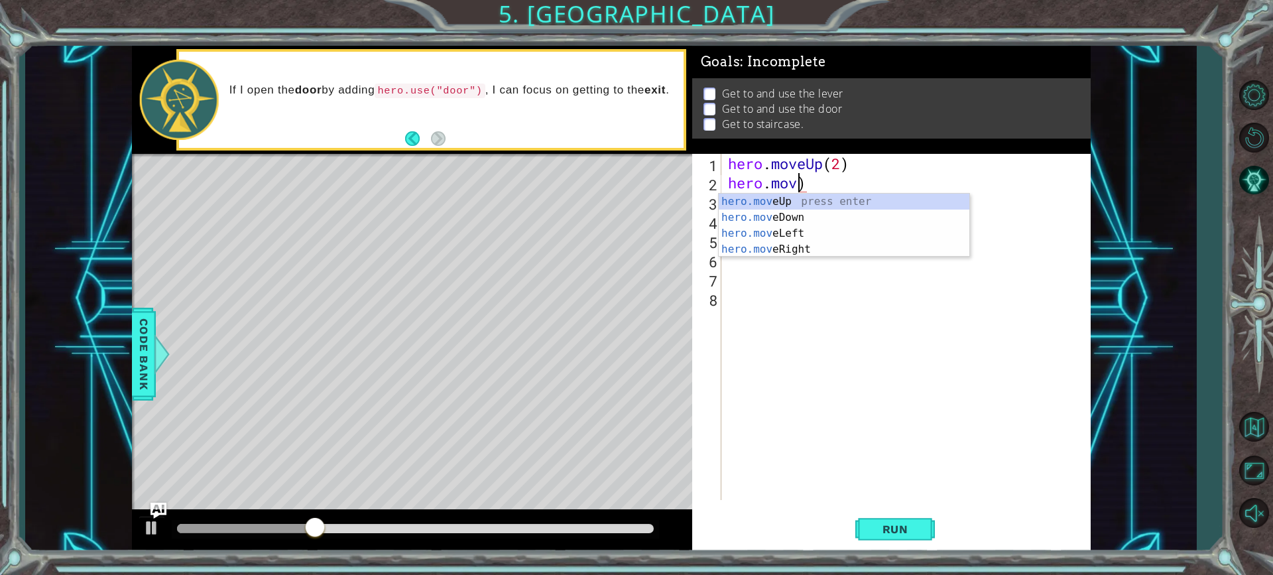
scroll to position [0, 3]
click at [758, 235] on div "hero.mov eUp press enter hero.mov eDown press enter hero.mov eLeft press enter …" at bounding box center [844, 241] width 251 height 95
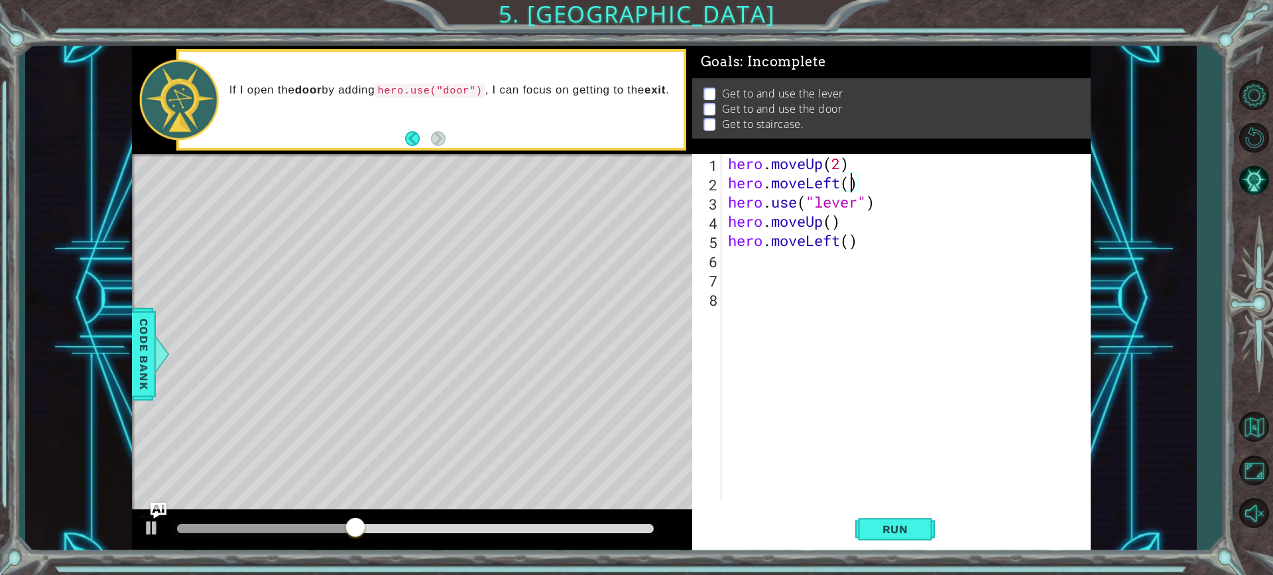
scroll to position [0, 5]
click at [922, 532] on button "Run" at bounding box center [895, 529] width 80 height 40
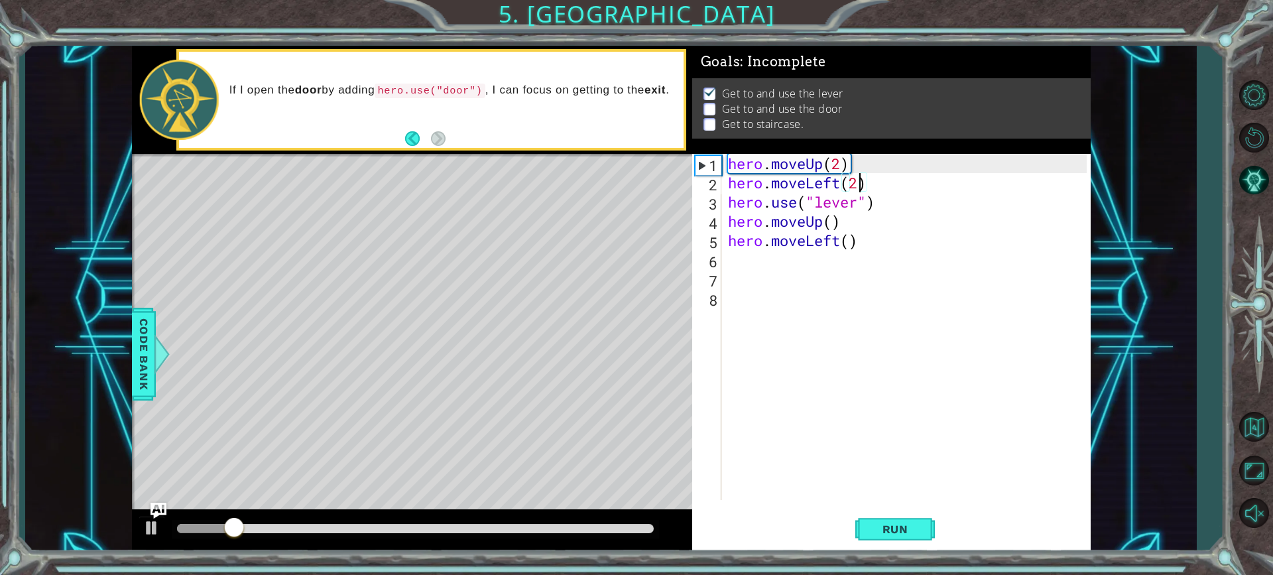
click at [821, 235] on div "hero . moveUp ( 2 ) hero . moveLeft ( 2 ) hero . use ( "lever" ) hero . moveUp …" at bounding box center [909, 346] width 368 height 384
click at [823, 225] on div "hero . moveUp ( 2 ) hero . moveLeft ( 2 ) hero . use ( "lever" ) hero . moveUp …" at bounding box center [909, 346] width 368 height 384
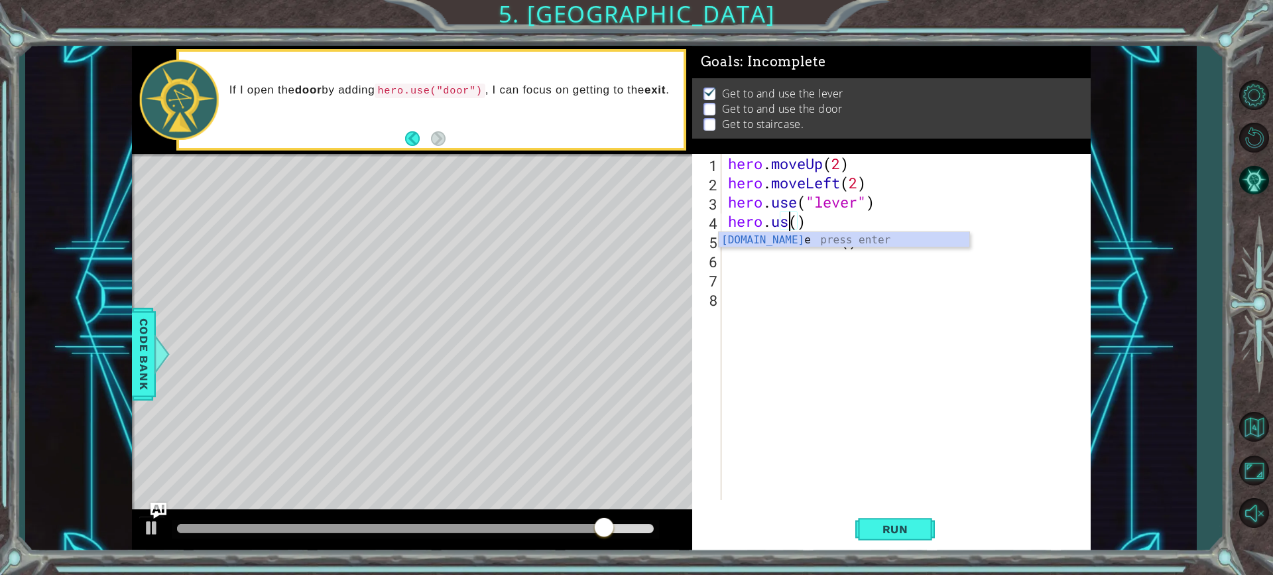
scroll to position [0, 3]
click at [827, 245] on div "hero.use press enter" at bounding box center [844, 256] width 251 height 48
click at [827, 217] on div "hero . moveUp ( 2 ) hero . moveLeft ( 2 ) hero . use ( "lever" ) hero . use ( "…" at bounding box center [909, 346] width 368 height 384
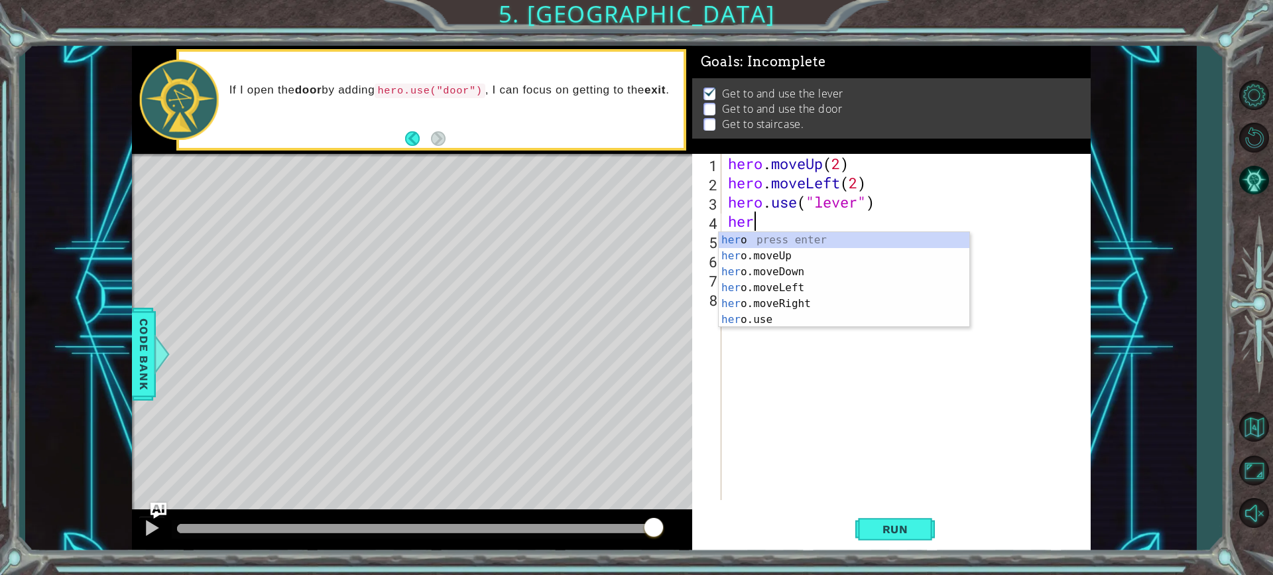
scroll to position [0, 0]
type textarea "h"
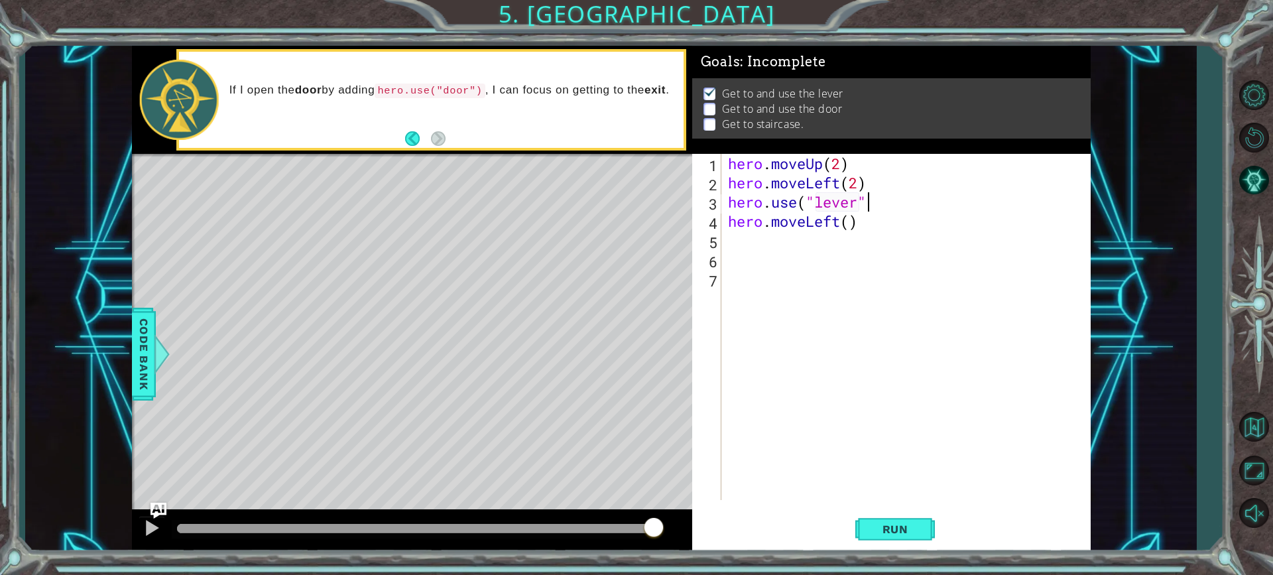
scroll to position [0, 6]
type textarea "hero.use("lever")"
click at [1014, 259] on div "hero . moveUp ( 2 ) hero . moveLeft ( 2 ) hero . use ( "lever" ) hero . moveLef…" at bounding box center [909, 346] width 368 height 384
click at [854, 225] on div "hero . moveUp ( 2 ) hero . moveLeft ( 2 ) hero . use ( "lever" ) hero . moveLef…" at bounding box center [909, 346] width 368 height 384
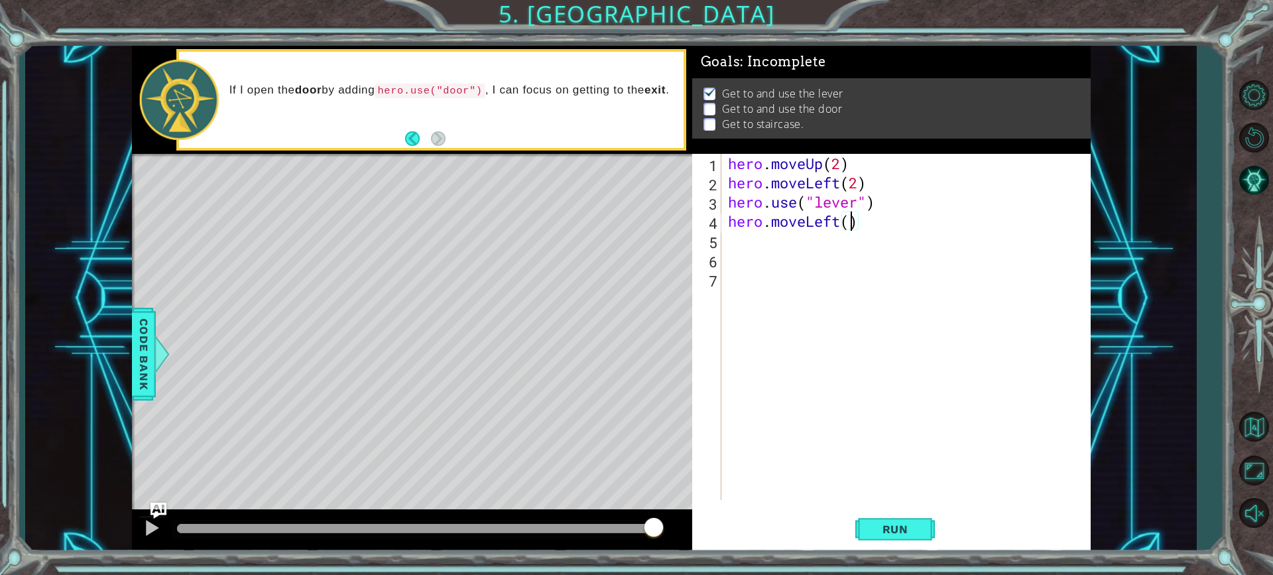
click at [831, 222] on div "hero . moveUp ( 2 ) hero . moveLeft ( 2 ) hero . use ( "lever" ) hero . moveLef…" at bounding box center [909, 346] width 368 height 384
click at [844, 225] on div "hero . moveUp ( 2 ) hero . moveLeft ( 2 ) hero . use ( "lever" ) hero . moveLef…" at bounding box center [909, 346] width 368 height 384
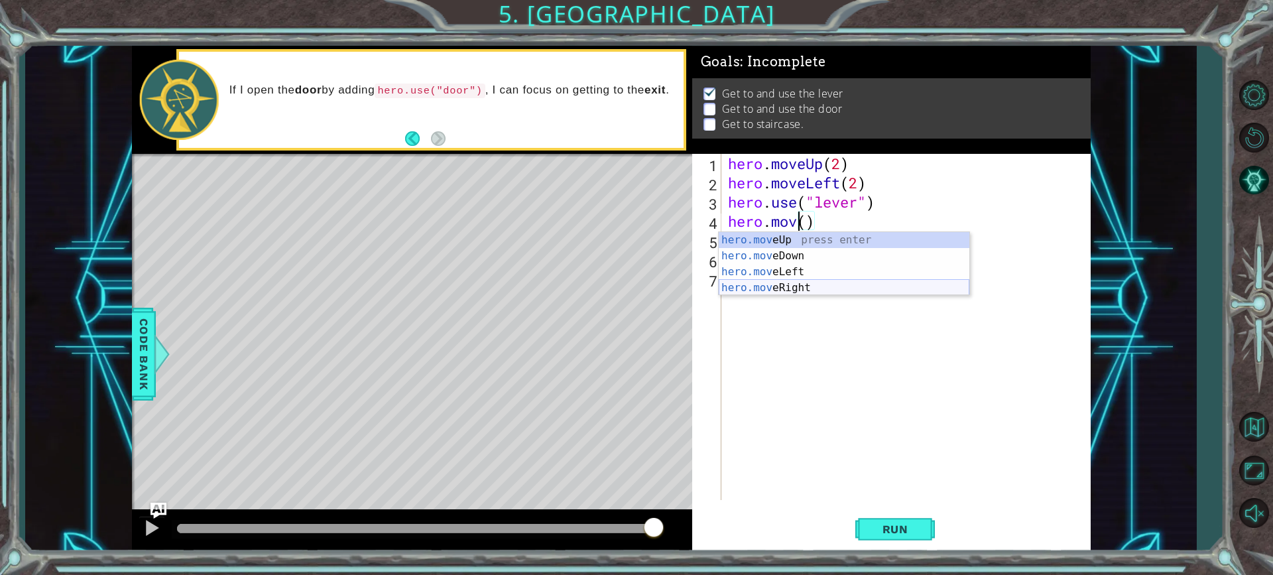
drag, startPoint x: 837, startPoint y: 285, endPoint x: 823, endPoint y: 286, distance: 14.0
click at [828, 286] on div "hero.mov eUp press enter hero.mov eDown press enter hero.mov eLeft press enter …" at bounding box center [844, 279] width 251 height 95
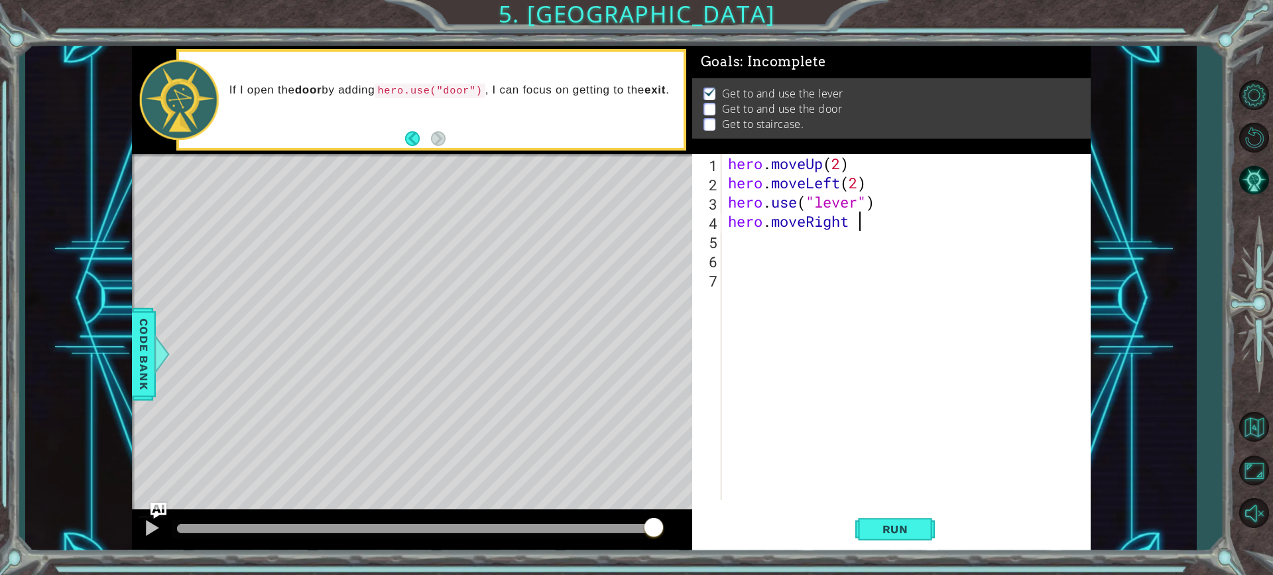
type textarea "hero.moveRight"
click at [853, 241] on div "hero.moveRight press enter" at bounding box center [844, 256] width 251 height 48
click at [852, 224] on div "hero . moveUp ( 2 ) hero . moveLeft ( 2 ) hero . use ( "lever" ) hero . moveRig…" at bounding box center [909, 346] width 368 height 384
click at [853, 223] on div "hero . moveUp ( 2 ) hero . moveLeft ( 2 ) hero . use ( "lever" ) hero . moveRig…" at bounding box center [909, 346] width 368 height 384
click at [856, 223] on div "hero . moveUp ( 2 ) hero . moveLeft ( 2 ) hero . use ( "lever" ) hero . moveRig…" at bounding box center [905, 327] width 361 height 346
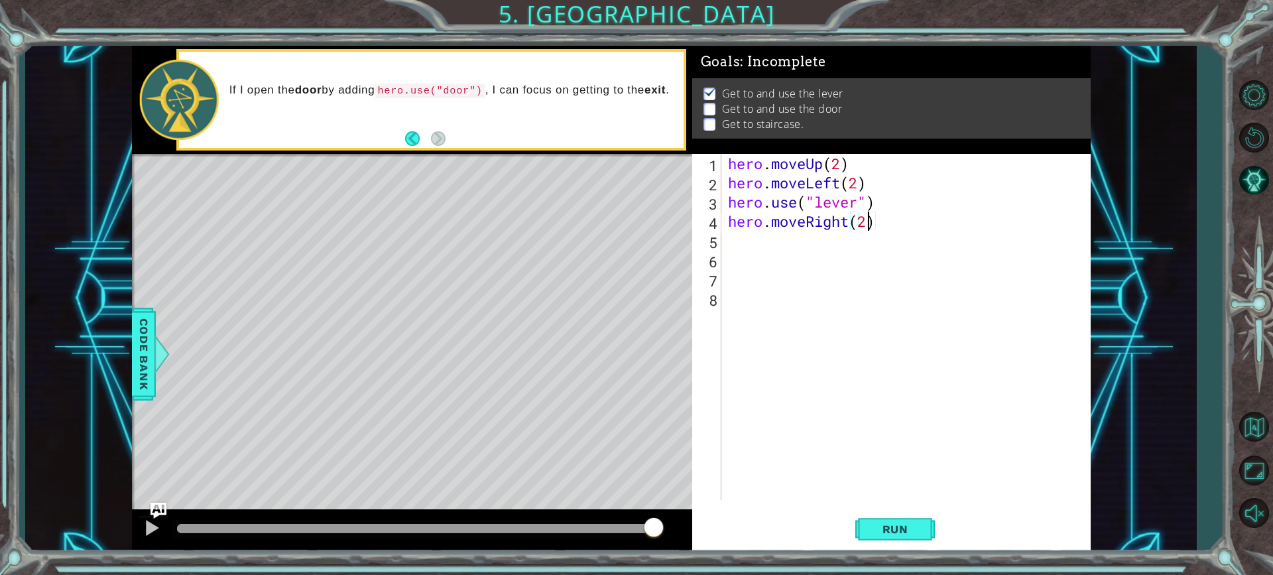
scroll to position [0, 6]
type textarea "hero.moveRight(3)"
click at [869, 525] on span "Run" at bounding box center [895, 528] width 52 height 13
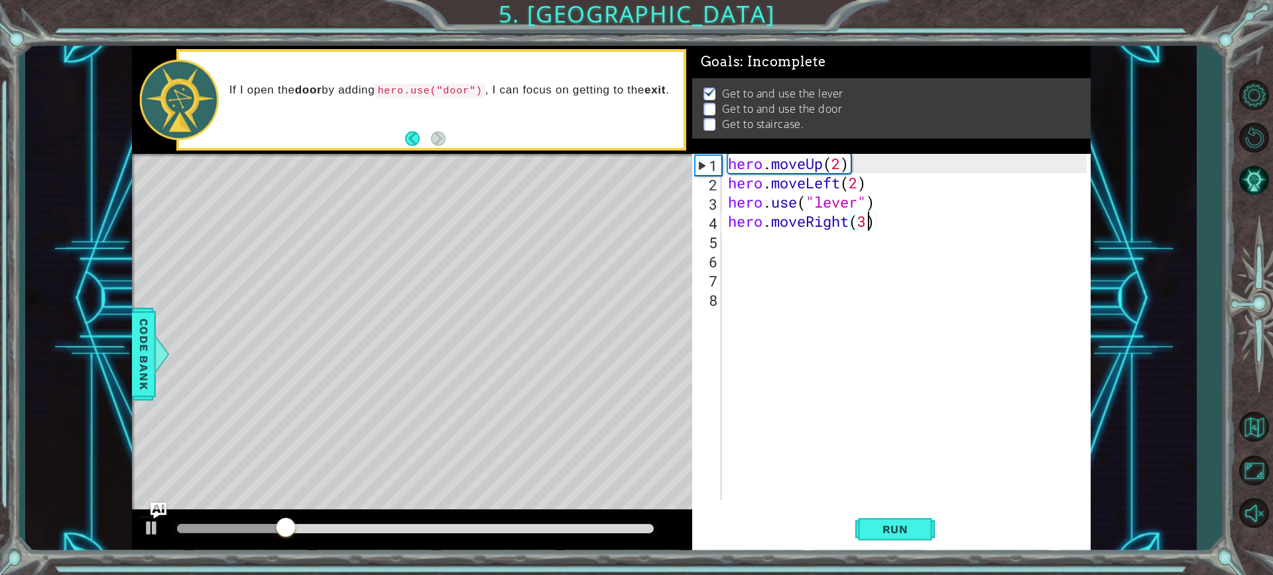
click at [749, 250] on div "hero . moveUp ( 2 ) hero . moveLeft ( 2 ) hero . use ( "lever" ) hero . moveRig…" at bounding box center [909, 346] width 368 height 384
click at [736, 235] on div "hero . moveUp ( 2 ) hero . moveLeft ( 2 ) hero . use ( "lever" ) hero . moveRig…" at bounding box center [909, 346] width 368 height 384
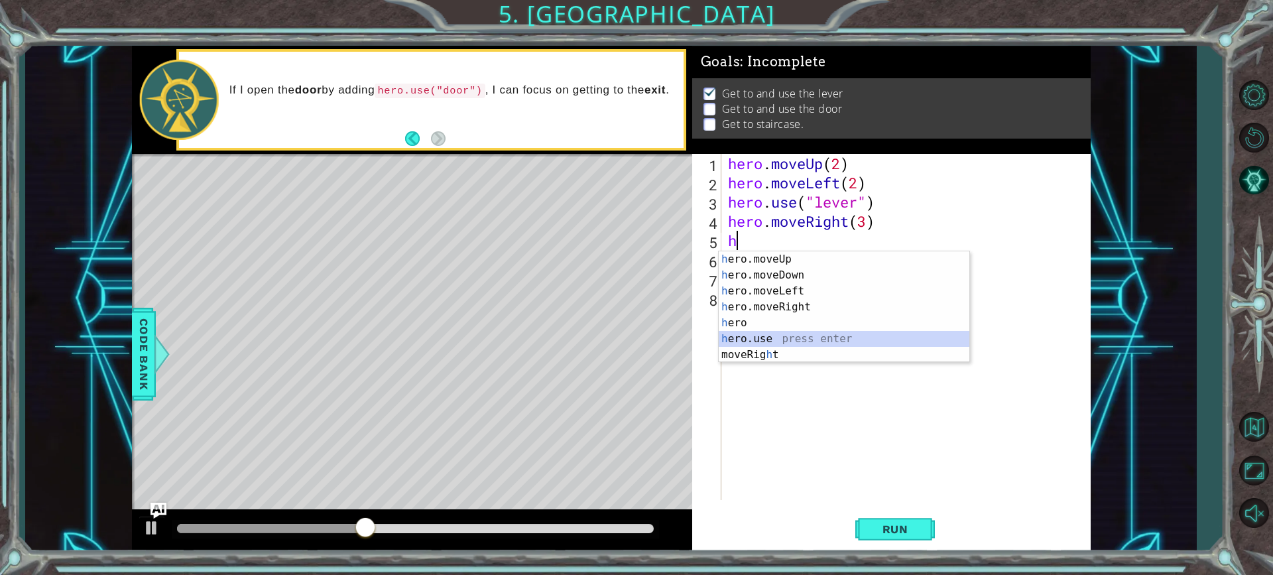
click at [740, 341] on div "h ero.moveUp press enter h ero.moveDown press enter h ero.moveLeft press enter …" at bounding box center [844, 322] width 251 height 143
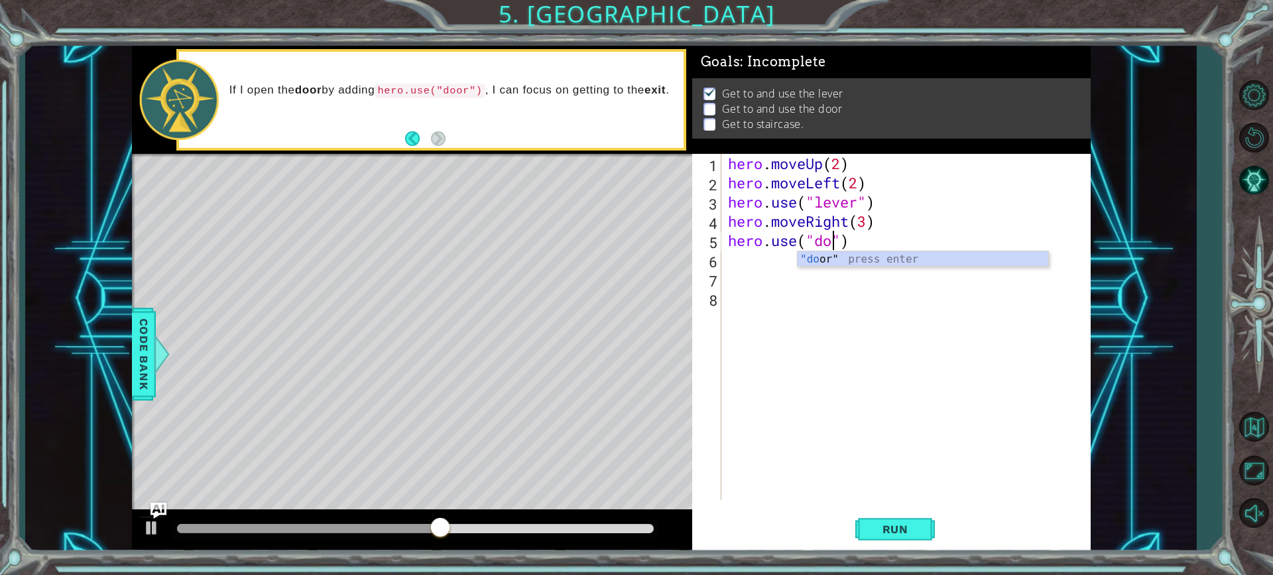
scroll to position [0, 5]
type textarea "hero.use("door")"
drag, startPoint x: 714, startPoint y: 479, endPoint x: 752, endPoint y: 474, distance: 38.8
click at [721, 478] on div "hero.use("door") 1 2 3 4 5 6 7 8 hero . moveUp ( 2 ) hero . moveLeft ( 2 ) hero…" at bounding box center [889, 327] width 394 height 346
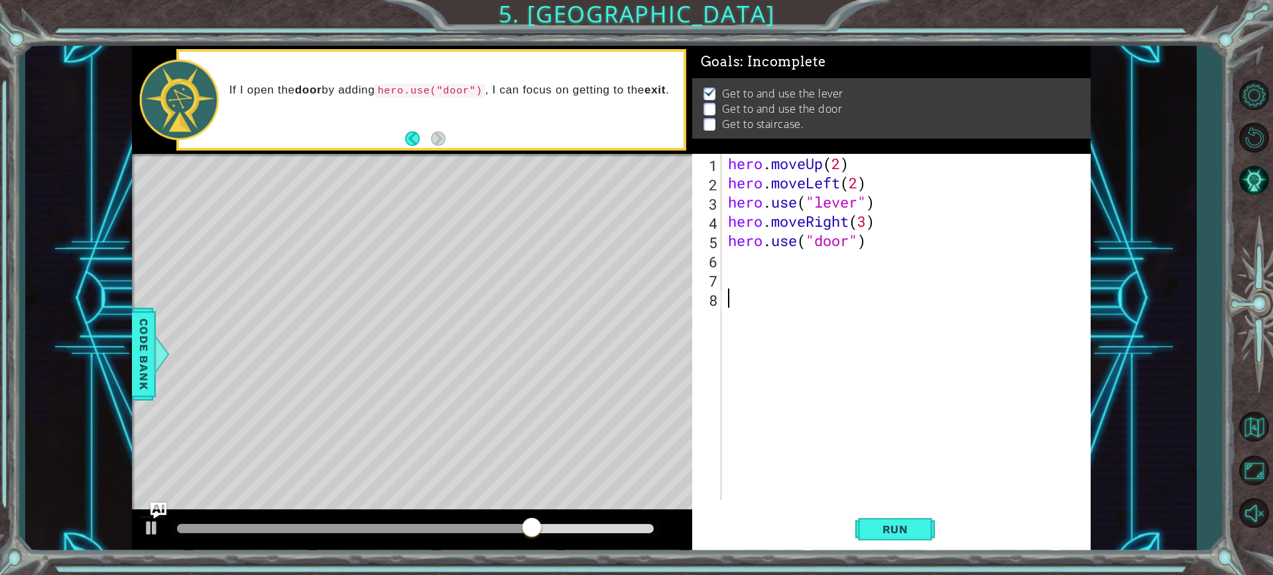
scroll to position [0, 0]
click at [880, 520] on button "Run" at bounding box center [895, 529] width 80 height 40
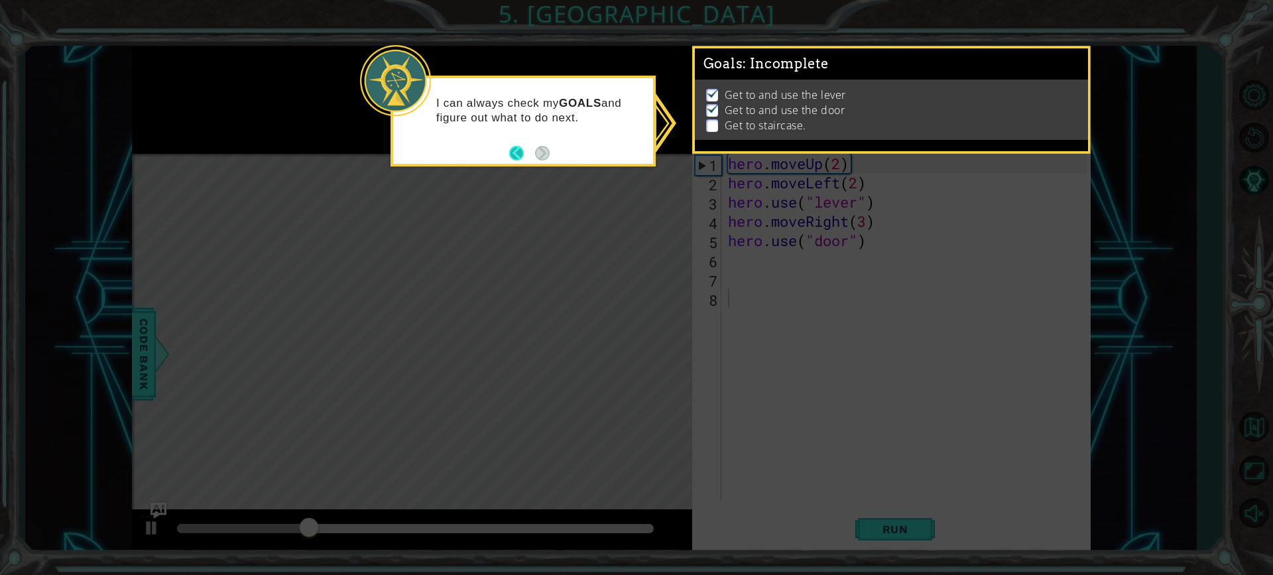
click at [524, 149] on button "Back" at bounding box center [522, 153] width 26 height 15
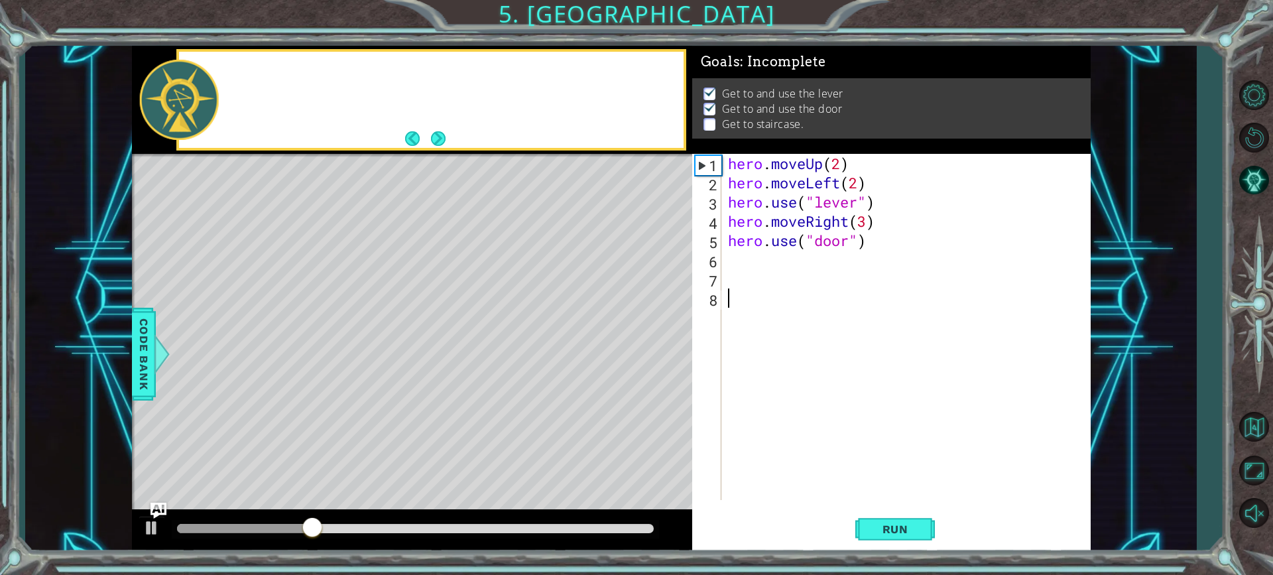
scroll to position [0, 0]
click at [756, 259] on div "hero . moveUp ( 2 ) hero . moveLeft ( 2 ) hero . use ( "lever" ) hero . moveRig…" at bounding box center [909, 346] width 368 height 384
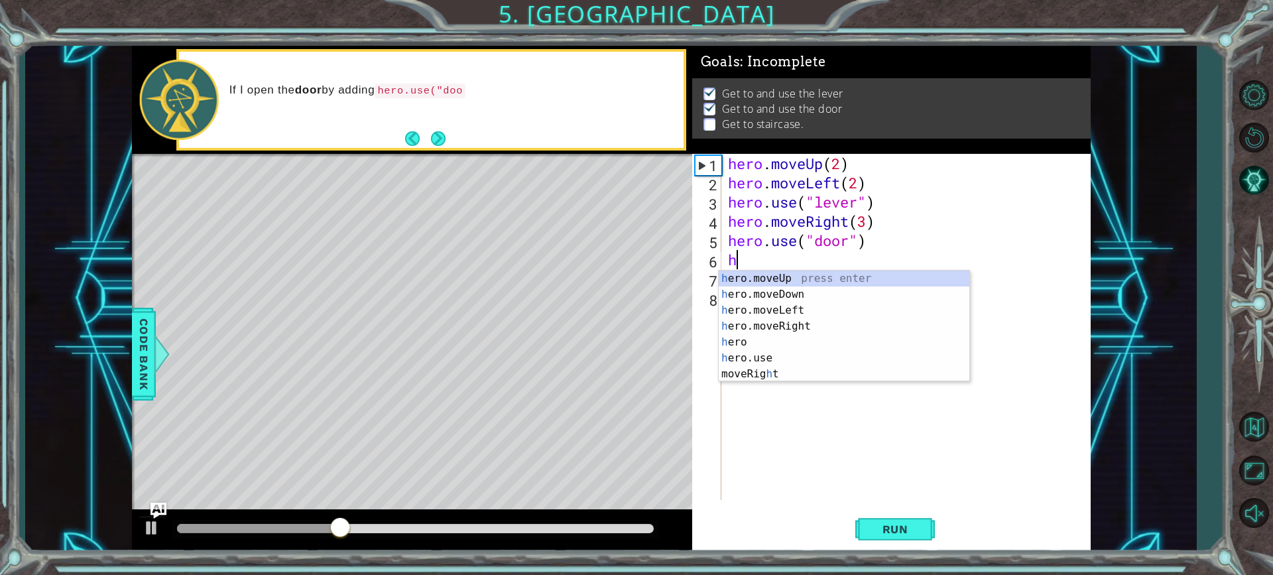
type textarea "he"
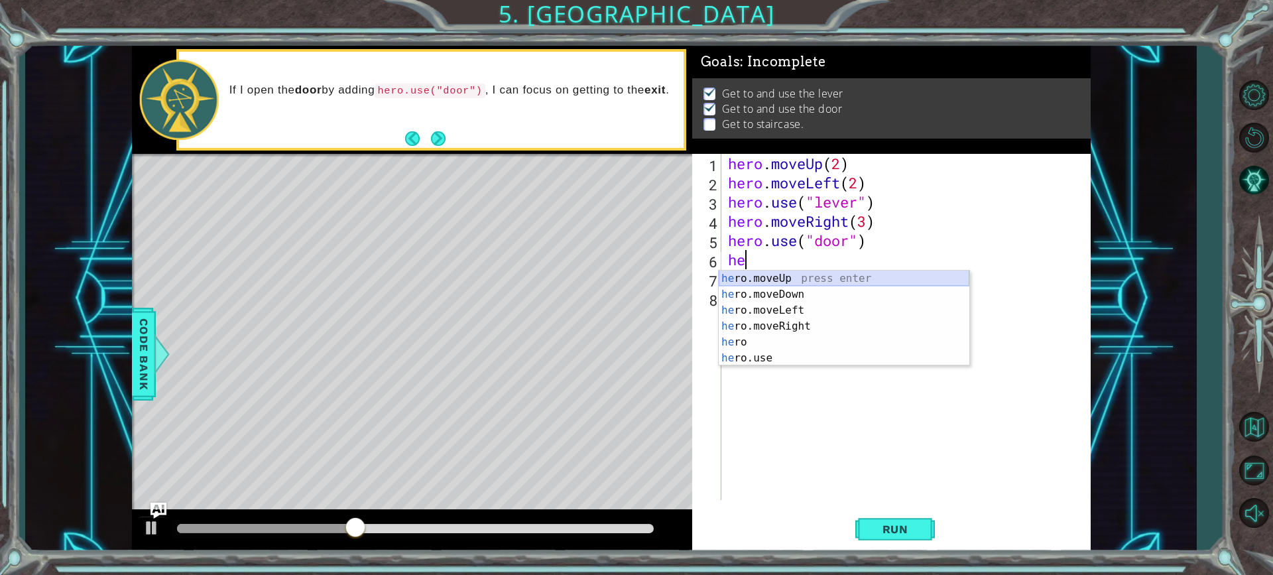
click at [812, 275] on div "he ro.moveUp press enter he ro.moveDown press enter he ro.moveLeft press enter …" at bounding box center [844, 333] width 251 height 127
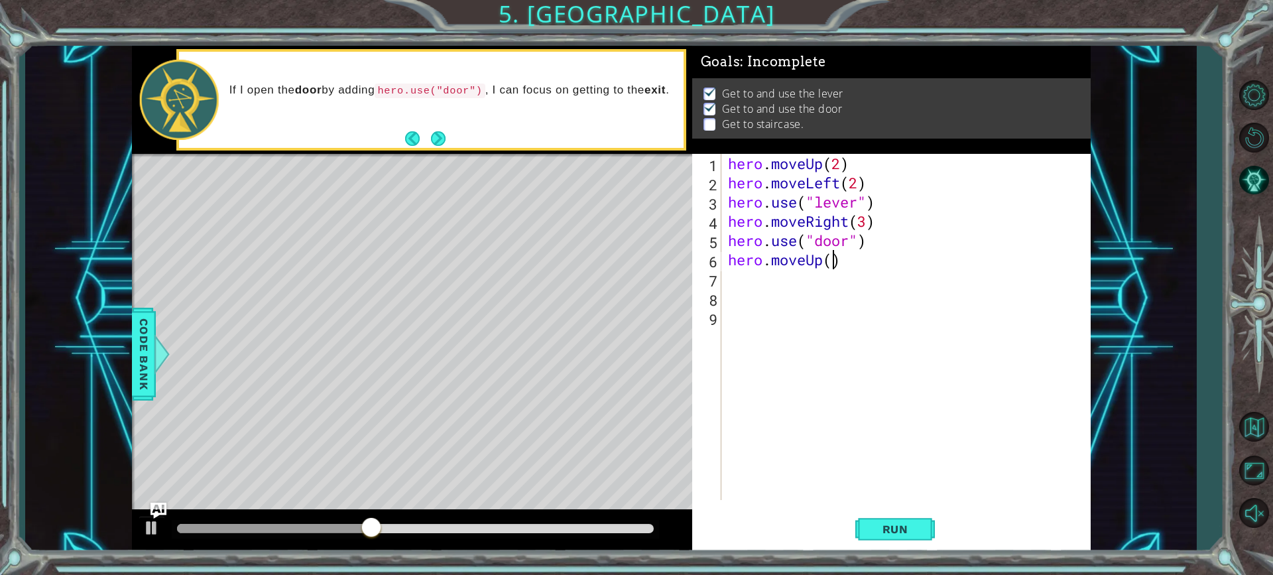
click at [832, 261] on div "hero . moveUp ( 2 ) hero . moveLeft ( 2 ) hero . use ( "lever" ) hero . moveRig…" at bounding box center [909, 346] width 368 height 384
type textarea "hero.moveUp(2)"
click at [803, 278] on div "hero . moveUp ( 2 ) hero . moveLeft ( 2 ) hero . use ( "lever" ) hero . moveRig…" at bounding box center [909, 346] width 368 height 384
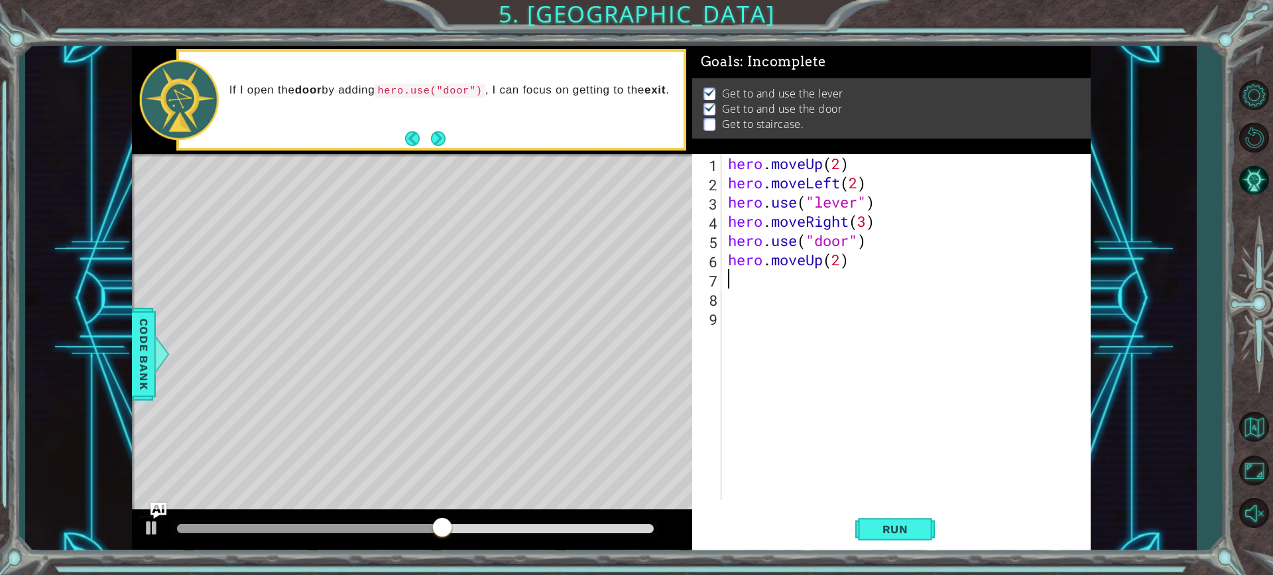
type textarea "he"
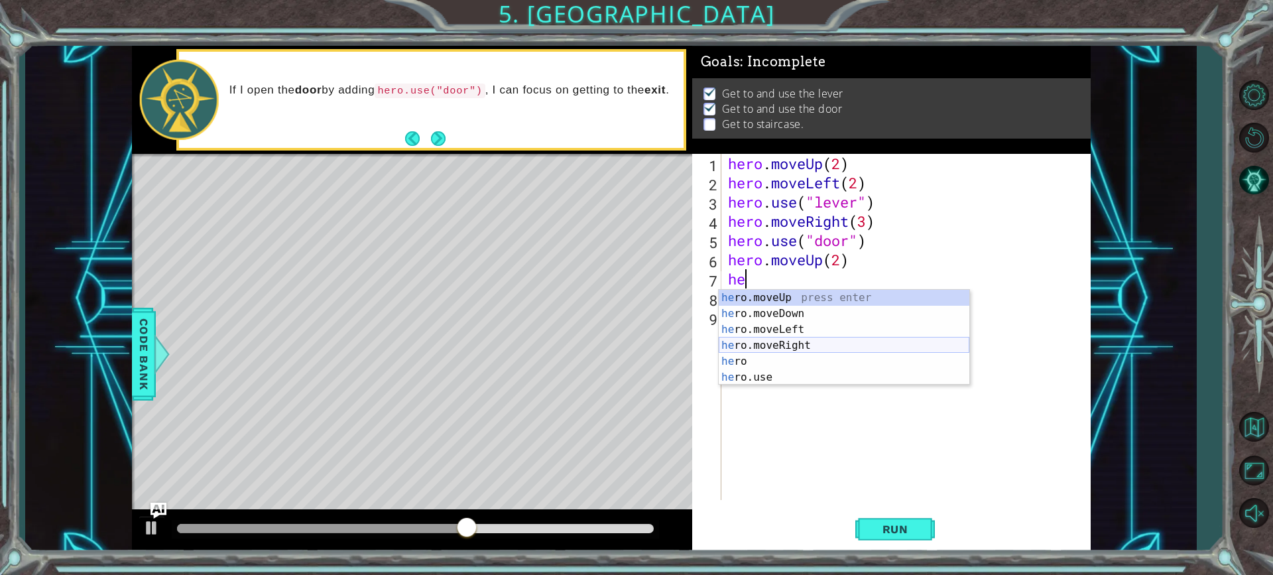
click at [757, 347] on div "he ro.moveUp press enter he ro.moveDown press enter he ro.moveLeft press enter …" at bounding box center [844, 353] width 251 height 127
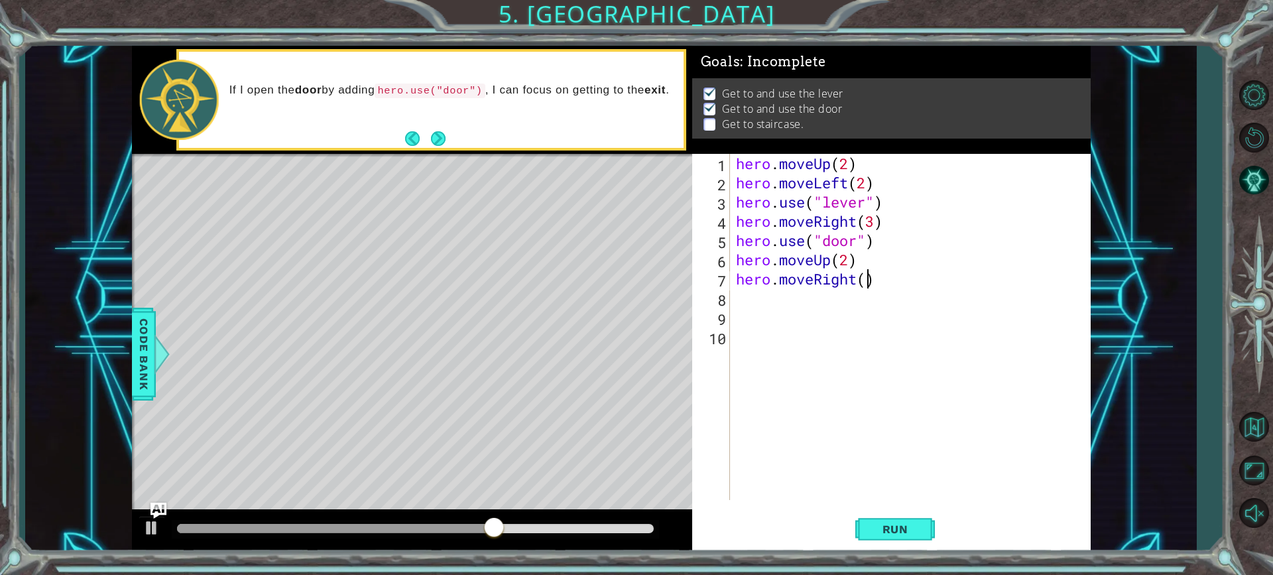
click at [864, 280] on div "hero . moveUp ( 2 ) hero . moveLeft ( 2 ) hero . use ( "lever" ) hero . moveRig…" at bounding box center [913, 346] width 360 height 384
type textarea "hero.moveRight(3)"
click at [811, 294] on div "hero . moveUp ( 2 ) hero . moveLeft ( 2 ) hero . use ( "lever" ) hero . moveRig…" at bounding box center [913, 346] width 360 height 384
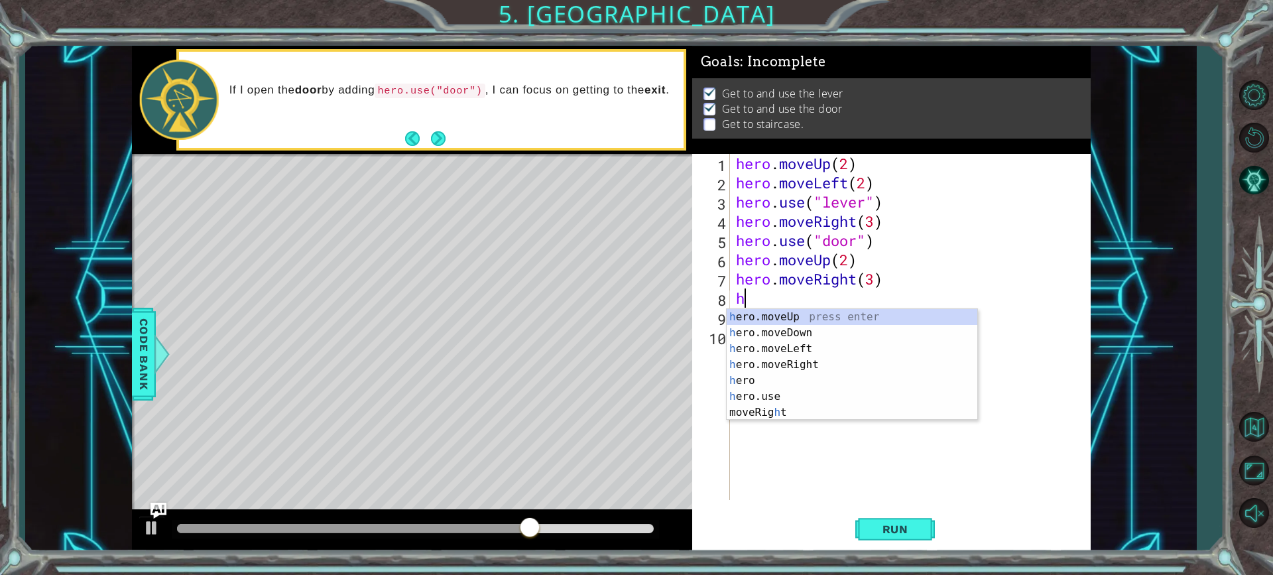
type textarea "he"
click at [838, 314] on div "he ro.moveUp press enter he ro.moveDown press enter he ro.moveLeft press enter …" at bounding box center [852, 372] width 251 height 127
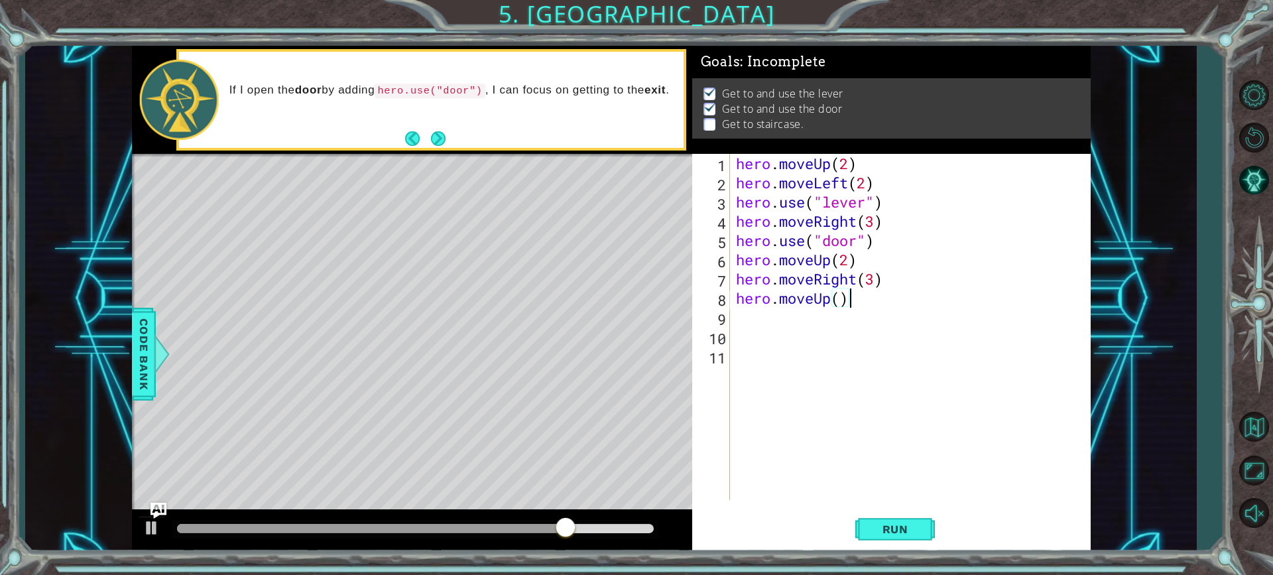
click at [848, 296] on div "hero . moveUp ( 2 ) hero . moveLeft ( 2 ) hero . use ( "lever" ) hero . moveRig…" at bounding box center [913, 346] width 360 height 384
click at [843, 296] on div "hero . moveUp ( 2 ) hero . moveLeft ( 2 ) hero . use ( "lever" ) hero . moveRig…" at bounding box center [913, 346] width 360 height 384
type textarea "hero.moveUp(1)"
click at [837, 428] on div "hero . moveUp ( 2 ) hero . moveLeft ( 2 ) hero . use ( "lever" ) hero . moveRig…" at bounding box center [913, 346] width 360 height 384
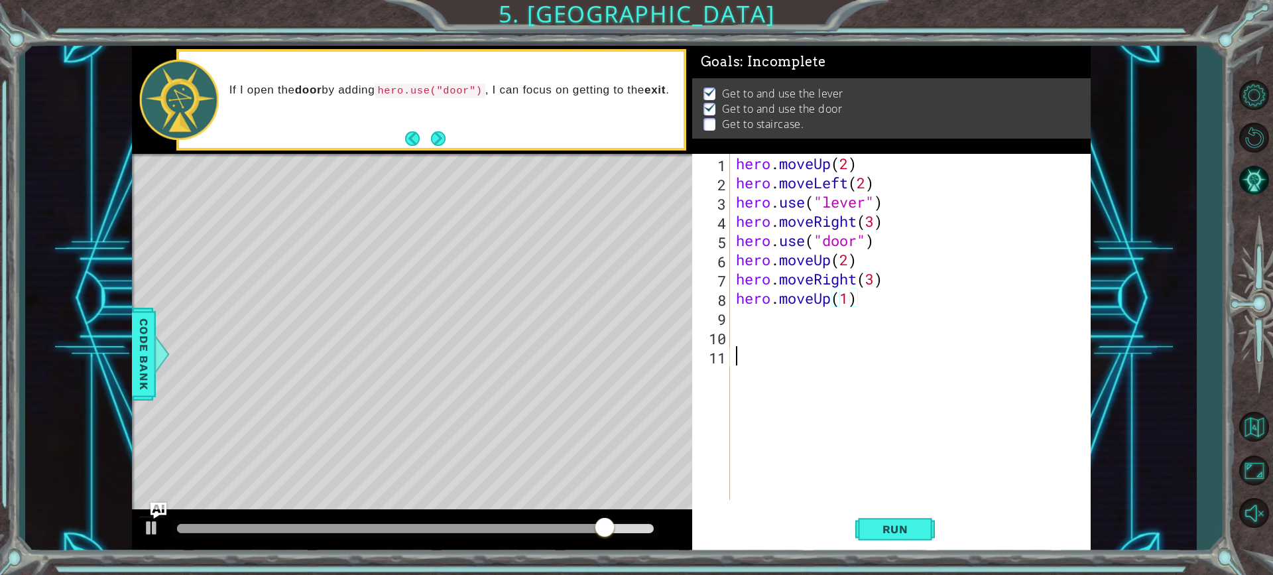
scroll to position [0, 0]
click at [891, 534] on span "Run" at bounding box center [895, 528] width 52 height 13
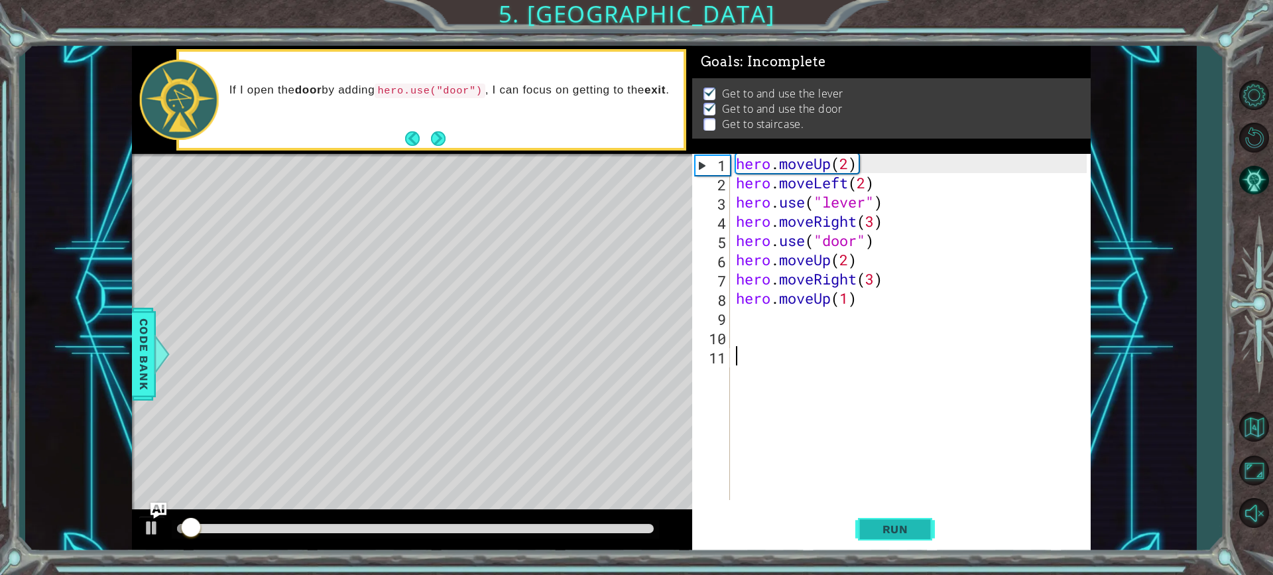
scroll to position [1, 0]
click at [848, 263] on div "hero . moveUp ( 2 ) hero . moveLeft ( 2 ) hero . use ( "lever" ) hero . moveRig…" at bounding box center [913, 346] width 360 height 384
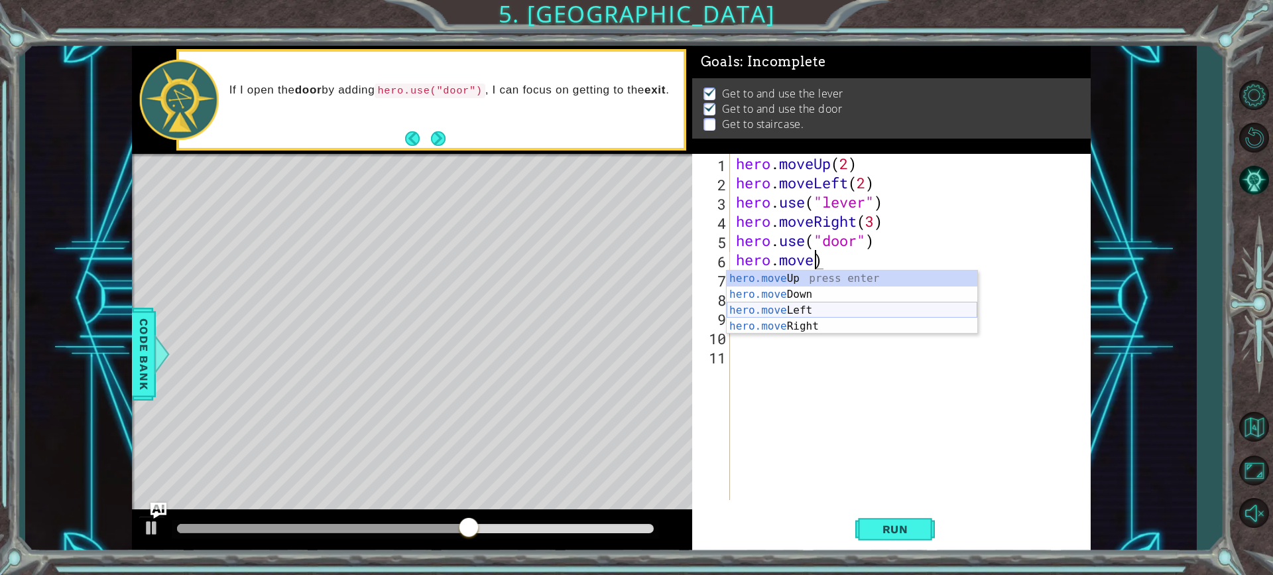
click at [853, 314] on div "hero.move Up press enter hero.move Down press enter hero.move Left press enter …" at bounding box center [852, 317] width 251 height 95
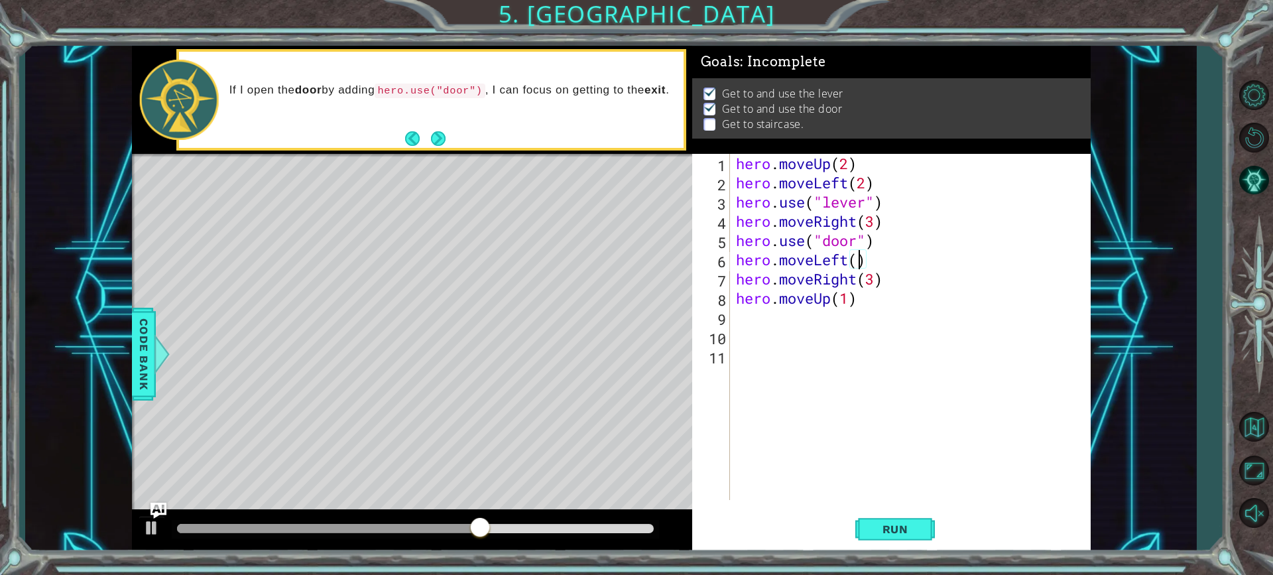
click at [852, 267] on div "hero . moveUp ( 2 ) hero . moveLeft ( 2 ) hero . use ( "lever" ) hero . moveRig…" at bounding box center [913, 346] width 360 height 384
click at [855, 266] on div "hero . moveUp ( 2 ) hero . moveLeft ( 2 ) hero . use ( "lever" ) hero . moveRig…" at bounding box center [913, 346] width 360 height 384
drag, startPoint x: 984, startPoint y: 522, endPoint x: 976, endPoint y: 510, distance: 14.2
click at [980, 518] on div "Run" at bounding box center [895, 529] width 398 height 40
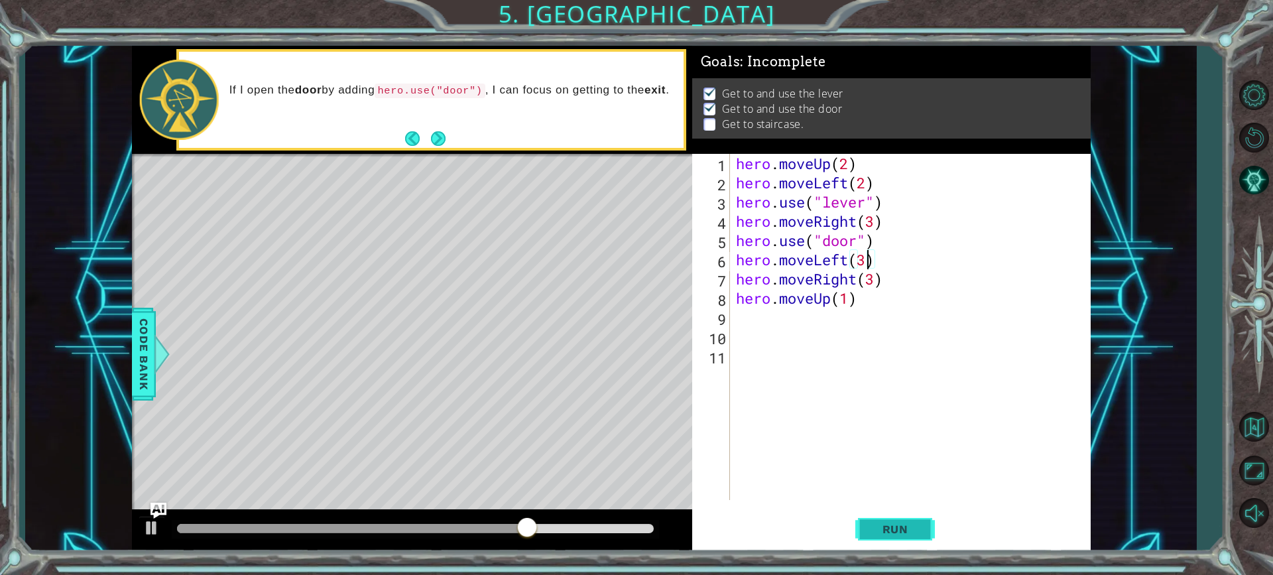
click at [880, 532] on span "Run" at bounding box center [895, 528] width 52 height 13
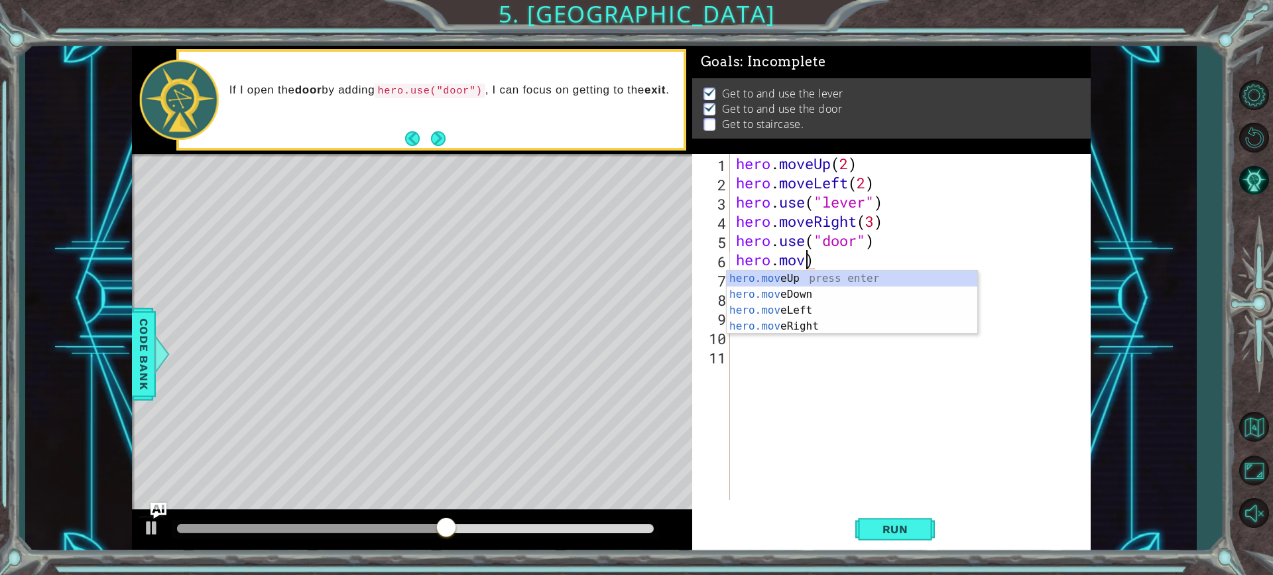
scroll to position [0, 3]
click at [823, 284] on div "hero.mov eUp press enter hero.mov eDown press enter hero.mov eLeft press enter …" at bounding box center [852, 317] width 251 height 95
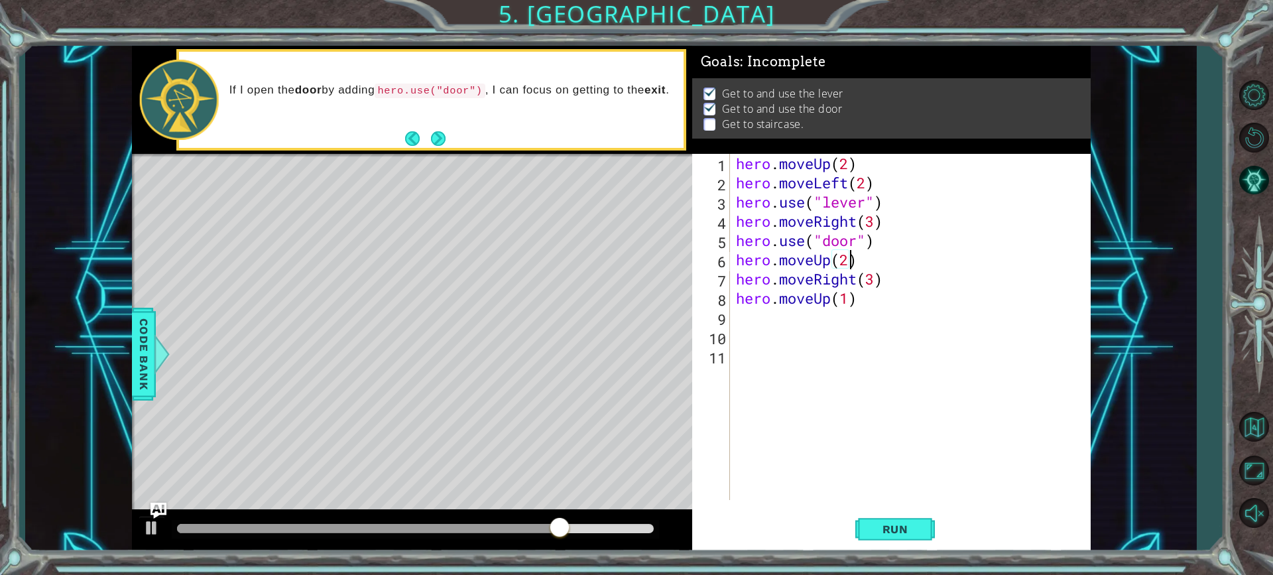
scroll to position [0, 5]
click at [876, 281] on div "hero . moveUp ( 2 ) hero . moveLeft ( 2 ) hero . use ( "lever" ) hero . moveRig…" at bounding box center [913, 346] width 360 height 384
click at [846, 264] on div "hero . moveUp ( 2 ) hero . moveLeft ( 2 ) hero . use ( "lever" ) hero . moveRig…" at bounding box center [913, 346] width 360 height 384
click at [870, 278] on div "hero . moveUp ( 2 ) hero . moveLeft ( 2 ) hero . use ( "lever" ) hero . moveRig…" at bounding box center [913, 346] width 360 height 384
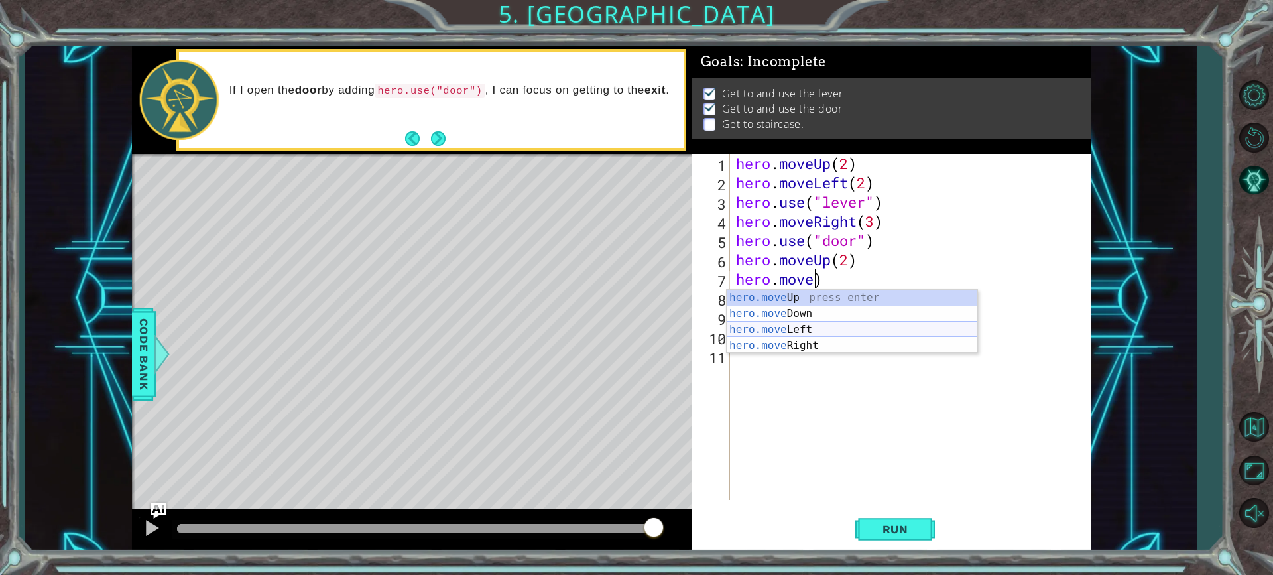
click at [800, 324] on div "hero.move Up press enter hero.move Down press enter hero.move Left press enter …" at bounding box center [852, 337] width 251 height 95
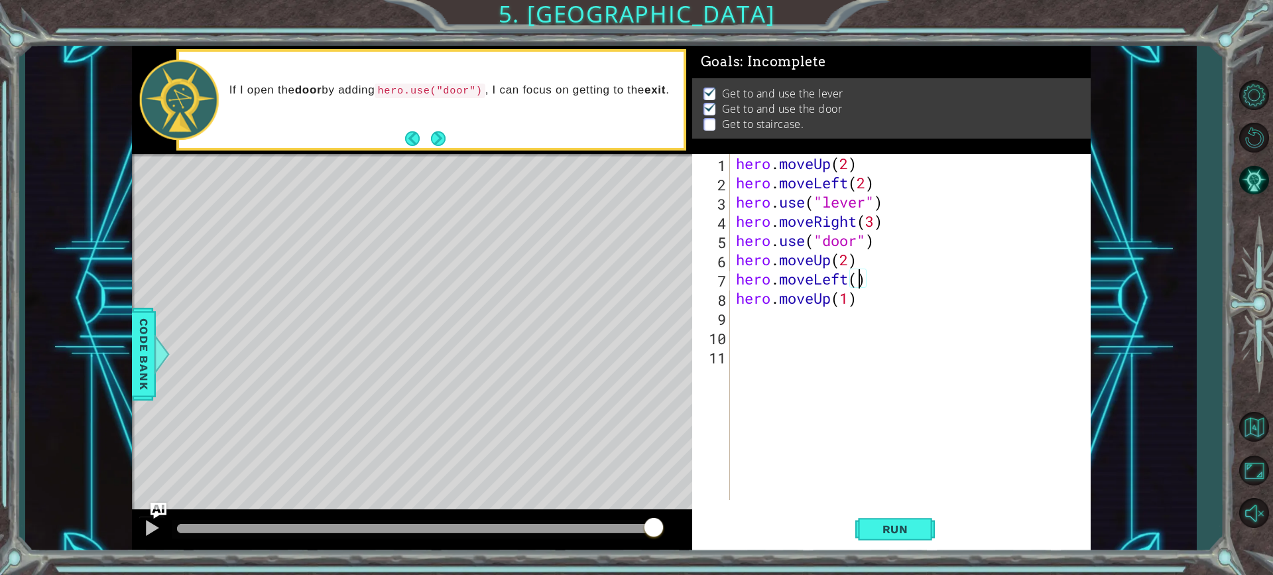
scroll to position [0, 5]
type textarea "hero.moveLeft(3)"
click at [896, 520] on button "Run" at bounding box center [895, 529] width 80 height 40
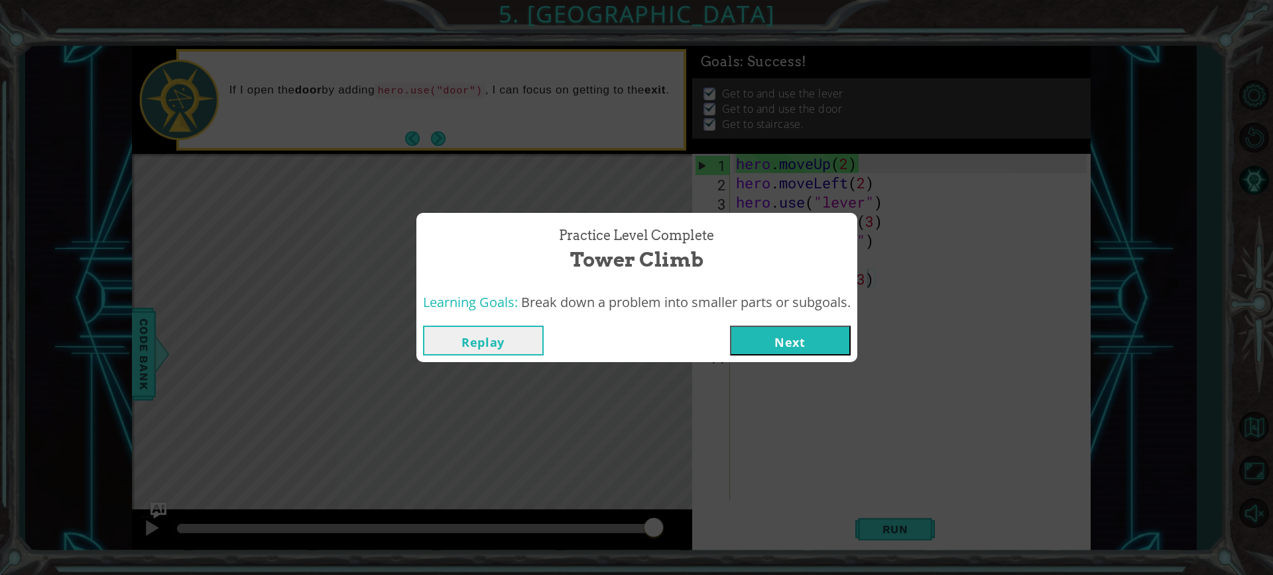
click at [757, 326] on button "Next" at bounding box center [790, 340] width 121 height 30
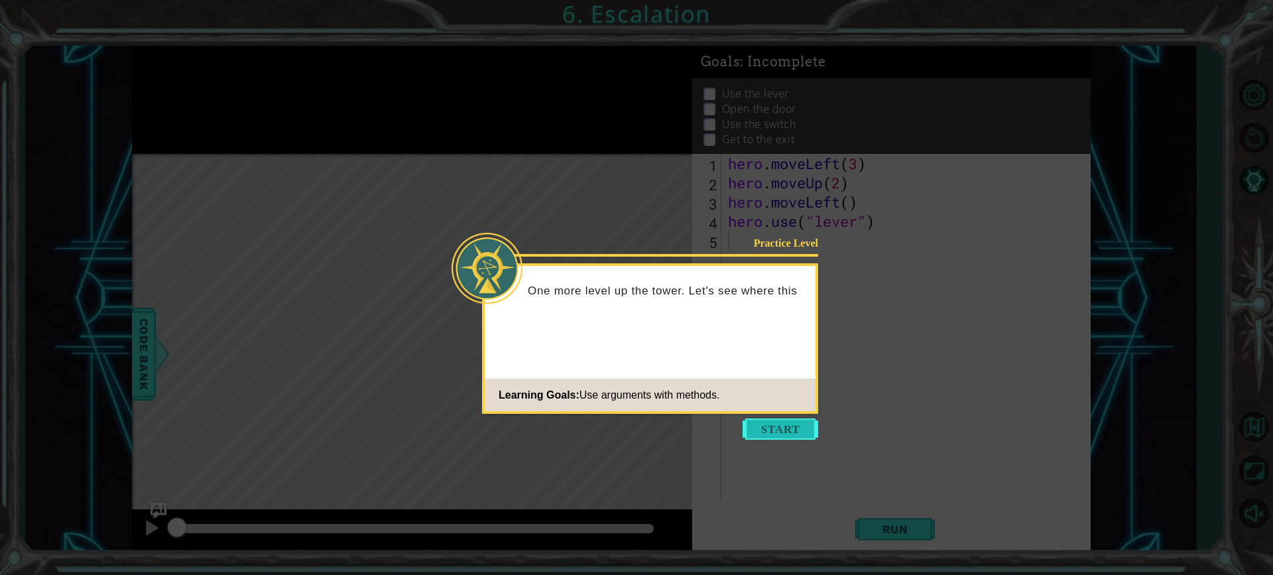
click at [808, 435] on button "Start" at bounding box center [780, 428] width 76 height 21
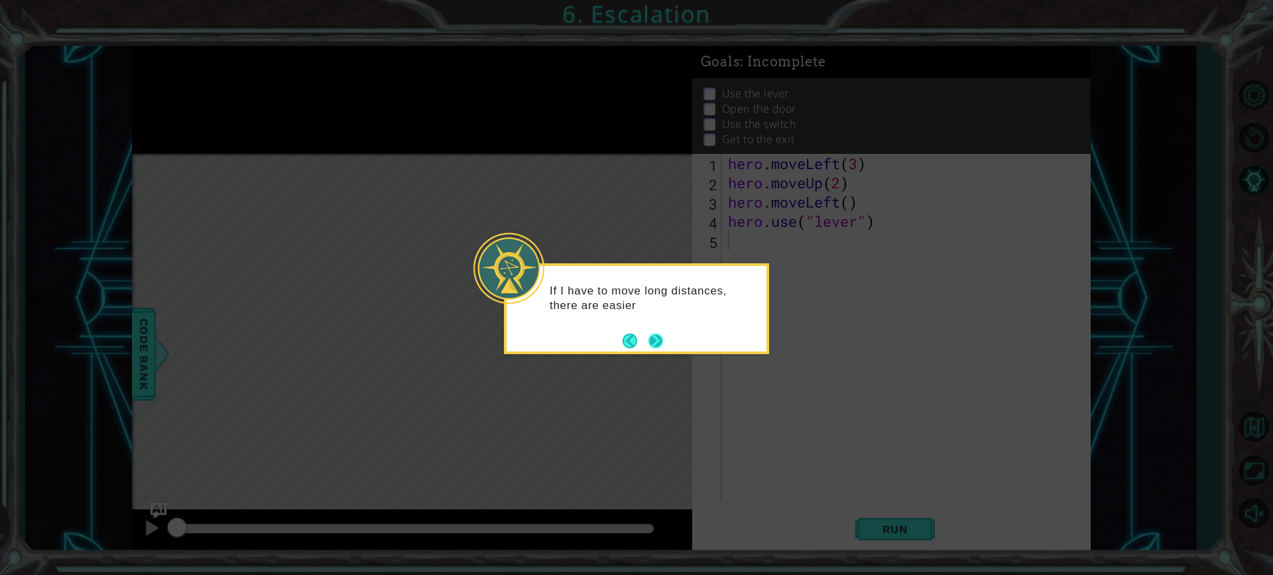
click at [660, 344] on button "Next" at bounding box center [655, 340] width 15 height 15
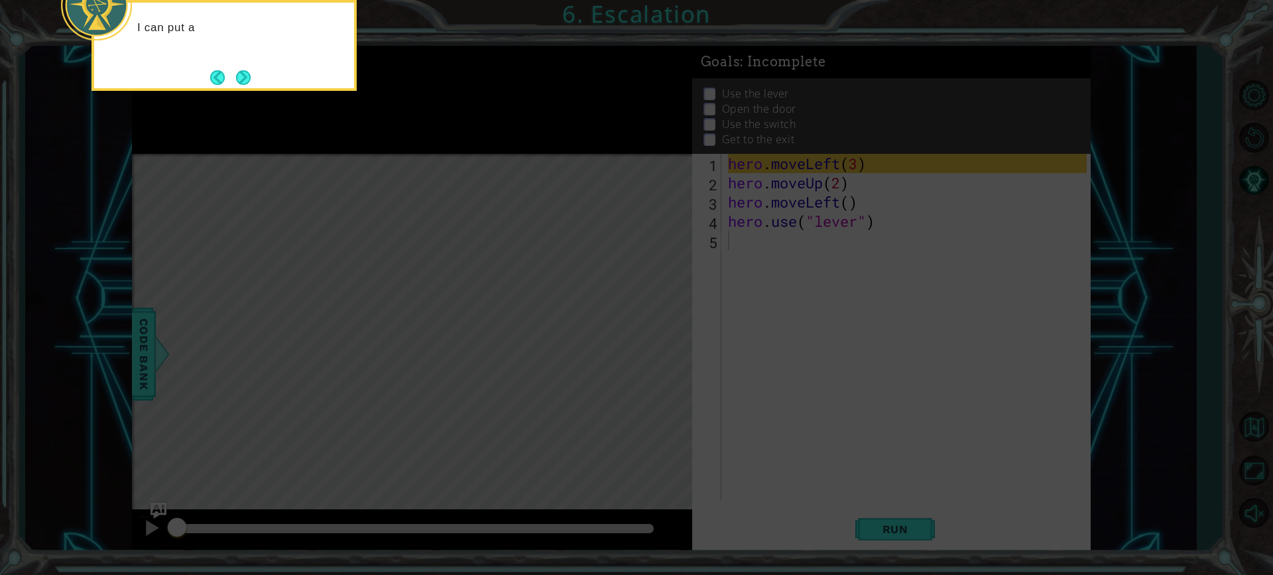
click at [762, 295] on icon at bounding box center [636, 86] width 1273 height 977
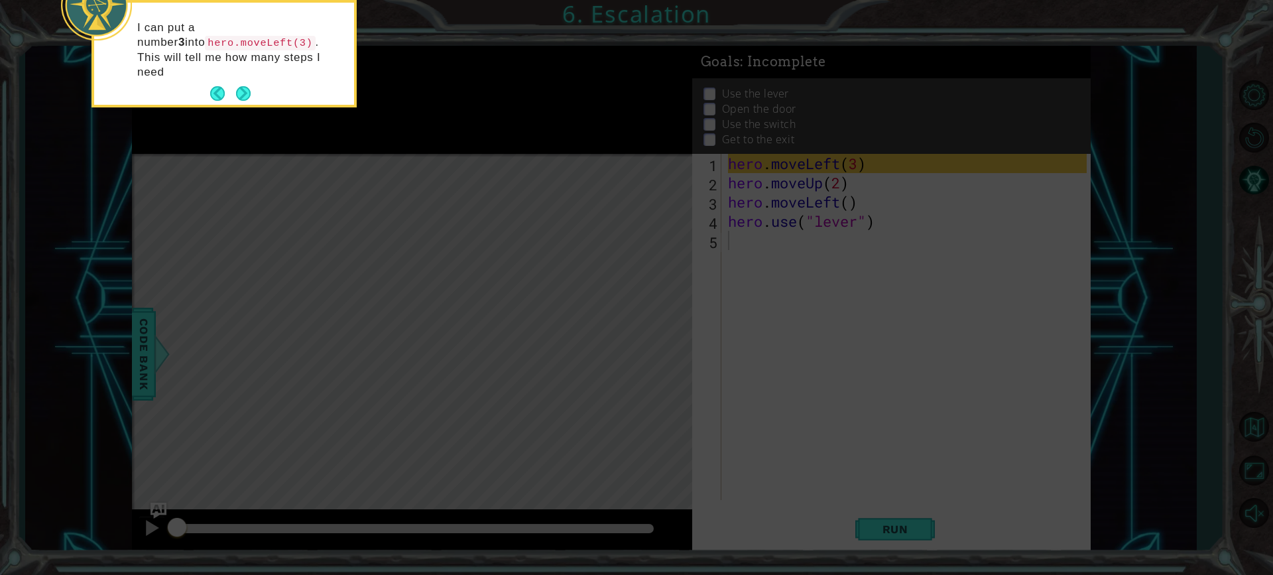
click at [262, 69] on div "I can put a number 3 into hero.moveLeft(3) . This will tell me how many steps I…" at bounding box center [224, 56] width 260 height 97
click at [255, 69] on div "I can put a number 3 into hero.moveLeft(3) . This will tell me how many steps I…" at bounding box center [224, 56] width 260 height 97
click at [245, 86] on button "Next" at bounding box center [243, 93] width 15 height 15
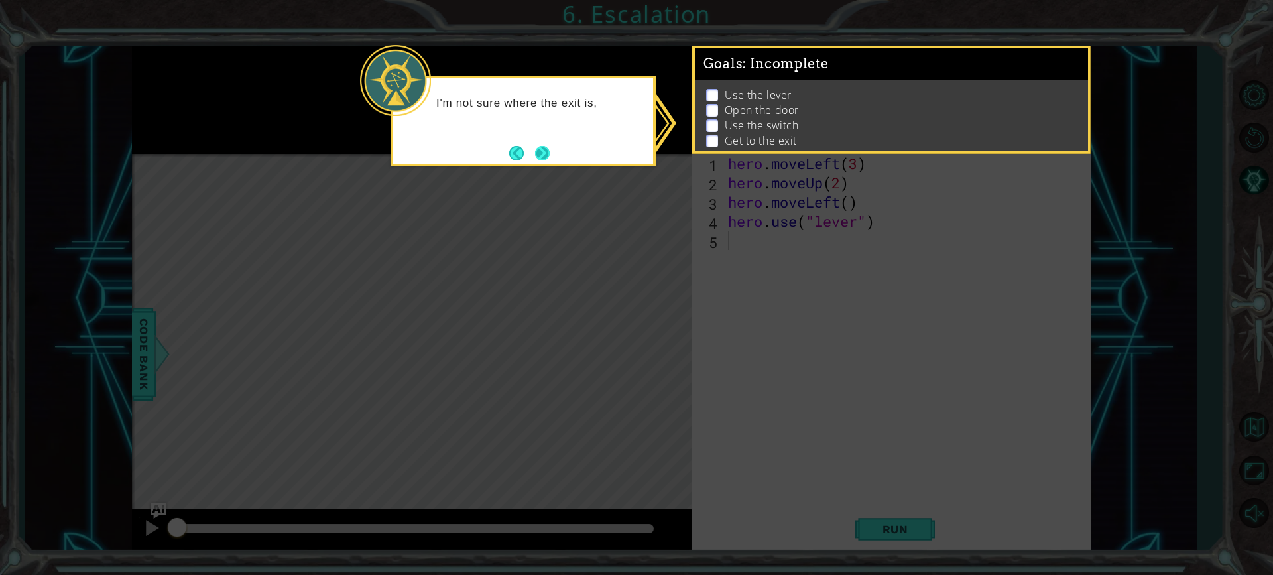
click at [550, 148] on button "Next" at bounding box center [542, 153] width 15 height 15
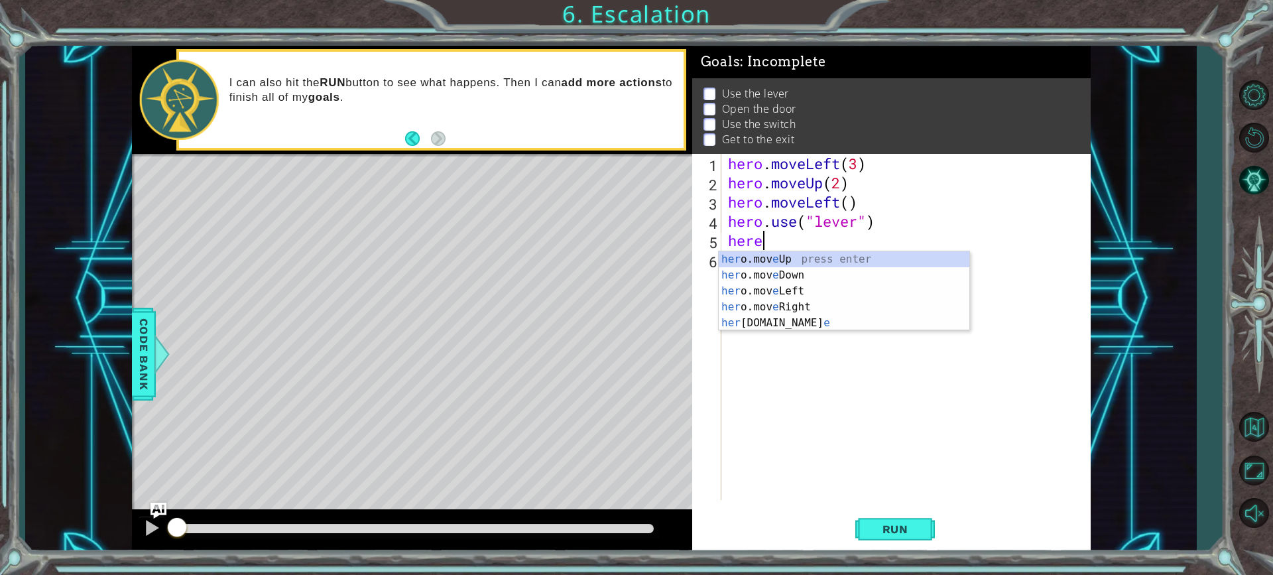
scroll to position [0, 1]
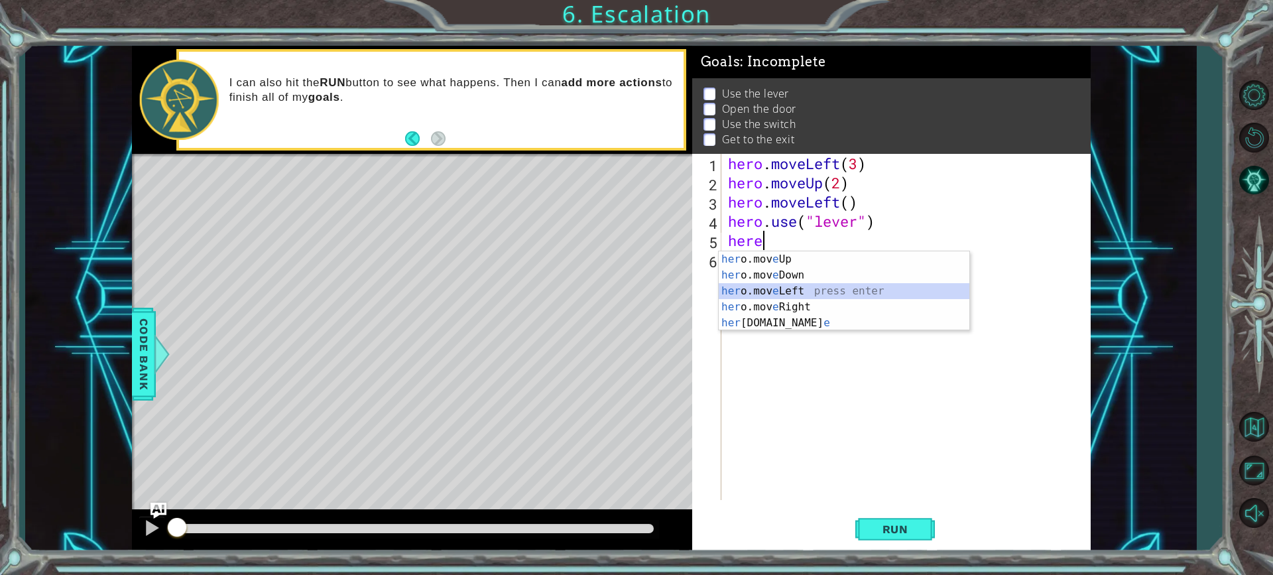
click at [799, 295] on div "her o.mov e Up press enter her o.mov e Down press enter her o.mov e Left press …" at bounding box center [844, 306] width 251 height 111
type textarea "hero.moveLeft(1)"
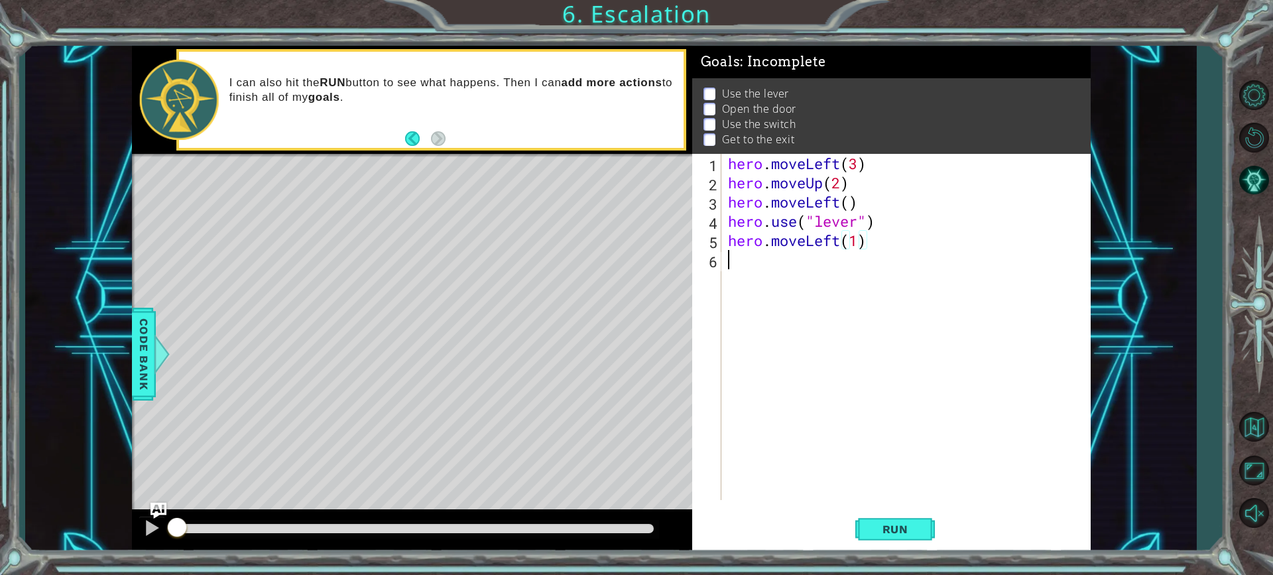
click at [813, 254] on div "hero . moveLeft ( 3 ) hero . moveUp ( 2 ) hero . moveLeft ( ) hero . use ( "lev…" at bounding box center [909, 346] width 368 height 384
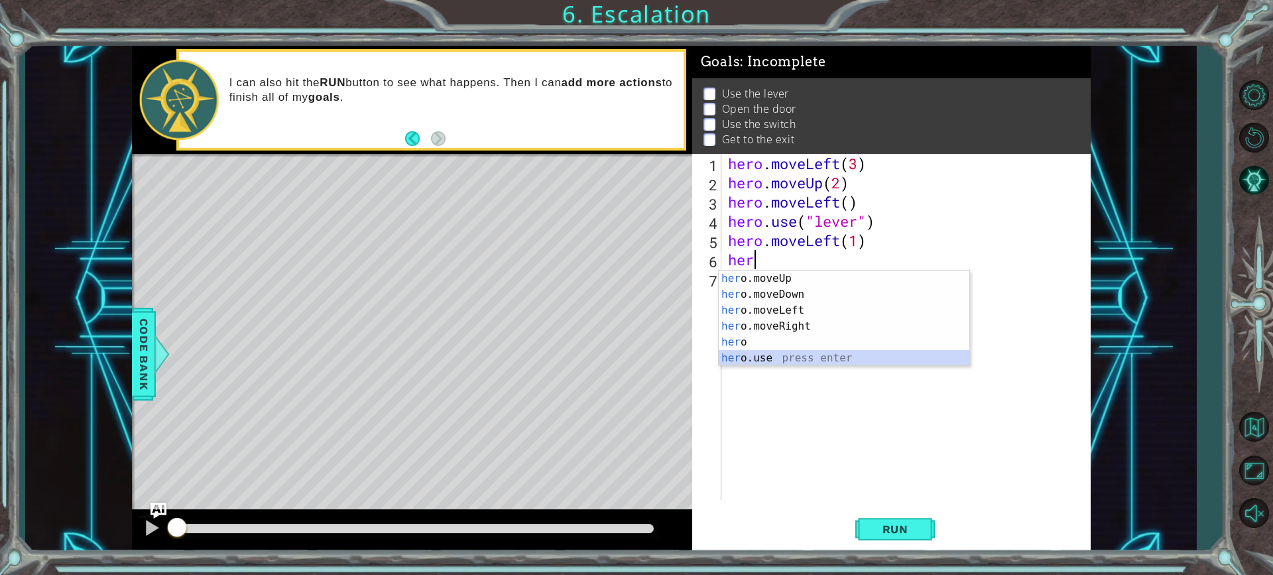
click at [817, 351] on div "her o.moveUp press enter her o.moveDown press enter her o.moveLeft press enter …" at bounding box center [844, 333] width 251 height 127
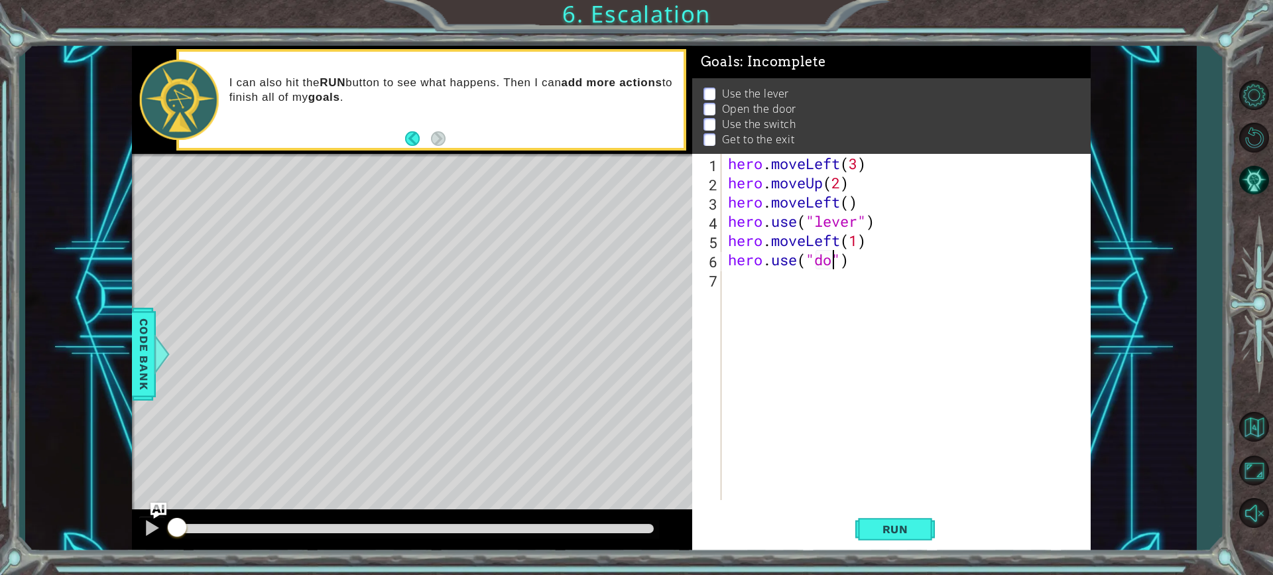
scroll to position [0, 5]
type textarea "hero.use("door")"
click at [743, 292] on div "hero . moveLeft ( 3 ) hero . moveUp ( 2 ) hero . moveLeft ( ) hero . use ( "lev…" at bounding box center [909, 346] width 368 height 384
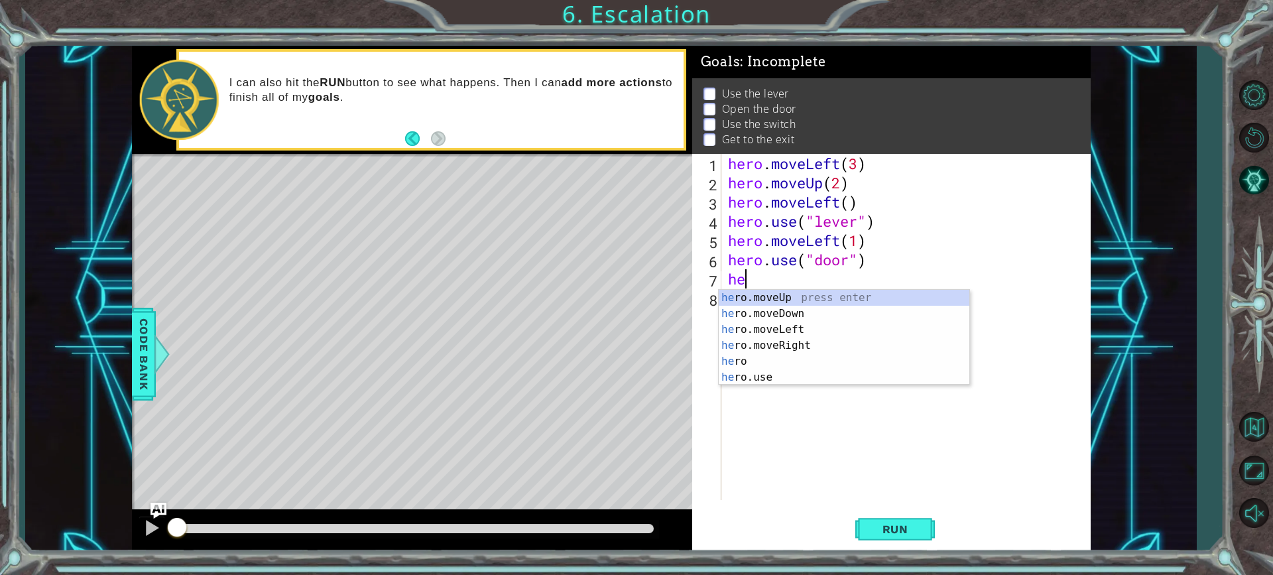
click at [743, 292] on div "he ro.moveUp press enter he ro.moveDown press enter he ro.moveLeft press enter …" at bounding box center [844, 353] width 251 height 127
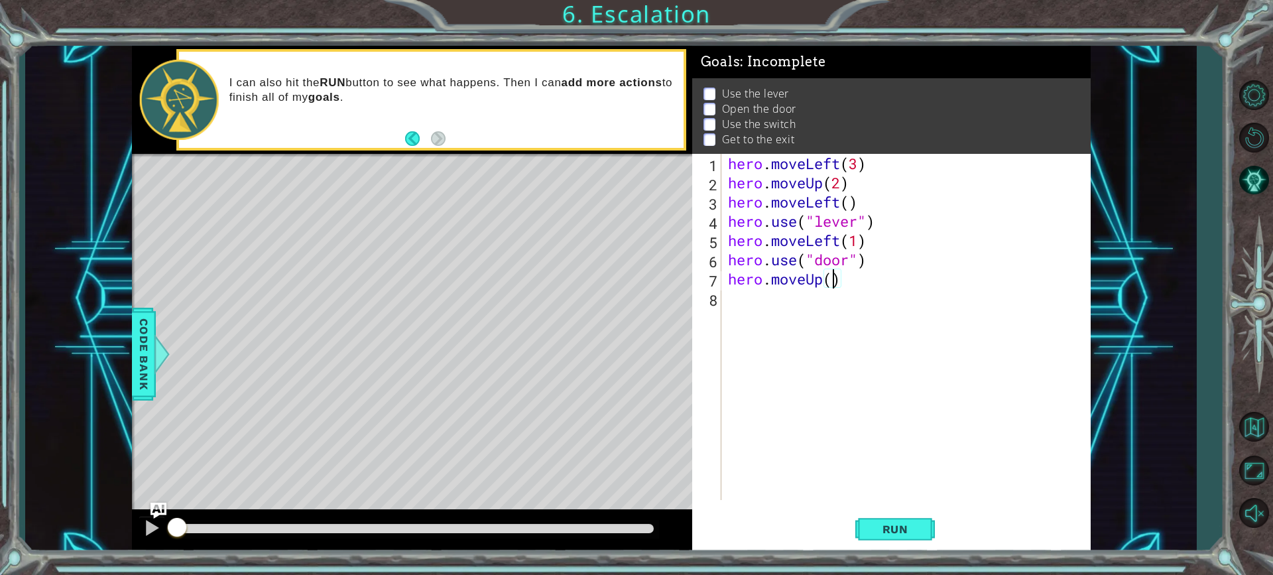
type textarea "hero.moveUp(2)"
click at [782, 304] on div "hero . moveLeft ( 3 ) hero . moveUp ( 2 ) hero . moveLeft ( ) hero . use ( "lev…" at bounding box center [909, 346] width 368 height 384
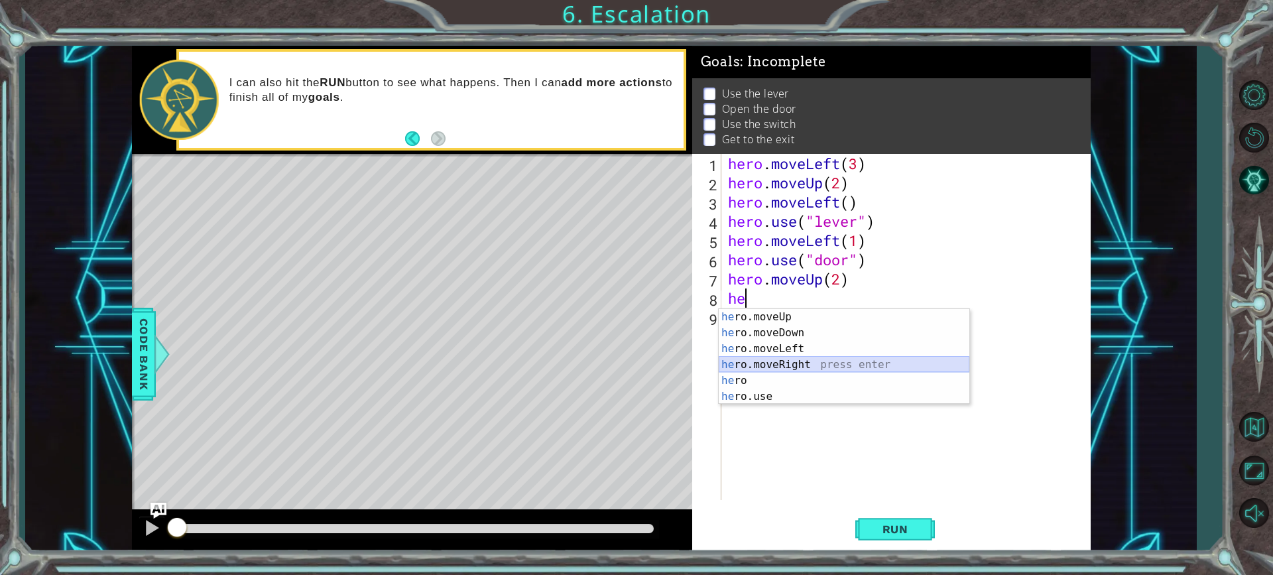
click at [857, 359] on div "he ro.moveUp press enter he ro.moveDown press enter he ro.moveLeft press enter …" at bounding box center [844, 372] width 251 height 127
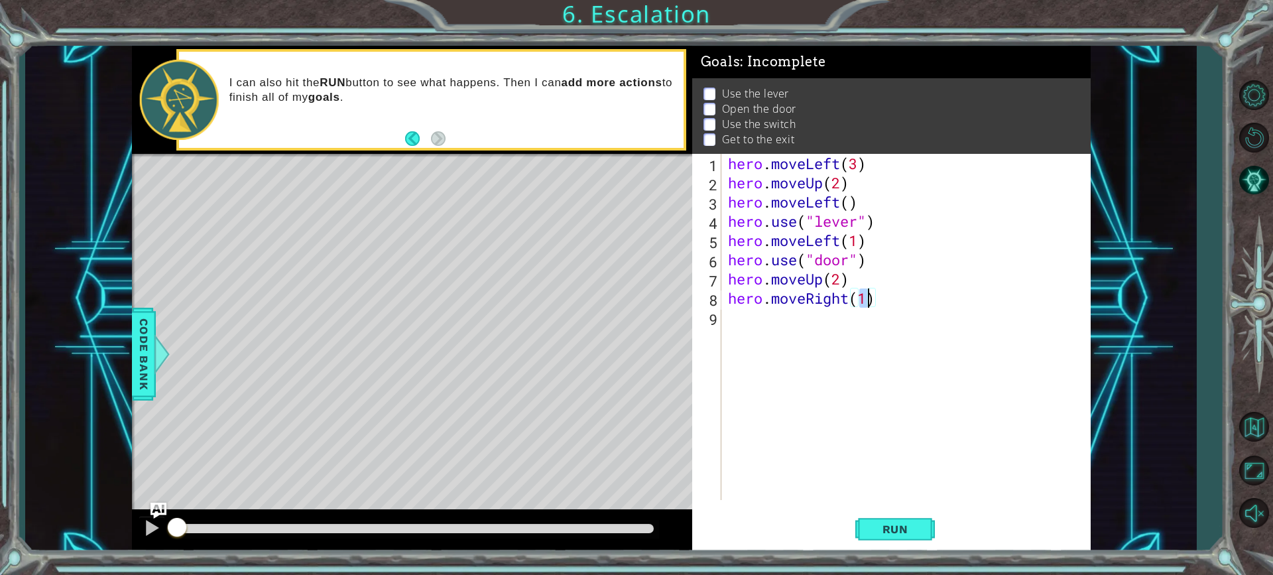
type textarea "hero.moveRight(2)"
click at [826, 329] on div "hero . moveLeft ( 3 ) hero . moveUp ( 2 ) hero . moveLeft ( ) hero . use ( "lev…" at bounding box center [909, 346] width 368 height 384
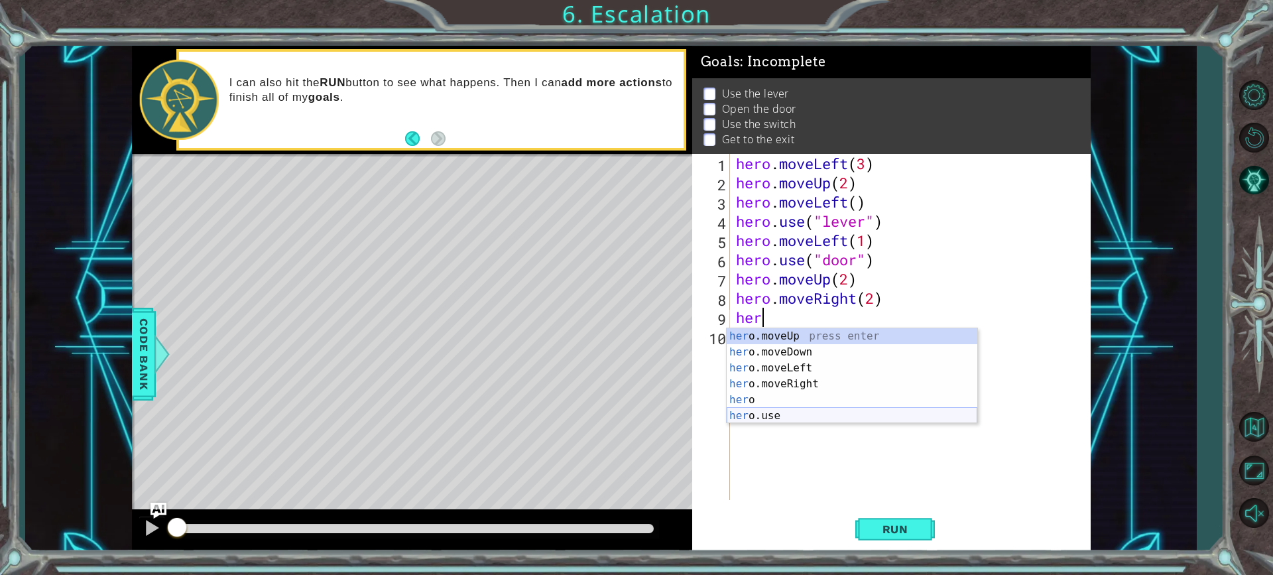
click at [835, 414] on div "her o.moveUp press enter her o.moveDown press enter her o.moveLeft press enter …" at bounding box center [852, 391] width 251 height 127
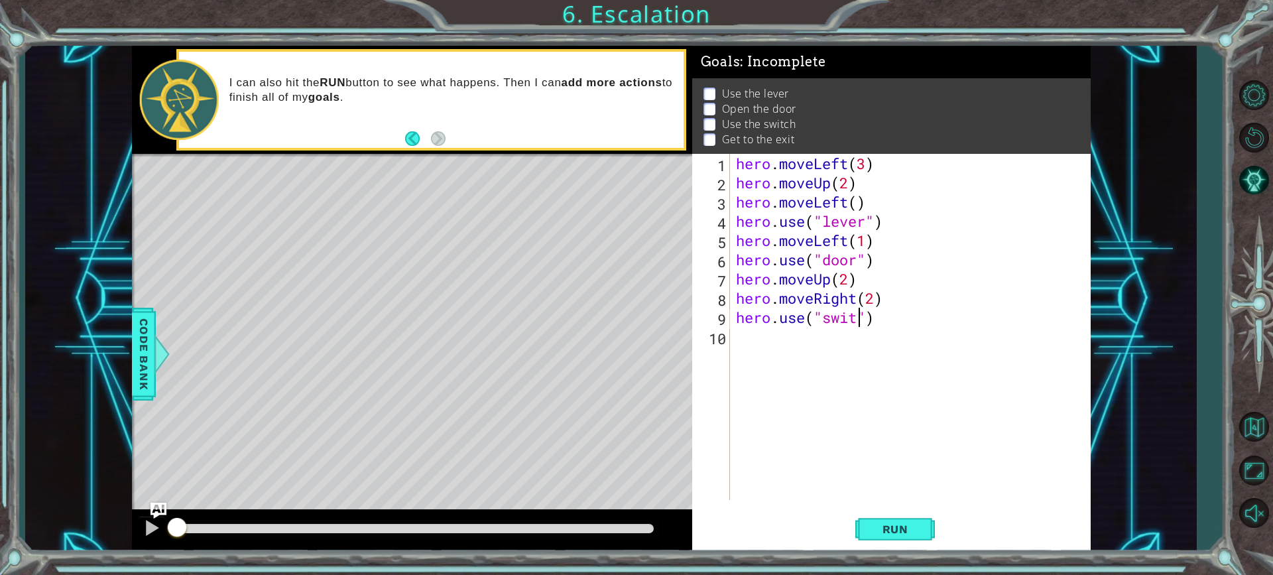
scroll to position [0, 6]
type textarea "hero.use("switch")"
click at [775, 337] on div "hero . moveLeft ( 3 ) hero . moveUp ( 2 ) hero . moveLeft ( ) hero . use ( "lev…" at bounding box center [913, 346] width 360 height 384
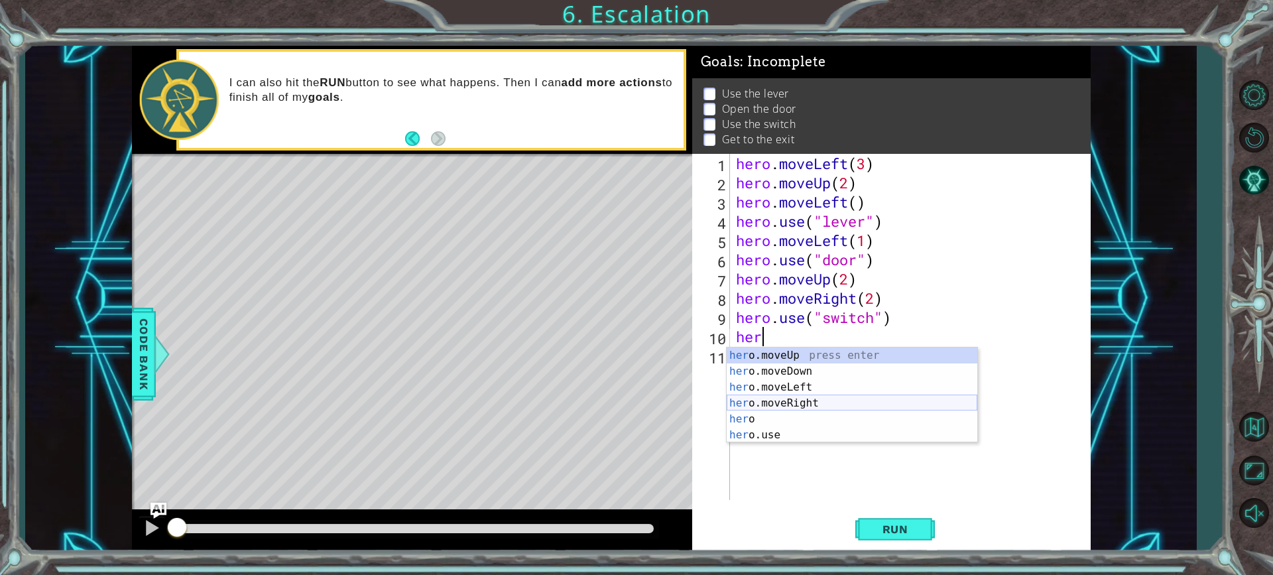
click at [795, 404] on div "her o.moveUp press enter her o.moveDown press enter her o.moveLeft press enter …" at bounding box center [852, 410] width 251 height 127
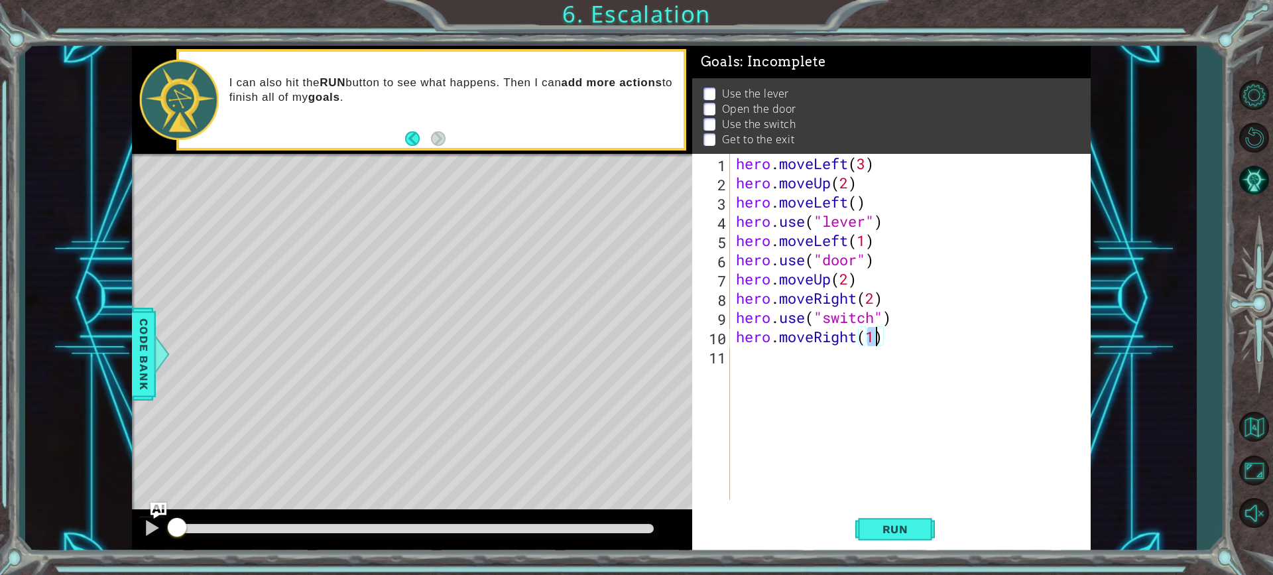
scroll to position [0, 6]
type textarea "hero.moveRight(2)"
click at [902, 523] on span "Run" at bounding box center [895, 528] width 52 height 13
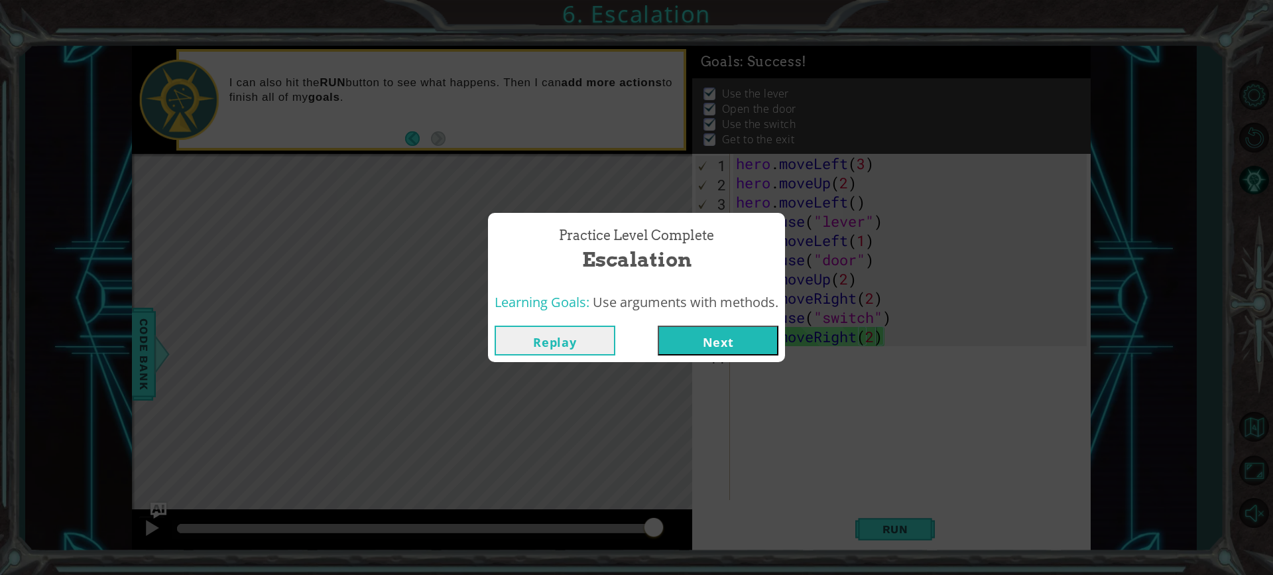
click at [701, 335] on button "Next" at bounding box center [718, 340] width 121 height 30
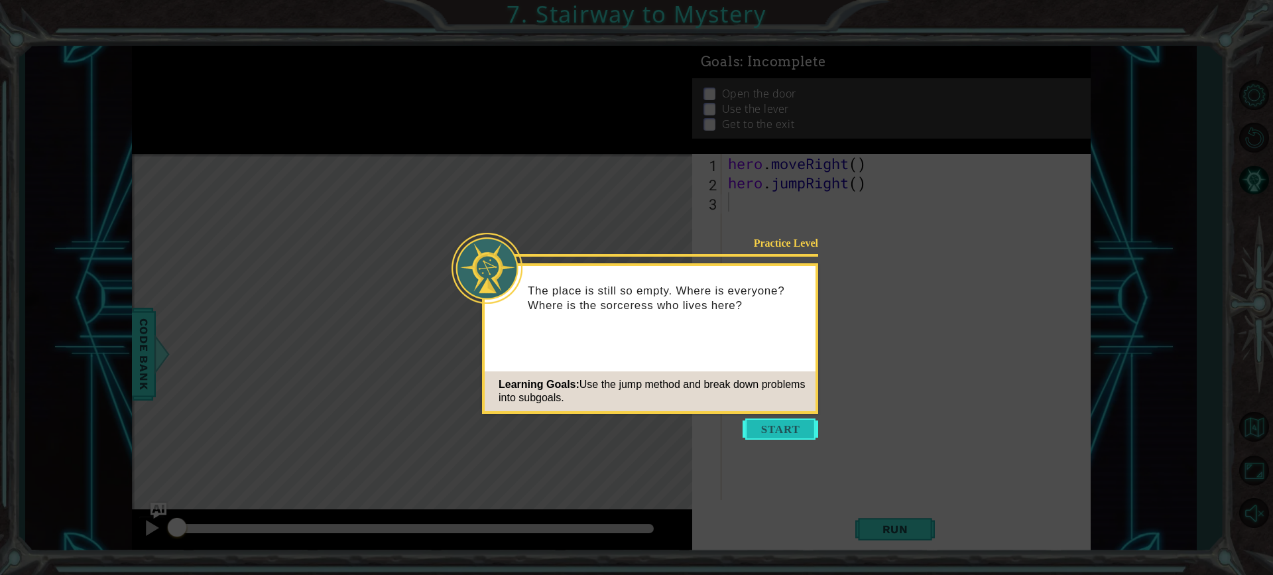
click at [795, 419] on button "Start" at bounding box center [780, 428] width 76 height 21
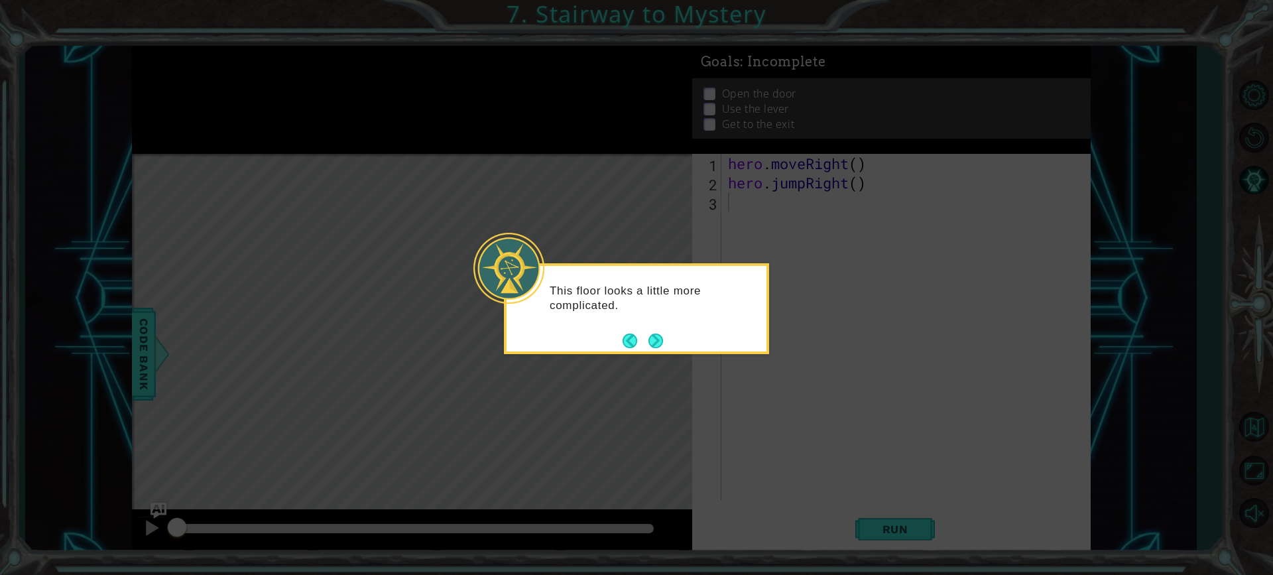
click at [658, 349] on footer at bounding box center [642, 341] width 40 height 20
click at [658, 345] on button "Next" at bounding box center [655, 340] width 15 height 15
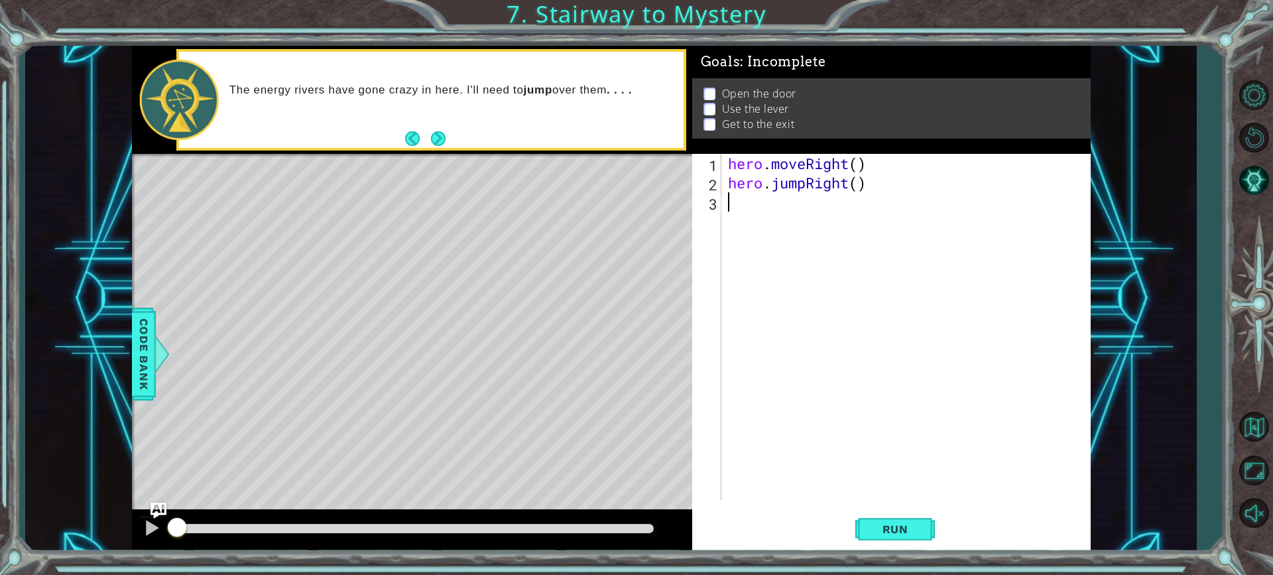
click at [860, 168] on div "hero . moveRight ( ) hero . jumpRight ( )" at bounding box center [909, 346] width 368 height 384
click at [858, 180] on div "hero . moveRight ( 1 ) hero . jumpRight ( )" at bounding box center [909, 346] width 368 height 384
type textarea "hero.jumpRight(1)"
click at [827, 222] on div "hero . moveRight ( 1 ) hero . jumpRight ( 1 )" at bounding box center [909, 346] width 368 height 384
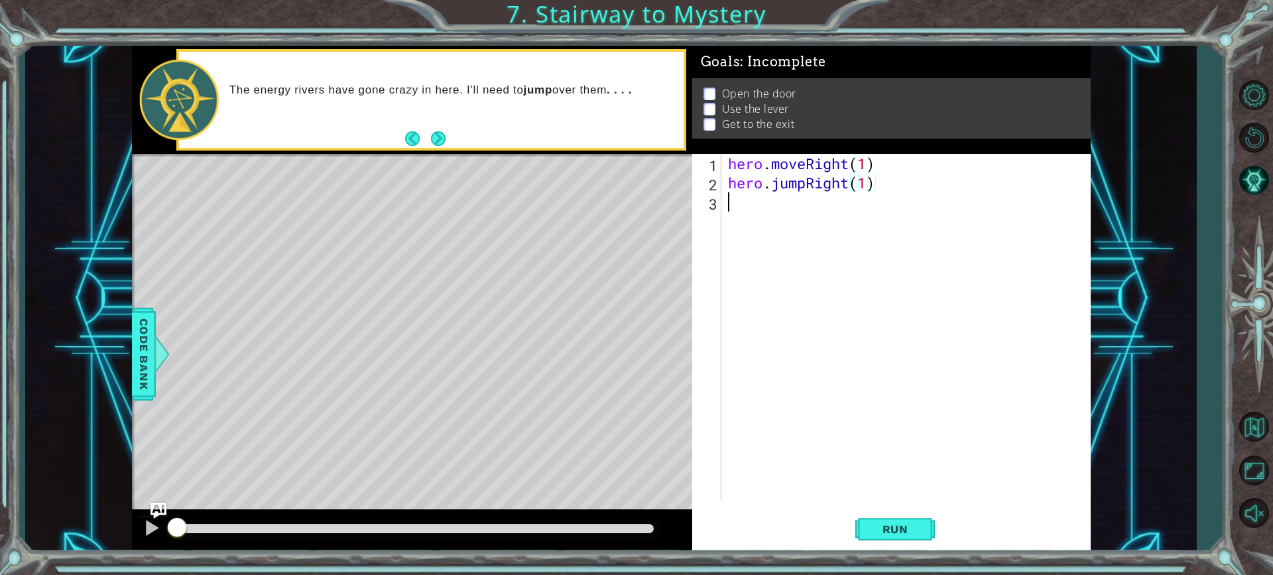
scroll to position [0, 0]
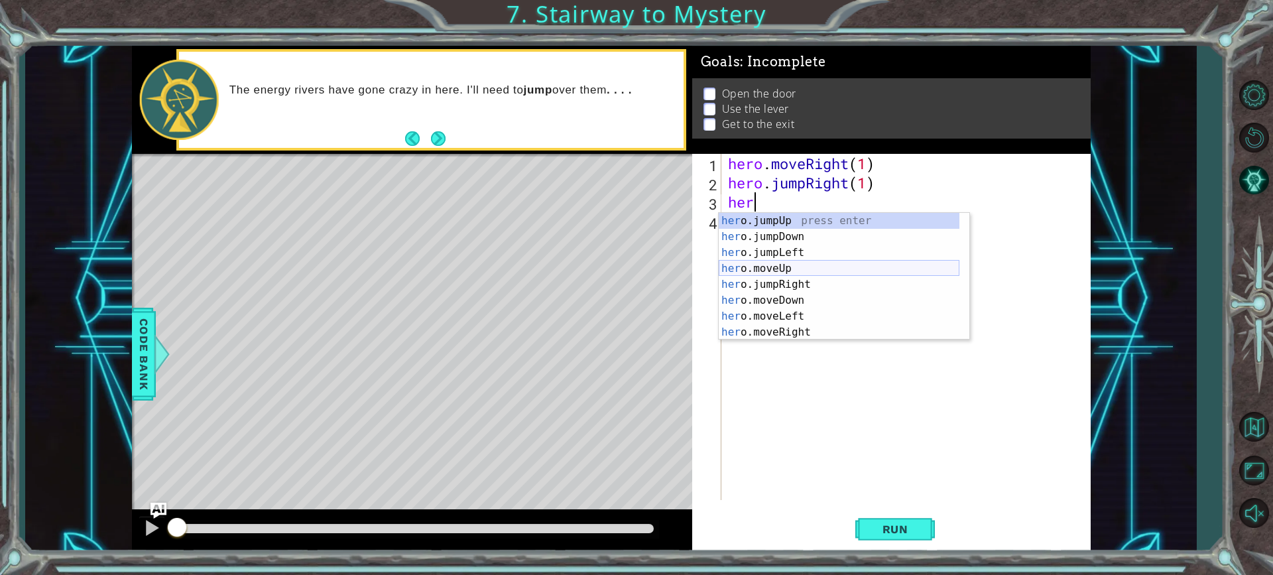
click at [801, 268] on div "her o.jumpUp press enter her o.jumpDown press enter her o.jumpLeft press enter …" at bounding box center [839, 292] width 241 height 159
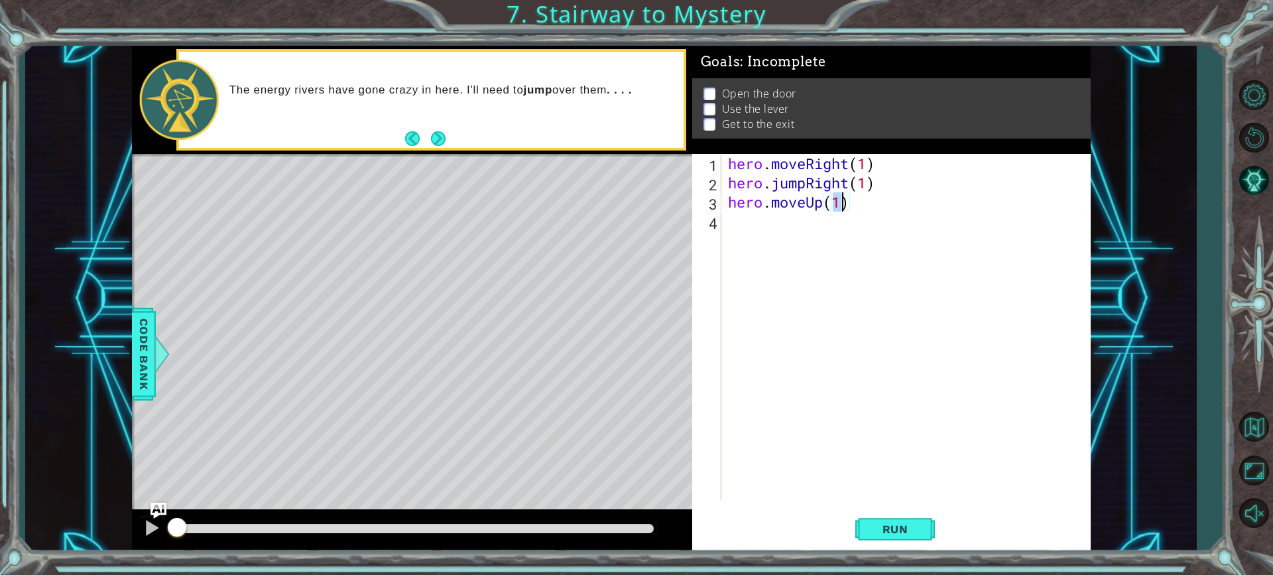
type textarea "hero.moveUp(2)"
click at [806, 243] on div "hero . moveRight ( 1 ) hero . jumpRight ( 1 ) hero . moveUp ( 2 )" at bounding box center [909, 346] width 368 height 384
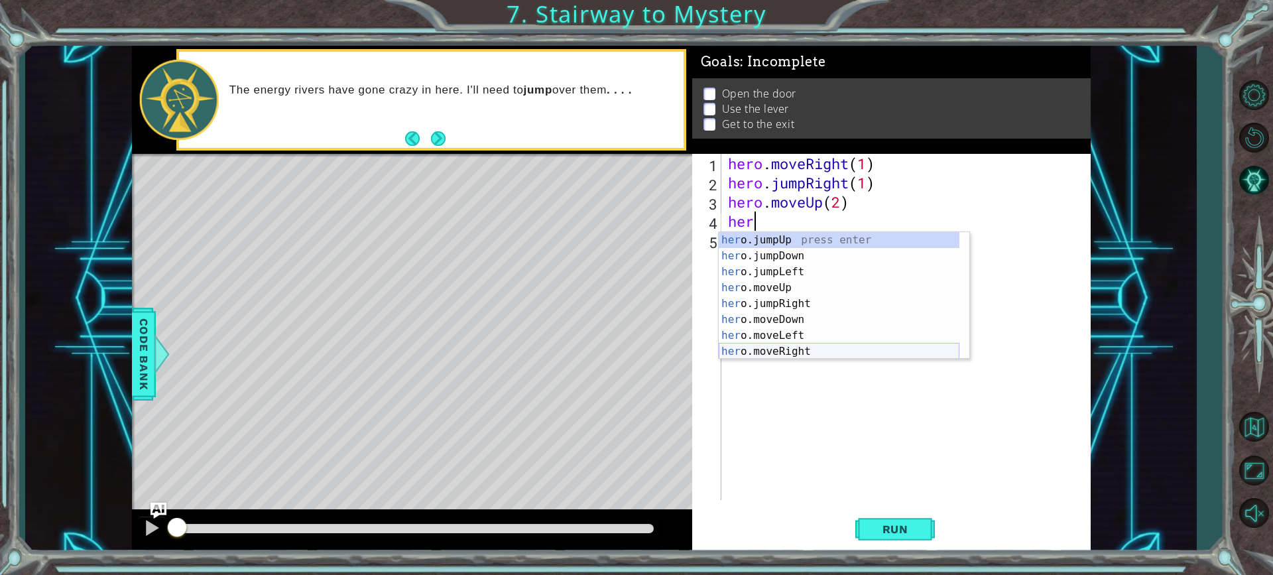
click at [816, 346] on div "her o.jumpUp press enter her o.jumpDown press enter her o.jumpLeft press enter …" at bounding box center [839, 311] width 241 height 159
type textarea "hero.moveRight(1)"
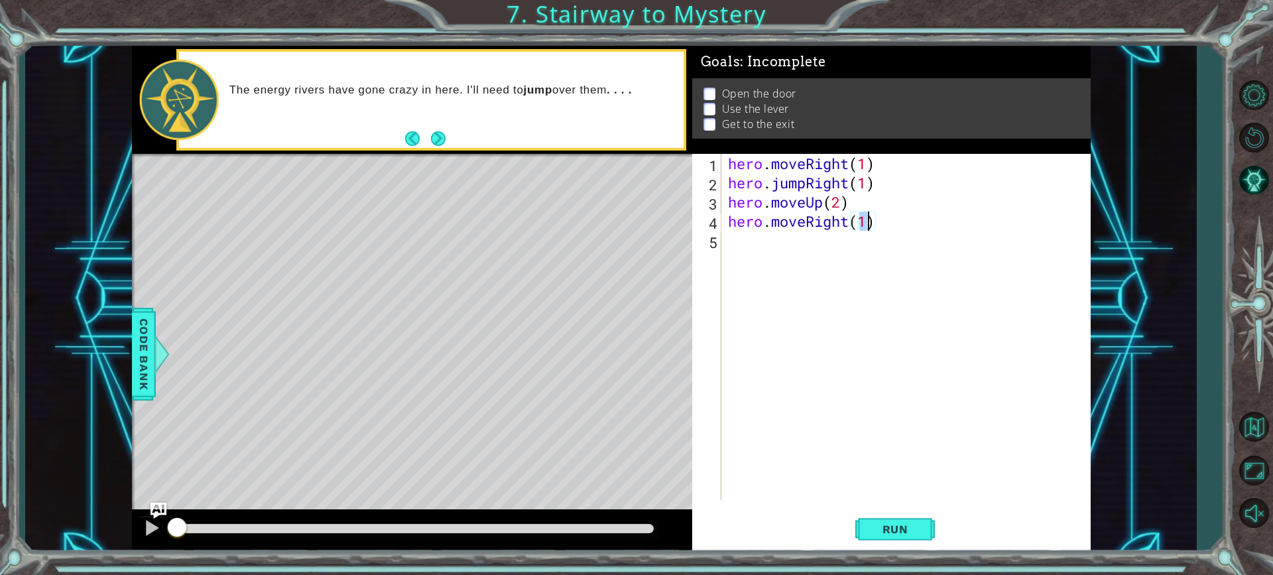
scroll to position [0, 6]
click at [821, 251] on div "hero . moveRight ( 1 ) hero . jumpRight ( 1 ) hero . moveUp ( 2 ) hero . moveRi…" at bounding box center [909, 346] width 368 height 384
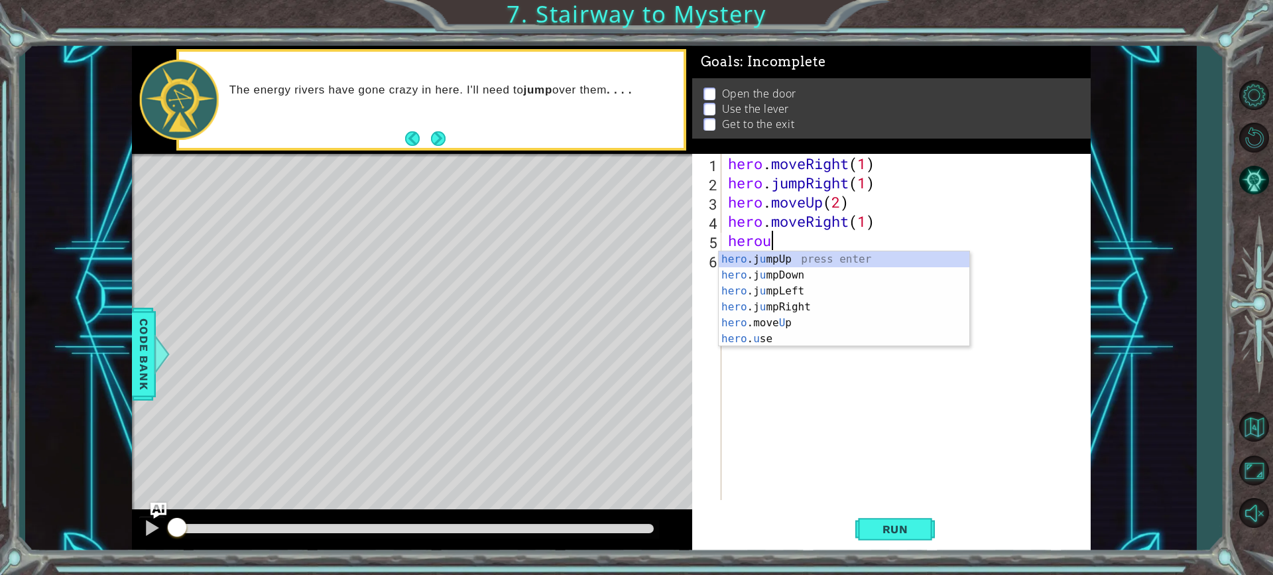
scroll to position [0, 1]
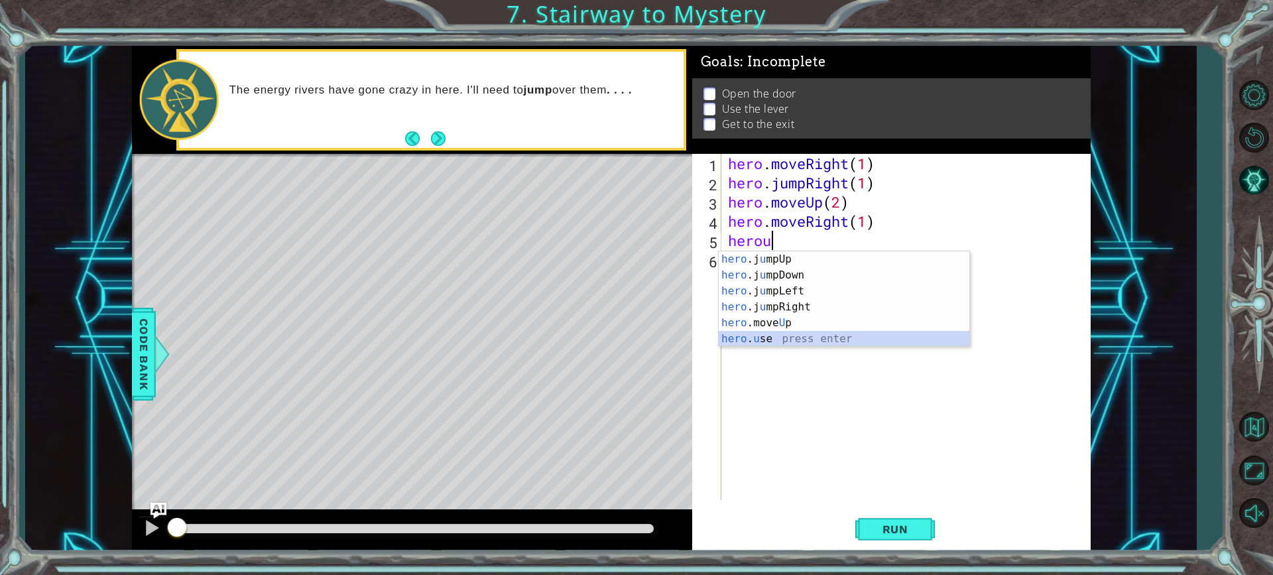
click at [753, 339] on div "hero .j u mpUp press enter hero .j u mpDown press enter hero .j u mpLeft press …" at bounding box center [844, 314] width 251 height 127
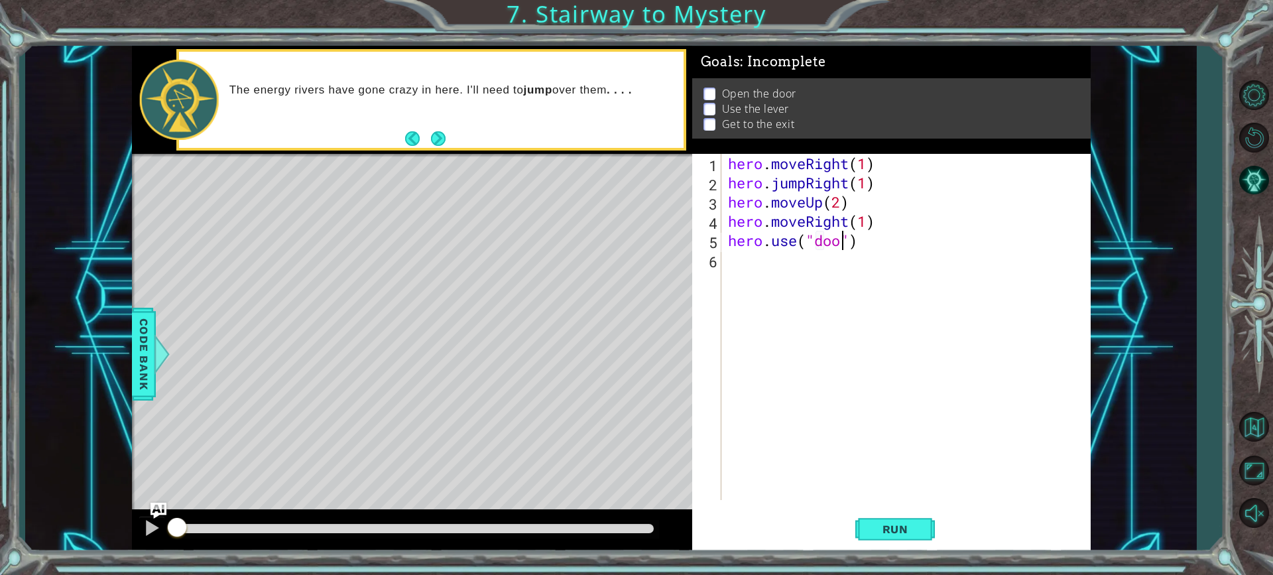
type textarea "hero.use("door")"
click at [761, 282] on div "hero . moveRight ( 1 ) hero . jumpRight ( 1 ) hero . moveUp ( 2 ) hero . moveRi…" at bounding box center [909, 346] width 368 height 384
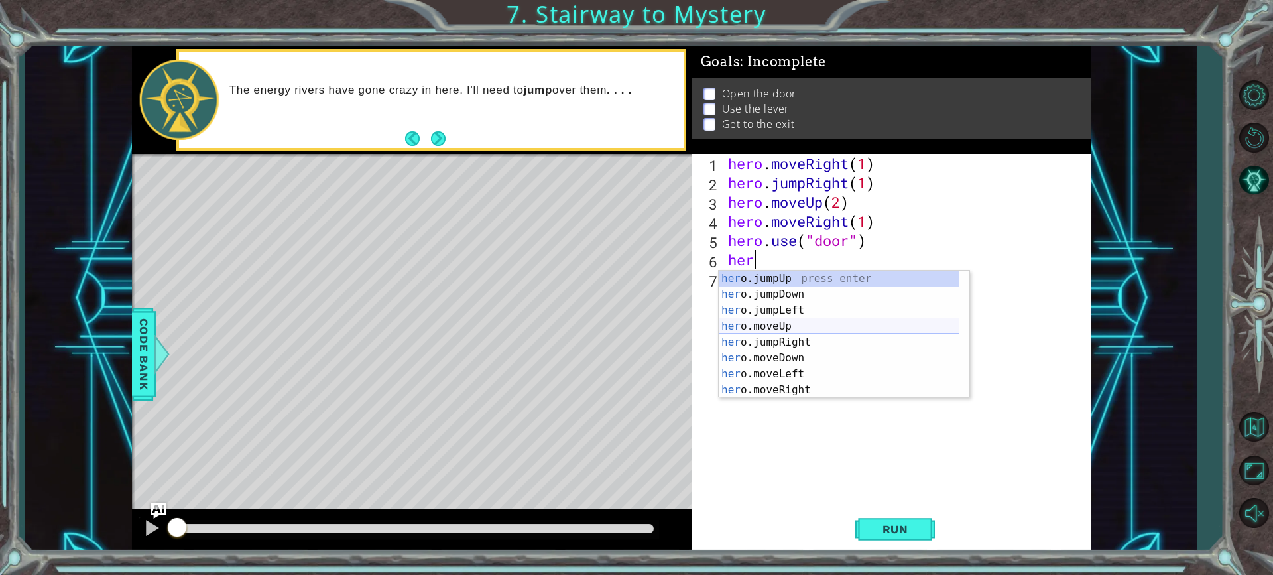
click at [817, 329] on div "her o.jumpUp press enter her o.jumpDown press enter her o.jumpLeft press enter …" at bounding box center [839, 349] width 241 height 159
type textarea "hero.moveUp(1)"
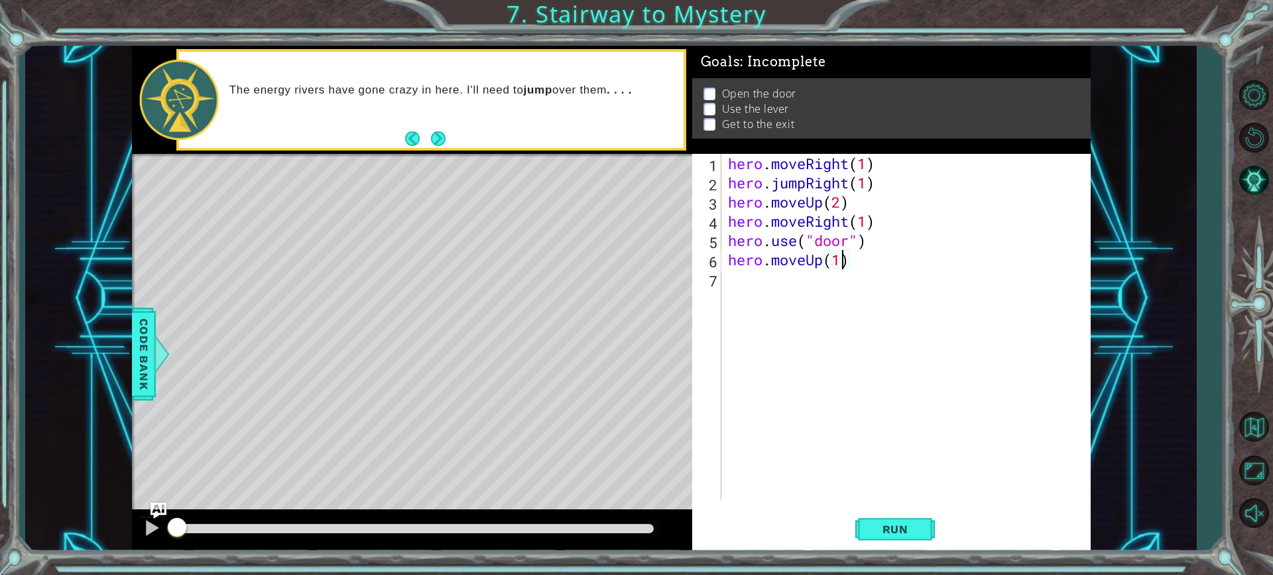
scroll to position [0, 5]
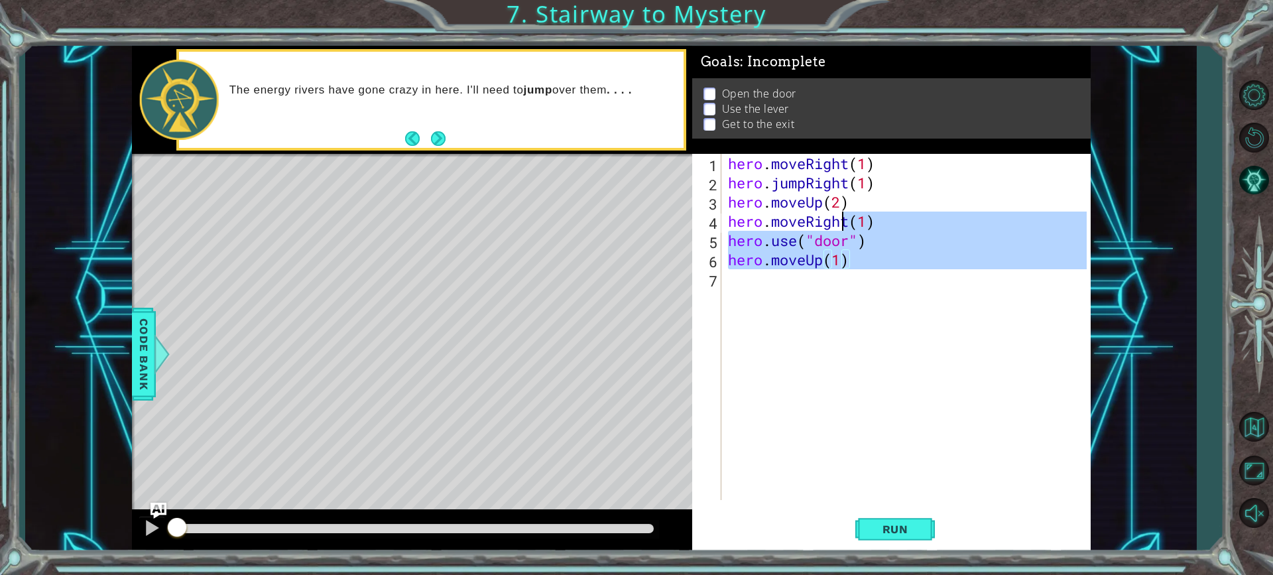
drag, startPoint x: 839, startPoint y: 277, endPoint x: 830, endPoint y: 277, distance: 8.6
click at [837, 278] on div "hero . moveRight ( 1 ) hero . jumpRight ( 1 ) hero . moveUp ( 2 ) hero . moveRi…" at bounding box center [909, 346] width 368 height 384
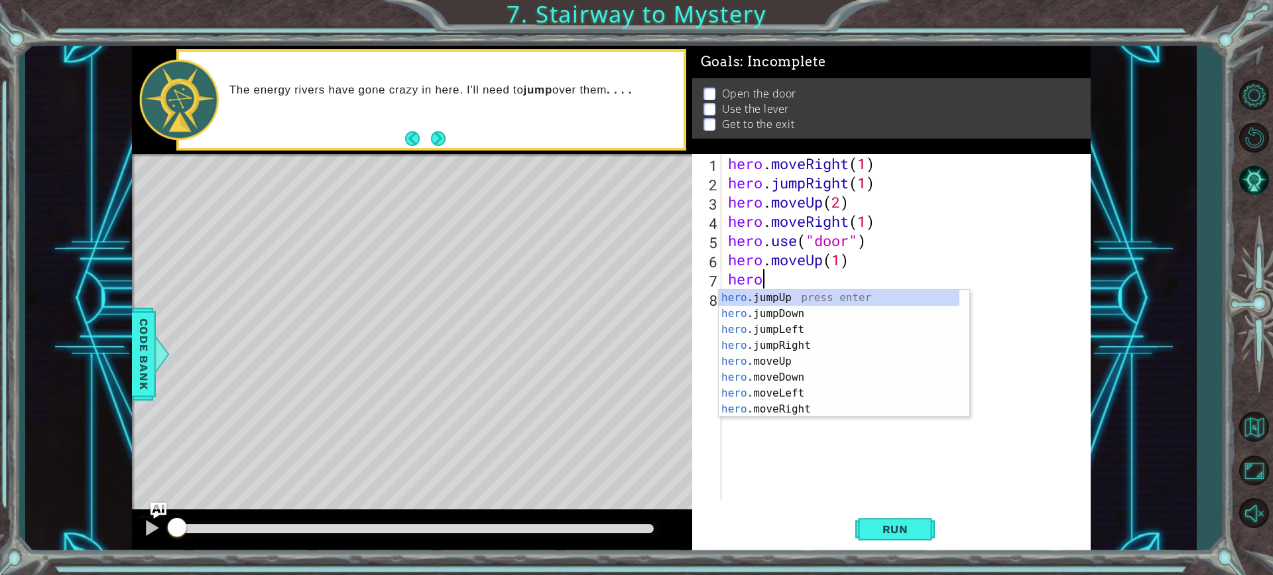
scroll to position [0, 1]
click at [773, 392] on div "hero .jumpUp press enter hero .jumpDown press enter hero .jumpLeft press enter …" at bounding box center [839, 369] width 241 height 159
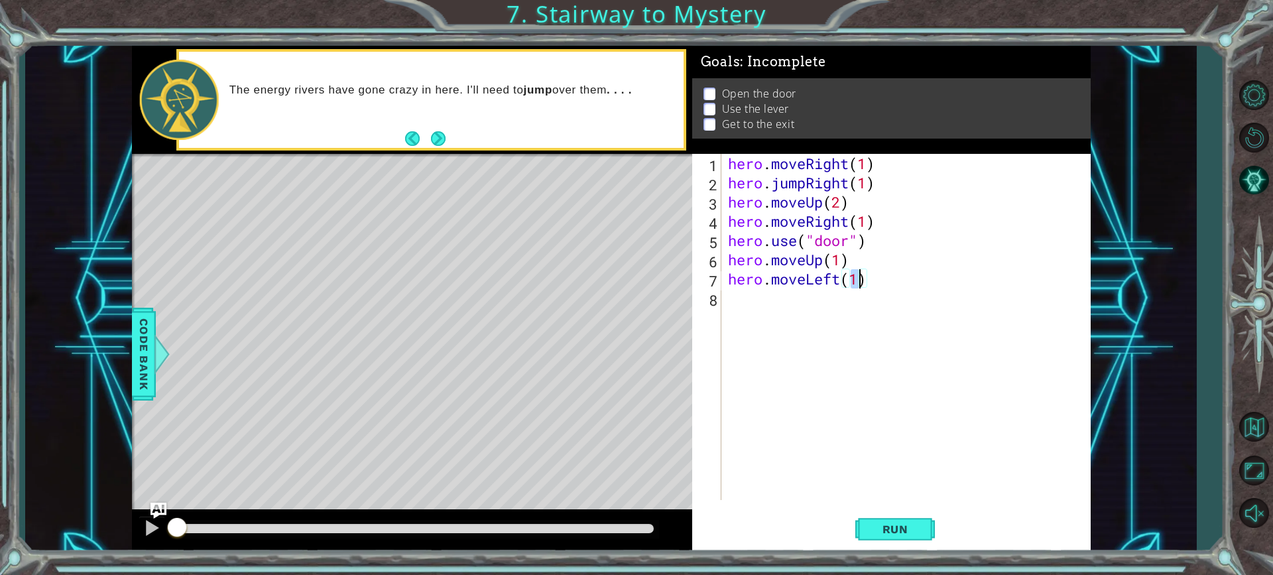
type textarea "hero.moveLeft(2)"
click at [835, 315] on div "hero . moveRight ( 1 ) hero . jumpRight ( 1 ) hero . moveUp ( 2 ) hero . moveRi…" at bounding box center [909, 346] width 368 height 384
click at [834, 310] on div "hero . moveRight ( 1 ) hero . jumpRight ( 1 ) hero . moveUp ( 2 ) hero . moveRi…" at bounding box center [909, 346] width 368 height 384
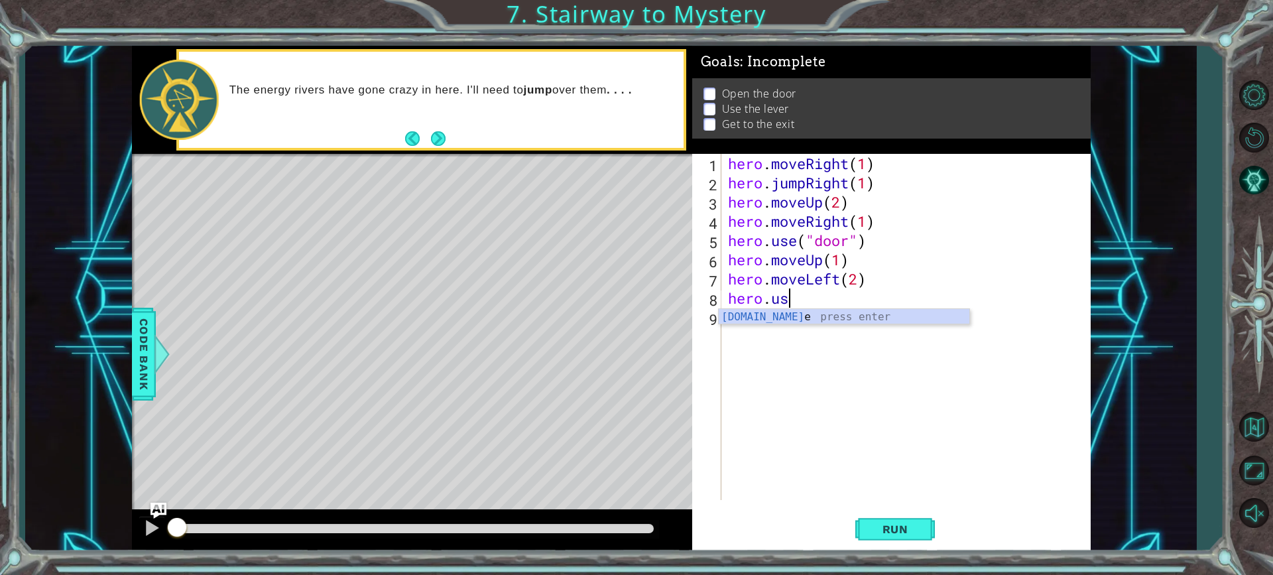
scroll to position [0, 2]
click at [787, 315] on div "[DOMAIN_NAME] e press enter" at bounding box center [844, 333] width 251 height 48
type textarea "hero.use("switch")"
click at [778, 319] on div "hero . moveRight ( 1 ) hero . jumpRight ( 1 ) hero . moveUp ( 2 ) hero . moveRi…" at bounding box center [909, 346] width 368 height 384
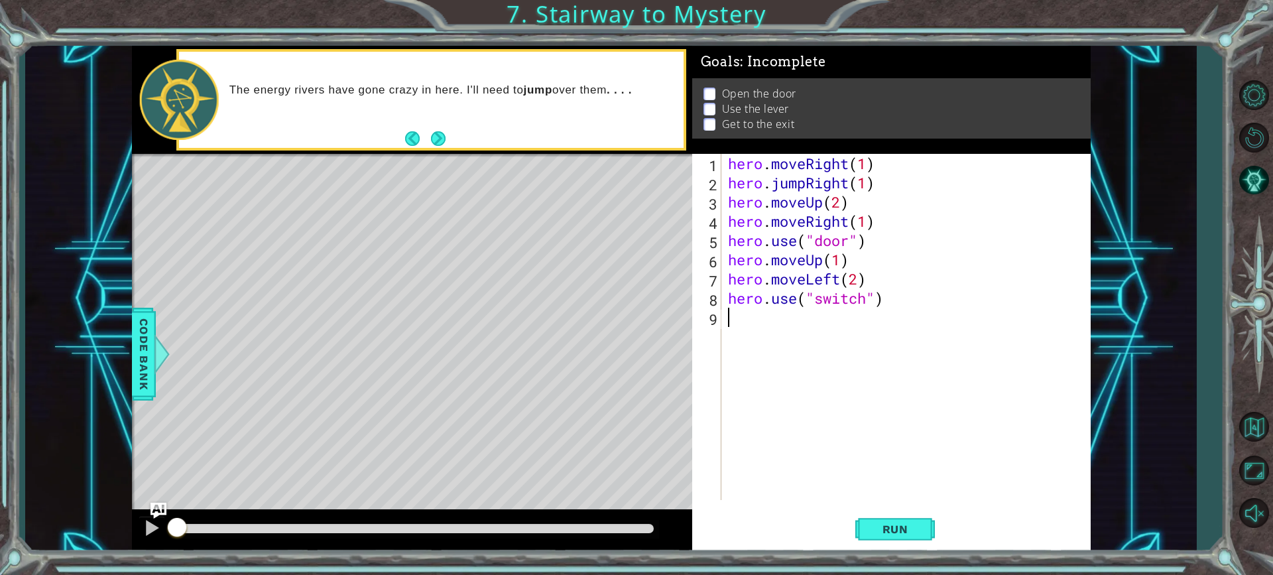
scroll to position [0, 0]
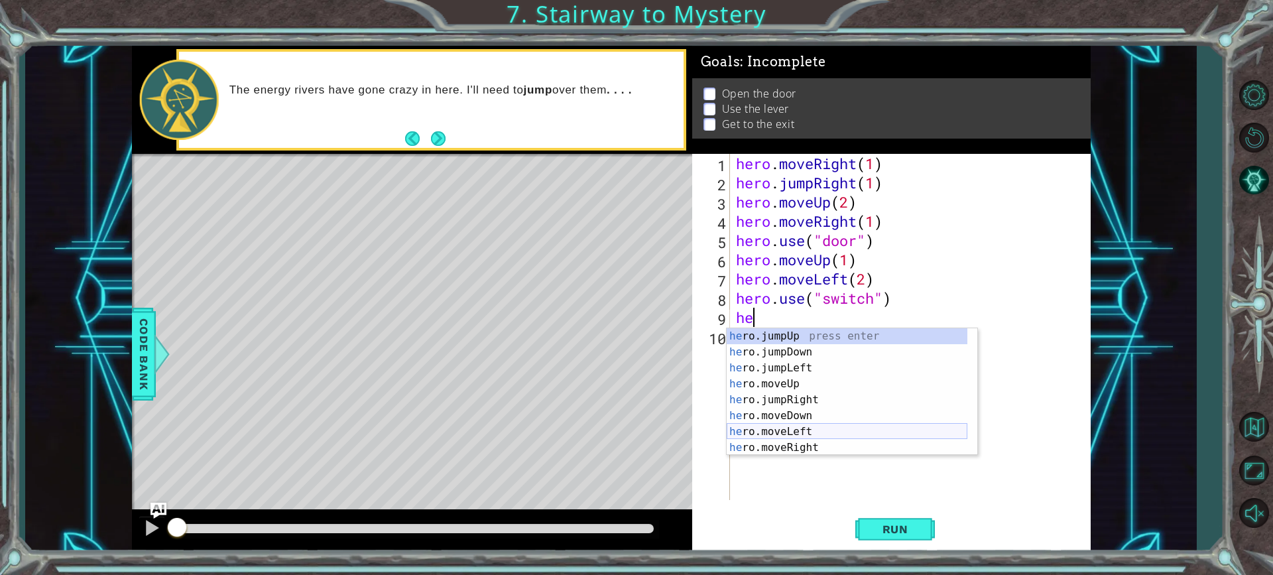
click at [795, 425] on div "he ro.jumpUp press enter he ro.jumpDown press enter he ro.jumpLeft press enter …" at bounding box center [847, 407] width 241 height 159
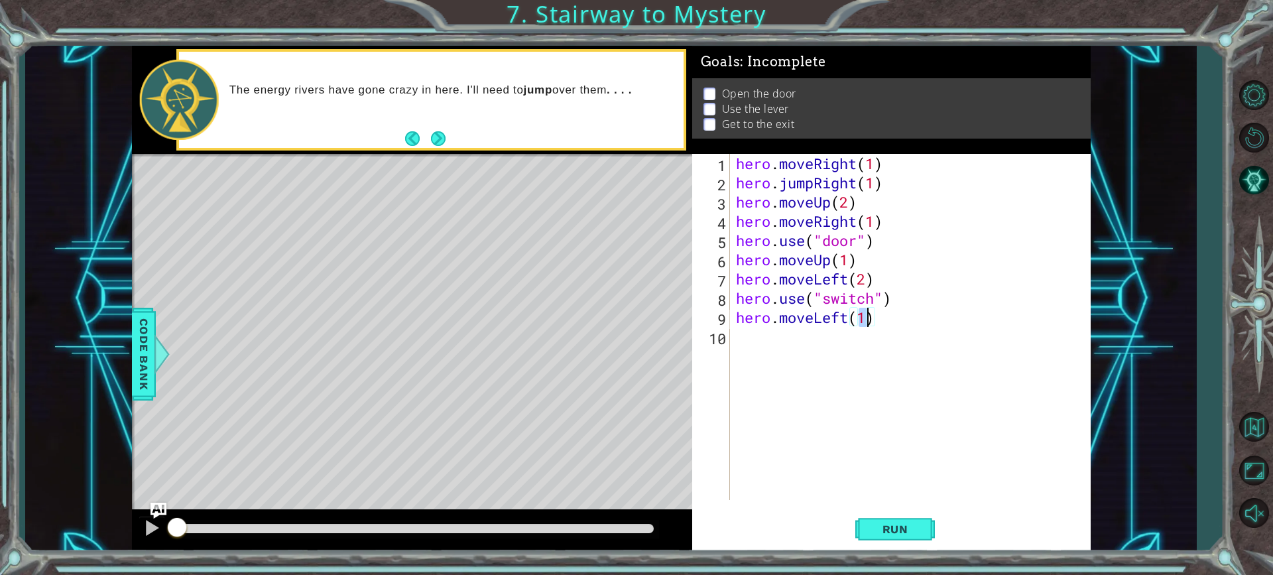
type textarea "hero.moveLeft(2)"
click at [773, 360] on div "hero . moveRight ( 1 ) hero . jumpRight ( 1 ) hero . moveUp ( 2 ) hero . moveRi…" at bounding box center [913, 346] width 360 height 384
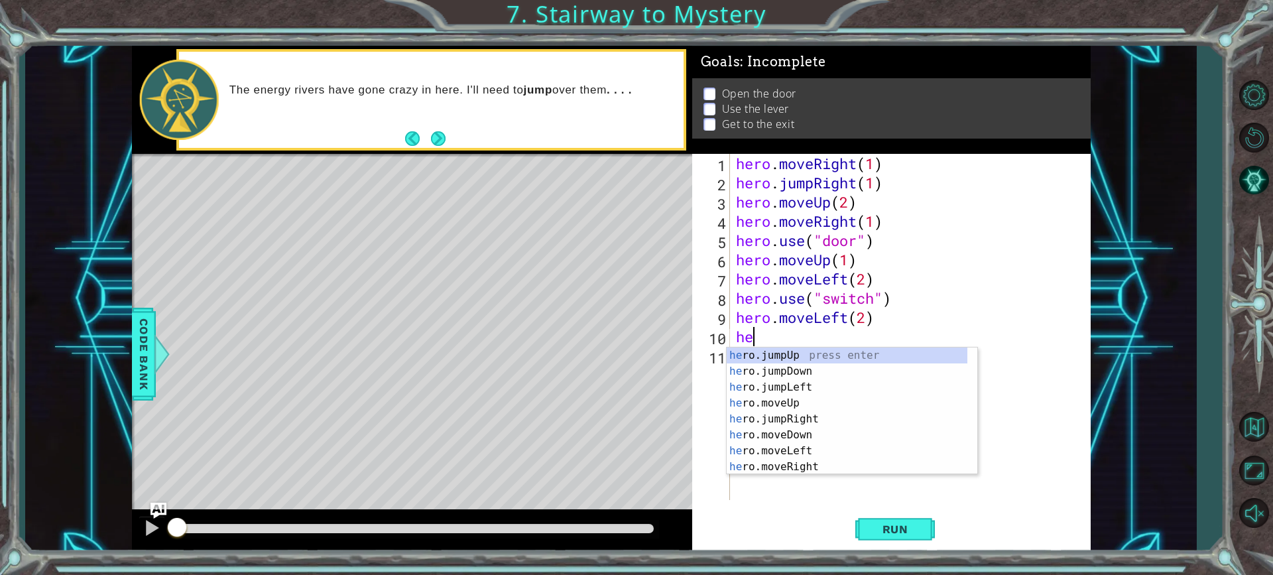
type textarea "her"
click at [811, 355] on div "her o.jumpUp press enter her o.jumpDown press enter her o.jumpLeft press enter …" at bounding box center [847, 426] width 241 height 159
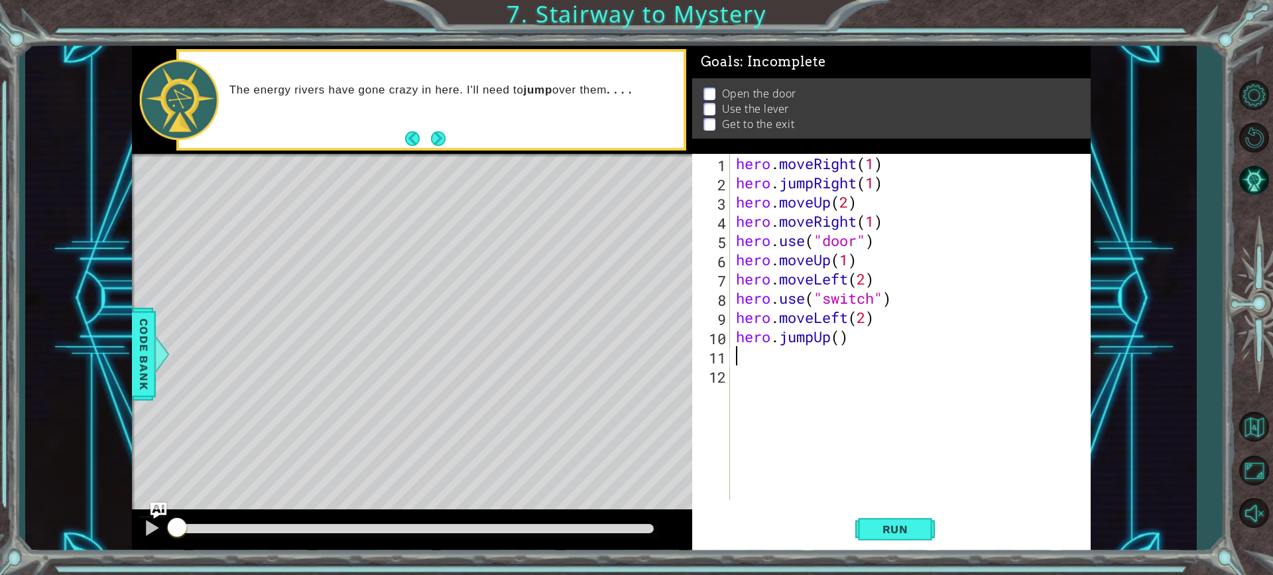
click at [839, 339] on div "hero . moveRight ( 1 ) hero . jumpRight ( 1 ) hero . moveUp ( 2 ) hero . moveRi…" at bounding box center [913, 346] width 360 height 384
type textarea "hero.jumpUp(1)"
click at [801, 359] on div "hero . moveRight ( 1 ) hero . jumpRight ( 1 ) hero . moveUp ( 2 ) hero . moveRi…" at bounding box center [913, 346] width 360 height 384
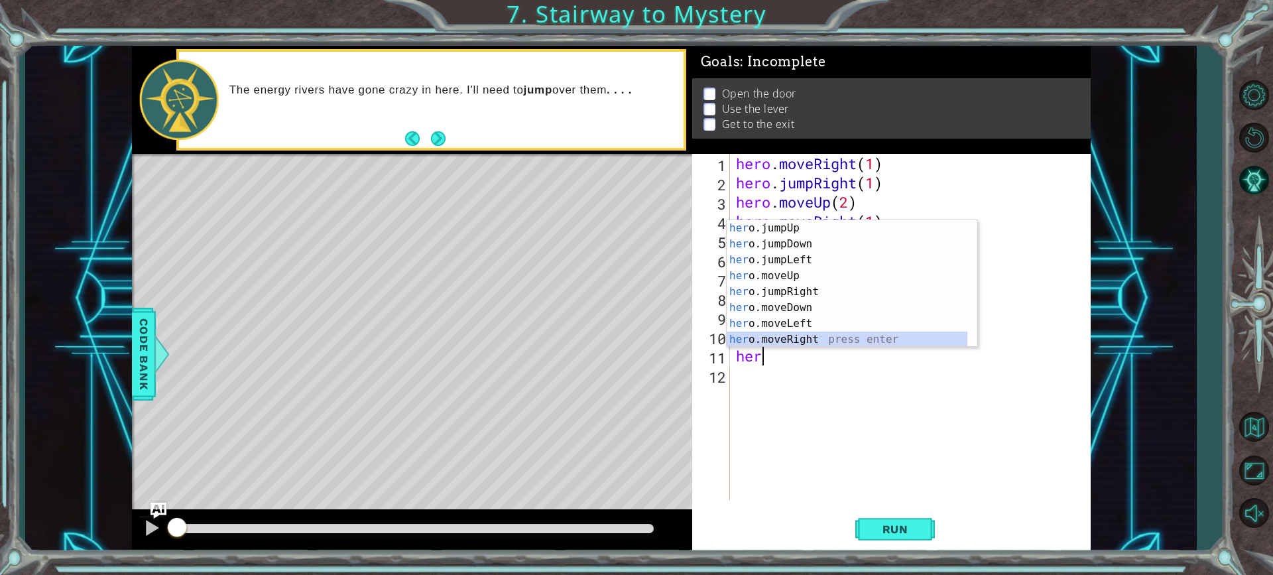
click at [799, 337] on div "her o.jumpUp press enter her o.jumpDown press enter her o.jumpLeft press enter …" at bounding box center [847, 299] width 241 height 159
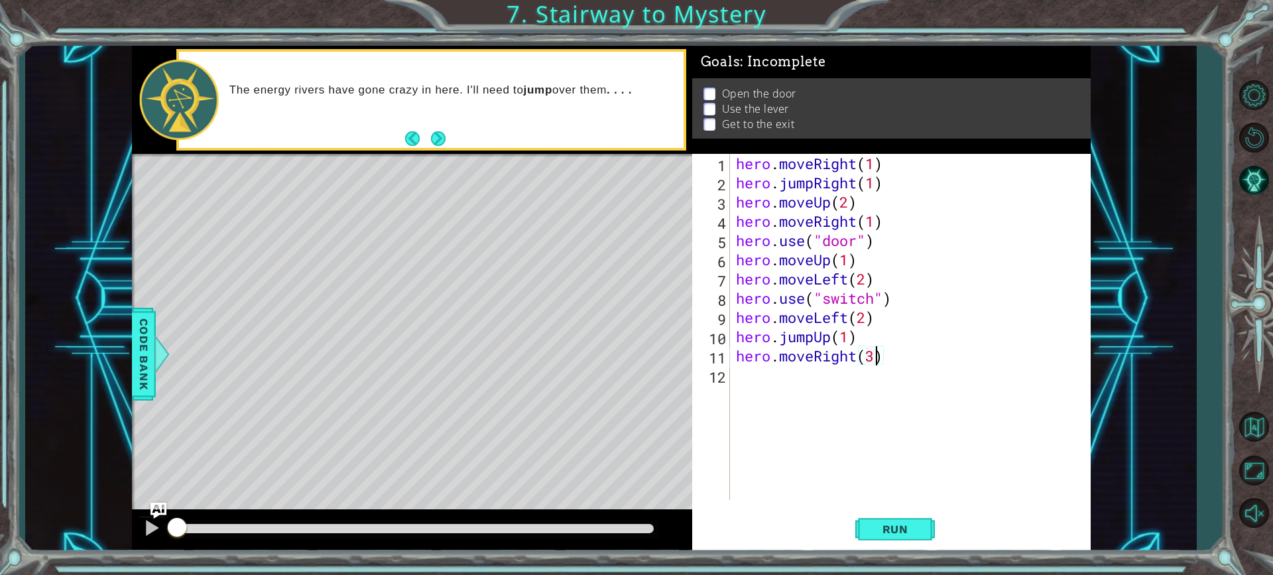
scroll to position [0, 6]
click at [899, 521] on button "Run" at bounding box center [895, 529] width 80 height 40
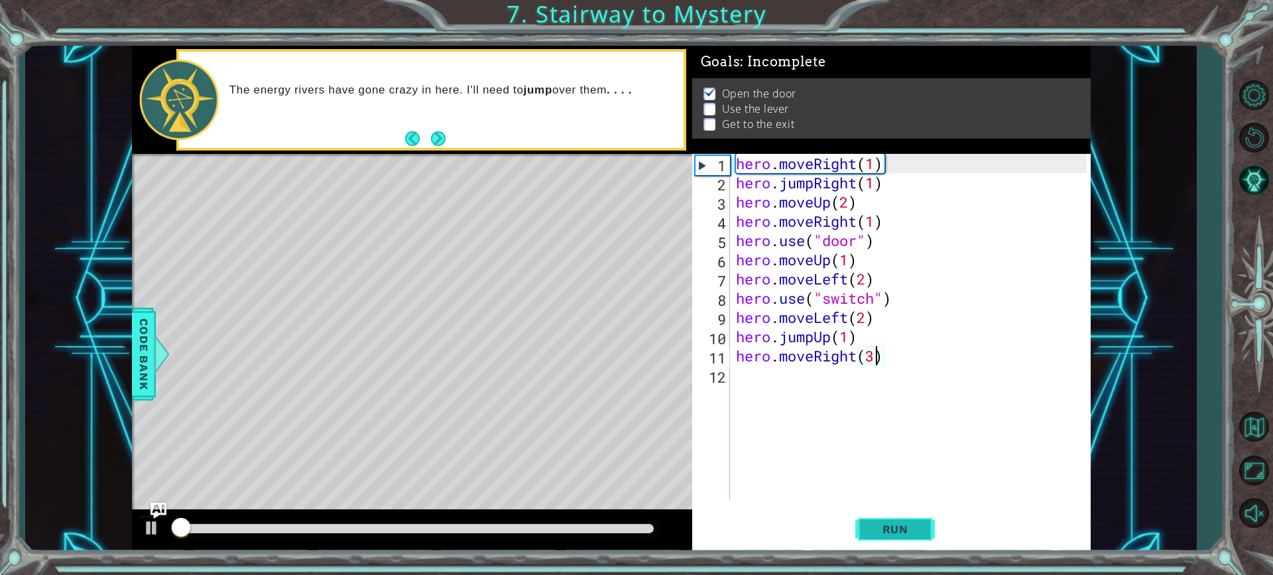
scroll to position [1, 0]
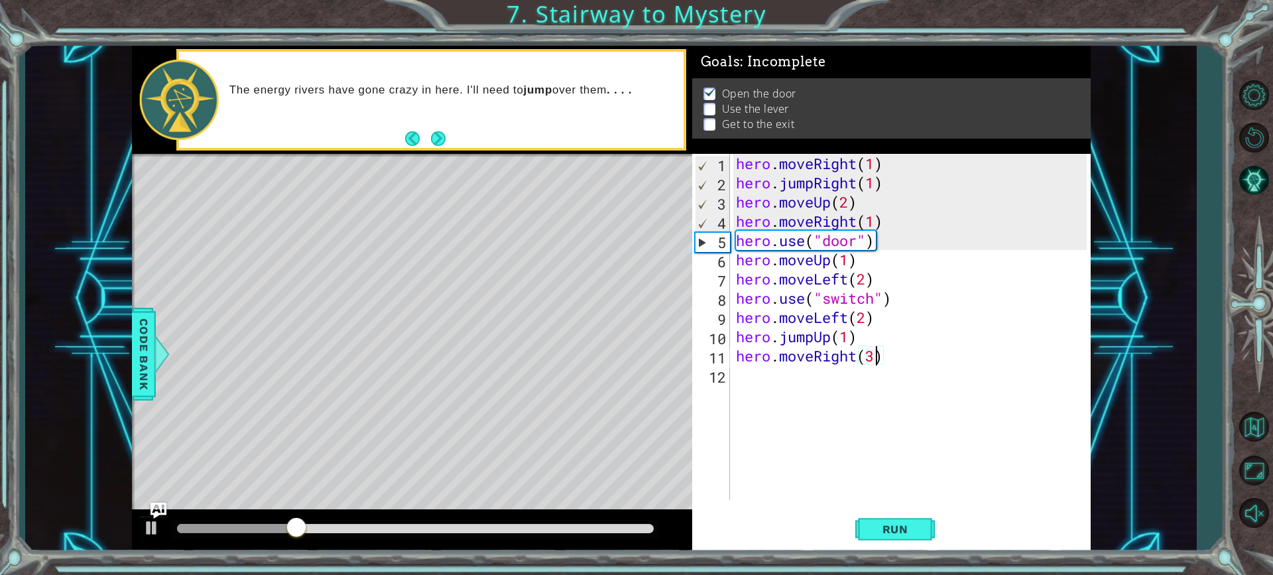
click at [848, 259] on div "hero . moveRight ( 1 ) hero . jumpRight ( 1 ) hero . moveUp ( 2 ) hero . moveRi…" at bounding box center [913, 346] width 360 height 384
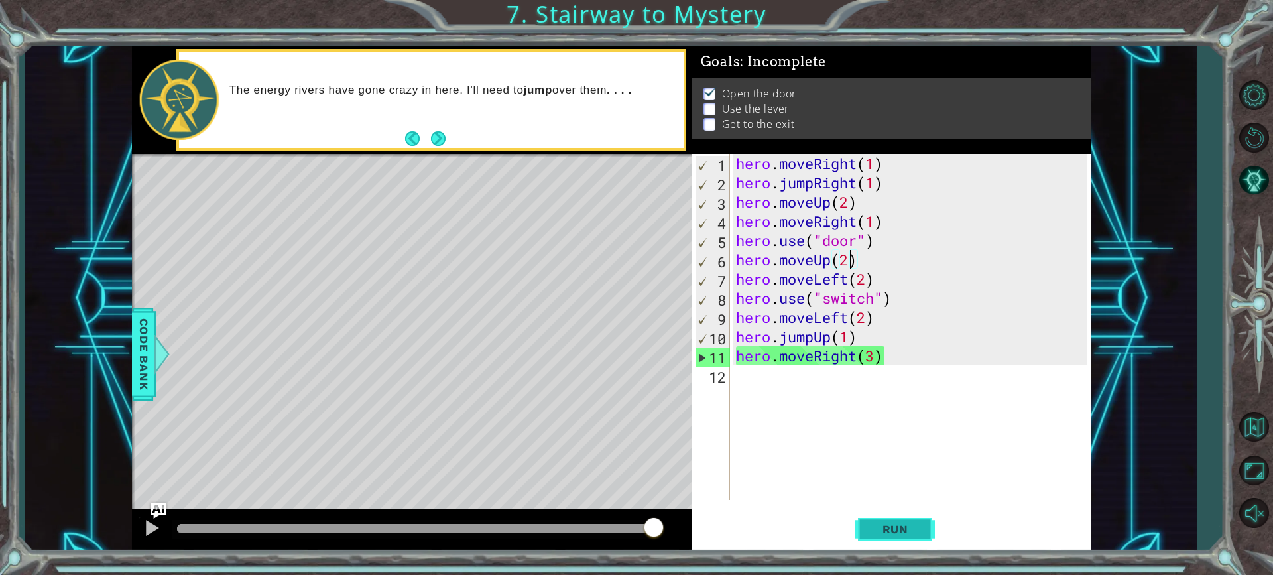
click at [917, 529] on span "Run" at bounding box center [895, 528] width 52 height 13
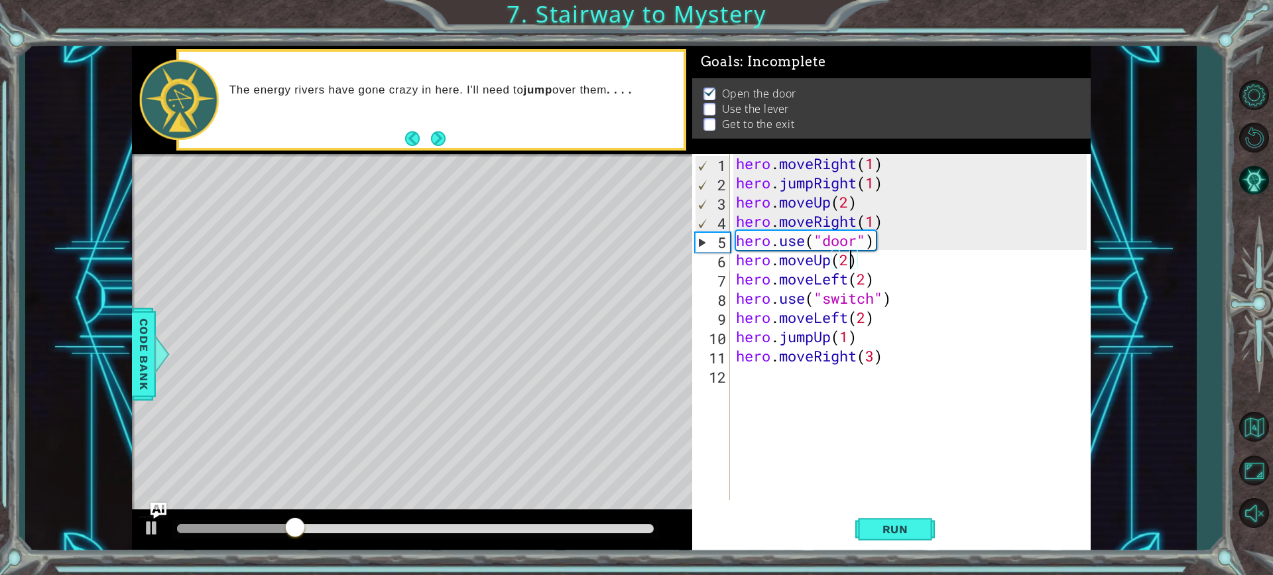
click at [843, 208] on div "hero . moveRight ( 1 ) hero . jumpRight ( 1 ) hero . moveUp ( 2 ) hero . moveRi…" at bounding box center [913, 346] width 360 height 384
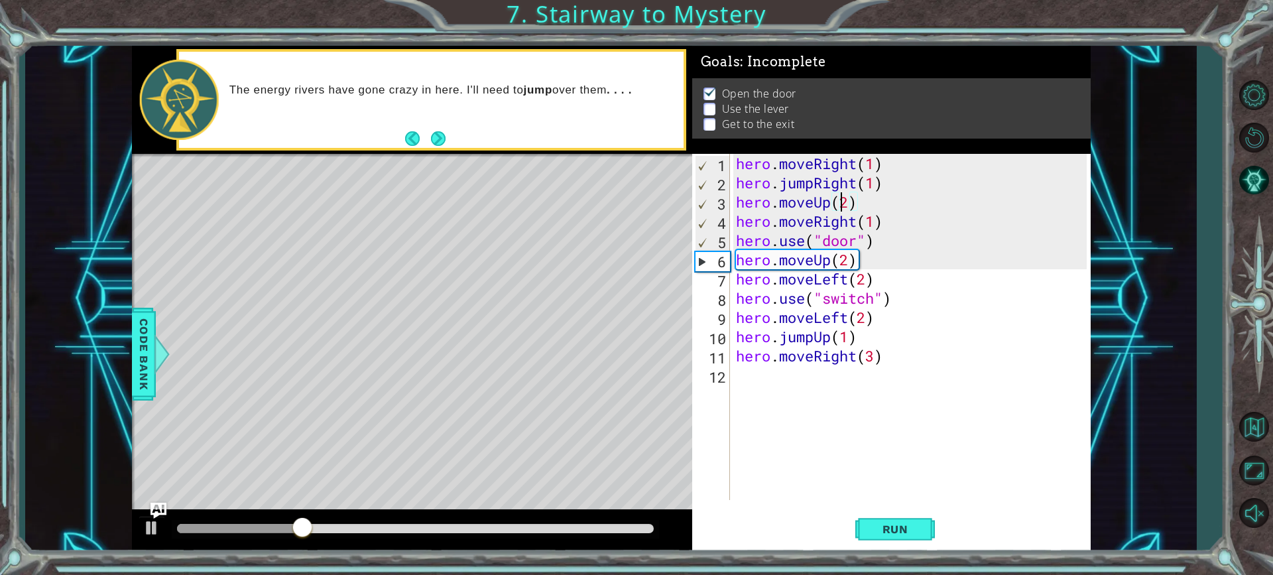
click at [848, 207] on div "hero . moveRight ( 1 ) hero . jumpRight ( 1 ) hero . moveUp ( 2 ) hero . moveRi…" at bounding box center [913, 346] width 360 height 384
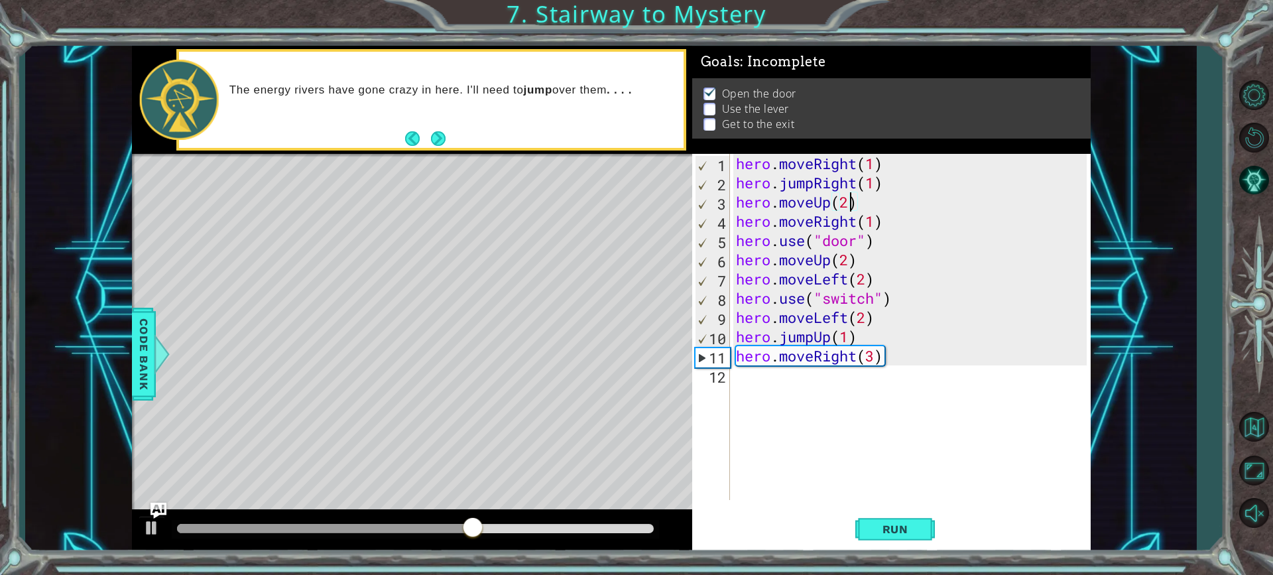
click at [868, 293] on div "hero . moveRight ( 1 ) hero . jumpRight ( 1 ) hero . moveUp ( 2 ) hero . moveRi…" at bounding box center [913, 346] width 360 height 384
click at [872, 294] on div "hero . moveRight ( 1 ) hero . jumpRight ( 1 ) hero . moveUp ( 2 ) hero . moveRi…" at bounding box center [913, 346] width 360 height 384
type textarea "hero.use("lever")"
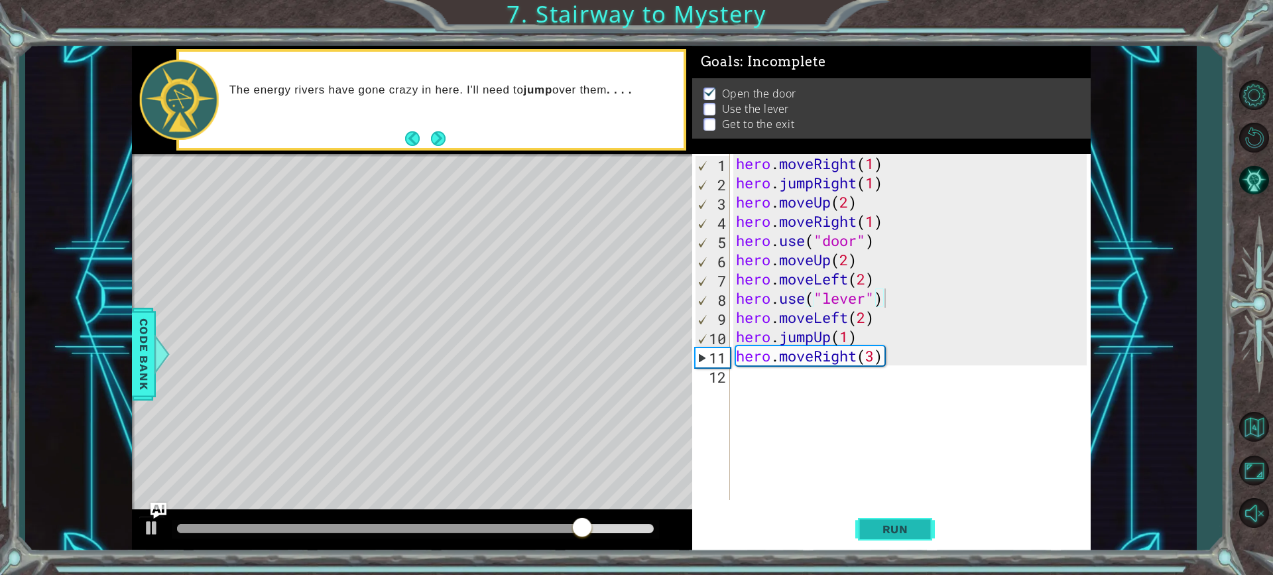
click at [902, 518] on button "Run" at bounding box center [895, 529] width 80 height 40
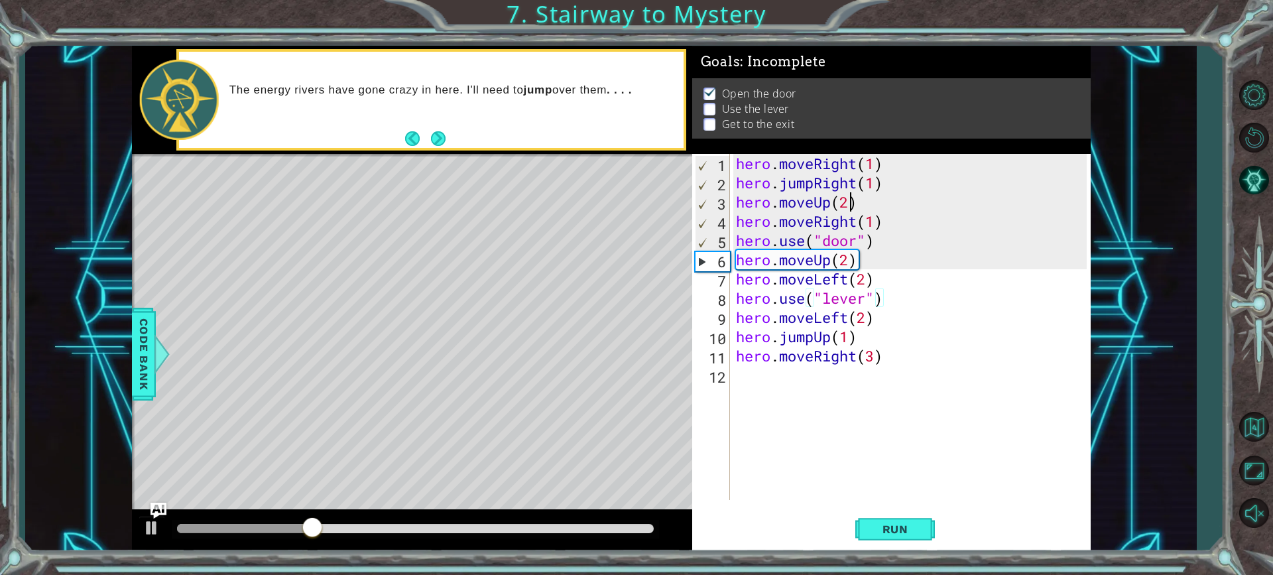
click at [849, 201] on div "hero . moveRight ( 1 ) hero . jumpRight ( 1 ) hero . moveUp ( 2 ) hero . moveRi…" at bounding box center [913, 346] width 360 height 384
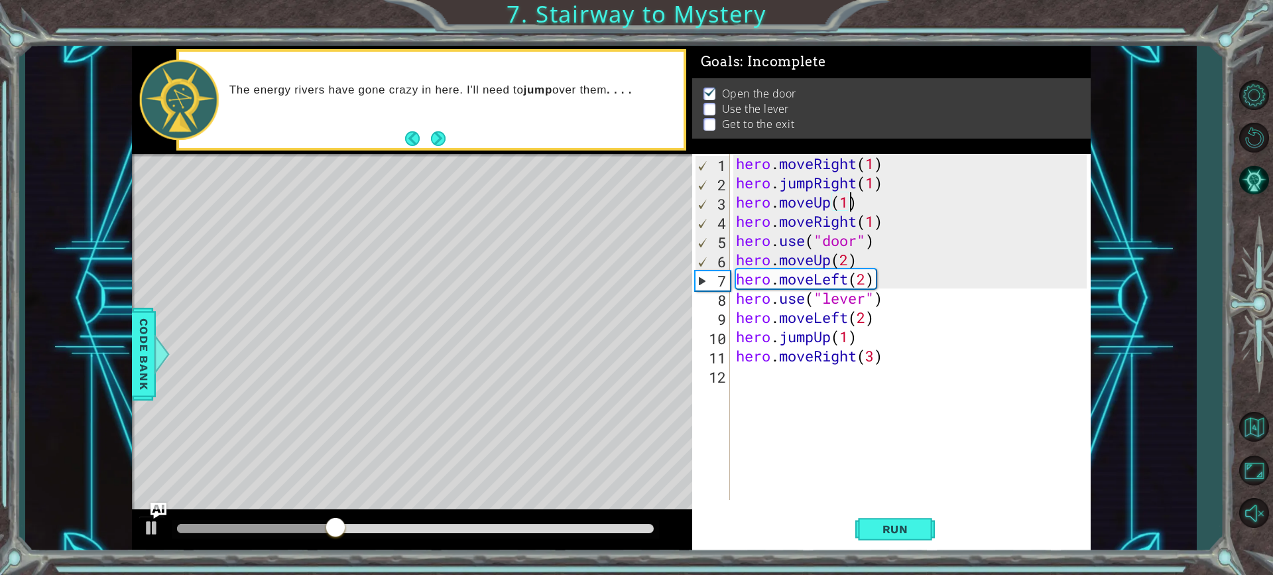
scroll to position [0, 5]
click at [871, 518] on button "Run" at bounding box center [895, 529] width 80 height 40
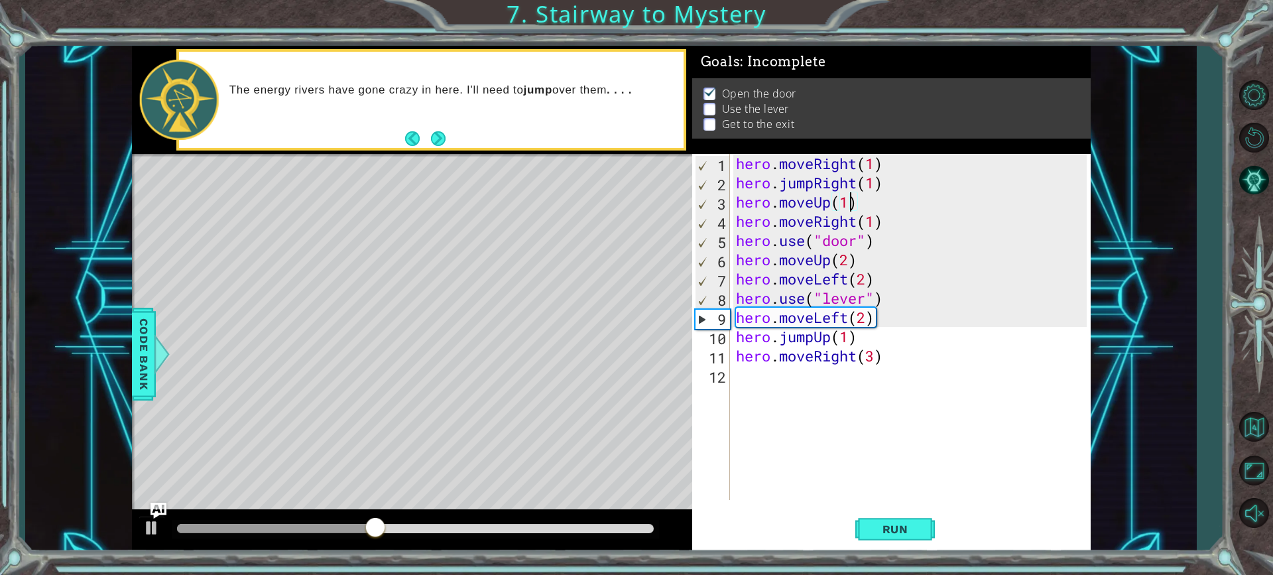
click at [860, 281] on div "hero . moveRight ( 1 ) hero . jumpRight ( 1 ) hero . moveUp ( 1 ) hero . moveRi…" at bounding box center [913, 346] width 360 height 384
click at [861, 281] on div "hero . moveRight ( 1 ) hero . jumpRight ( 1 ) hero . moveUp ( 1 ) hero . moveRi…" at bounding box center [913, 346] width 360 height 384
type textarea "hero.moveLeft(1)"
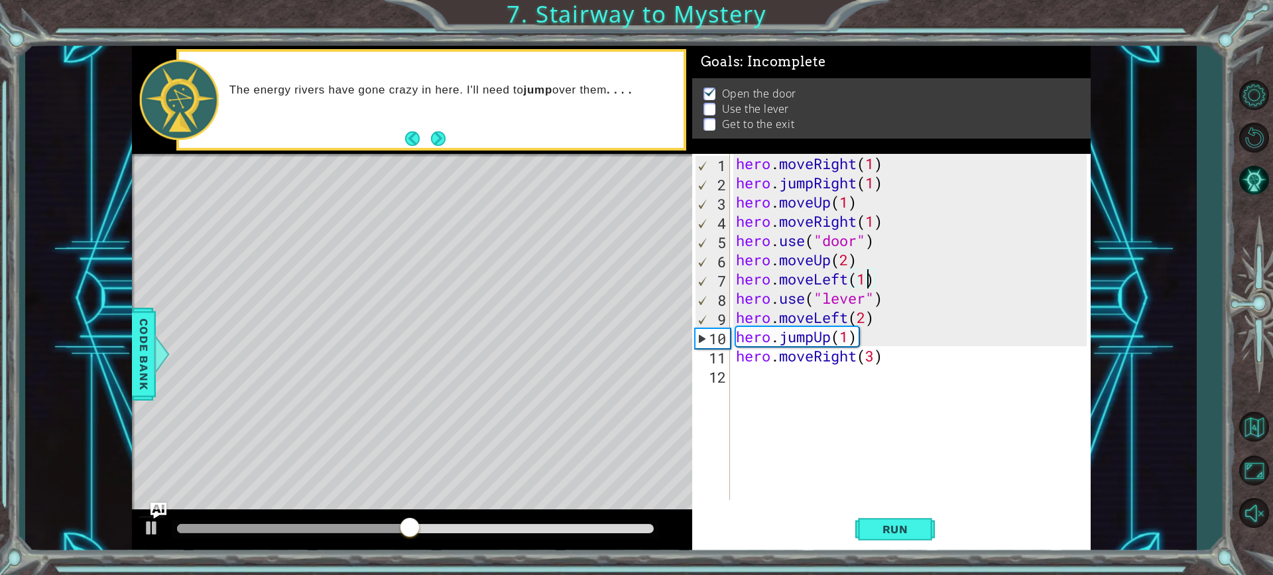
click at [911, 474] on div "hero . moveRight ( 1 ) hero . jumpRight ( 1 ) hero . moveUp ( 1 ) hero . moveRi…" at bounding box center [913, 346] width 360 height 384
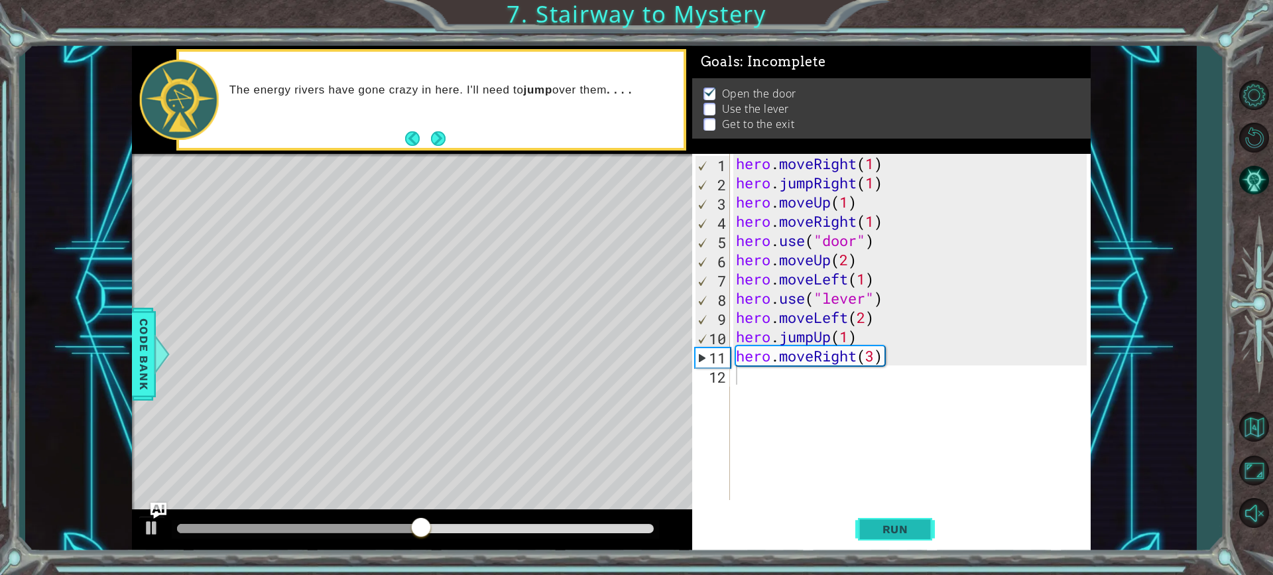
click at [913, 526] on span "Run" at bounding box center [895, 528] width 52 height 13
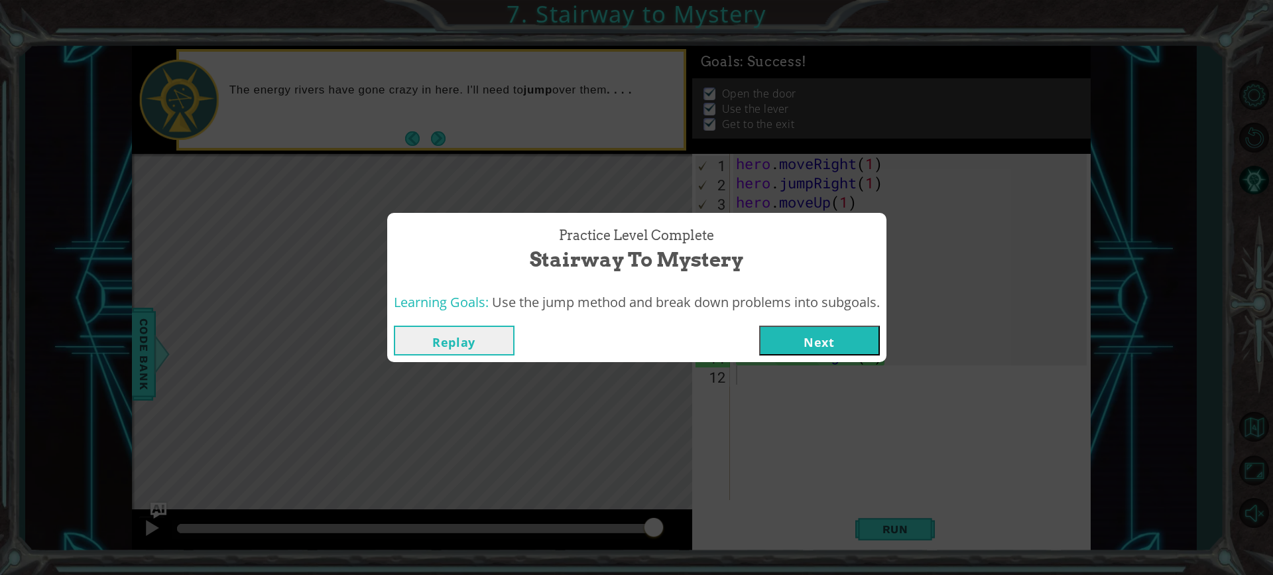
click at [844, 339] on button "Next" at bounding box center [819, 340] width 121 height 30
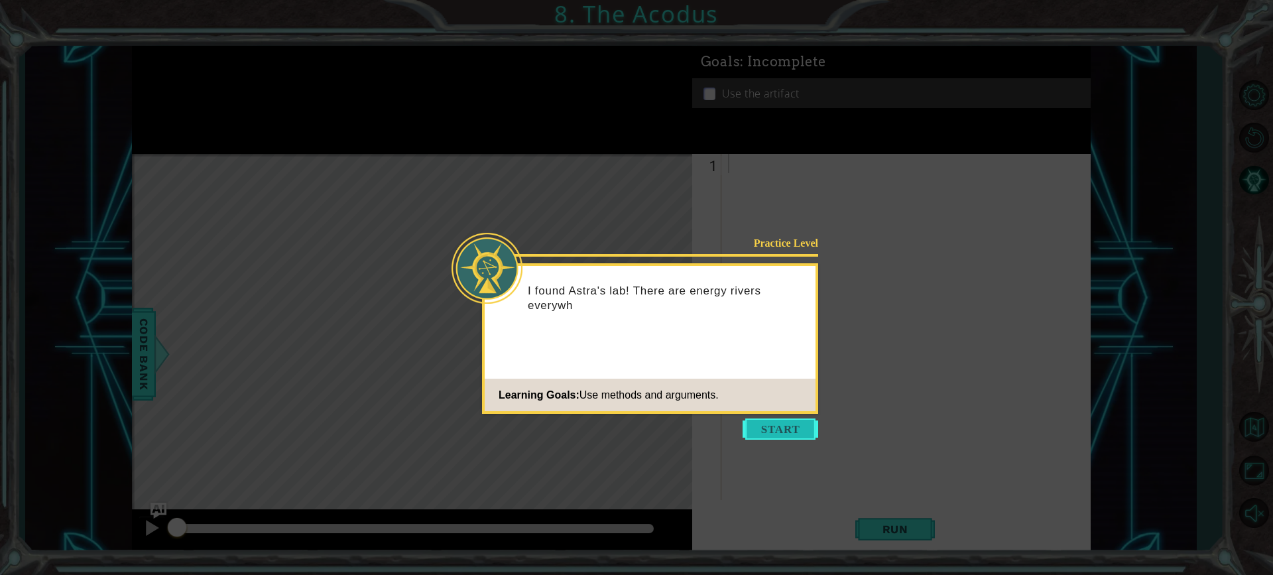
click at [812, 433] on button "Start" at bounding box center [780, 428] width 76 height 21
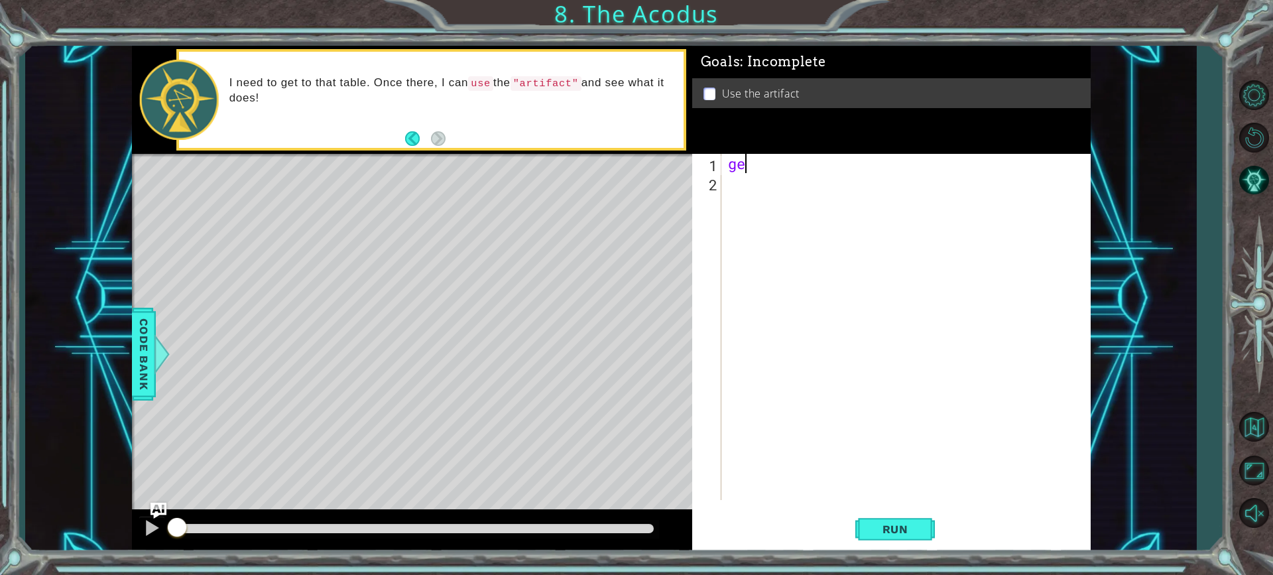
type textarea "g"
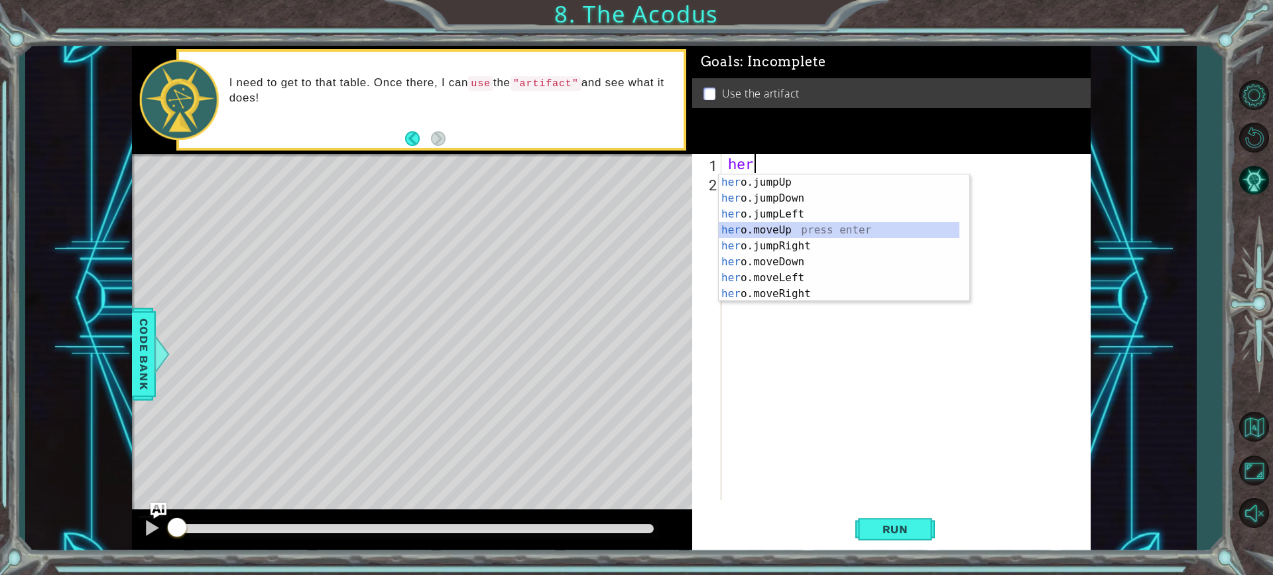
click at [817, 230] on div "her o.jumpUp press enter her o.jumpDown press enter her o.jumpLeft press enter …" at bounding box center [839, 253] width 241 height 159
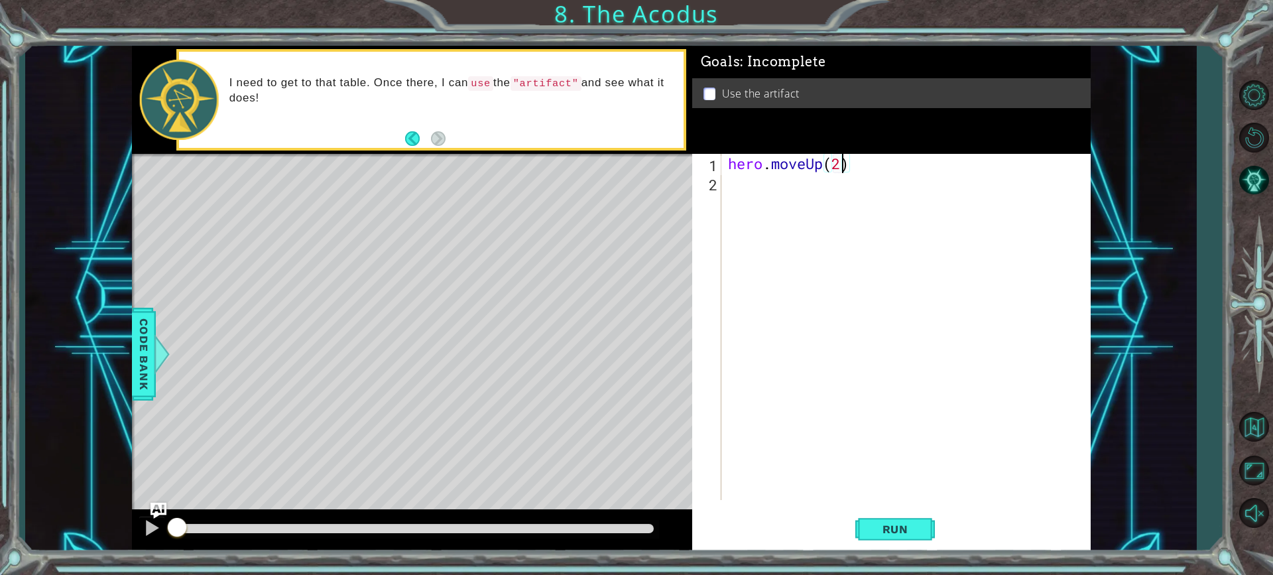
scroll to position [0, 5]
click at [813, 184] on div "hero . moveUp ( 2 )" at bounding box center [909, 346] width 368 height 384
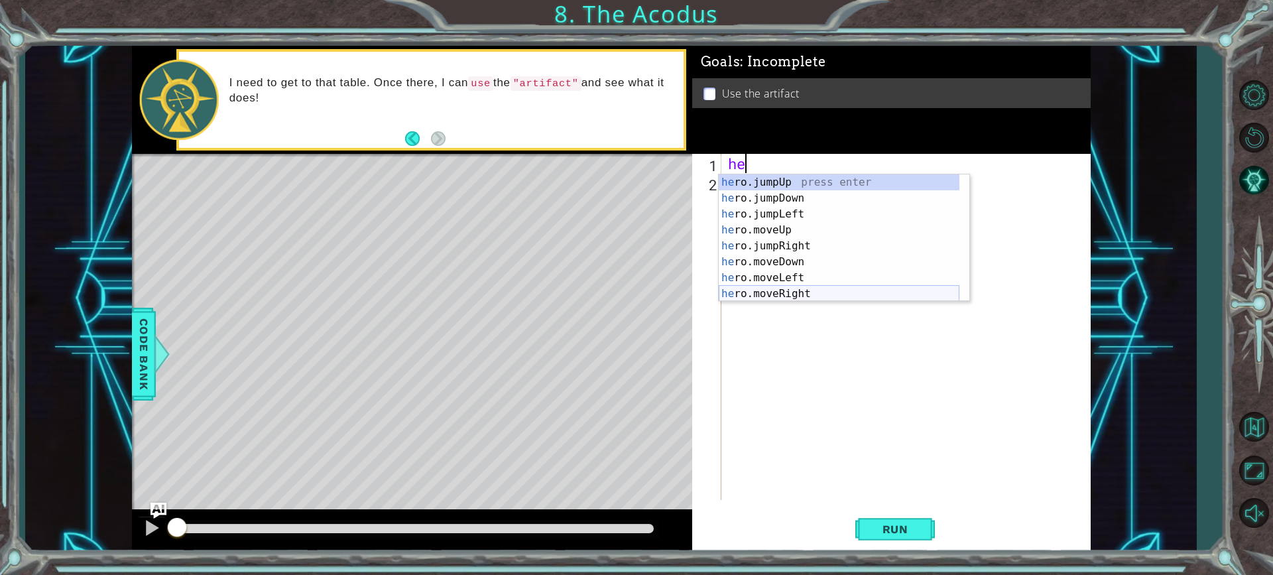
click at [787, 288] on div "he ro.jumpUp press enter he ro.jumpDown press enter he ro.jumpLeft press enter …" at bounding box center [839, 253] width 241 height 159
click at [835, 184] on div "hero. jumpUp press enter hero. jumpDown press enter hero. jumpLeft press enter …" at bounding box center [839, 253] width 241 height 159
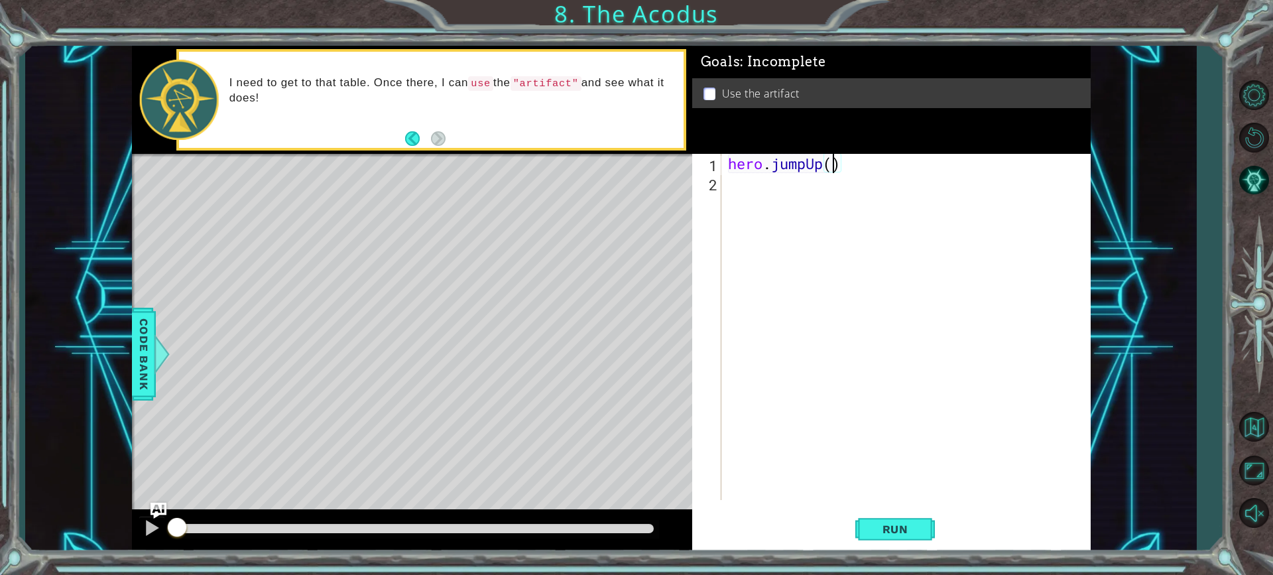
click at [803, 163] on div "hero . jumpUp ( )" at bounding box center [909, 346] width 368 height 384
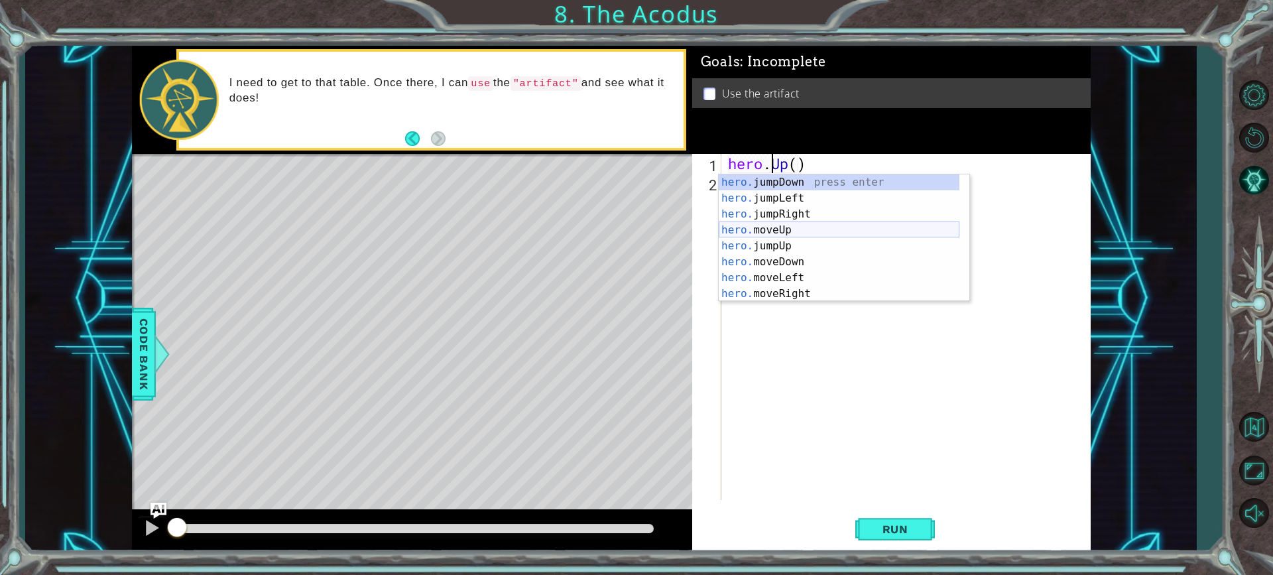
click at [795, 233] on div "hero. jumpDown press enter hero. jumpLeft press enter hero. jumpRight press ent…" at bounding box center [839, 253] width 241 height 159
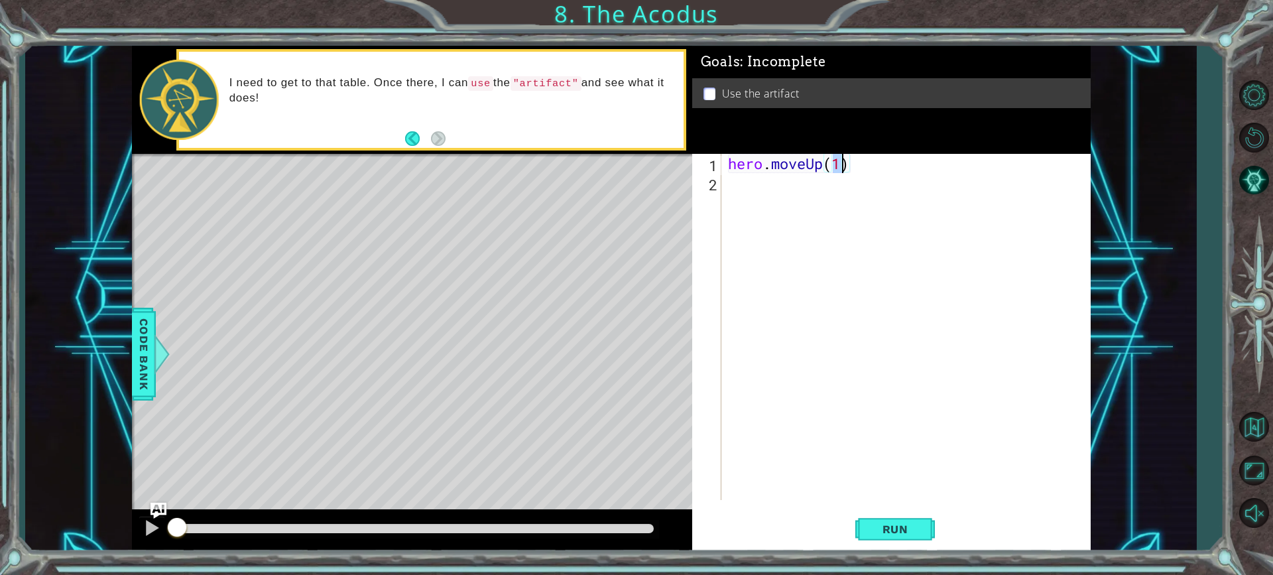
type textarea "hero.moveUp(2)"
click at [851, 190] on div "hero . moveUp ( 2 )" at bounding box center [909, 346] width 368 height 384
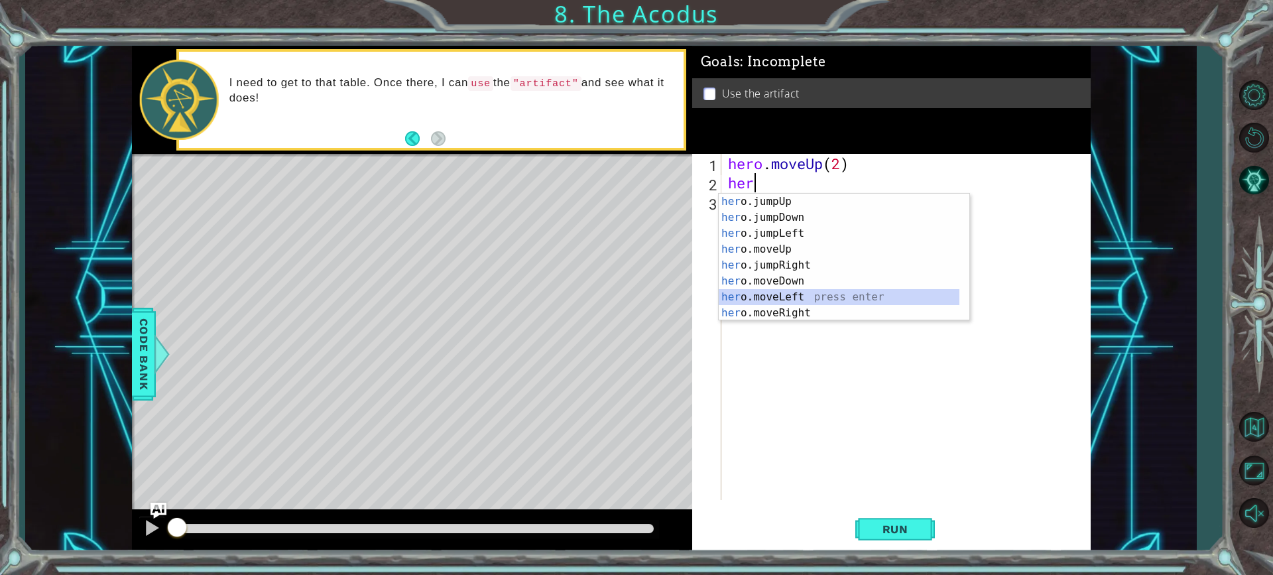
click at [862, 300] on div "her o.jumpUp press enter her o.jumpDown press enter her o.jumpLeft press enter …" at bounding box center [839, 273] width 241 height 159
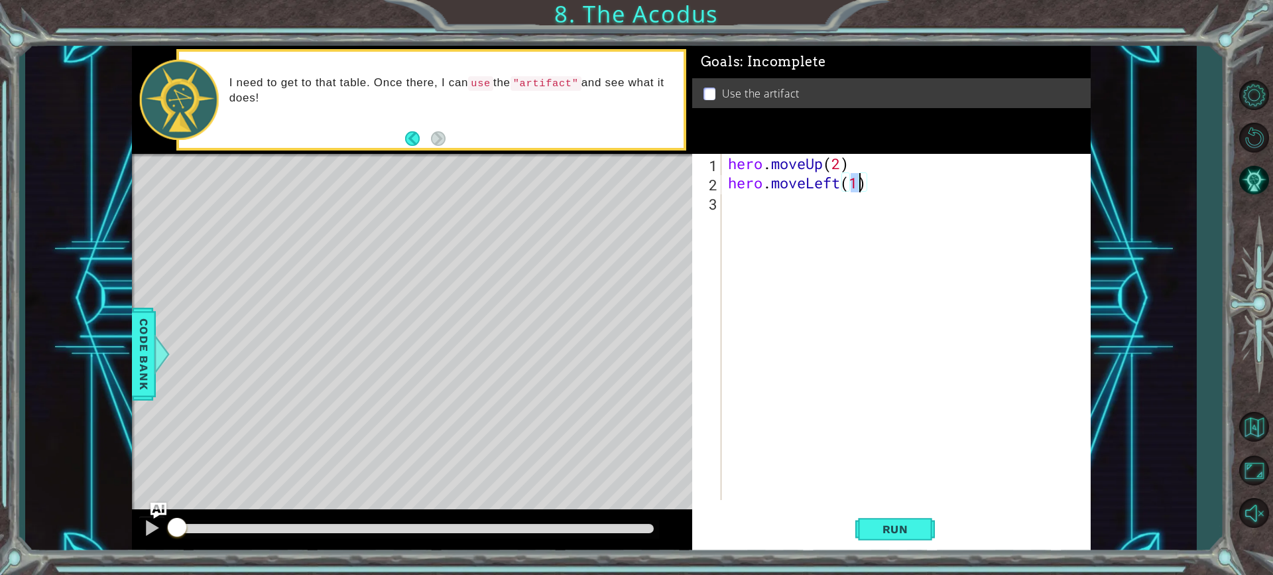
type textarea "hero.moveLeft(2)"
click at [821, 215] on div "hero . moveUp ( 2 ) hero . moveLeft ( 2 )" at bounding box center [909, 346] width 368 height 384
click at [859, 183] on div "hero . moveUp ( 2 ) hero . moveLeft ( 2 )" at bounding box center [909, 346] width 368 height 384
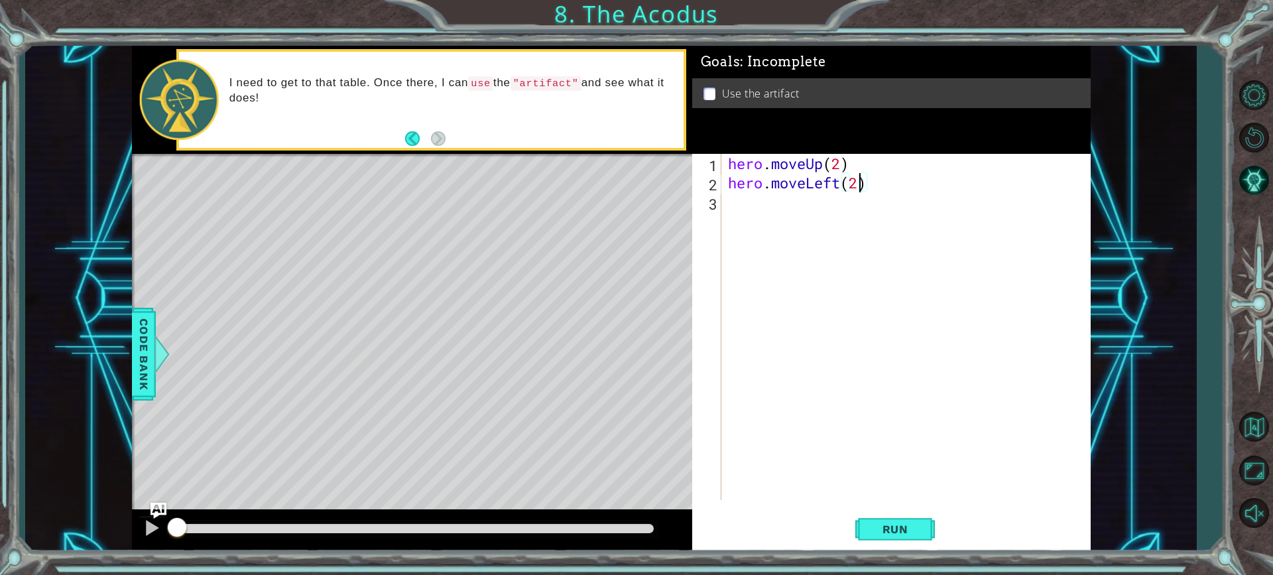
type textarea "hero.moveLeft(1)"
click at [742, 202] on div "hero . moveUp ( 2 ) hero . moveLeft ( 1 )" at bounding box center [909, 346] width 368 height 384
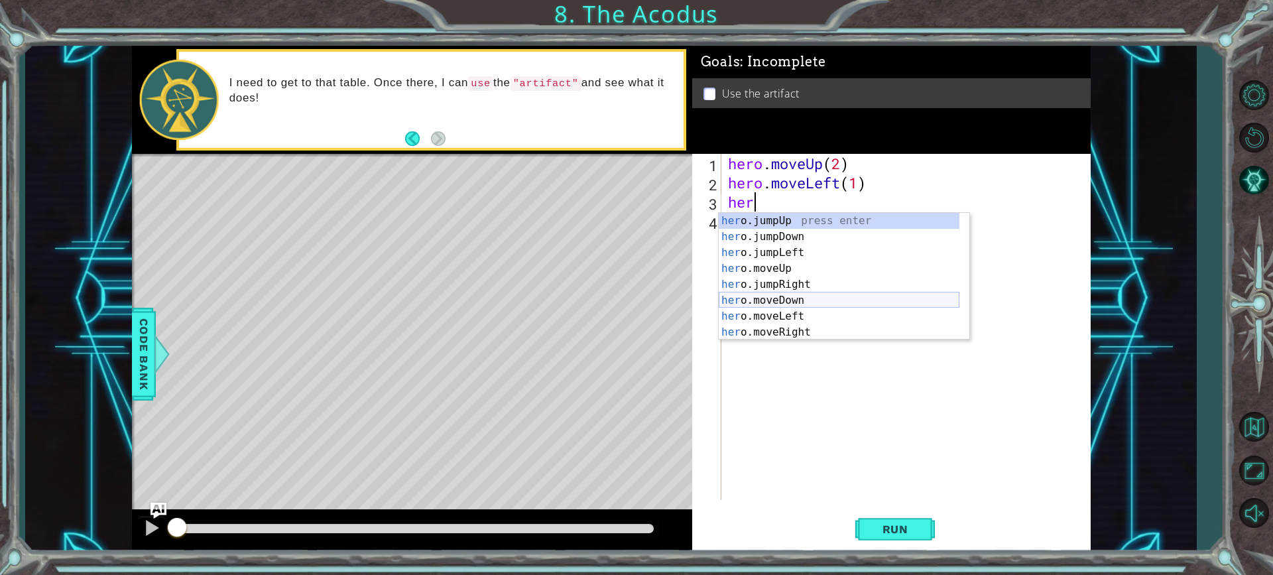
click at [801, 296] on div "her o.jumpUp press enter her o.jumpDown press enter her o.jumpLeft press enter …" at bounding box center [839, 292] width 241 height 159
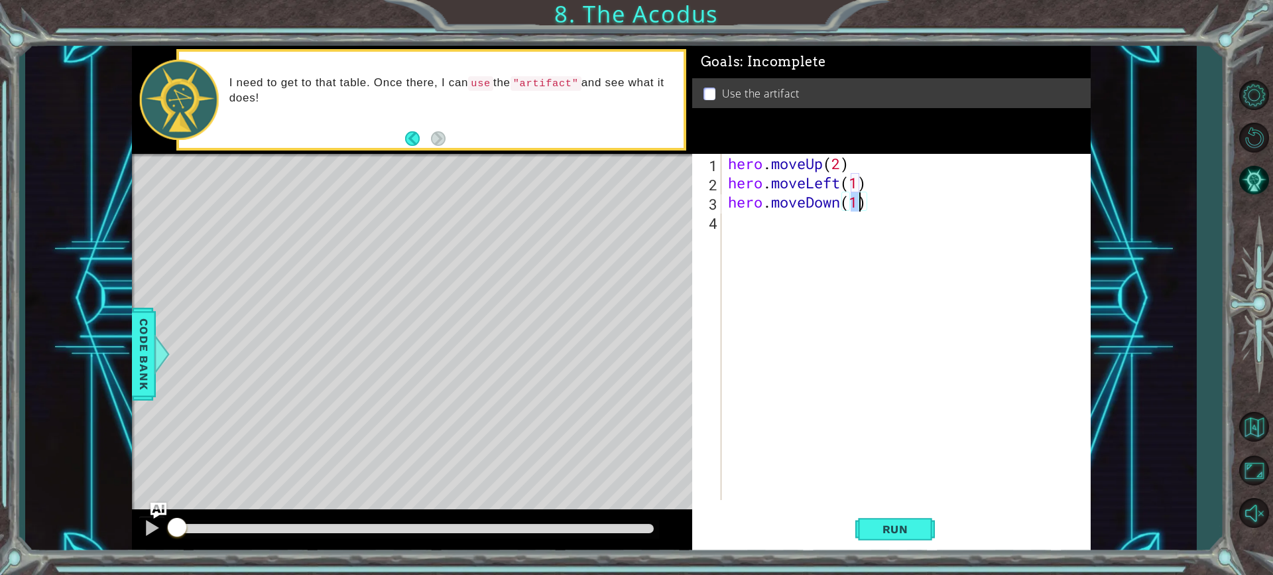
type textarea "hero.moveDown(3)"
click at [780, 233] on div "hero . moveUp ( 2 ) hero . moveLeft ( 1 ) hero . moveDown ( 3 )" at bounding box center [909, 346] width 368 height 384
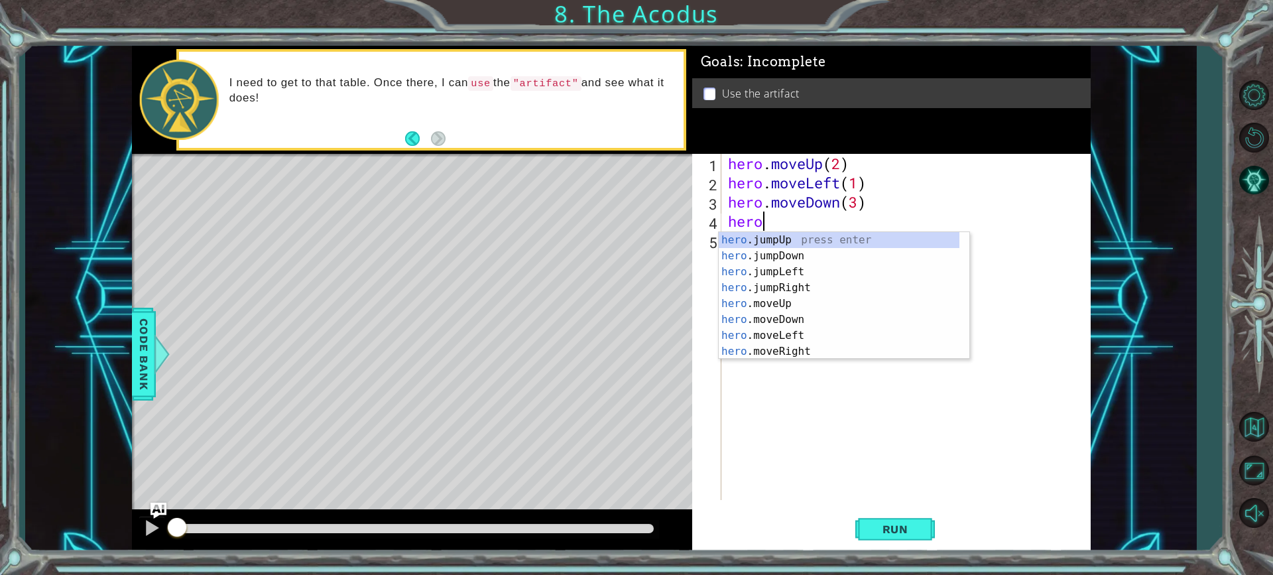
scroll to position [0, 1]
click at [856, 204] on div "hero . moveUp ( 2 ) hero . moveLeft ( 1 ) hero . moveDown ( 3 ) hero" at bounding box center [909, 346] width 368 height 384
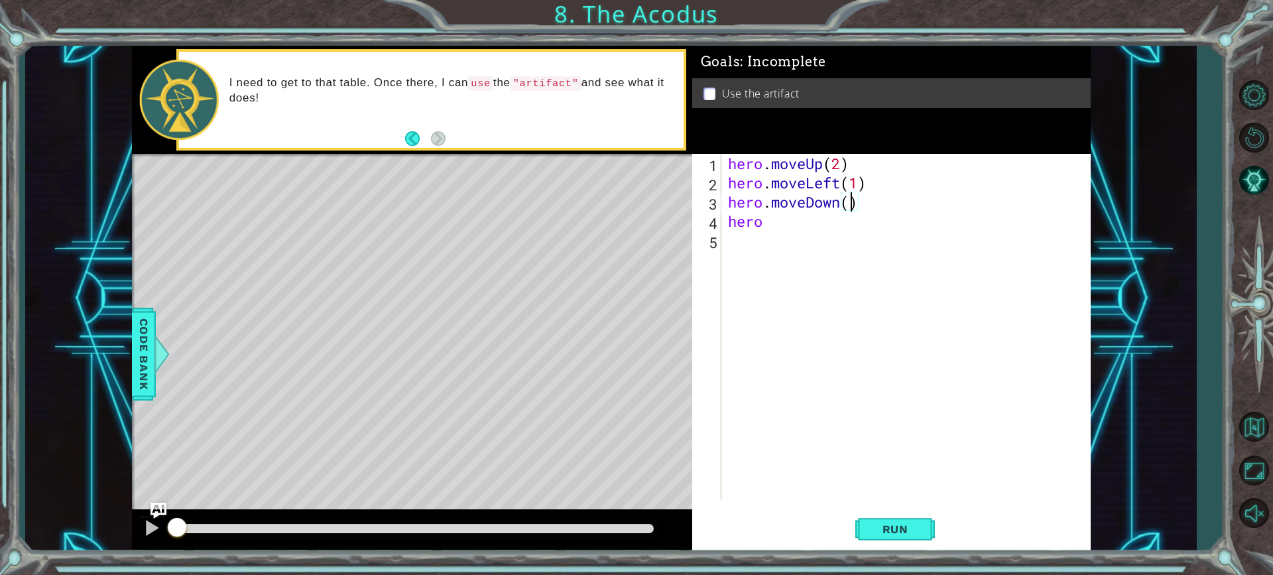
scroll to position [0, 5]
type textarea "hero.moveDown(2)"
click at [817, 237] on div "hero . moveUp ( 2 ) hero . moveLeft ( 1 ) hero . moveDown ( 2 ) hero" at bounding box center [909, 346] width 368 height 384
click at [811, 234] on div "hero . moveUp ( 2 ) hero . moveLeft ( 1 ) hero . moveDown ( 2 ) hero" at bounding box center [909, 346] width 368 height 384
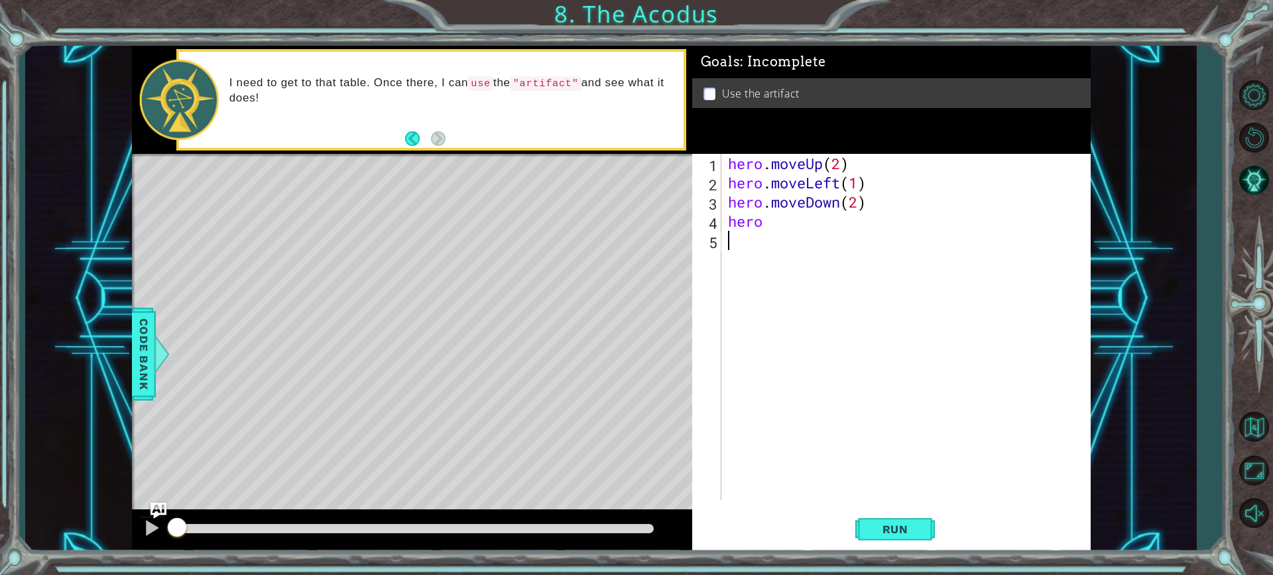
click at [811, 234] on div "hero . moveUp ( 2 ) hero . moveLeft ( 1 ) hero . moveDown ( 2 ) hero" at bounding box center [909, 346] width 368 height 384
click at [793, 225] on div "hero . moveUp ( 2 ) hero . moveLeft ( 1 ) hero . moveDown ( 2 ) hero" at bounding box center [909, 346] width 368 height 384
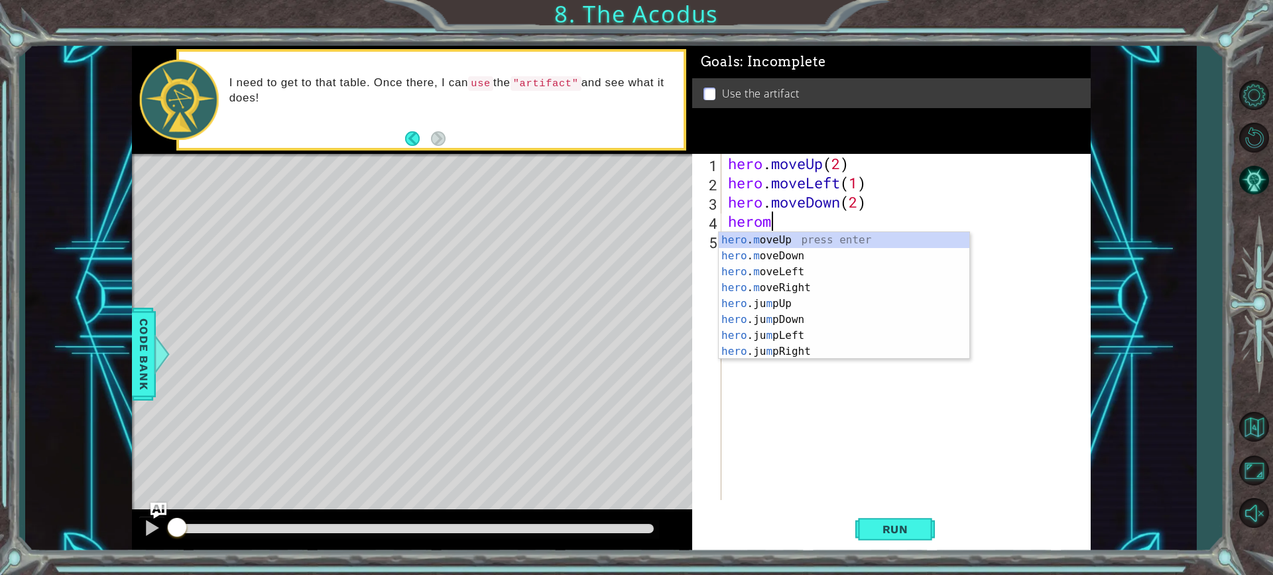
scroll to position [0, 1]
click at [768, 264] on div "hero . m oveUp press enter hero . m oveDown press enter hero . m oveLeft press …" at bounding box center [844, 311] width 251 height 159
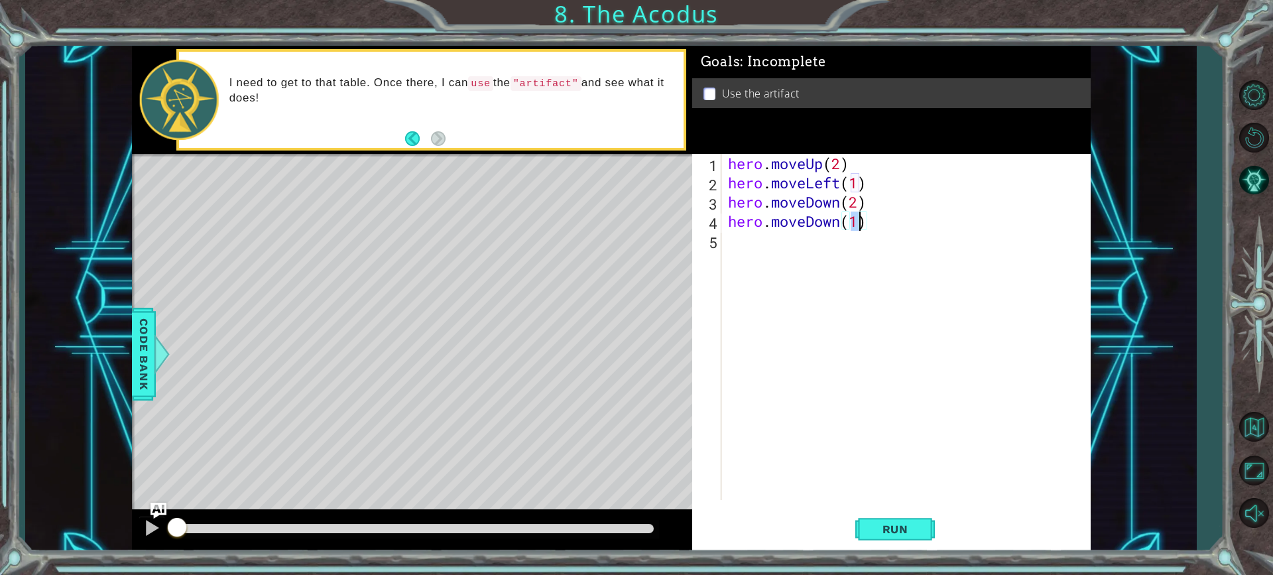
click at [837, 222] on div "hero . moveUp ( 2 ) hero . moveLeft ( 1 ) hero . moveDown ( 2 ) hero . moveDown…" at bounding box center [909, 346] width 368 height 384
drag, startPoint x: 842, startPoint y: 225, endPoint x: 820, endPoint y: 217, distance: 23.3
click at [842, 222] on div "hero . moveUp ( 2 ) hero . moveLeft ( 1 ) hero . moveDown ( 2 ) hero . moveDown…" at bounding box center [909, 346] width 368 height 384
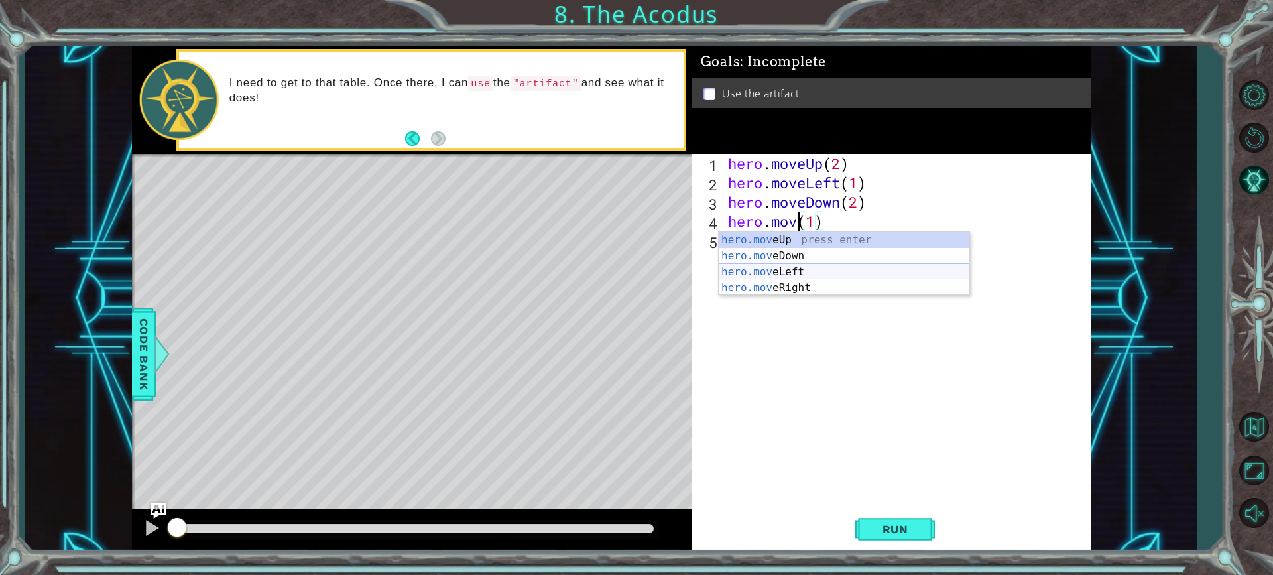
click at [818, 266] on div "hero.mov eUp press enter hero.mov eDown press enter hero.mov eLeft press enter …" at bounding box center [844, 279] width 251 height 95
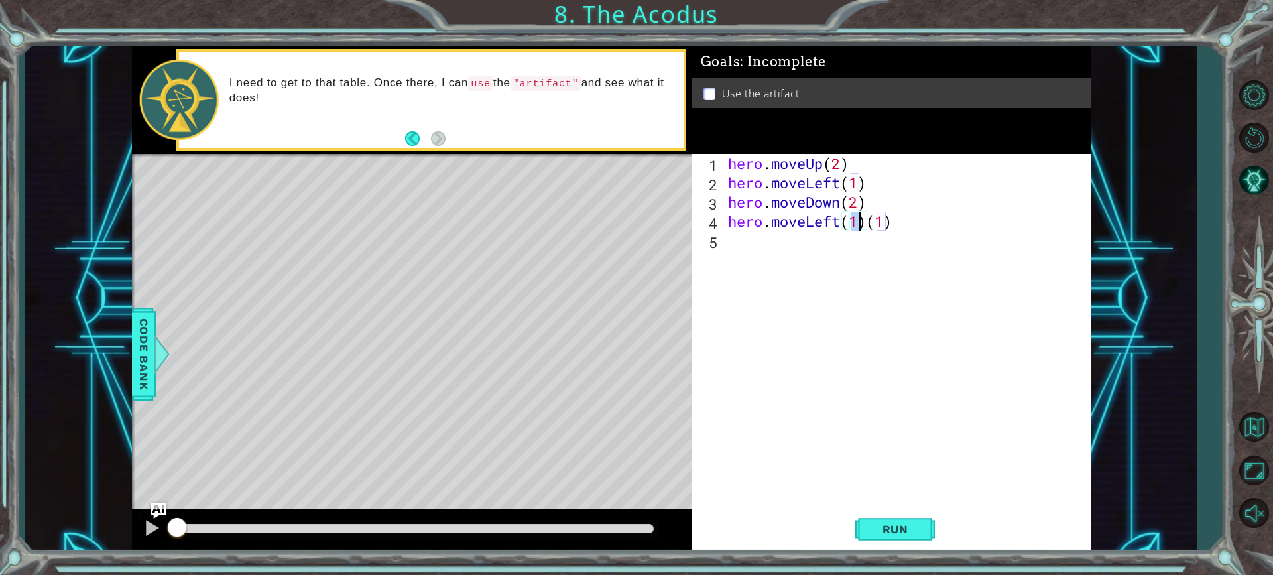
scroll to position [0, 6]
click at [898, 225] on div "hero . moveUp ( 2 ) hero . moveLeft ( 1 ) hero . moveDown ( 2 ) hero . moveLeft…" at bounding box center [909, 346] width 368 height 384
type textarea "hero.moveLeft(1)"
click at [756, 245] on div "hero . moveUp ( 2 ) hero . moveLeft ( 1 ) hero . moveDown ( 2 ) hero . moveLeft…" at bounding box center [909, 346] width 368 height 384
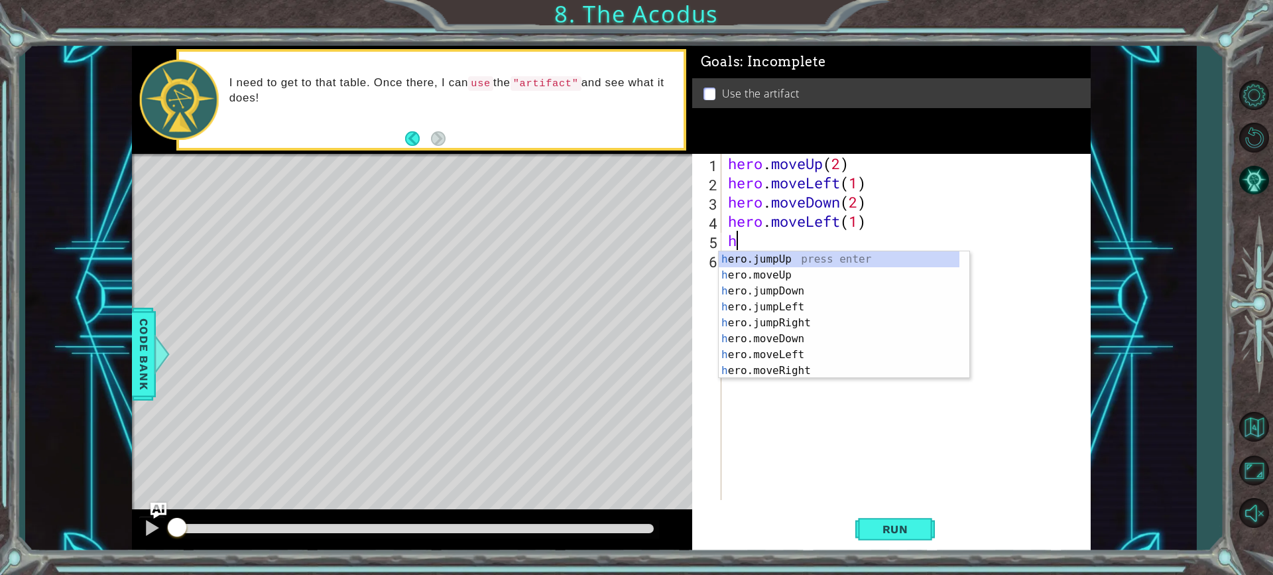
type textarea "he"
click at [769, 259] on div "he ro.jumpUp press enter he ro.jumpDown press enter he ro.jumpLeft press enter …" at bounding box center [839, 330] width 241 height 159
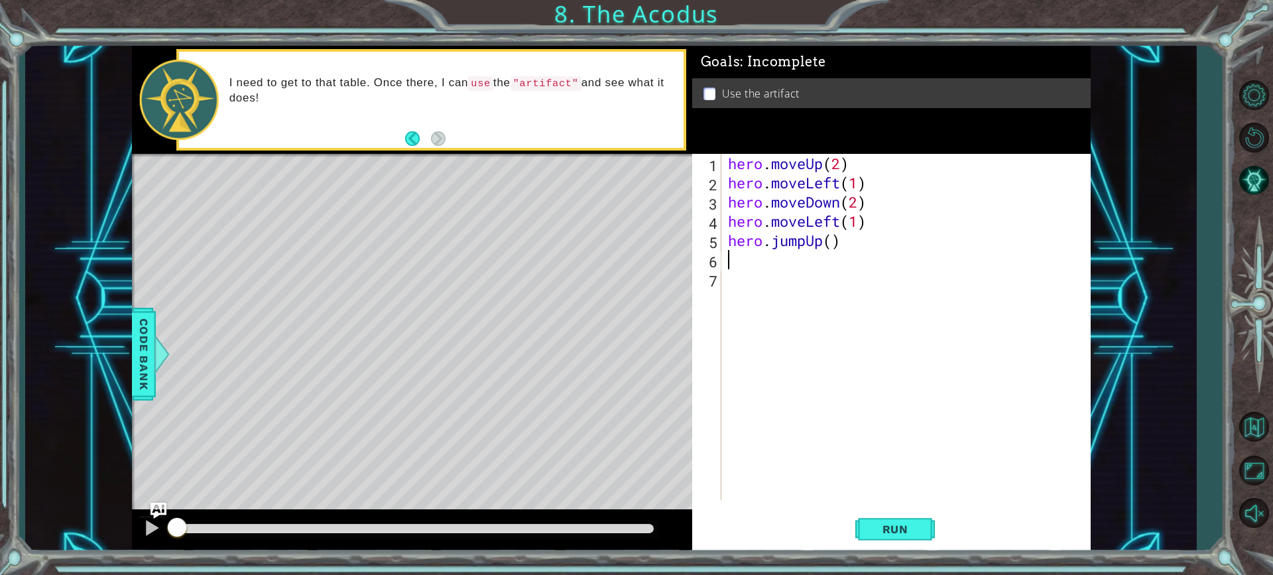
click at [833, 241] on div "hero . moveUp ( 2 ) hero . moveLeft ( 1 ) hero . moveDown ( 2 ) hero . moveLeft…" at bounding box center [909, 346] width 368 height 384
type textarea "hero.jumpUp(1)"
click at [841, 266] on div "hero . moveUp ( 2 ) hero . moveLeft ( 1 ) hero . moveDown ( 2 ) hero . moveLeft…" at bounding box center [909, 346] width 368 height 384
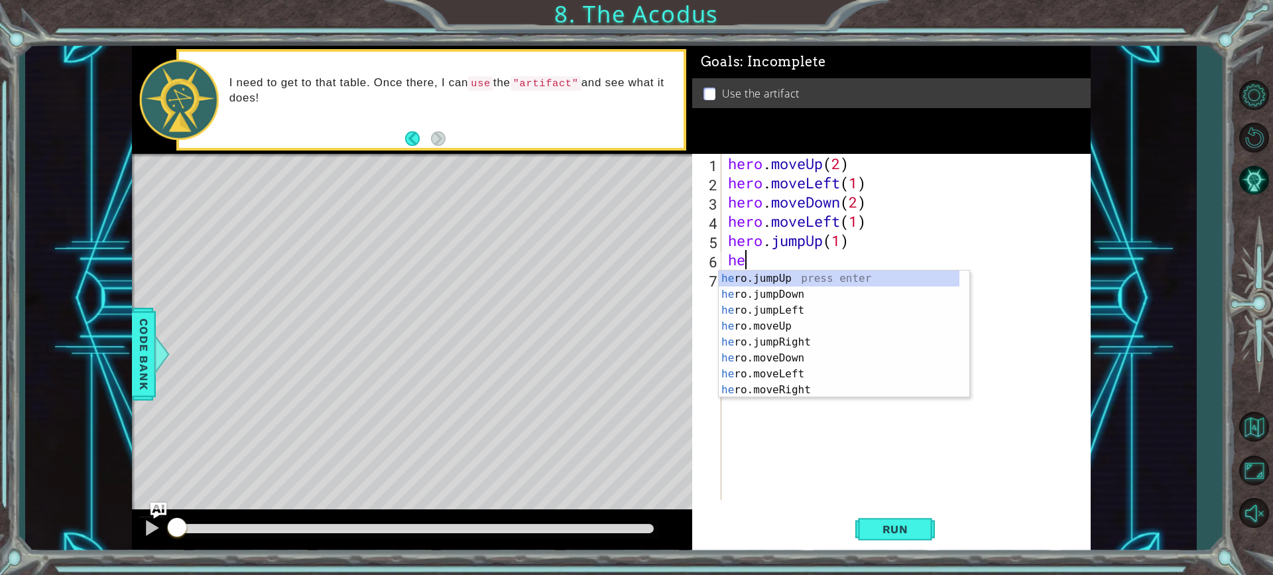
type textarea "herp"
drag, startPoint x: 780, startPoint y: 283, endPoint x: 870, endPoint y: 383, distance: 135.2
click at [870, 383] on body "1 ההההההההההההההההההההההההההההההההההההההההההההההההההההההההההההההההההההההההההההה…" at bounding box center [636, 287] width 1273 height 575
click at [858, 349] on div "hero . moveUp ( 2 ) hero . moveLeft ( 1 ) hero . moveDown ( 2 ) hero . moveLeft…" at bounding box center [909, 346] width 368 height 384
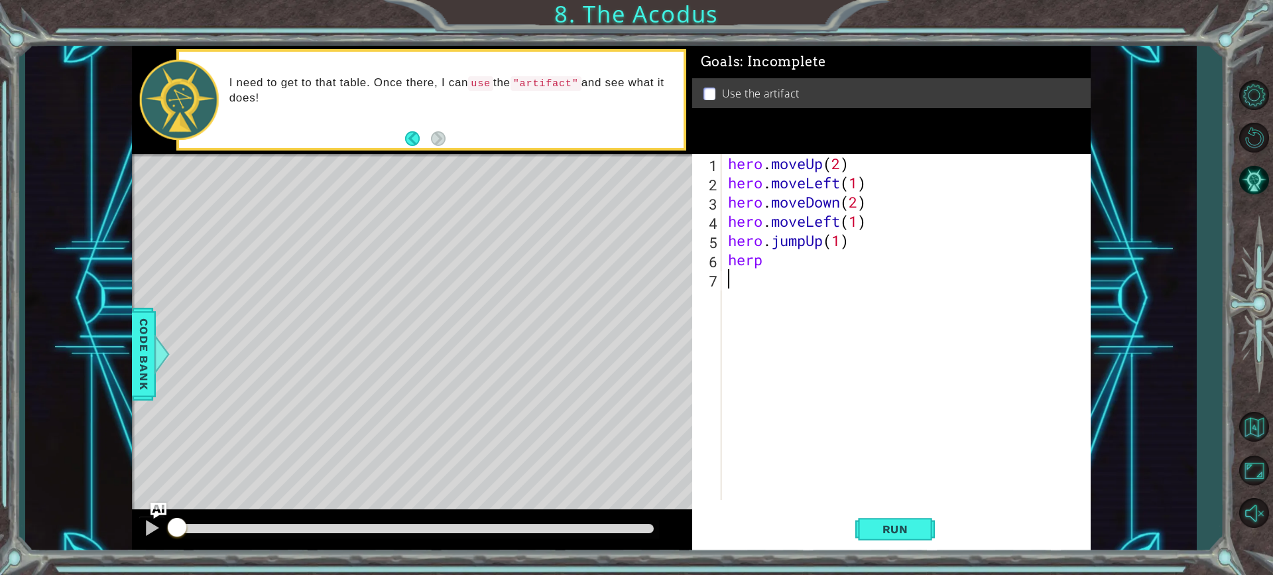
scroll to position [0, 0]
click at [786, 268] on div "hero . moveUp ( 2 ) hero . moveLeft ( 1 ) hero . moveDown ( 2 ) hero . moveLeft…" at bounding box center [909, 346] width 368 height 384
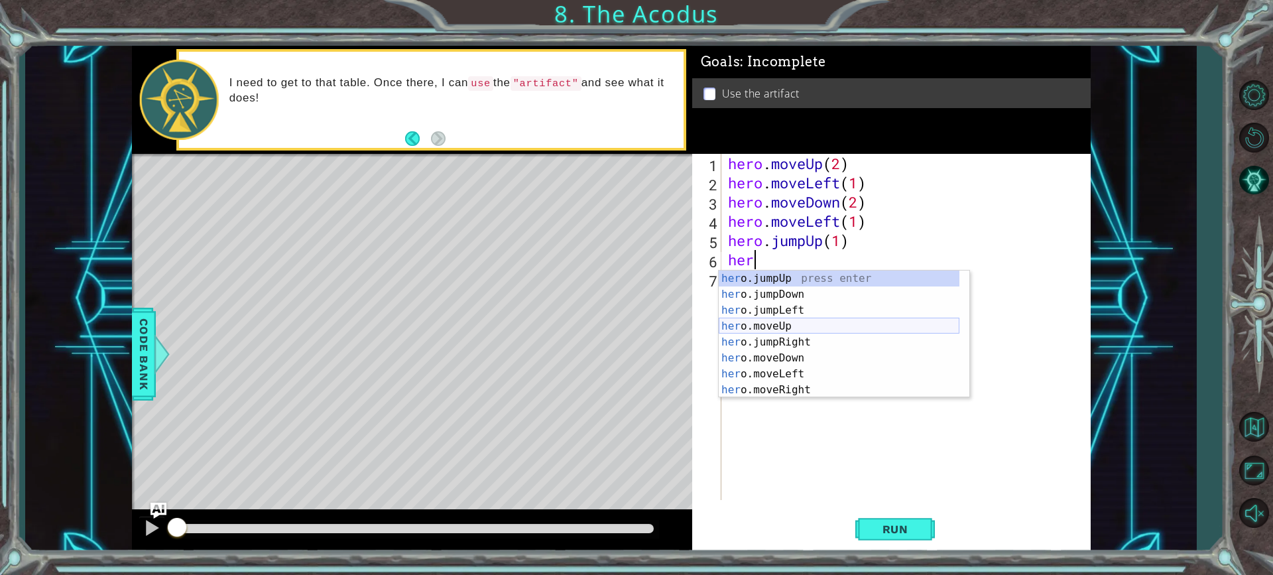
click at [793, 320] on div "her o.jumpUp press enter her o.jumpDown press enter her o.jumpLeft press enter …" at bounding box center [839, 349] width 241 height 159
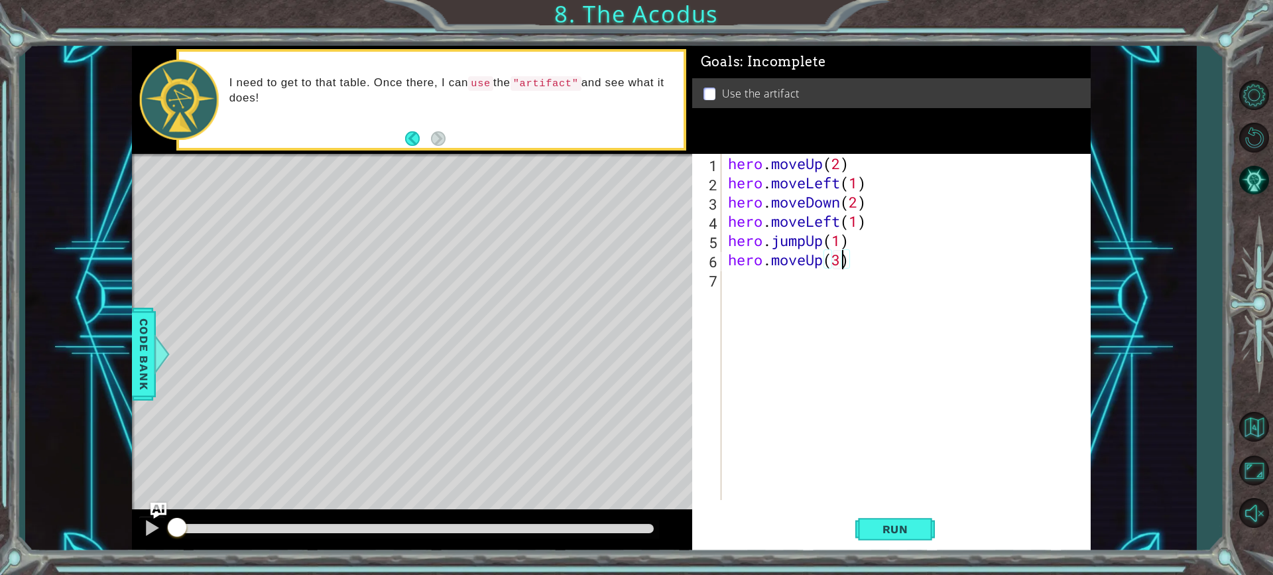
scroll to position [0, 5]
type textarea "hero.moveUp(2)"
click at [750, 279] on div "hero . moveUp ( 2 ) hero . moveLeft ( 1 ) hero . moveDown ( 2 ) hero . moveLeft…" at bounding box center [909, 346] width 368 height 384
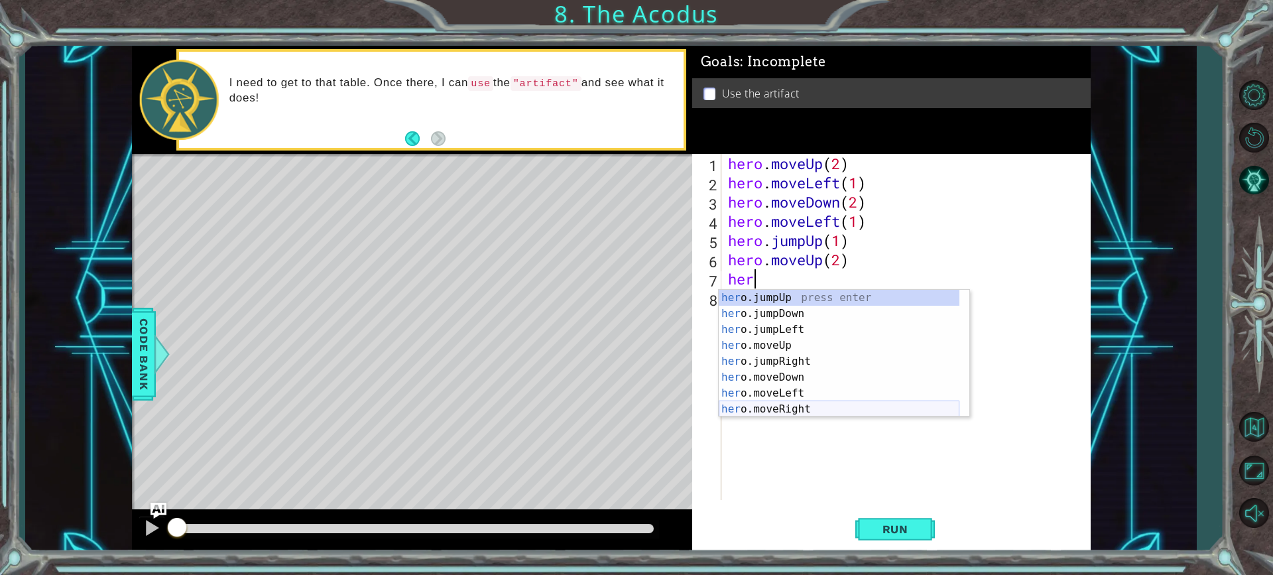
click at [811, 412] on div "her o.jumpUp press enter her o.jumpDown press enter her o.jumpLeft press enter …" at bounding box center [839, 369] width 241 height 159
type textarea "hero.moveRight(1)"
